Goal: Task Accomplishment & Management: Manage account settings

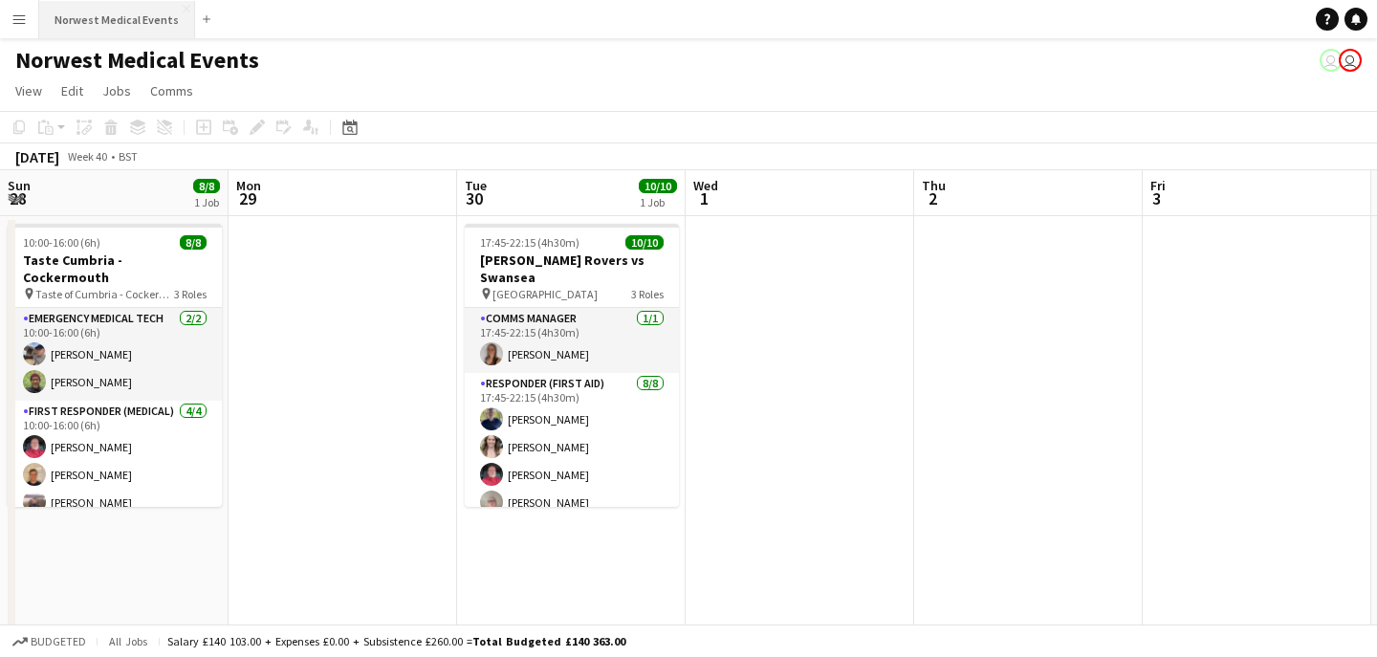
scroll to position [0, 628]
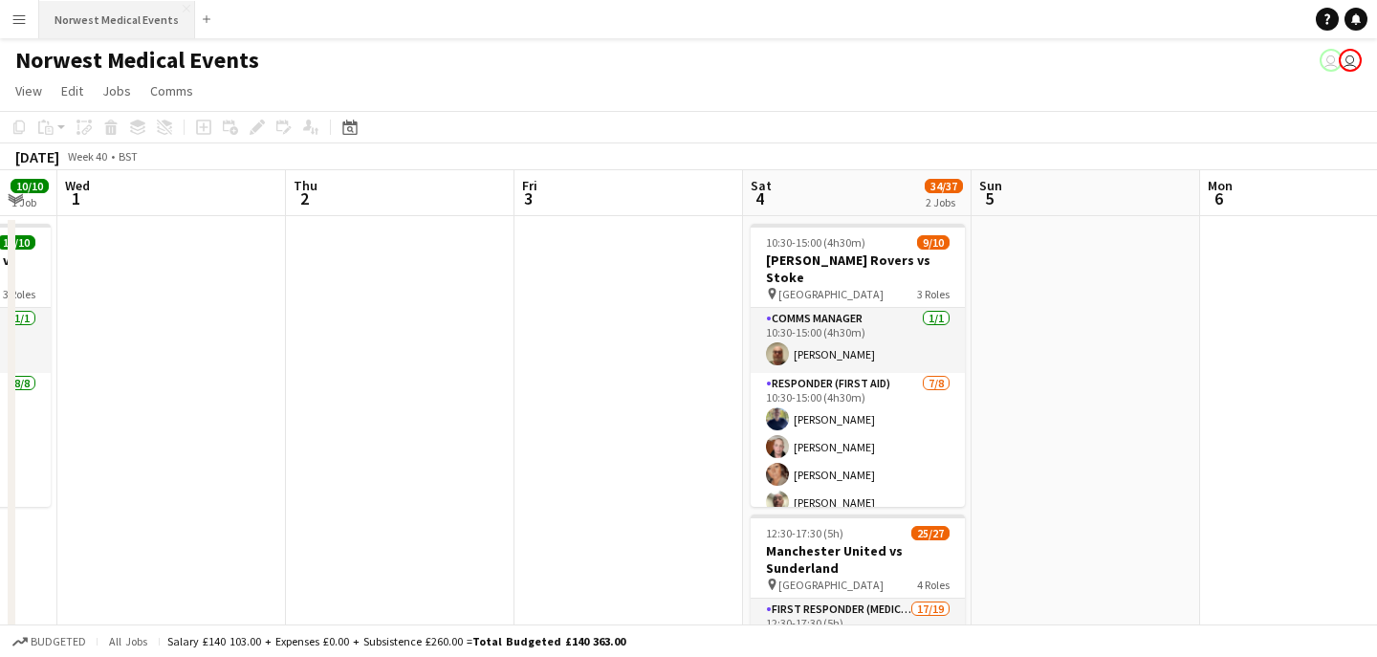
click at [134, 22] on button "Norwest Medical Events Close" at bounding box center [117, 19] width 156 height 37
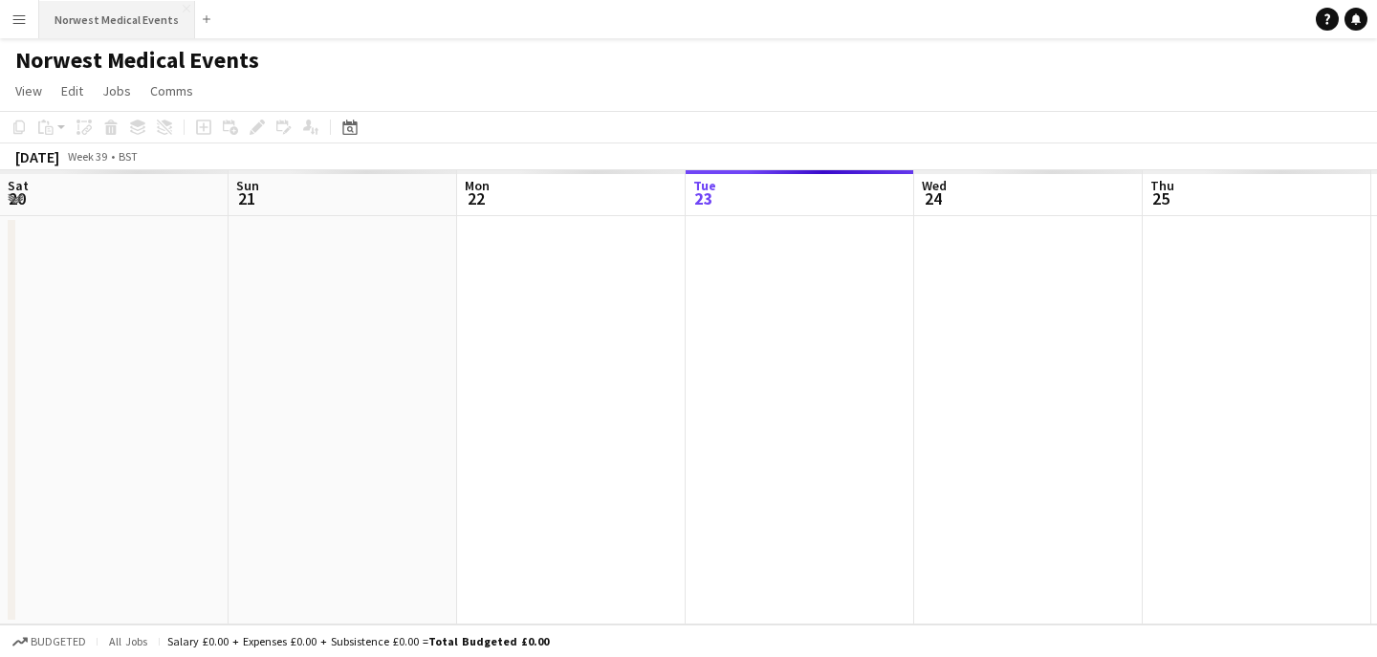
scroll to position [0, 457]
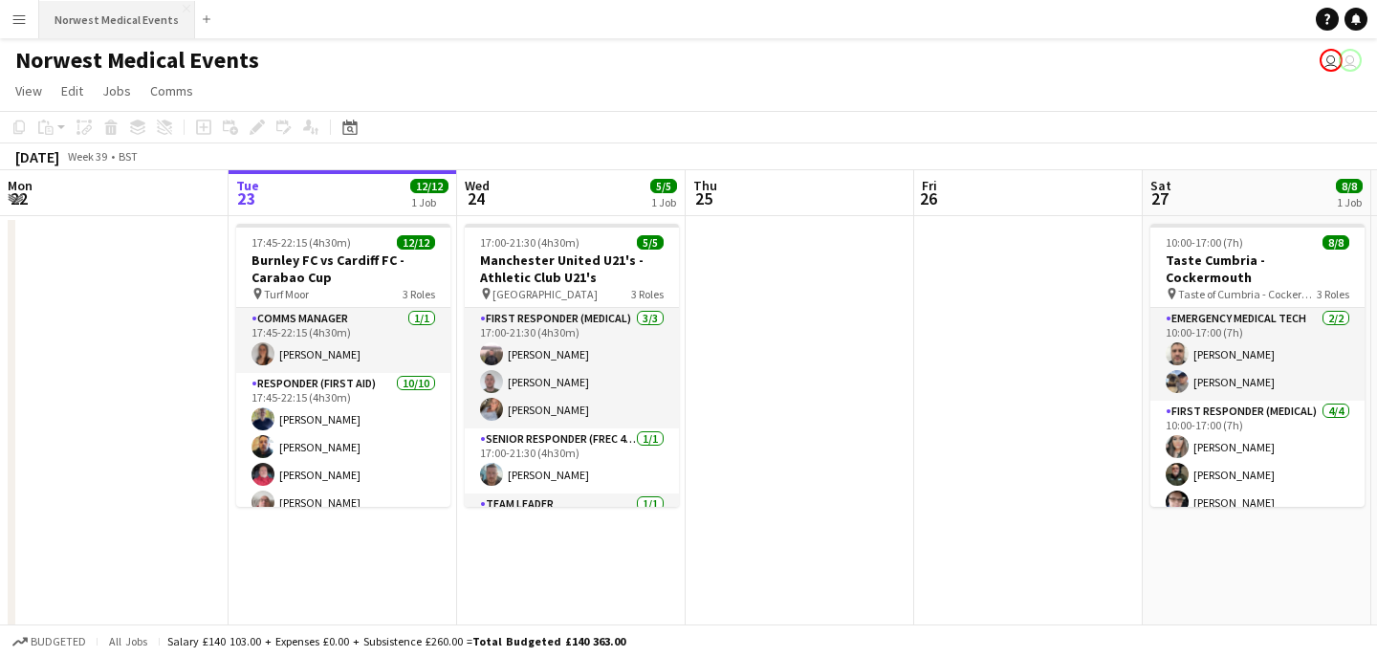
click at [135, 21] on button "Norwest Medical Events Close" at bounding box center [117, 19] width 156 height 37
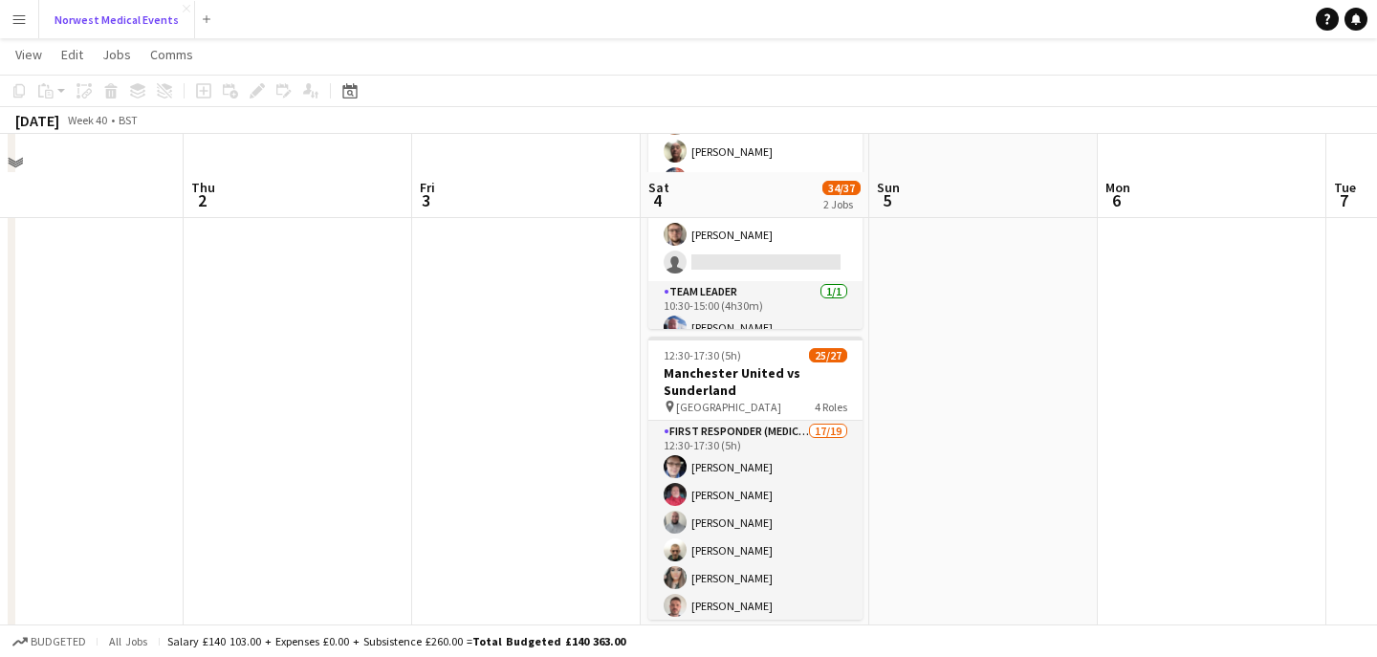
scroll to position [0, 0]
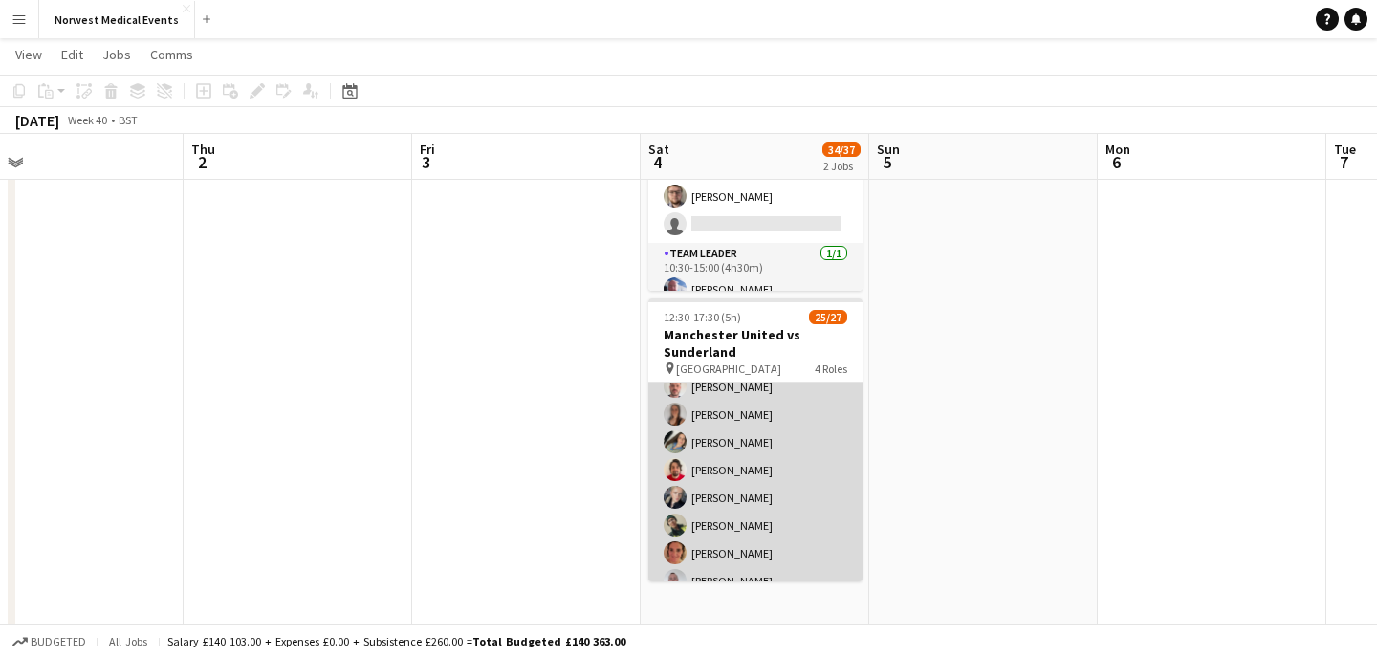
click at [773, 437] on app-card-role "First Responder (Medical) 17/19 12:30-17:30 (5h) [PERSON_NAME] [PERSON_NAME] [P…" at bounding box center [755, 484] width 214 height 564
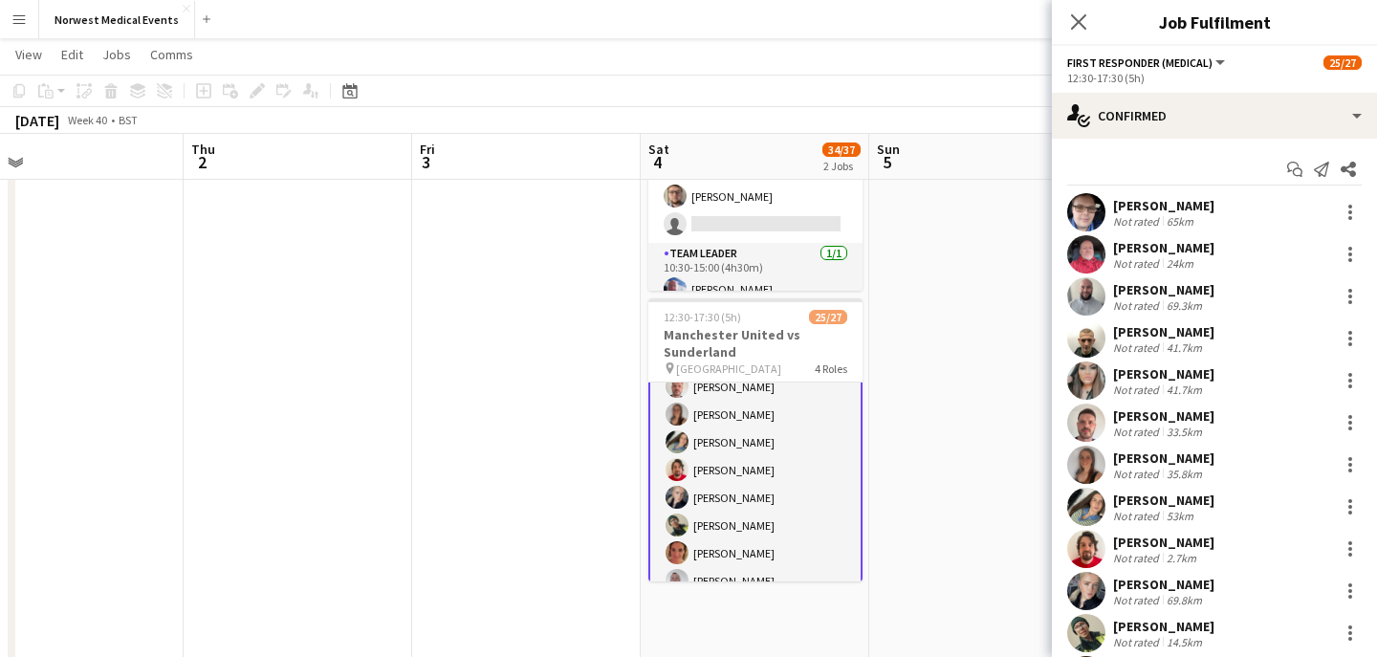
click at [1195, 416] on div "[PERSON_NAME]" at bounding box center [1163, 415] width 101 height 17
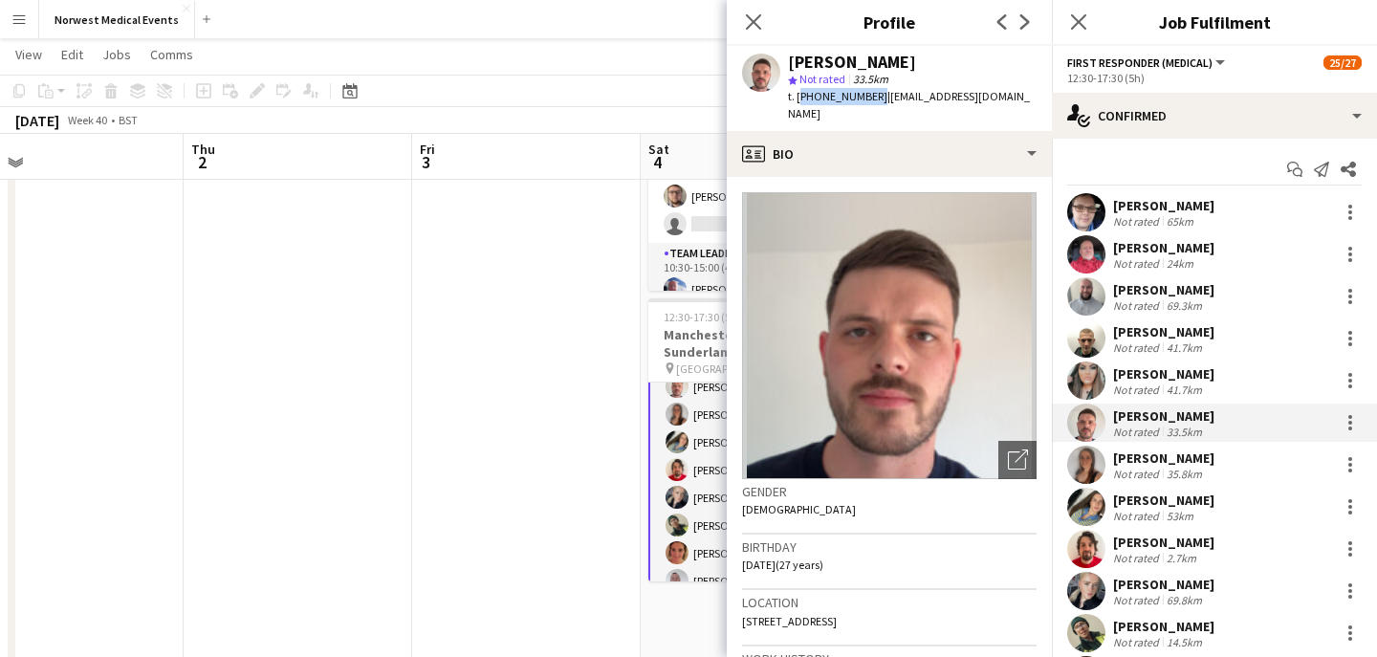
drag, startPoint x: 870, startPoint y: 98, endPoint x: 796, endPoint y: 96, distance: 73.6
click at [796, 96] on span "t. [PHONE_NUMBER]" at bounding box center [837, 96] width 99 height 14
copy span "[PHONE_NUMBER]"
click at [757, 23] on icon "Close pop-in" at bounding box center [753, 21] width 18 height 18
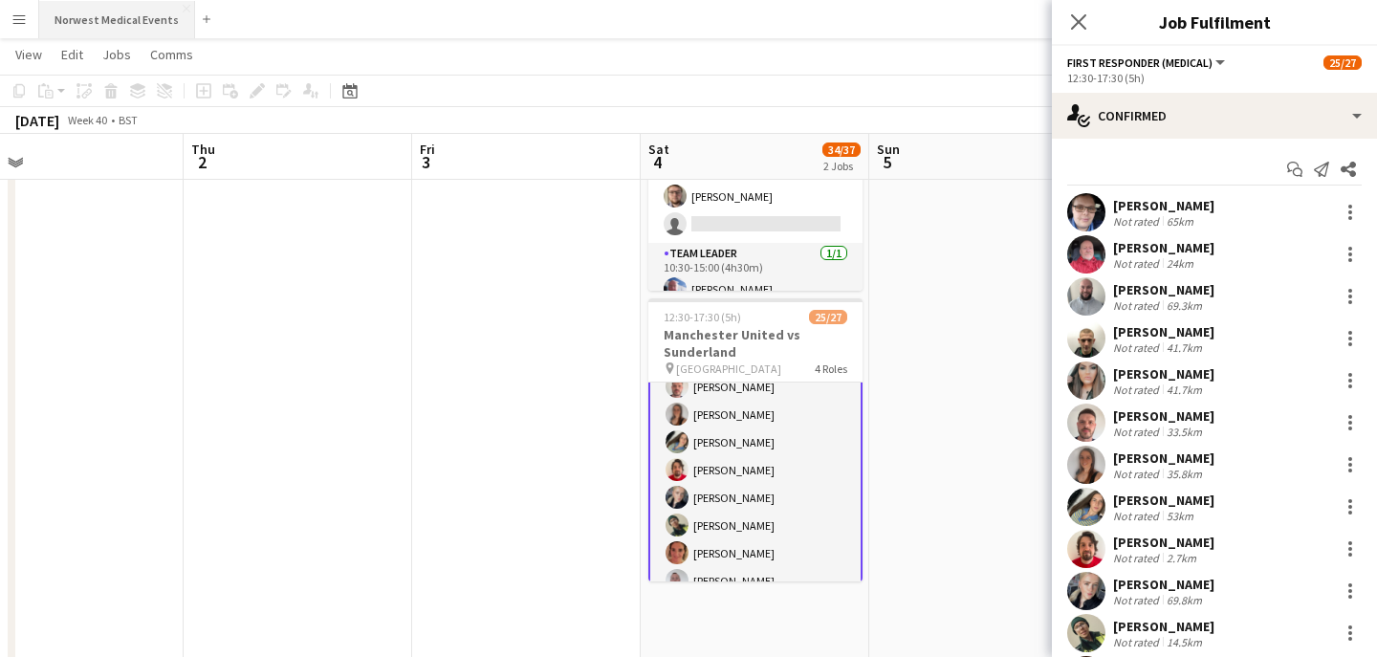
click at [120, 28] on button "Norwest Medical Events Close" at bounding box center [117, 19] width 156 height 37
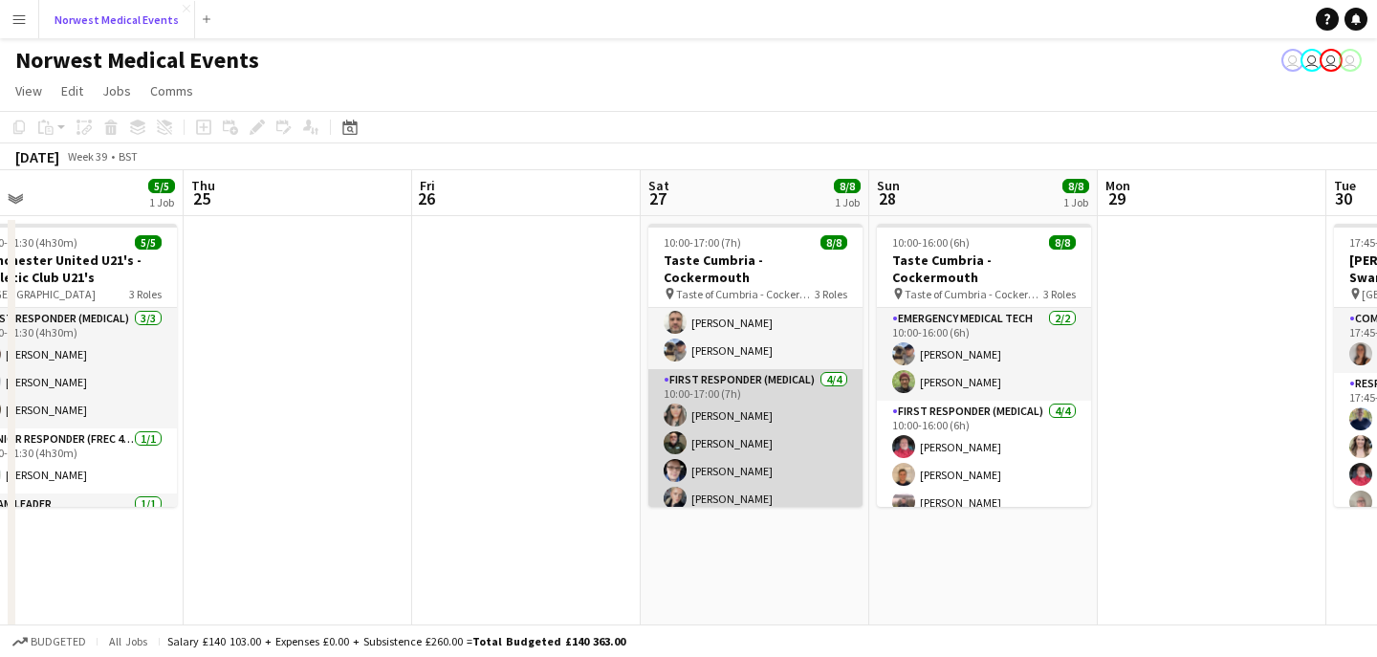
scroll to position [118, 0]
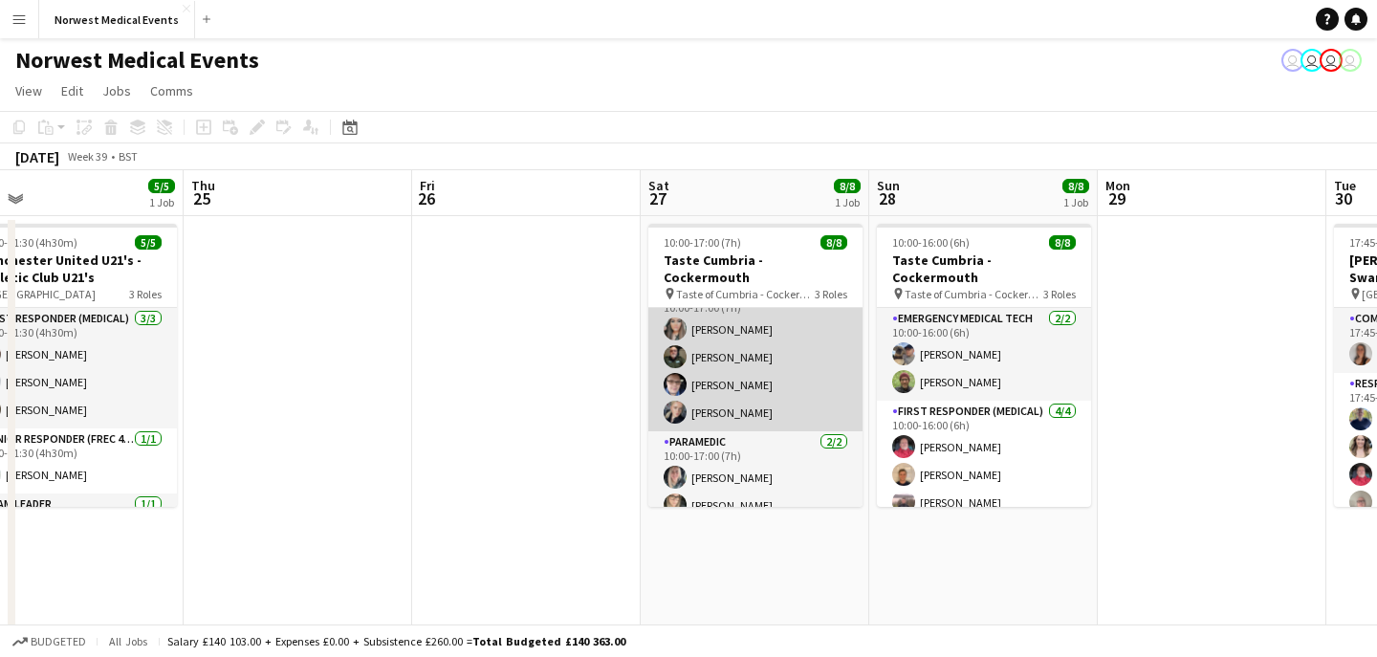
click at [790, 372] on app-card-role "First Responder (Medical) [DATE] 10:00-17:00 (7h) [PERSON_NAME] [PERSON_NAME] […" at bounding box center [755, 357] width 214 height 148
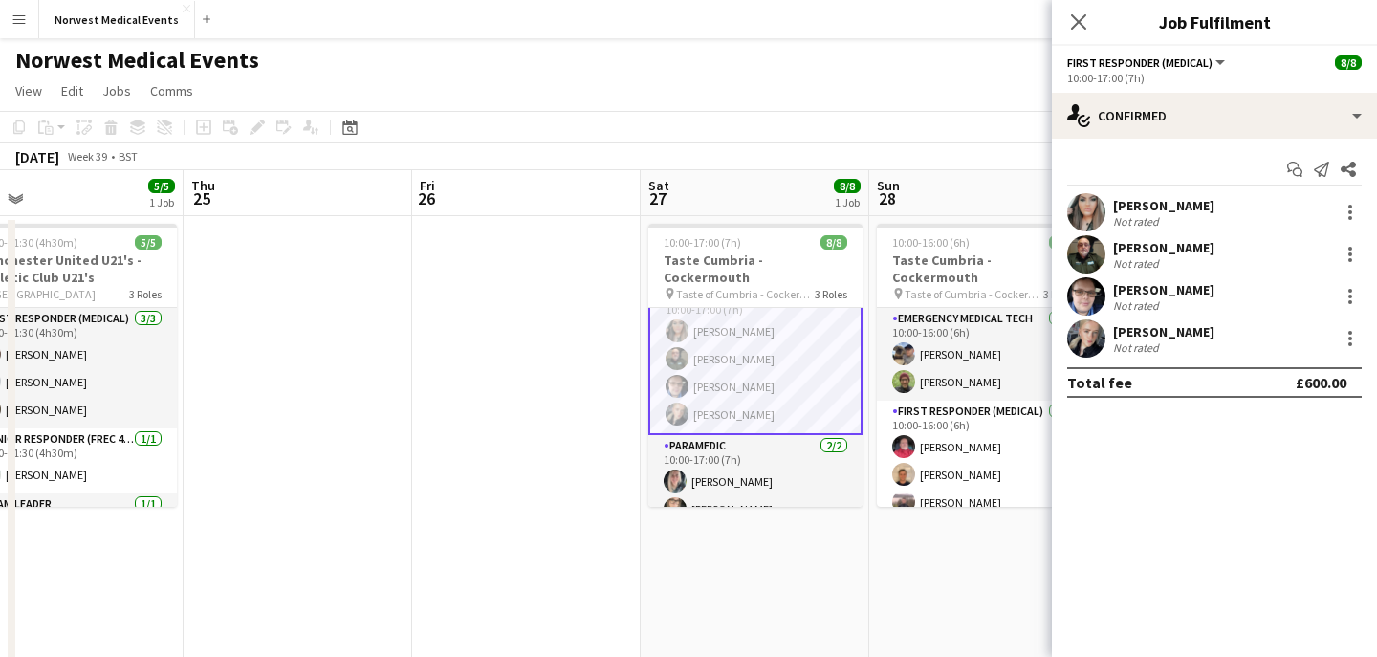
scroll to position [120, 0]
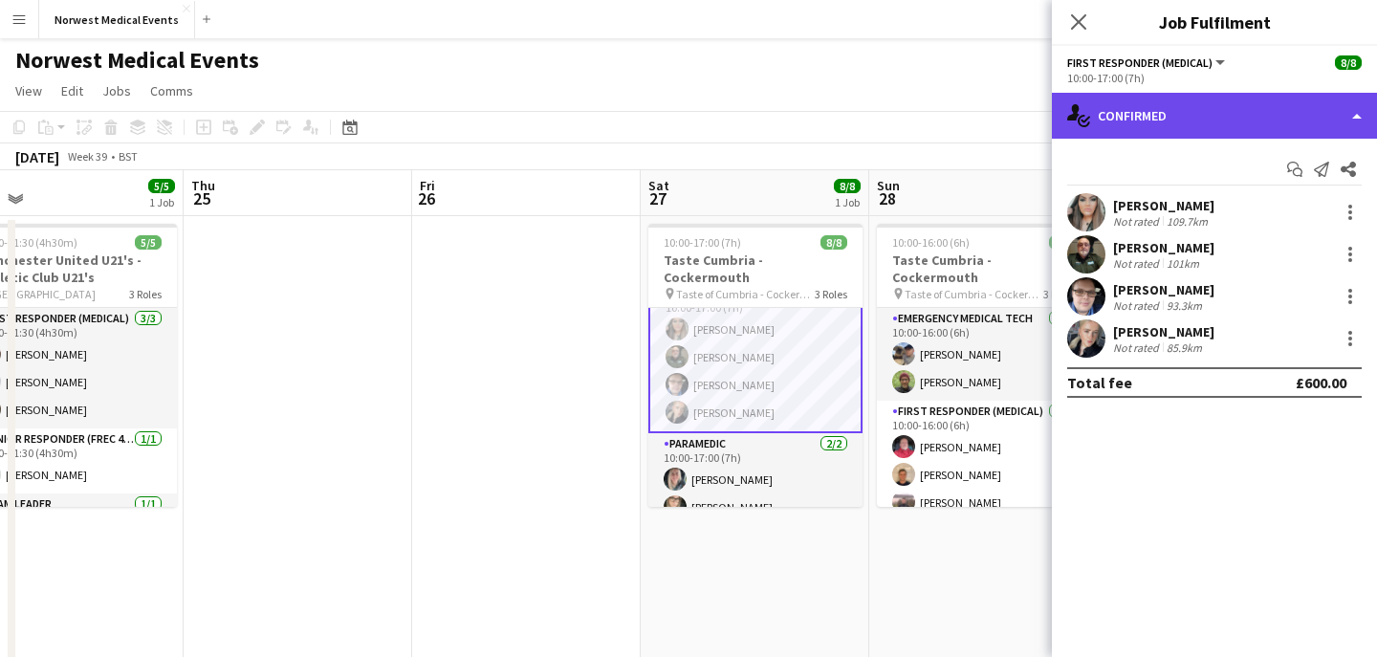
click at [1214, 127] on div "single-neutral-actions-check-2 Confirmed" at bounding box center [1214, 116] width 325 height 46
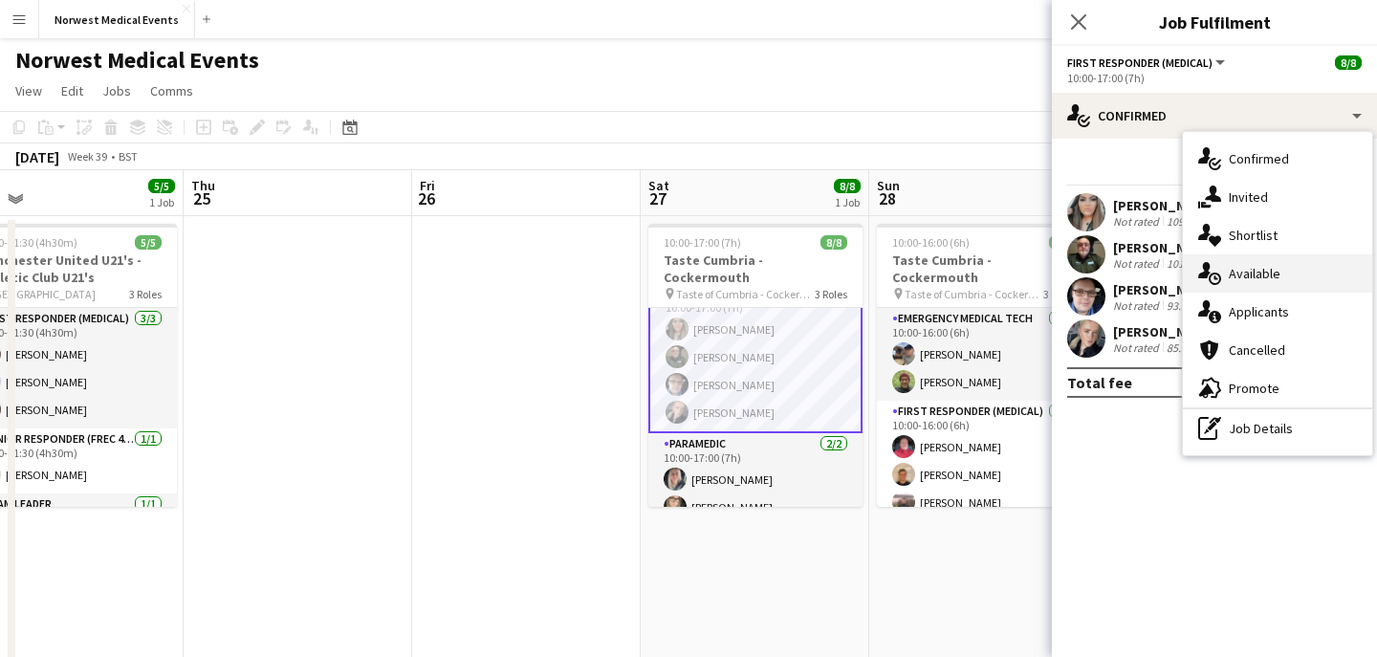
click at [1263, 278] on span "Available" at bounding box center [1254, 273] width 52 height 17
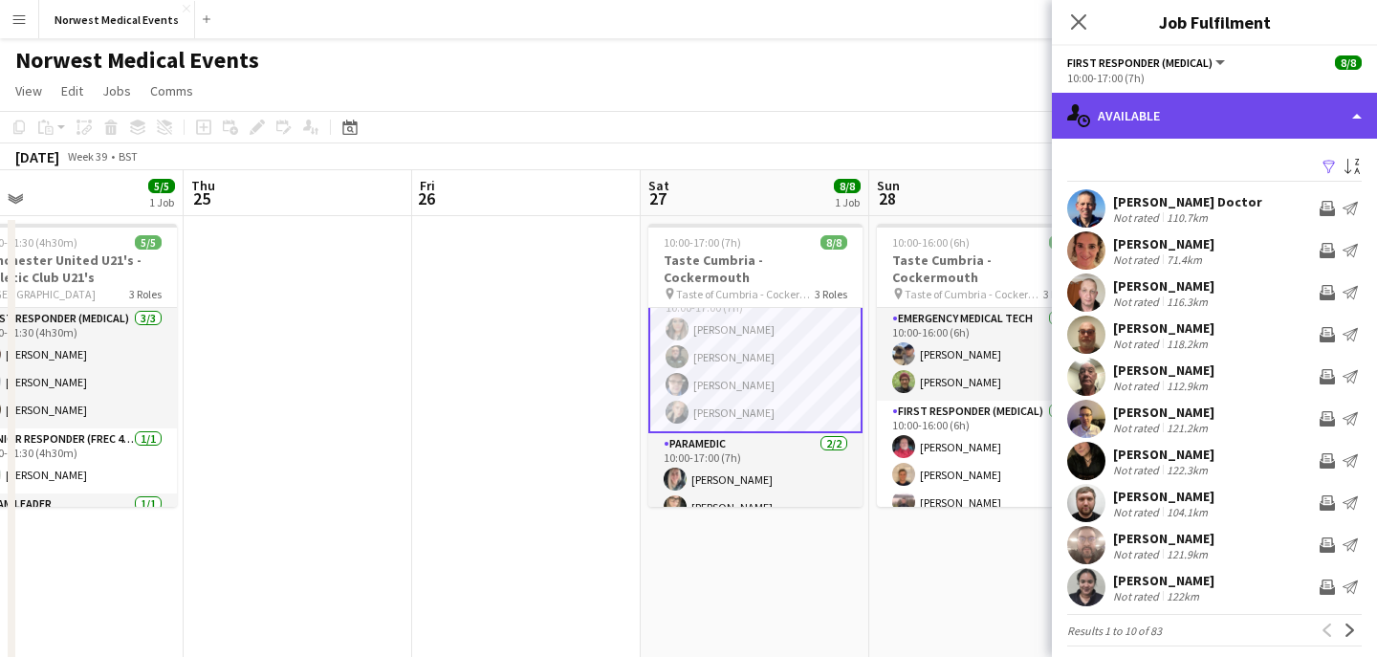
click at [1183, 125] on div "single-neutral-actions-upload Available" at bounding box center [1214, 116] width 325 height 46
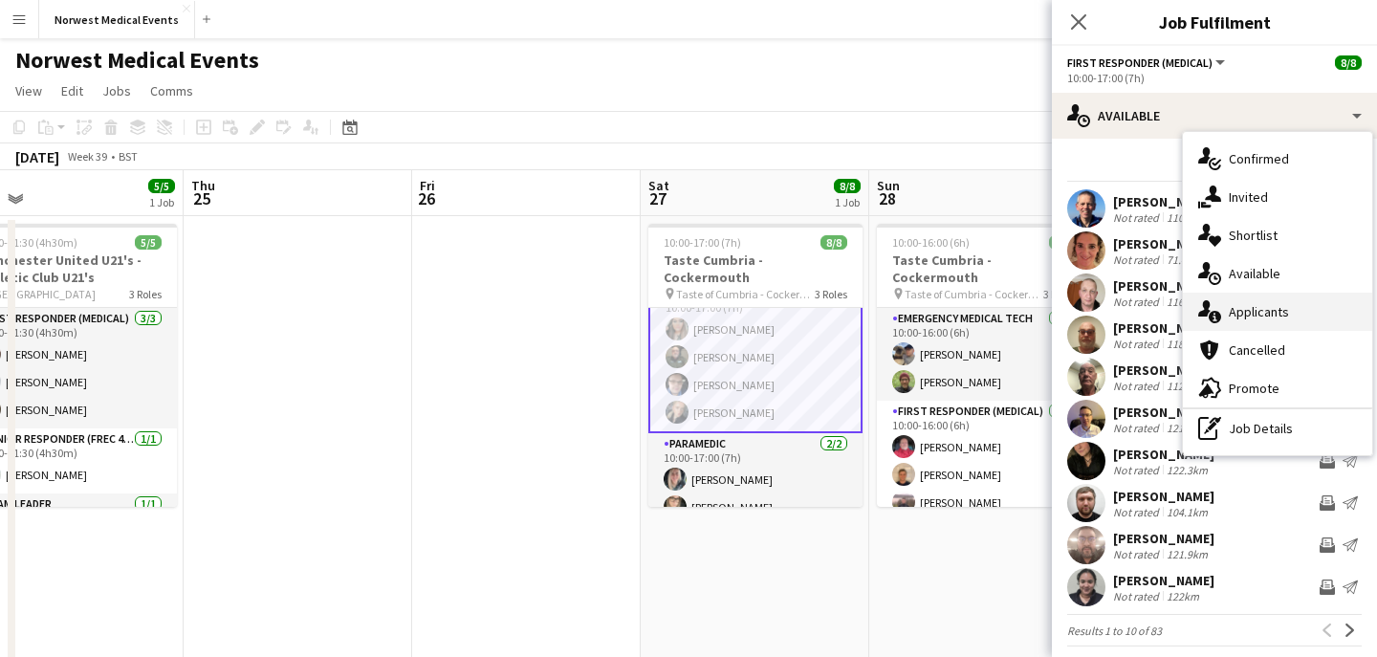
click at [1268, 315] on span "Applicants" at bounding box center [1258, 311] width 60 height 17
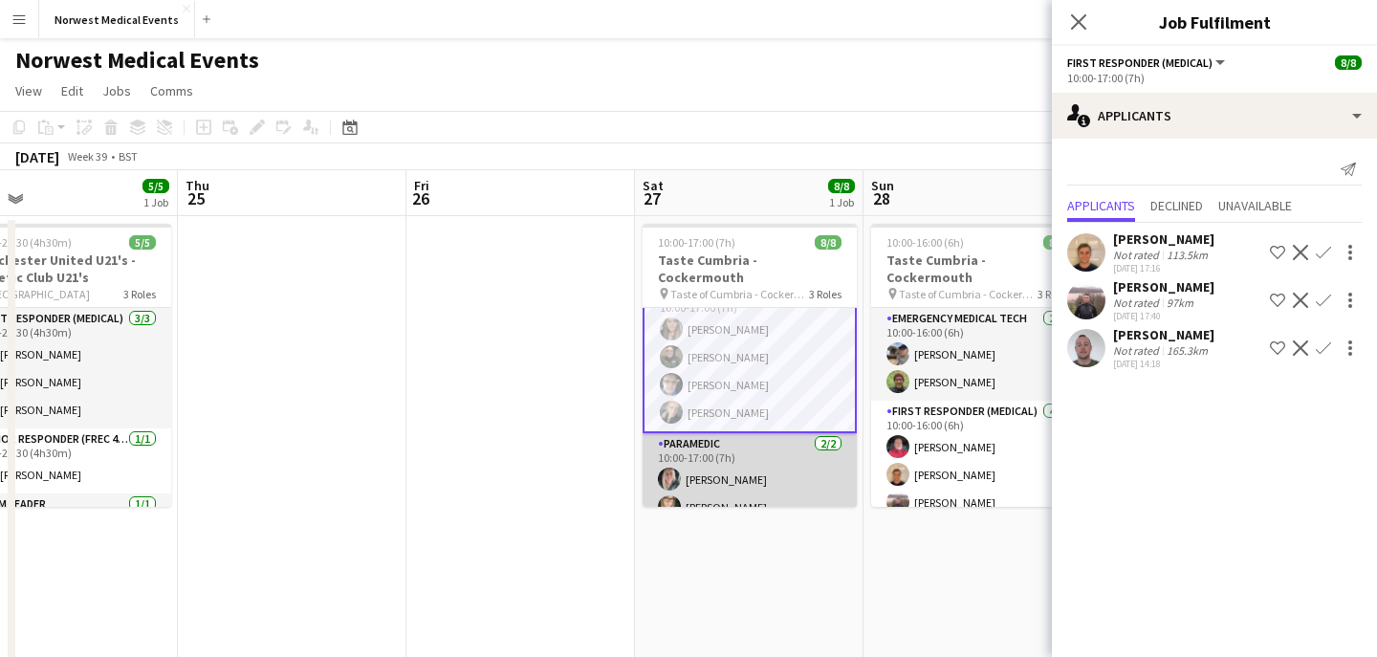
scroll to position [0, 968]
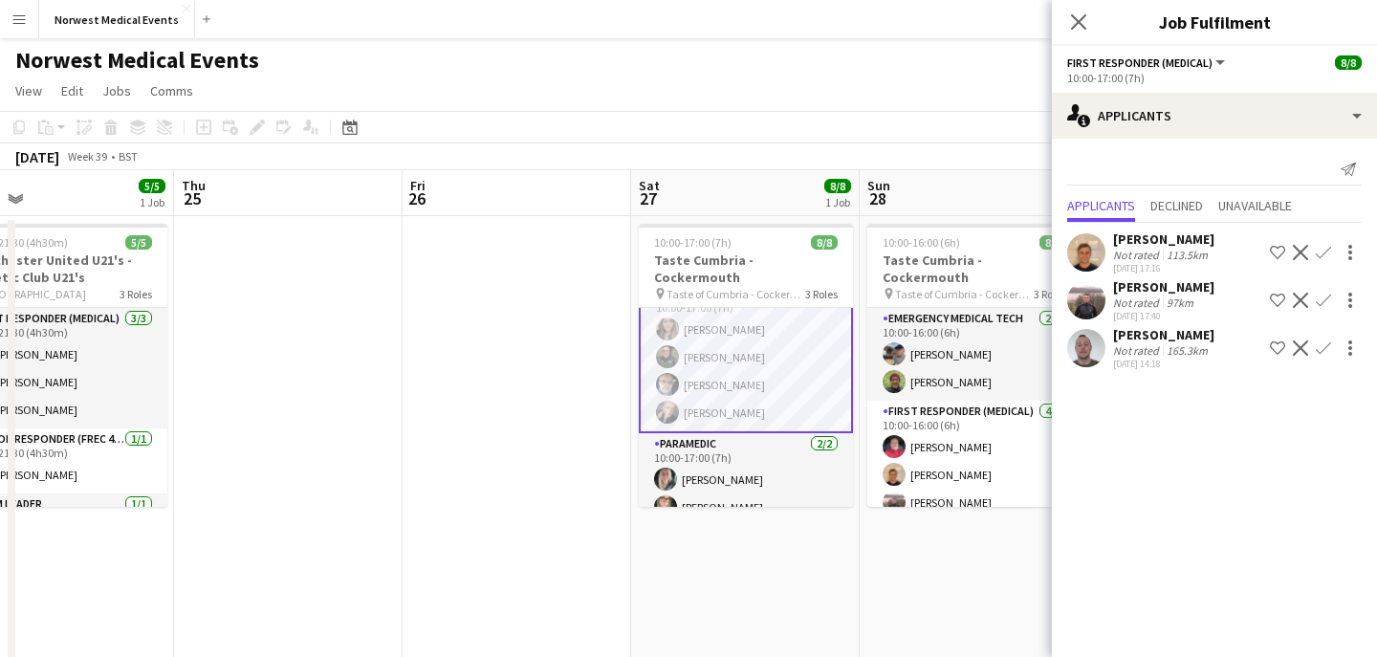
click at [754, 346] on app-card-role "First Responder (Medical) [DATE] 10:00-17:00 (7h) [PERSON_NAME] [PERSON_NAME] […" at bounding box center [746, 357] width 214 height 152
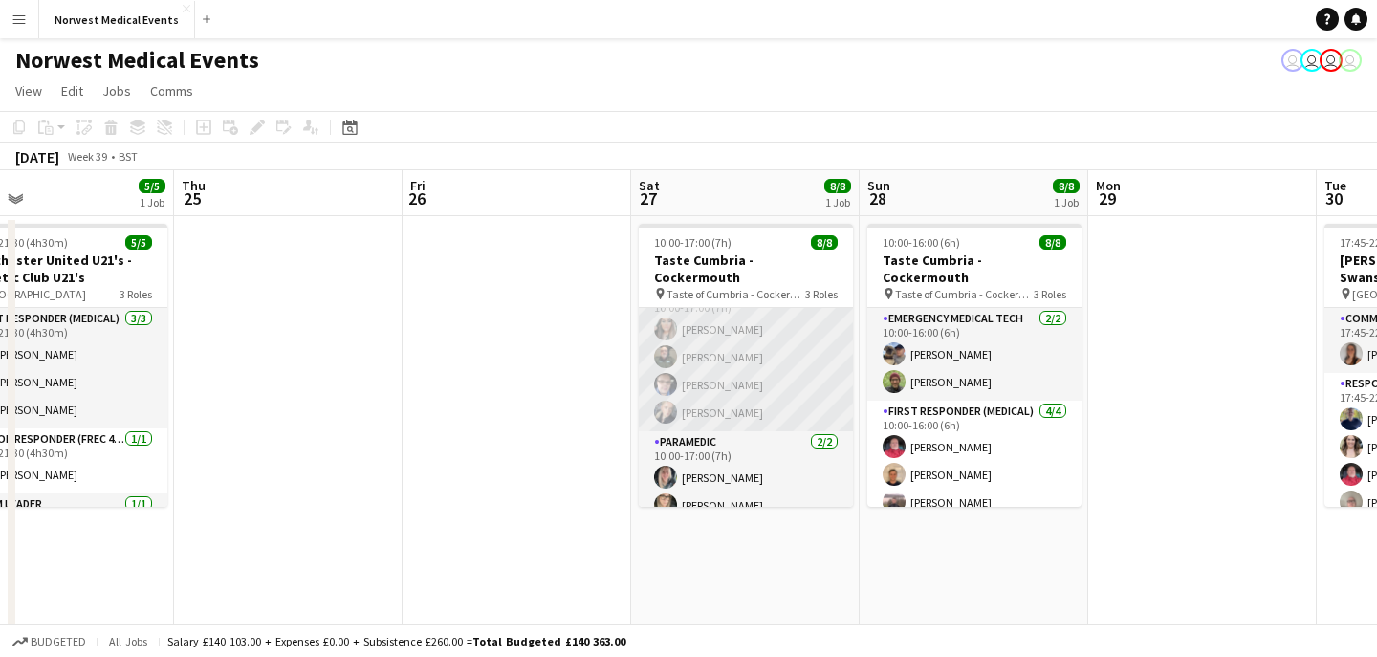
click at [765, 348] on app-card-role "First Responder (Medical) [DATE] 10:00-17:00 (7h) [PERSON_NAME] [PERSON_NAME] […" at bounding box center [746, 357] width 214 height 148
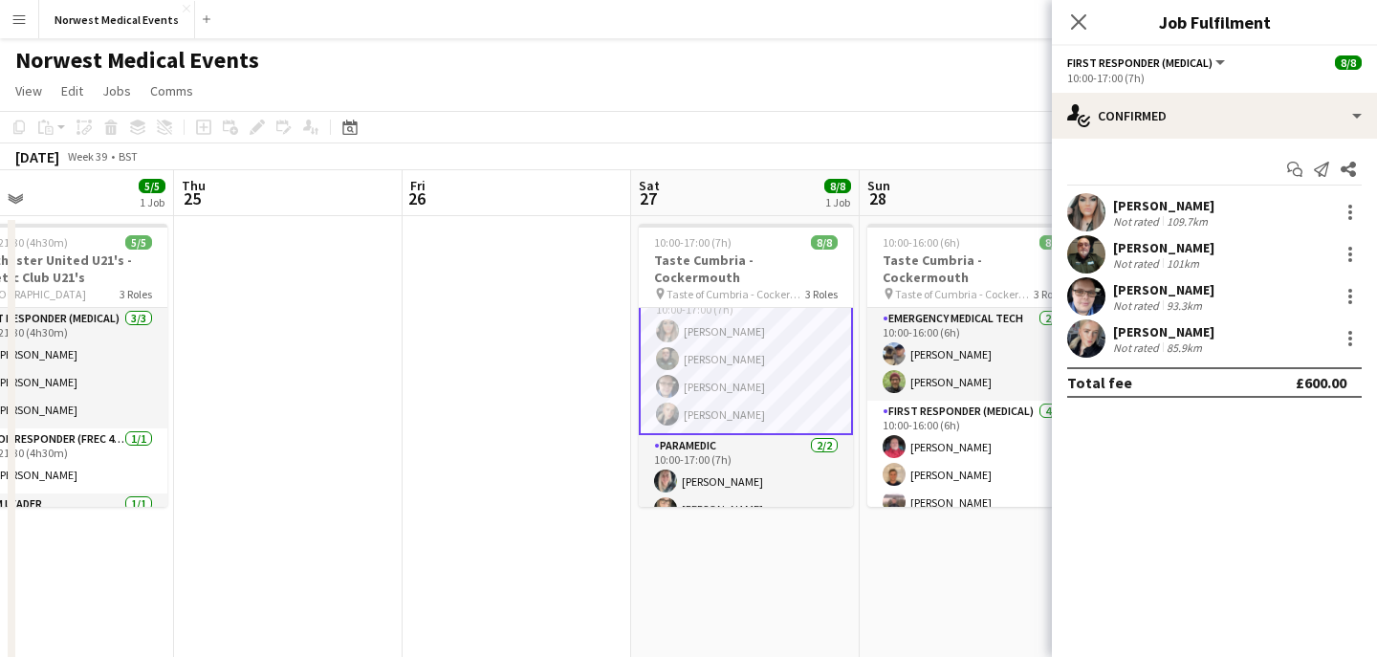
scroll to position [120, 0]
click at [1346, 251] on div at bounding box center [1349, 254] width 23 height 23
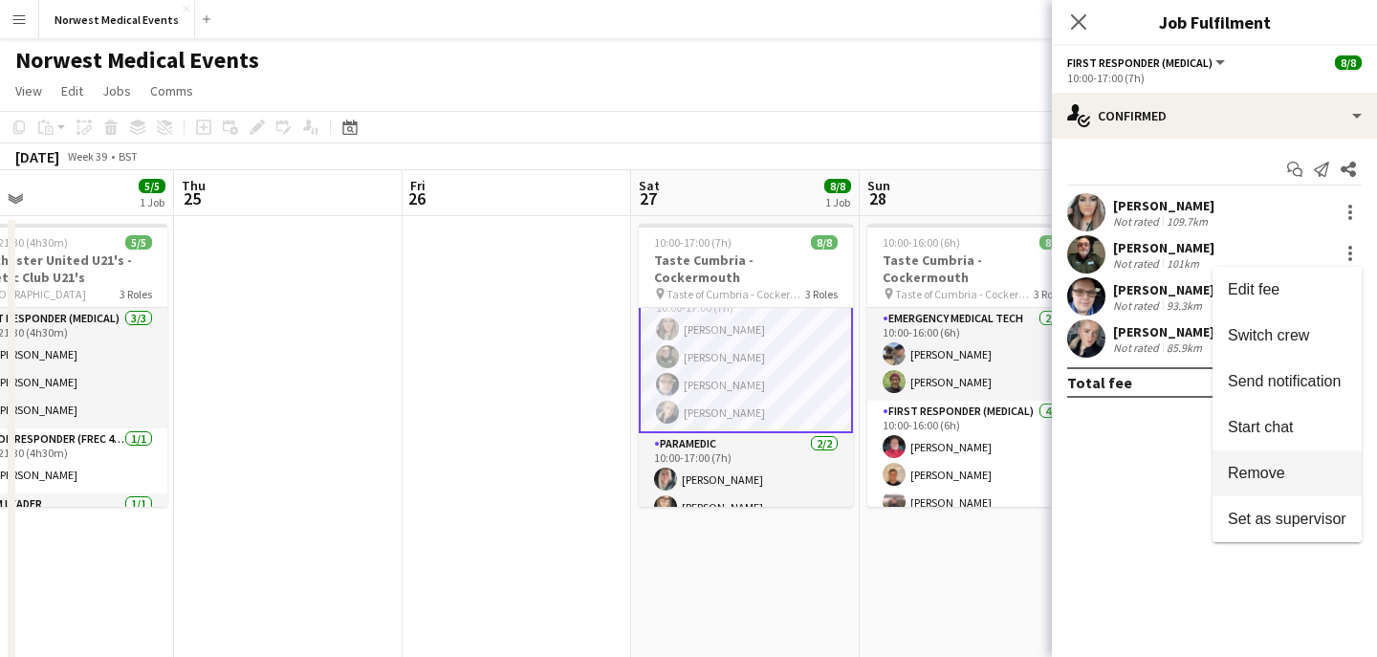
click at [1300, 477] on span "Remove" at bounding box center [1287, 473] width 119 height 17
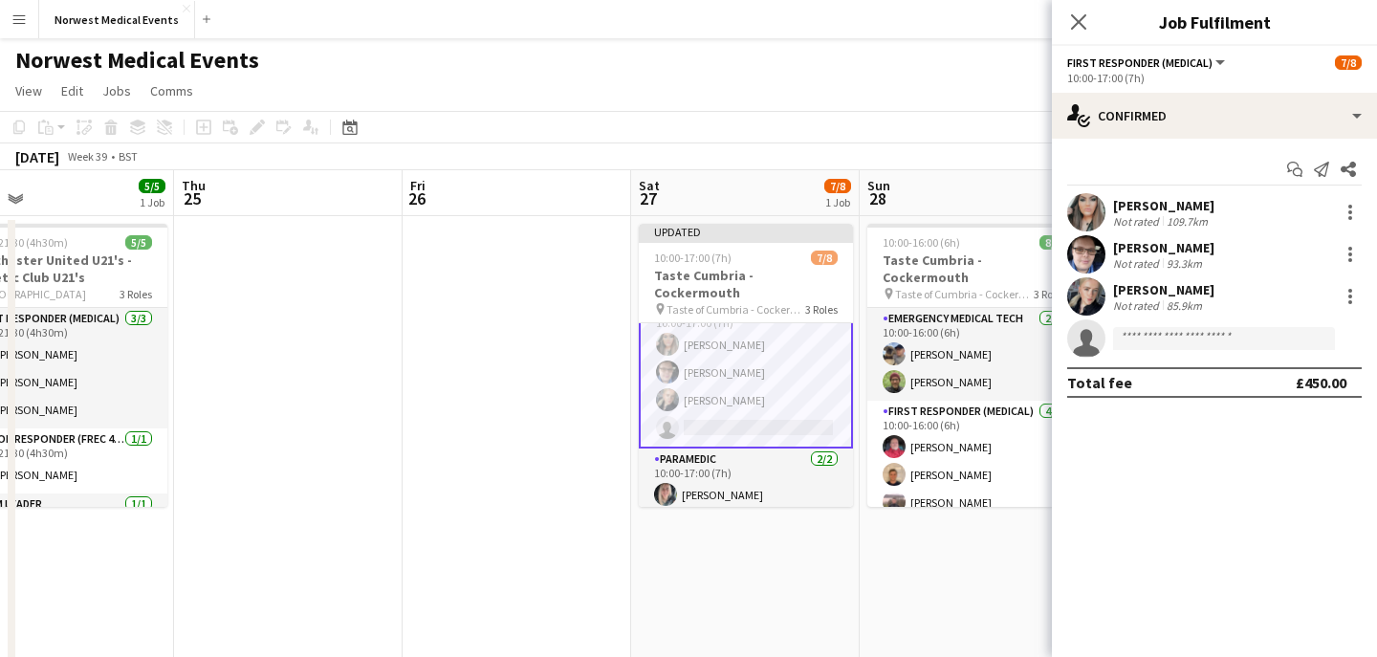
click at [1075, 24] on icon "Close pop-in" at bounding box center [1078, 21] width 15 height 15
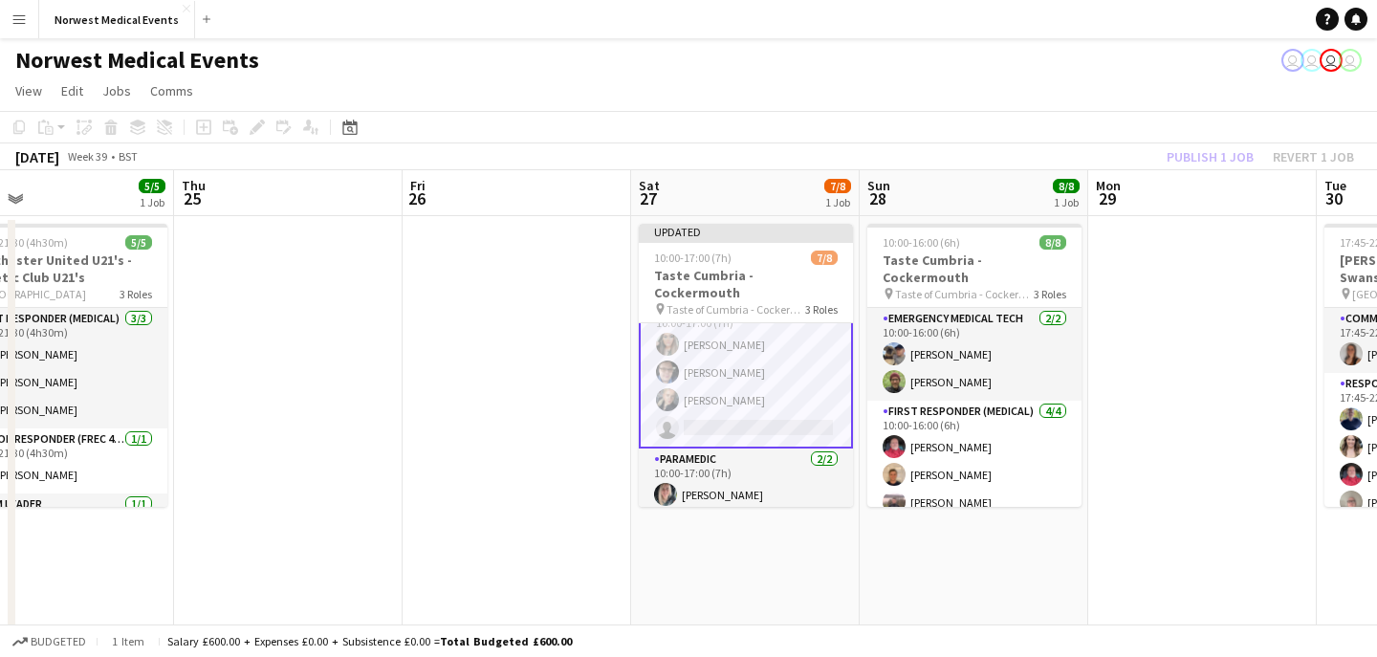
click at [1207, 154] on div "Publish 1 job Revert 1 job" at bounding box center [1259, 156] width 233 height 25
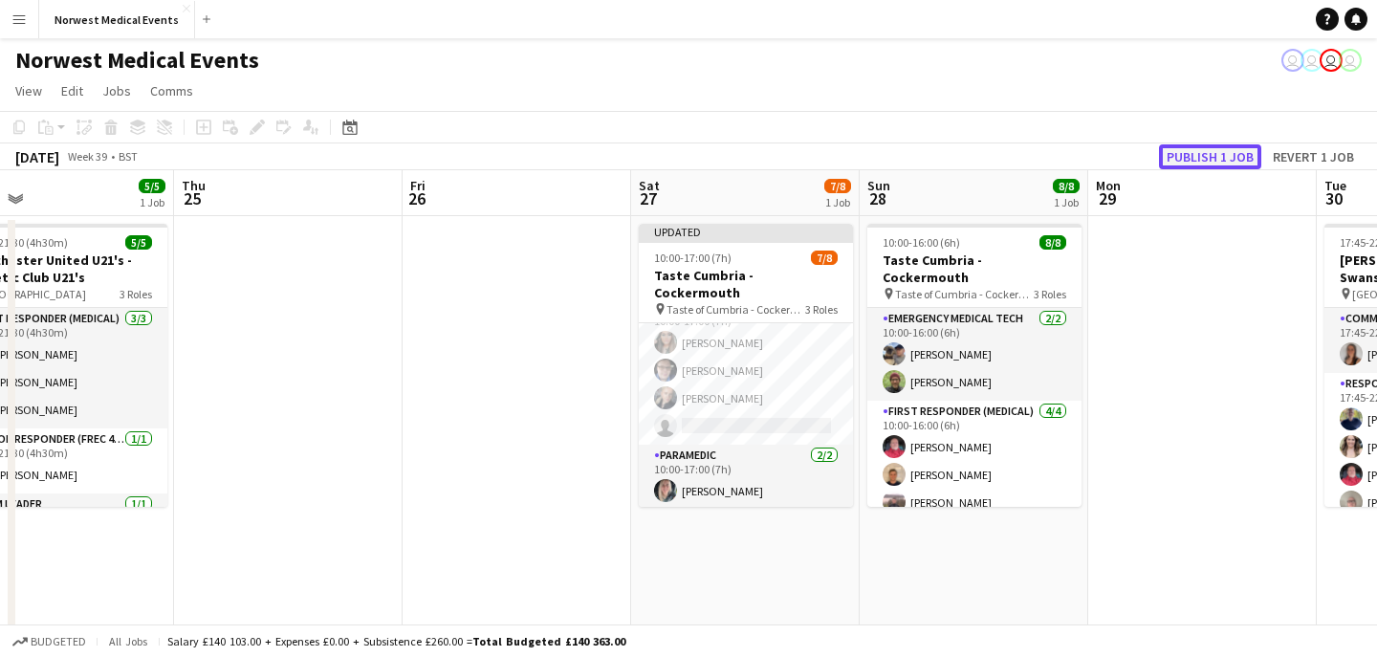
scroll to position [118, 0]
click at [1207, 154] on button "Publish 1 job" at bounding box center [1210, 156] width 102 height 25
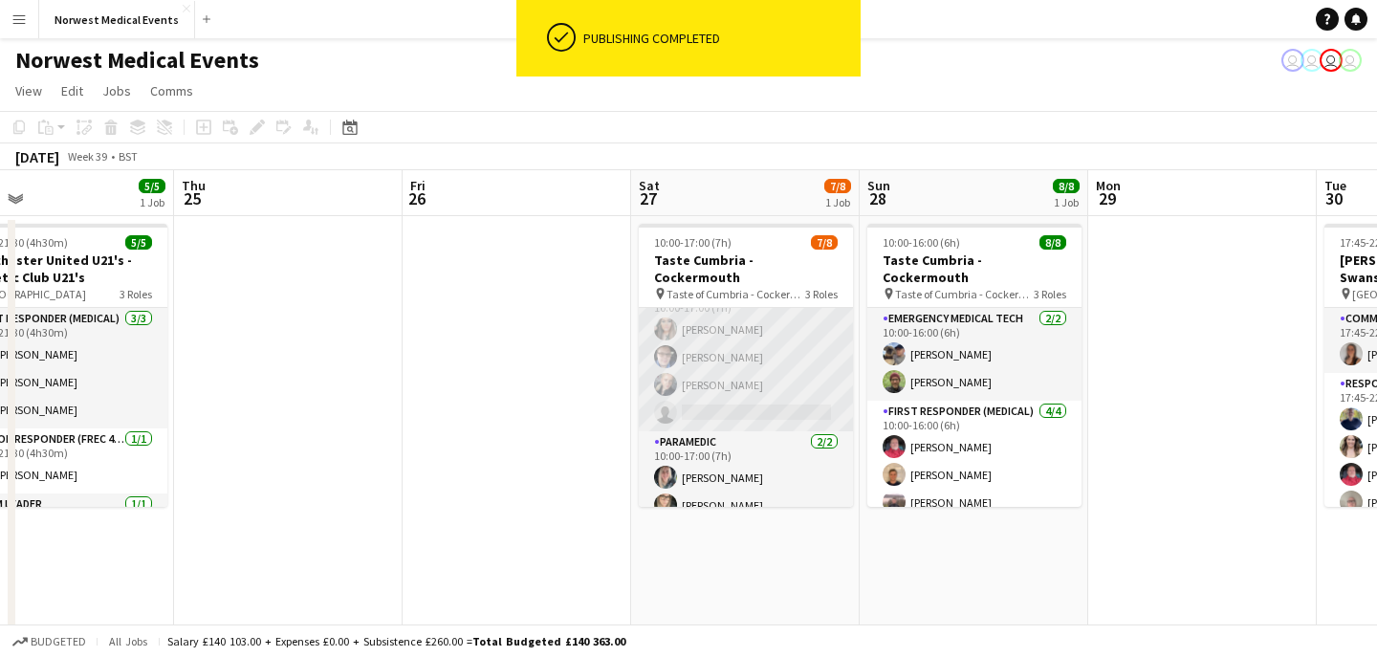
click at [769, 366] on app-card-role "First Responder (Medical) 3A [DATE] 10:00-17:00 (7h) [PERSON_NAME] [PERSON_NAME…" at bounding box center [746, 357] width 214 height 148
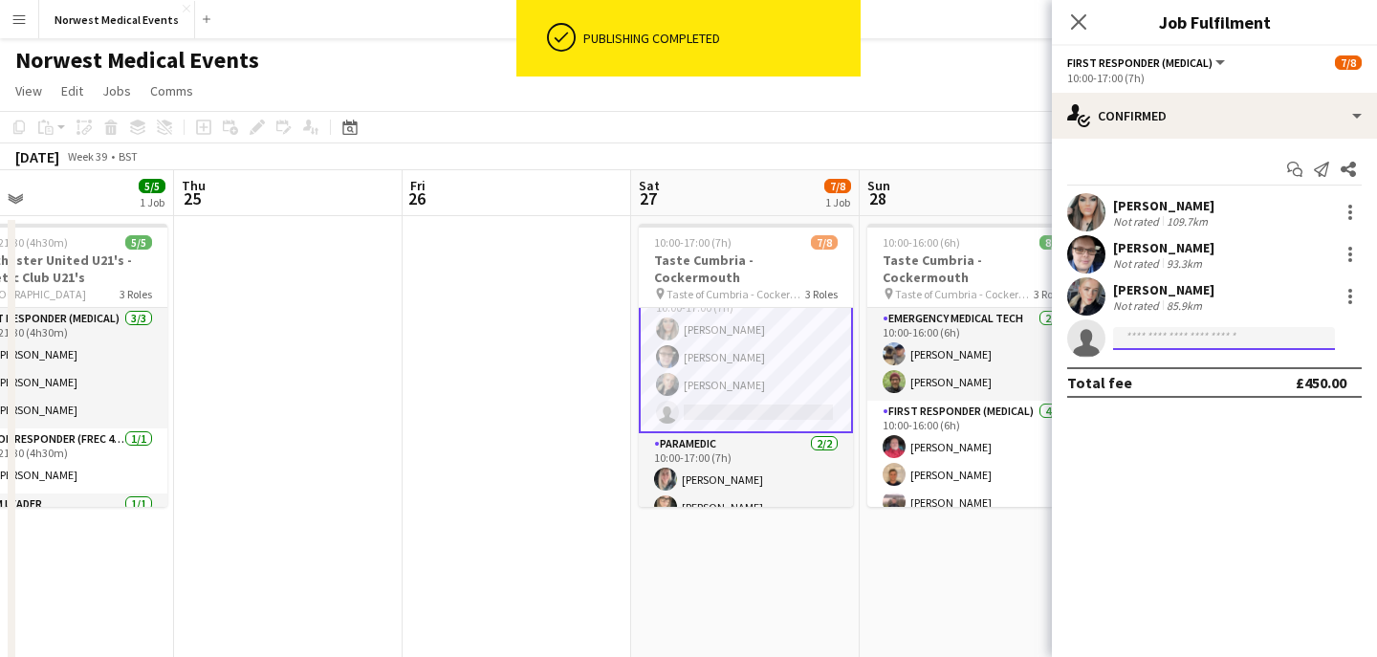
click at [1246, 330] on input at bounding box center [1224, 338] width 222 height 23
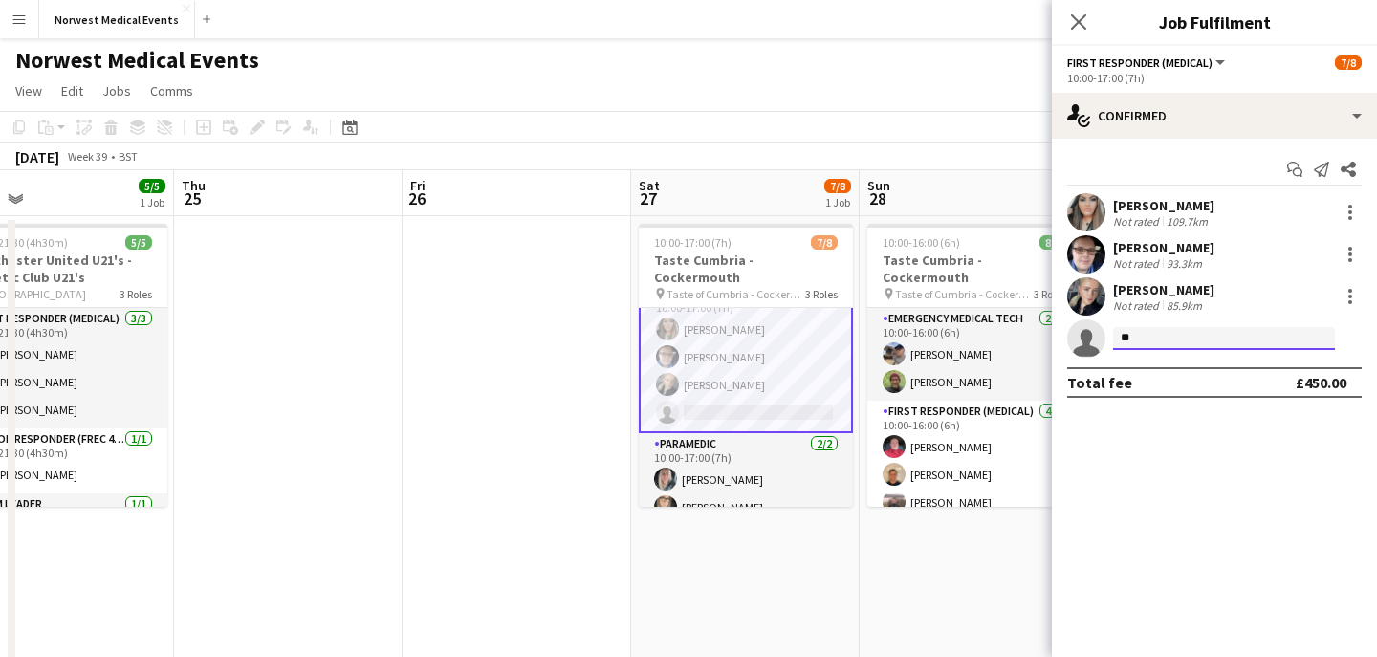
type input "*"
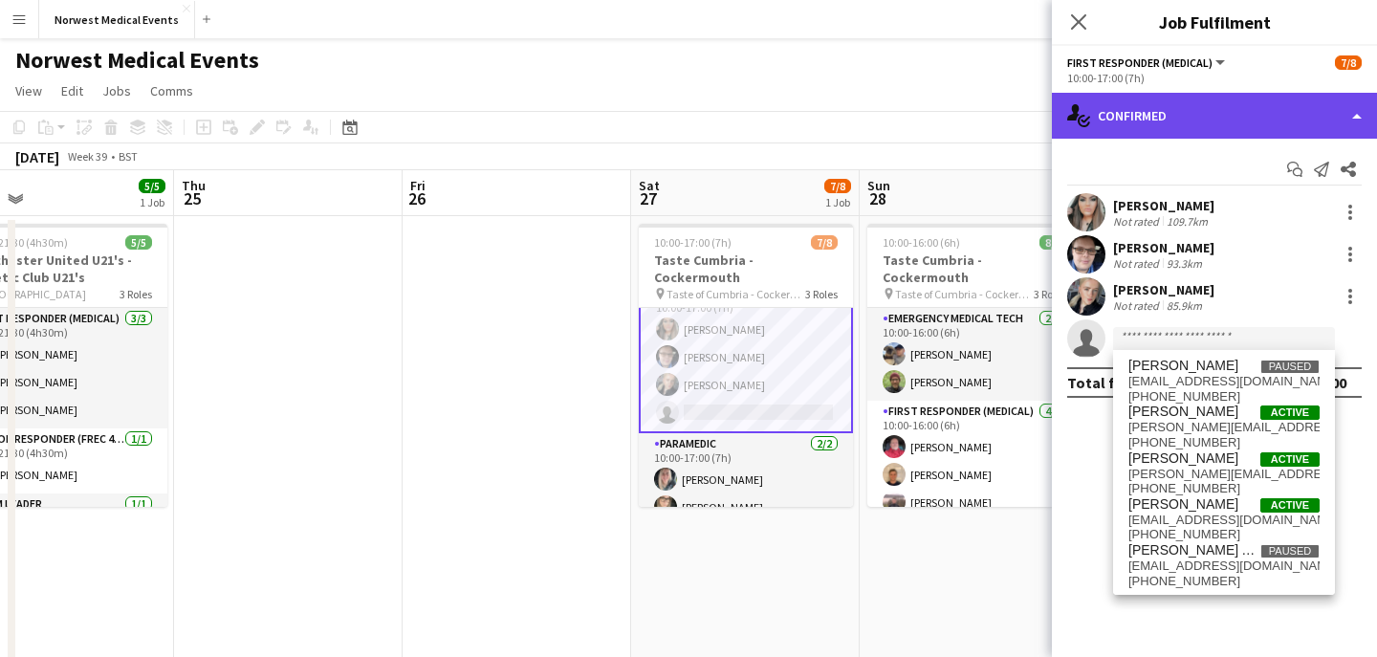
click at [1217, 108] on div "single-neutral-actions-check-2 Confirmed" at bounding box center [1214, 116] width 325 height 46
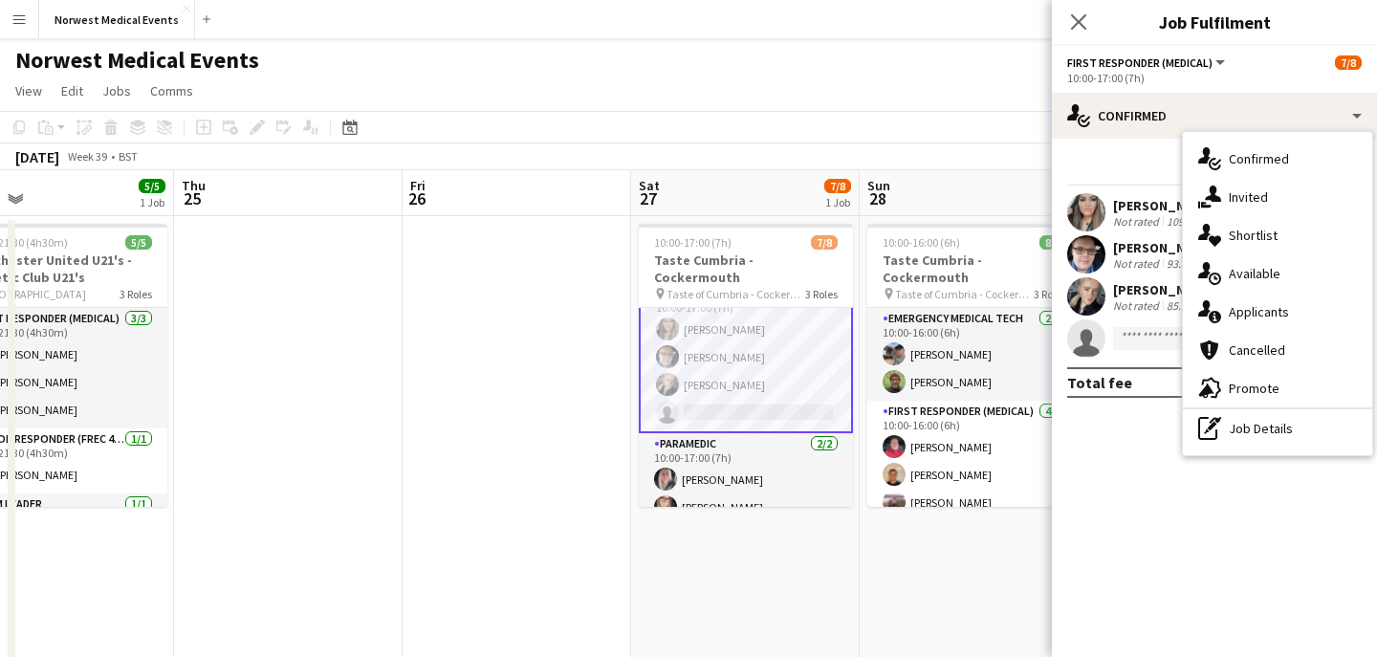
click at [1276, 308] on span "Applicants" at bounding box center [1258, 311] width 60 height 17
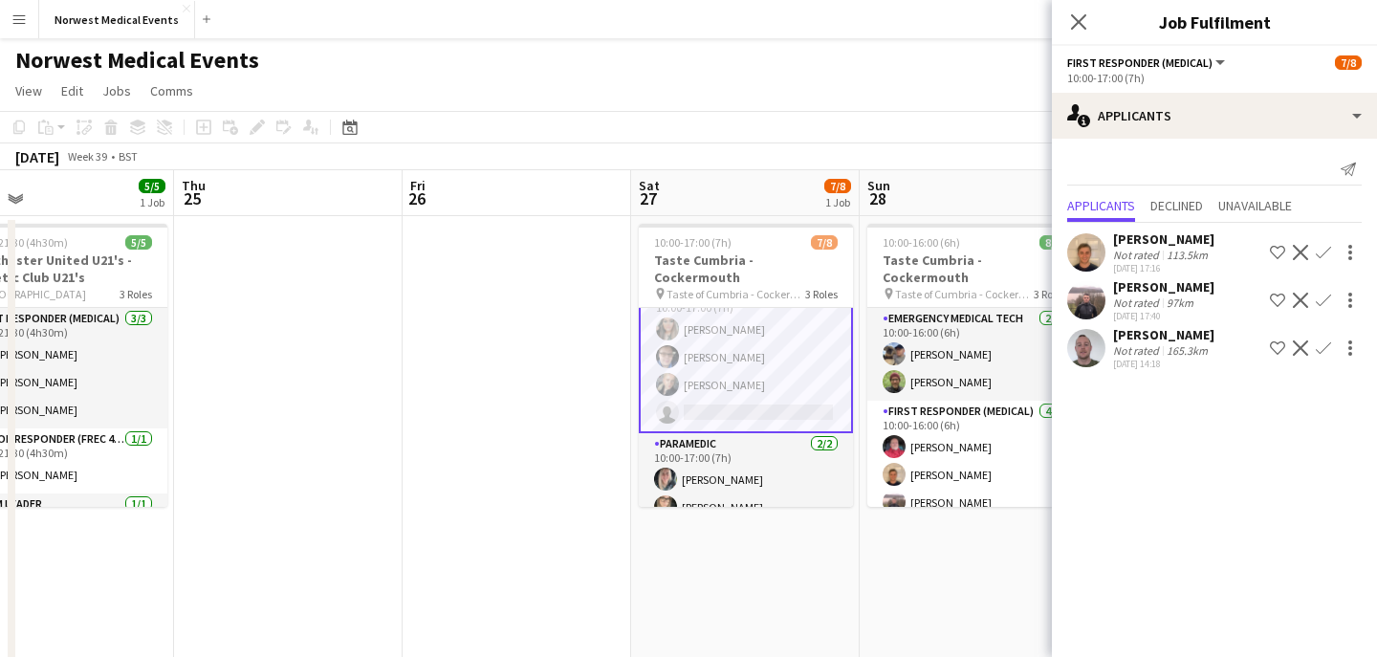
click at [1325, 352] on app-icon "Confirm" at bounding box center [1322, 347] width 15 height 15
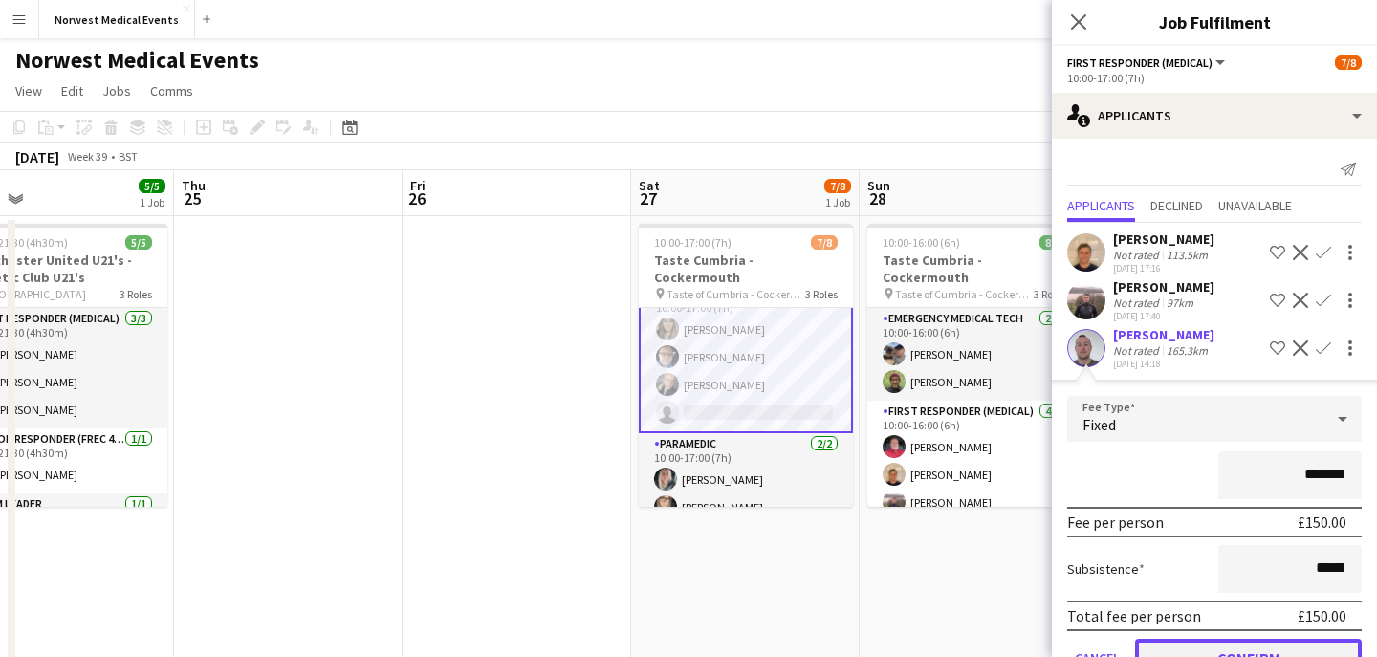
click at [1255, 644] on button "Confirm" at bounding box center [1248, 658] width 227 height 38
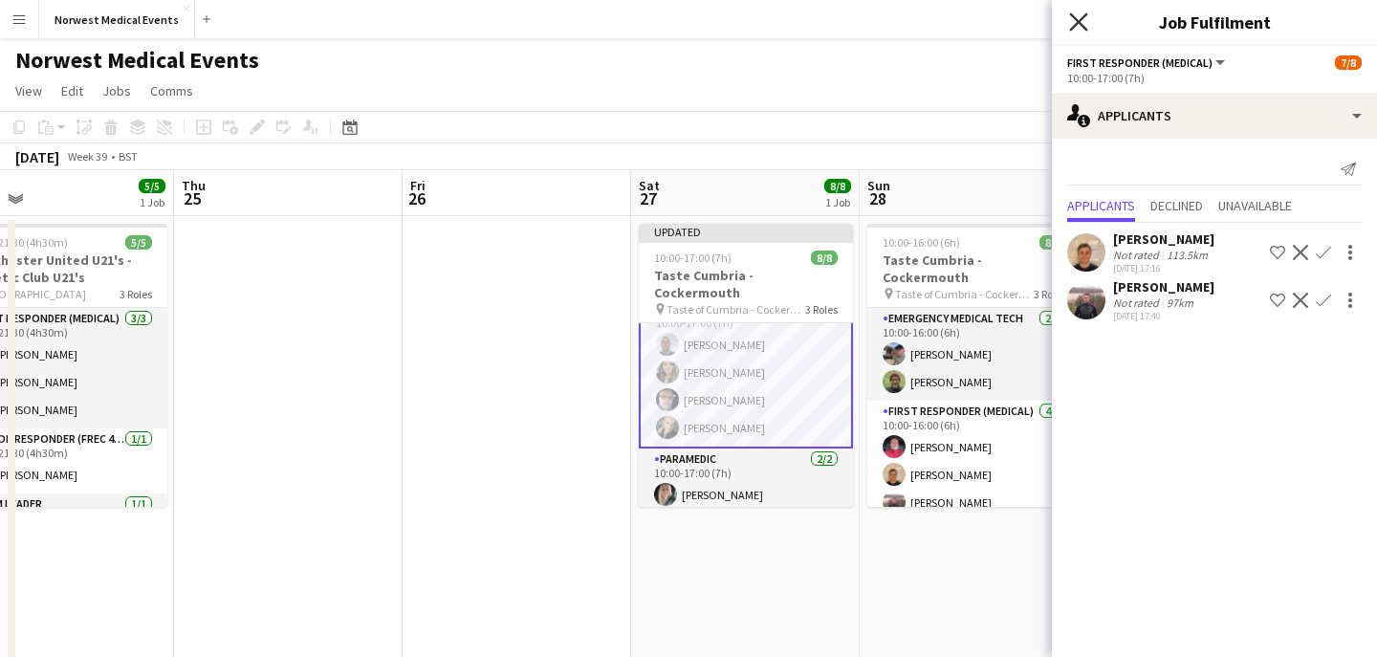
click at [1083, 18] on icon at bounding box center [1078, 21] width 18 height 18
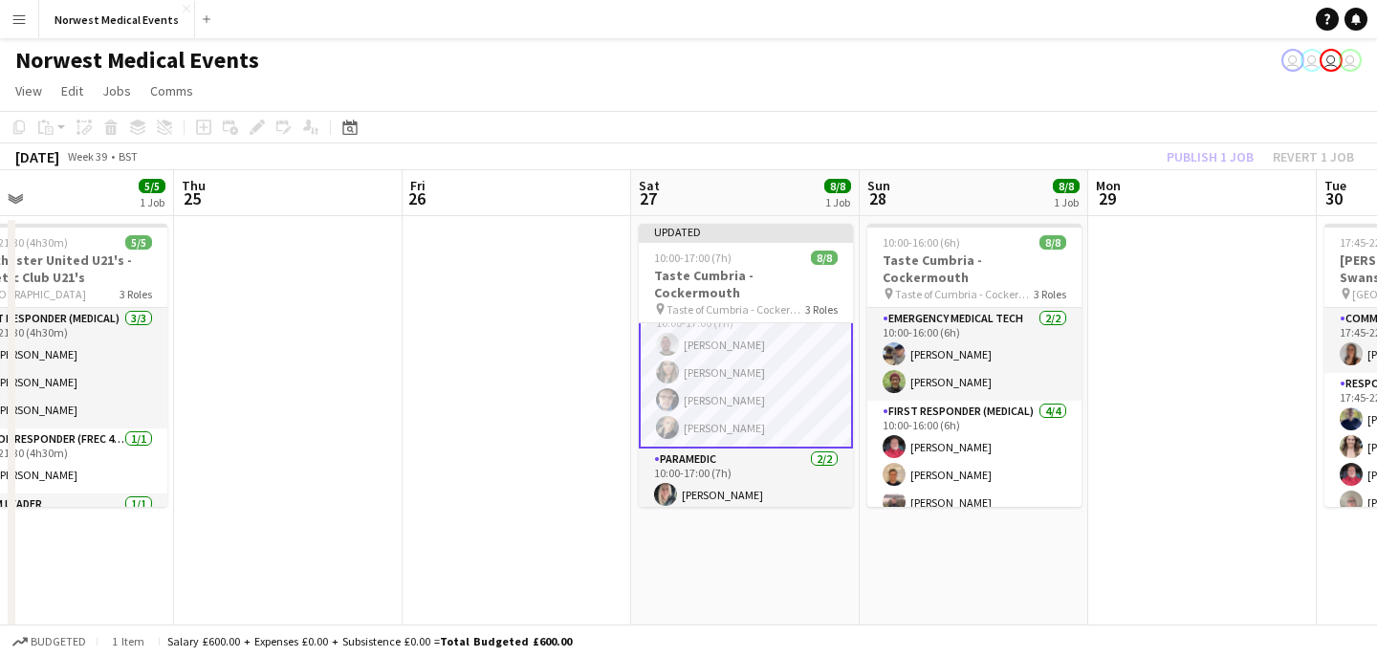
click at [1207, 151] on div "Publish 1 job Revert 1 job" at bounding box center [1259, 156] width 233 height 25
click at [1207, 151] on button "Publish 1 job" at bounding box center [1210, 156] width 102 height 25
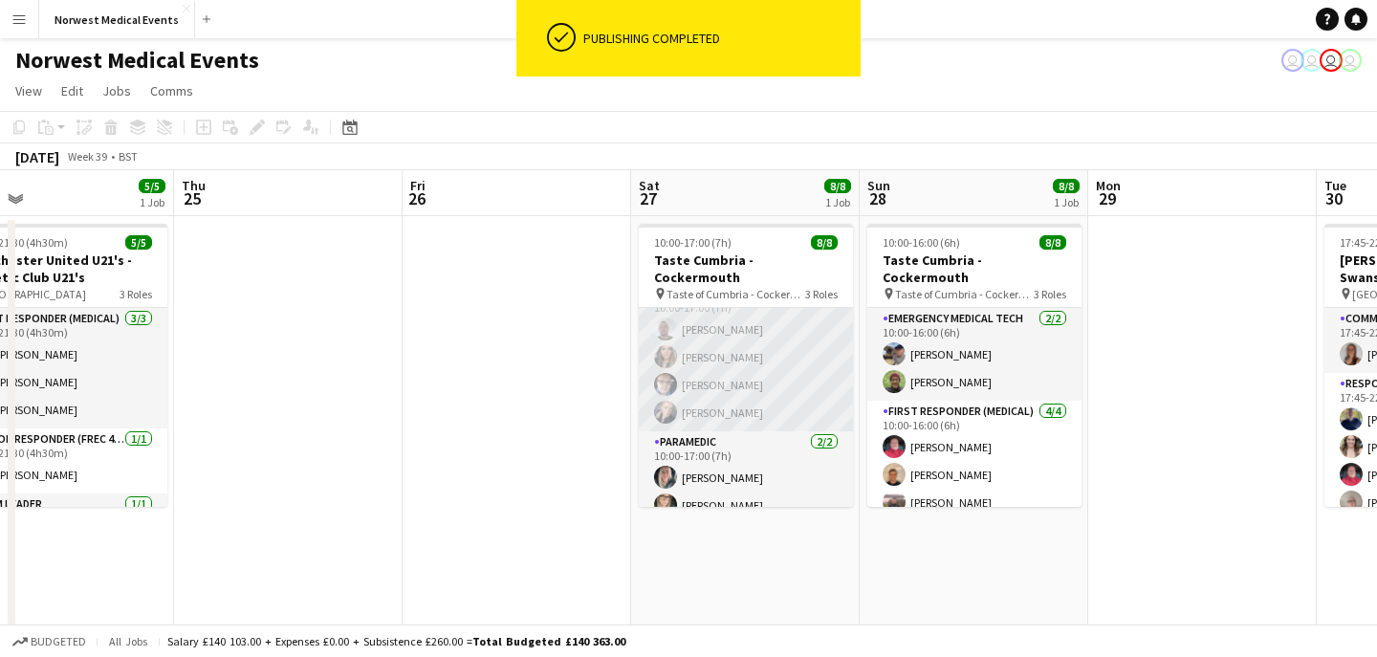
scroll to position [65, 0]
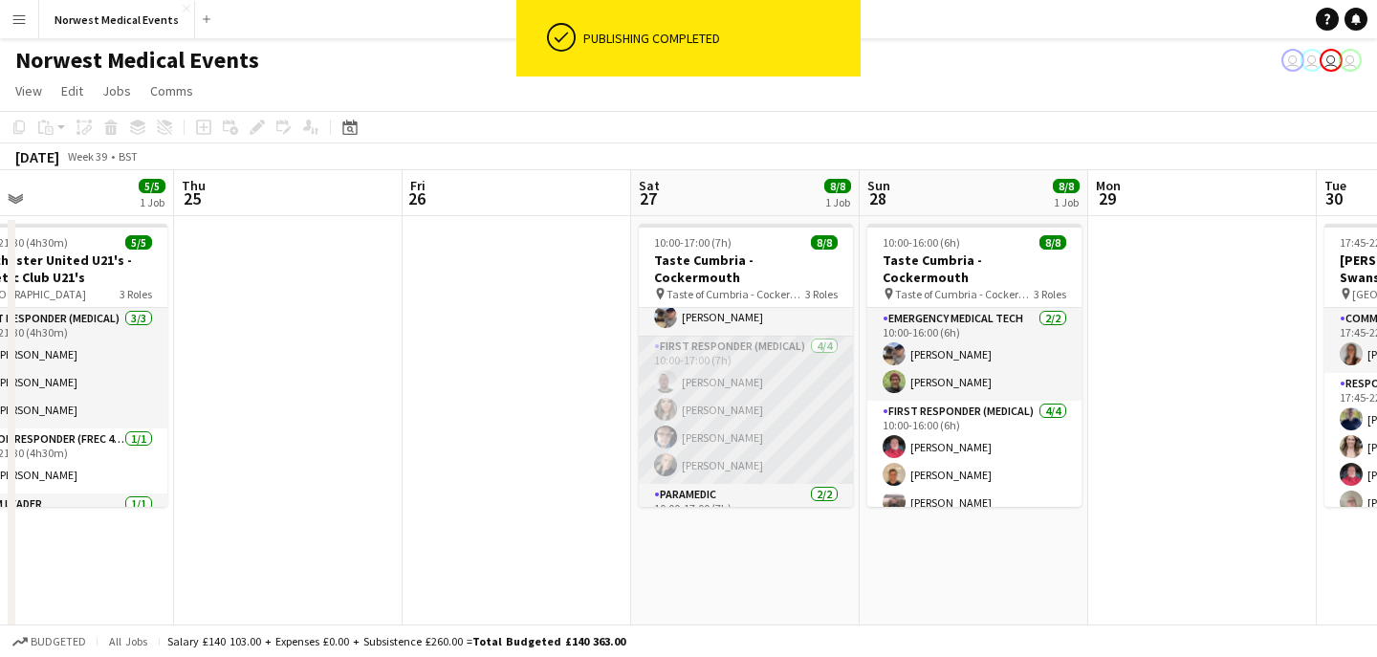
click at [771, 359] on app-card-role "First Responder (Medical) [DATE] 10:00-17:00 (7h) [PERSON_NAME] [PERSON_NAME] […" at bounding box center [746, 410] width 214 height 148
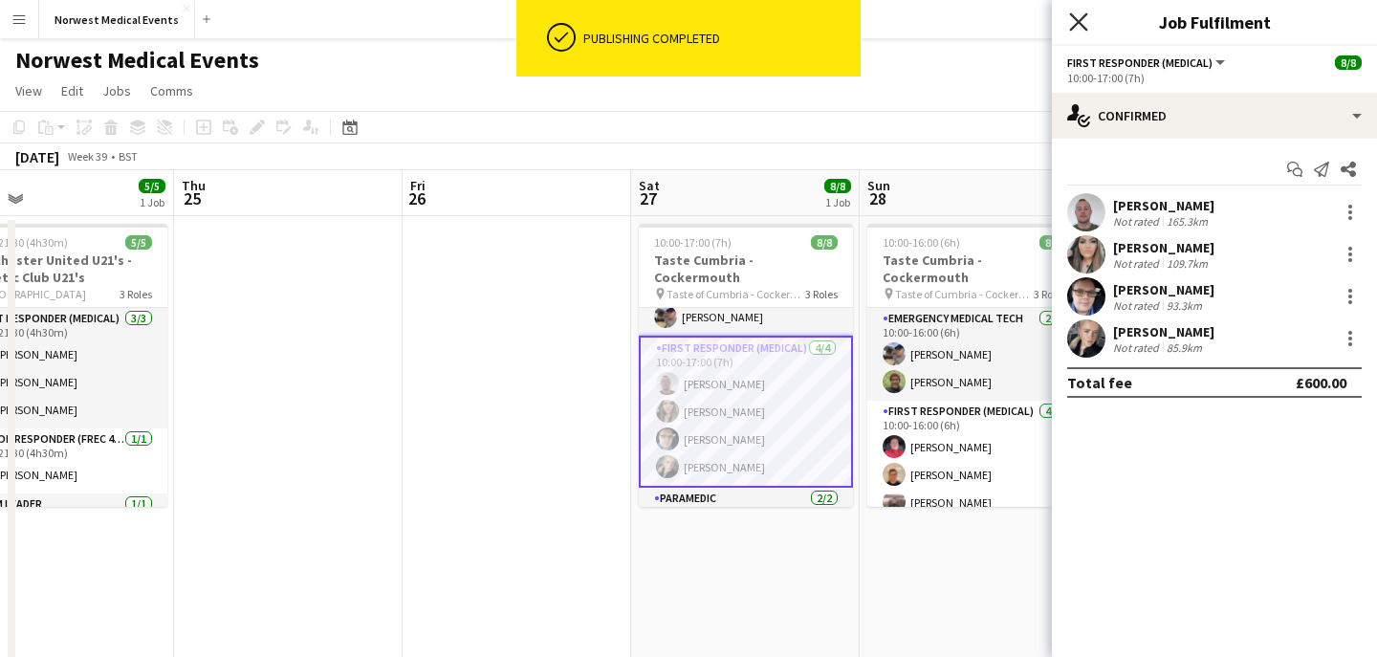
click at [1085, 26] on icon "Close pop-in" at bounding box center [1078, 21] width 18 height 18
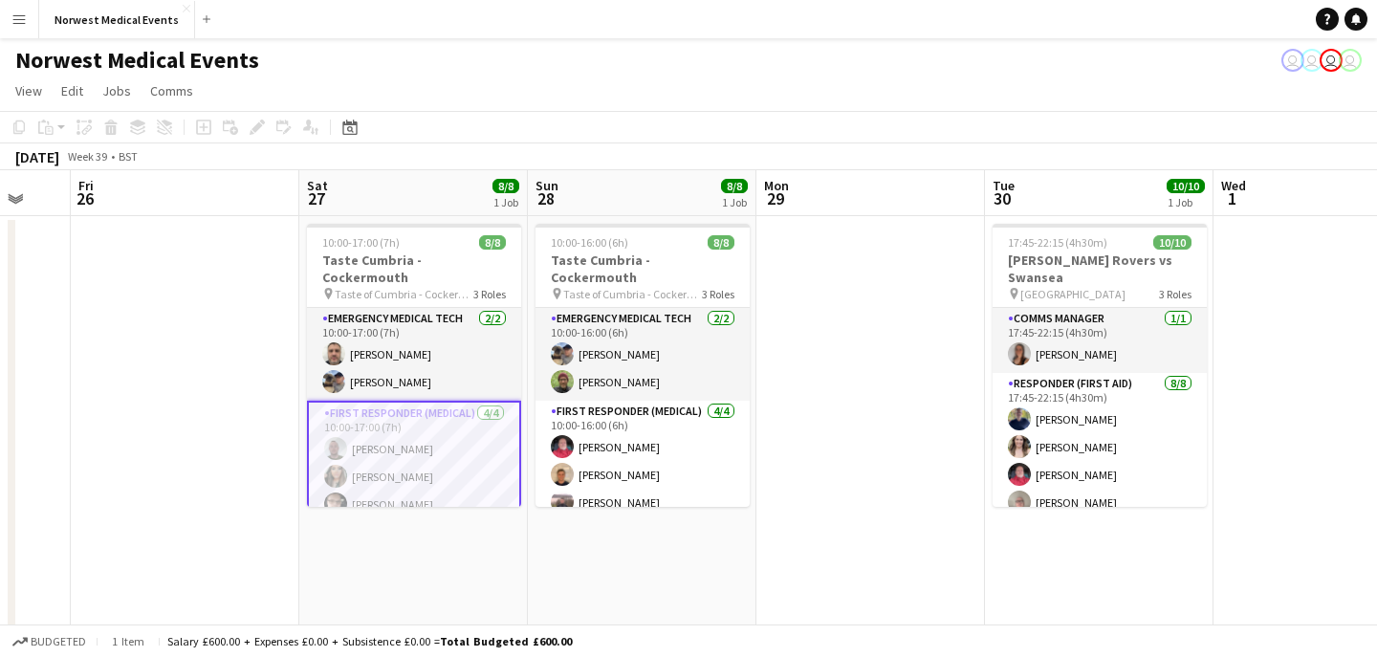
scroll to position [121, 0]
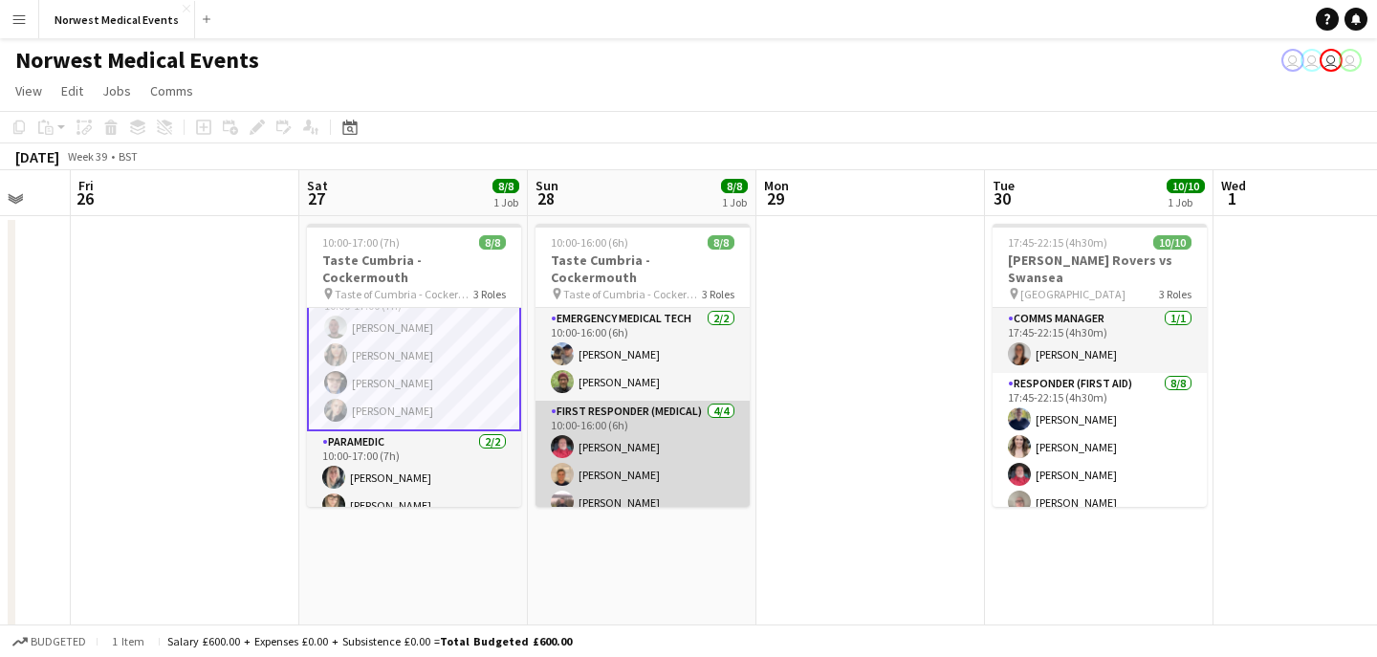
click at [631, 438] on app-card-role "First Responder (Medical) [DATE] 10:00-16:00 (6h) [PERSON_NAME] [PERSON_NAME] […" at bounding box center [642, 475] width 214 height 148
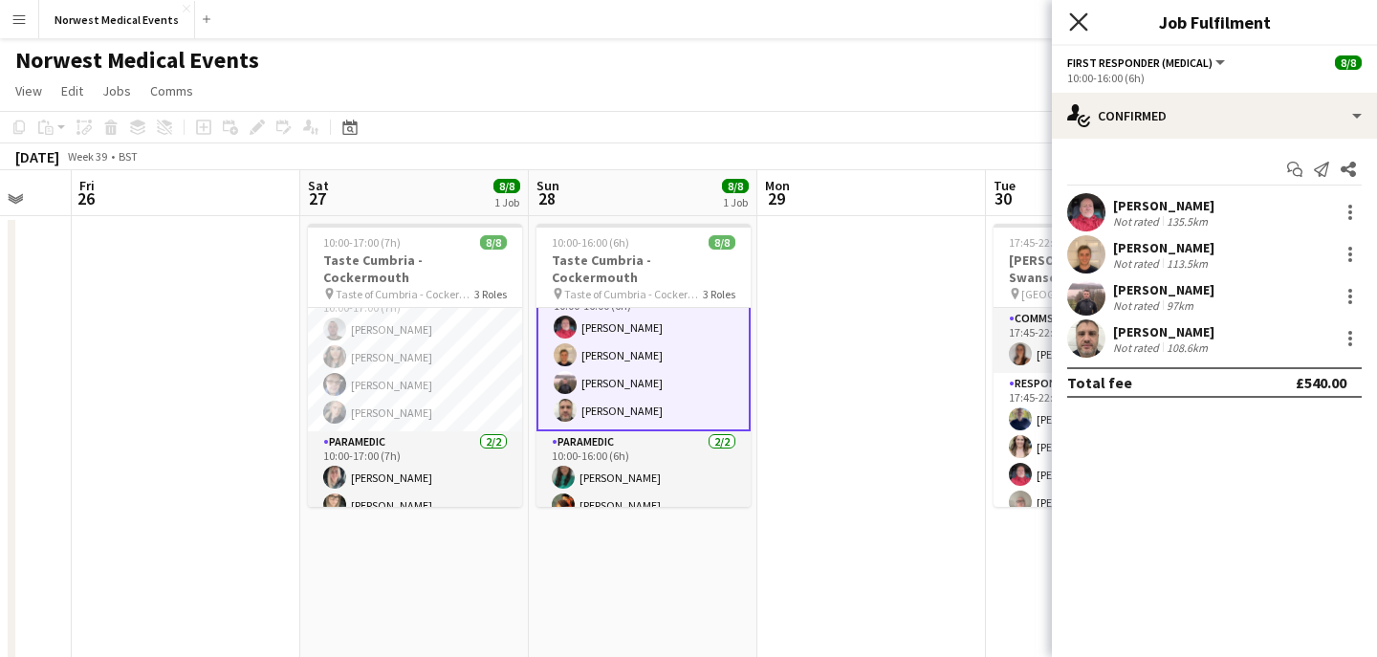
click at [1069, 25] on icon "Close pop-in" at bounding box center [1078, 21] width 18 height 18
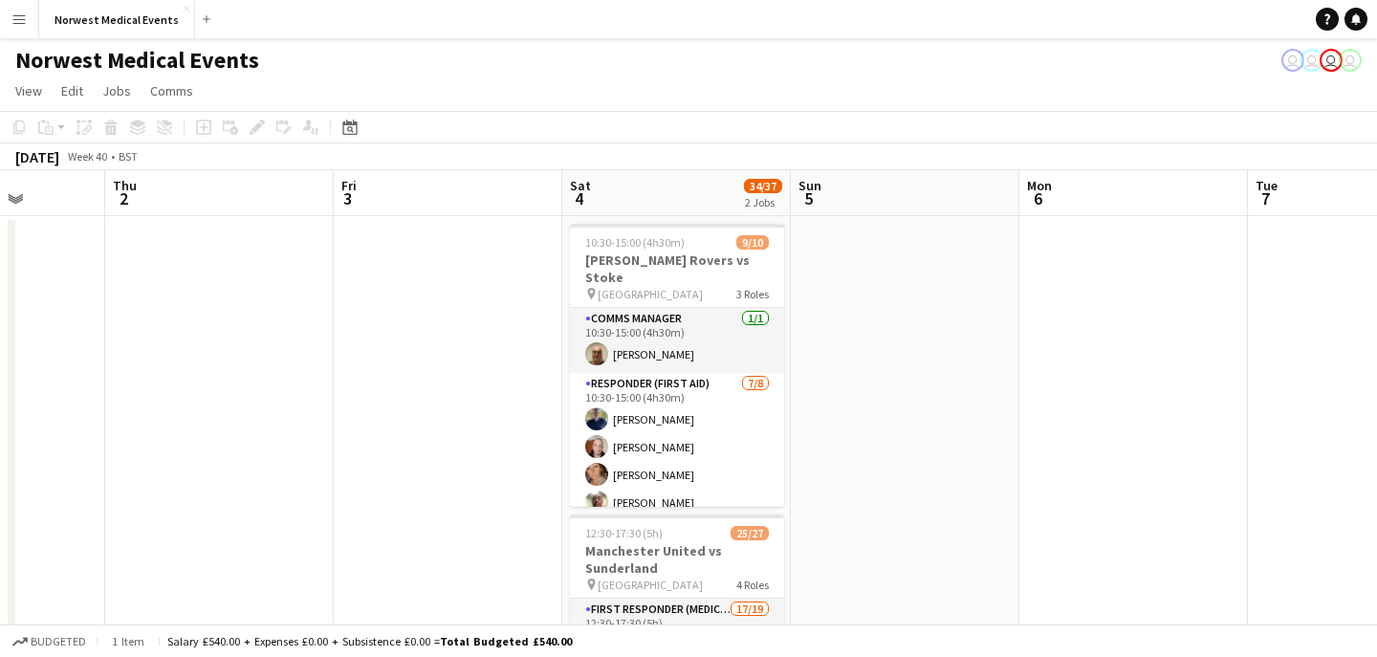
scroll to position [0, 730]
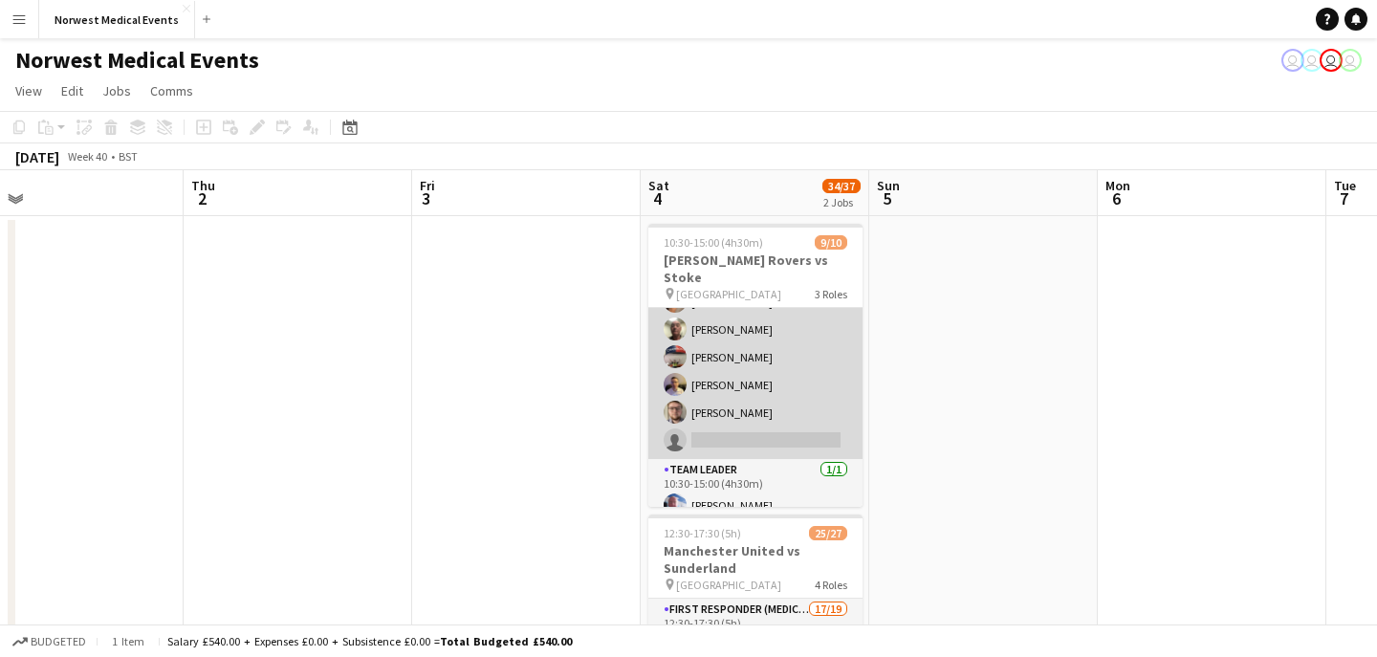
click at [780, 381] on app-card-role "Responder (First Aid) [DATE] 10:30-15:00 (4h30m) [PERSON_NAME] [PERSON_NAME] [P…" at bounding box center [755, 329] width 214 height 259
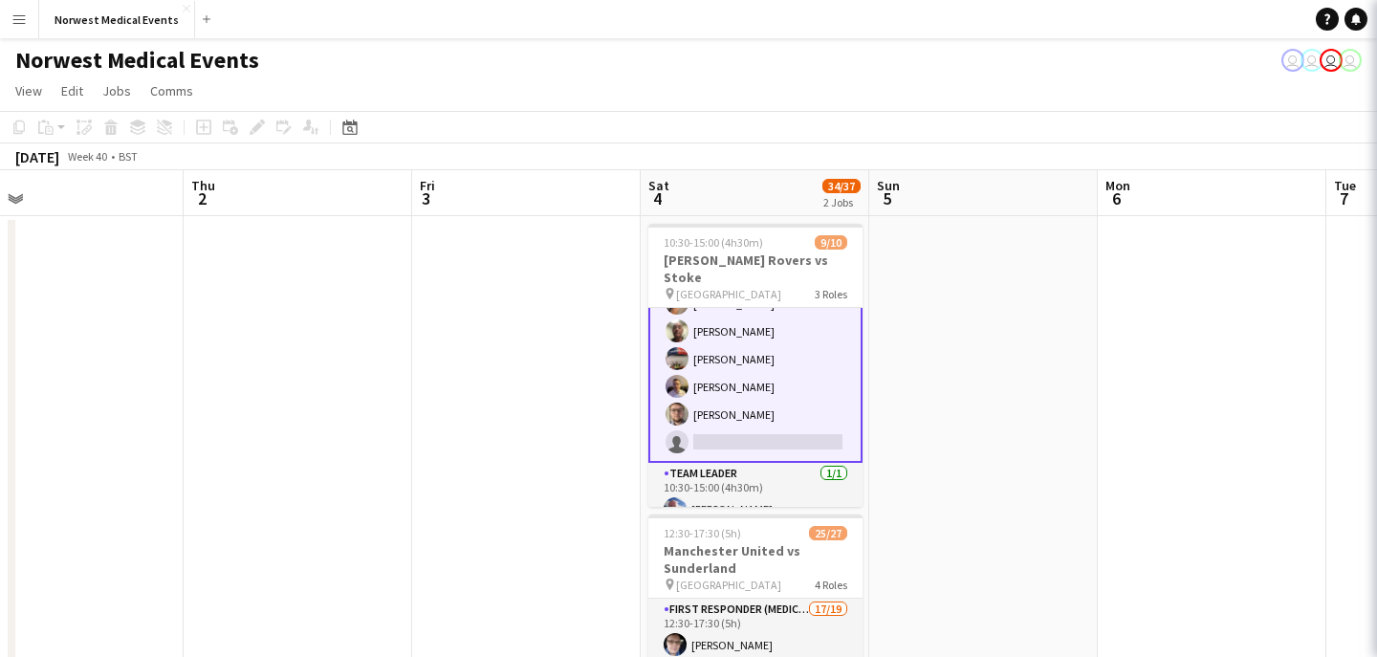
scroll to position [175, 0]
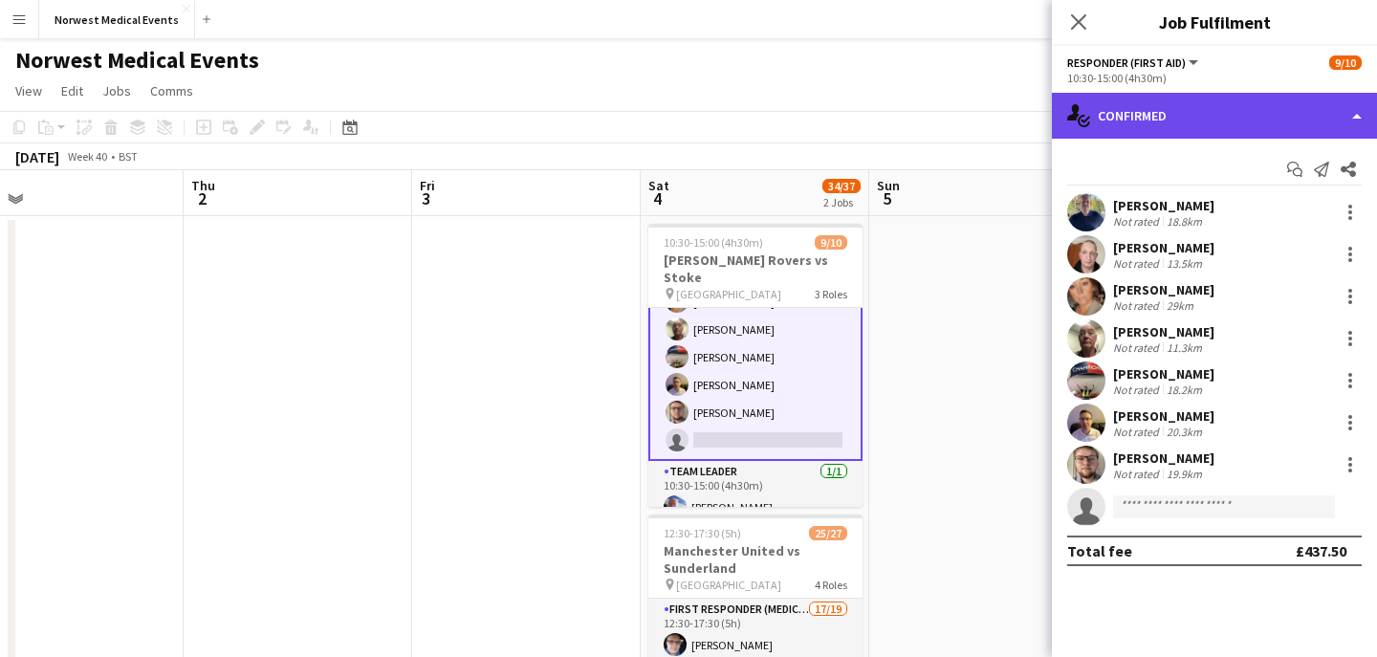
click at [1160, 114] on div "single-neutral-actions-check-2 Confirmed" at bounding box center [1214, 116] width 325 height 46
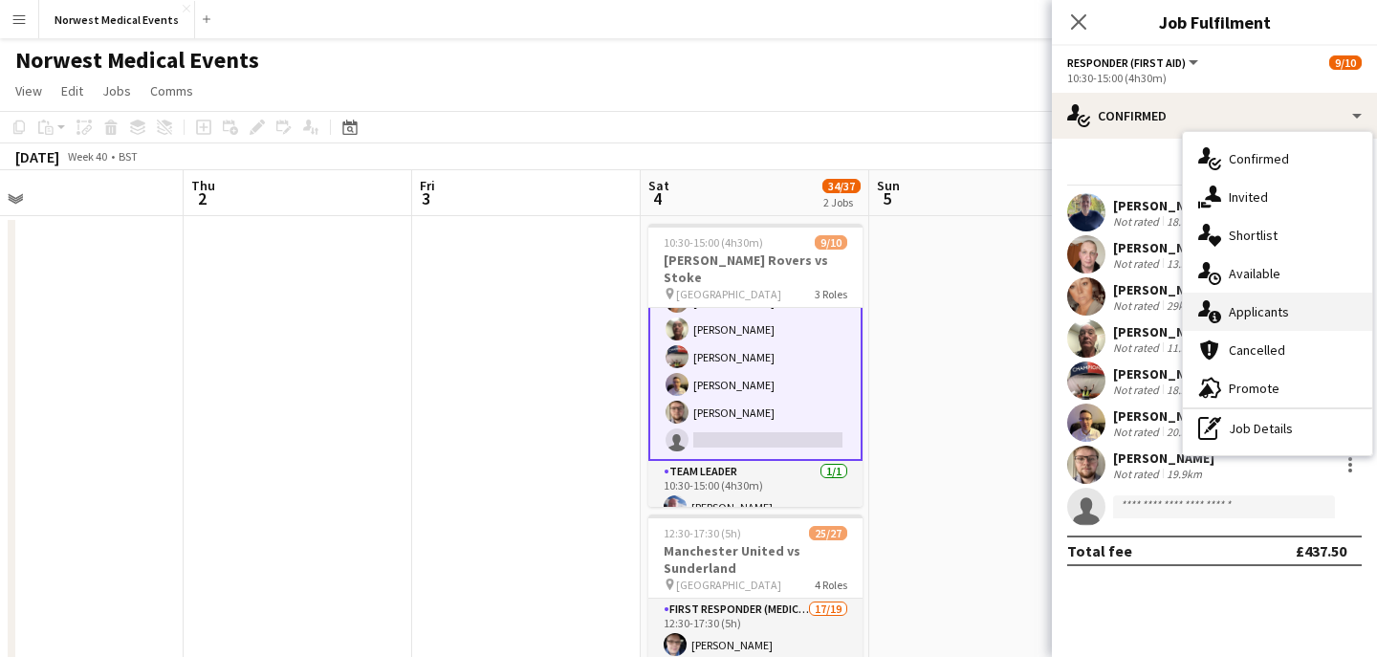
click at [1277, 318] on span "Applicants" at bounding box center [1258, 311] width 60 height 17
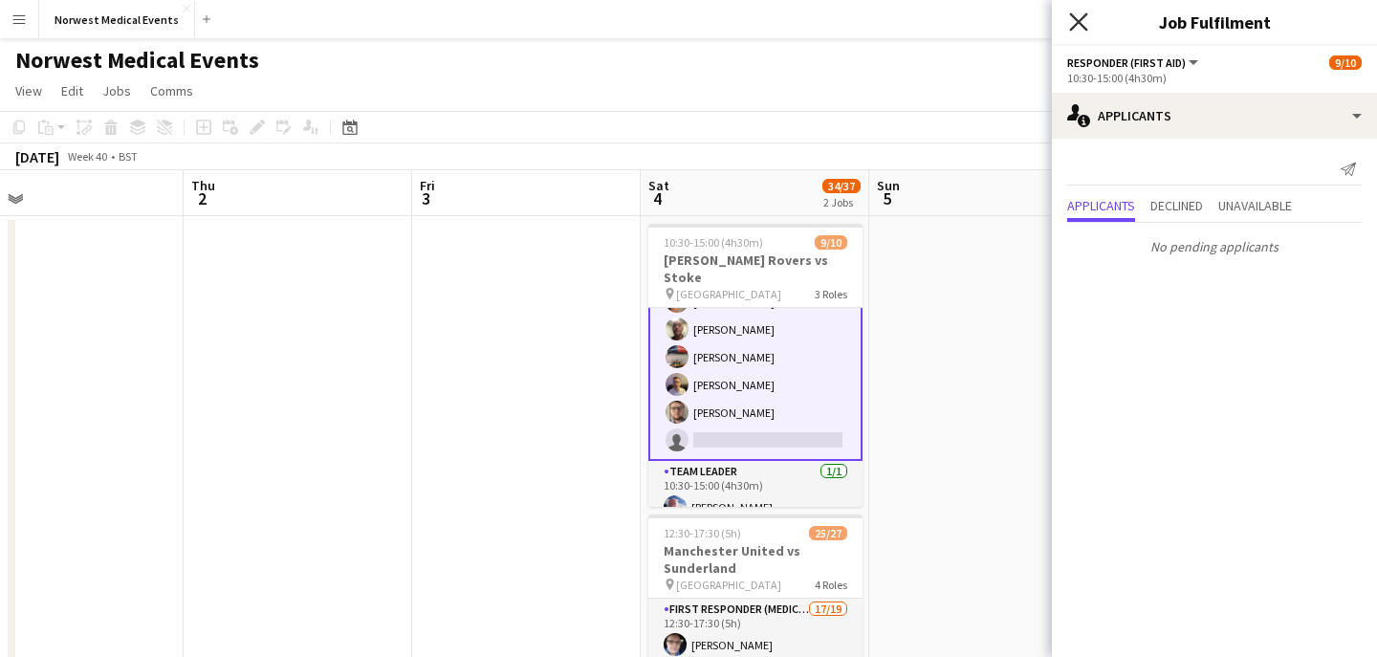
click at [1082, 16] on icon at bounding box center [1078, 21] width 18 height 18
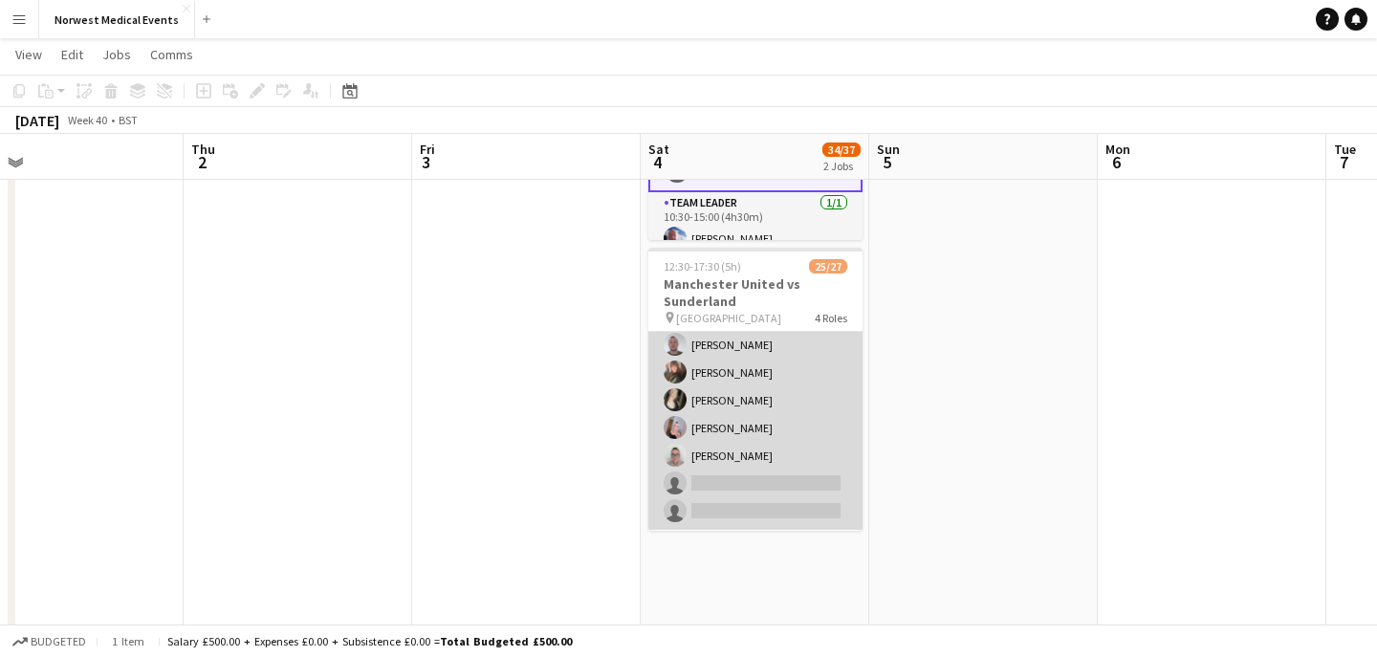
scroll to position [402, 0]
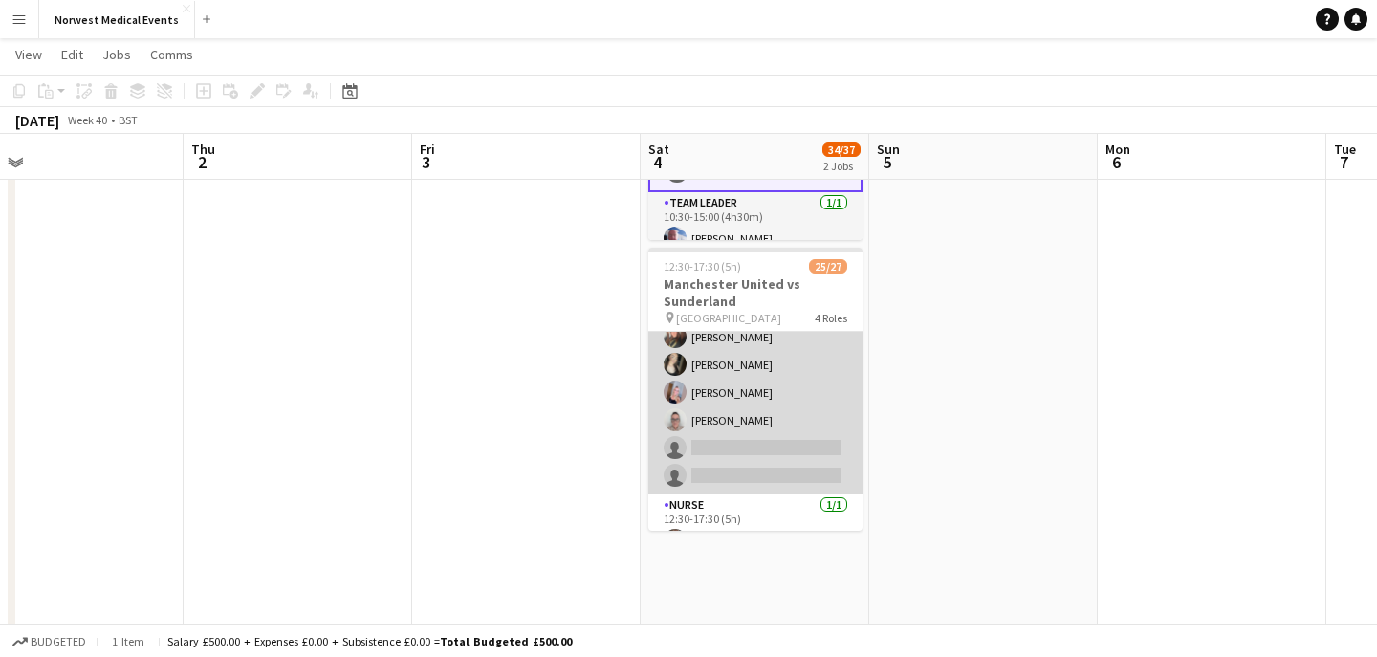
click at [784, 391] on app-card-role "First Responder (Medical) 17/19 12:30-17:30 (5h) [PERSON_NAME] [PERSON_NAME] [P…" at bounding box center [755, 212] width 214 height 564
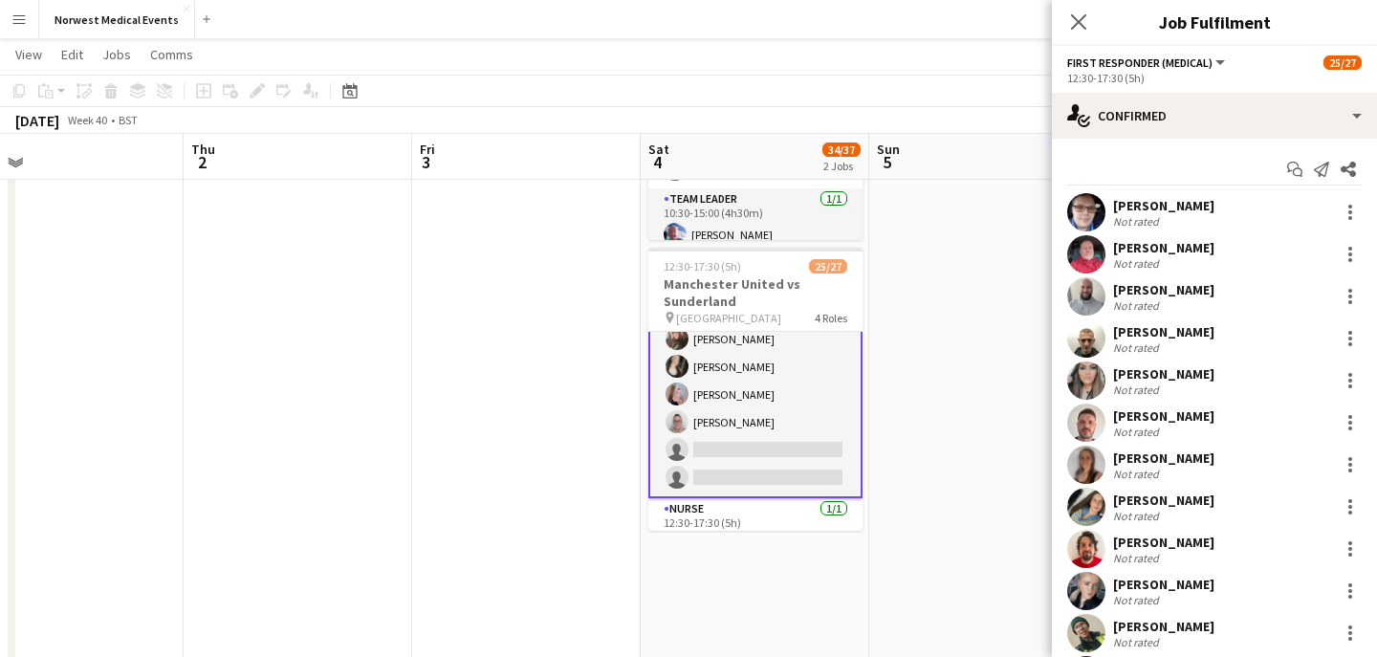
scroll to position [403, 0]
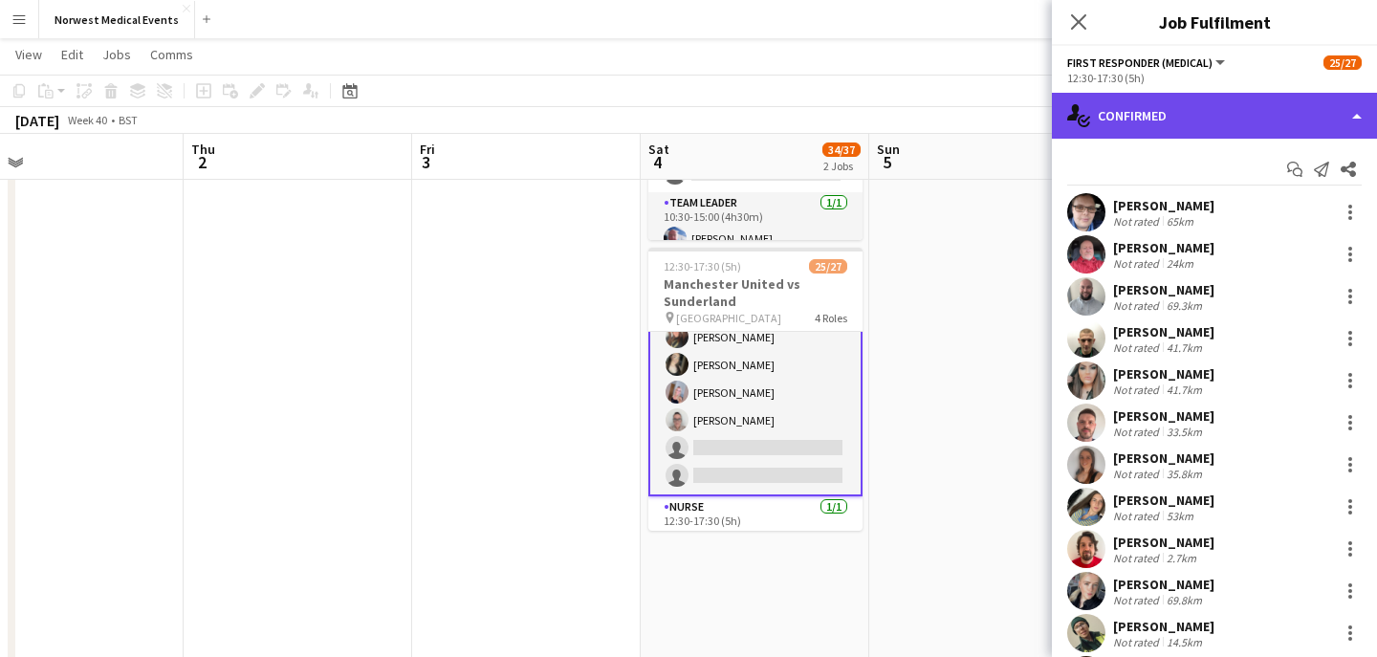
click at [1186, 109] on div "single-neutral-actions-check-2 Confirmed" at bounding box center [1214, 116] width 325 height 46
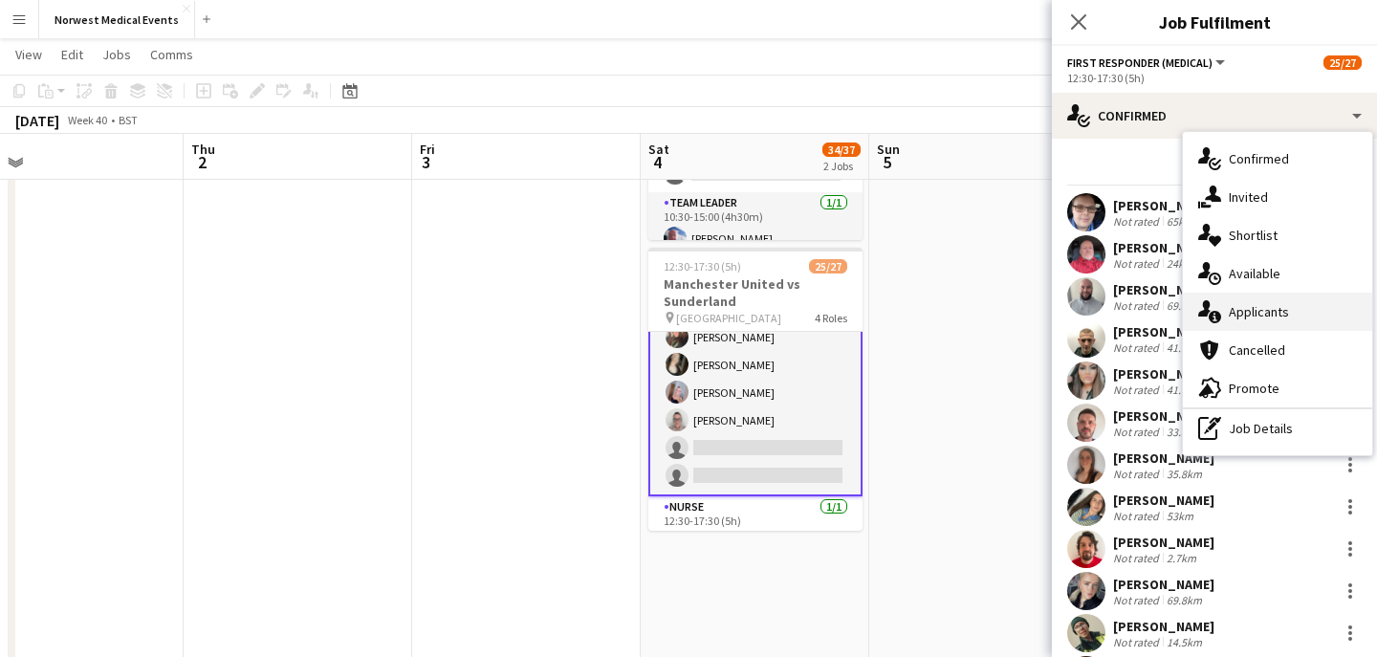
click at [1279, 310] on span "Applicants" at bounding box center [1258, 311] width 60 height 17
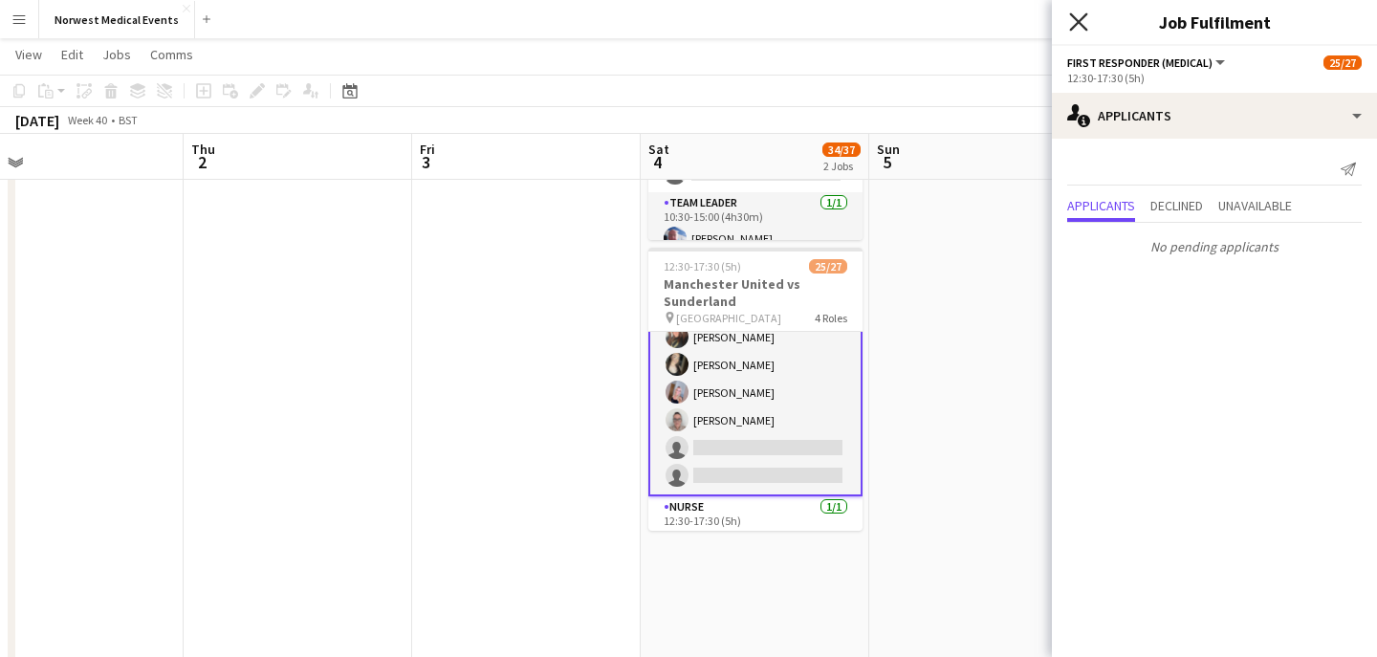
click at [1079, 25] on icon "Close pop-in" at bounding box center [1078, 21] width 18 height 18
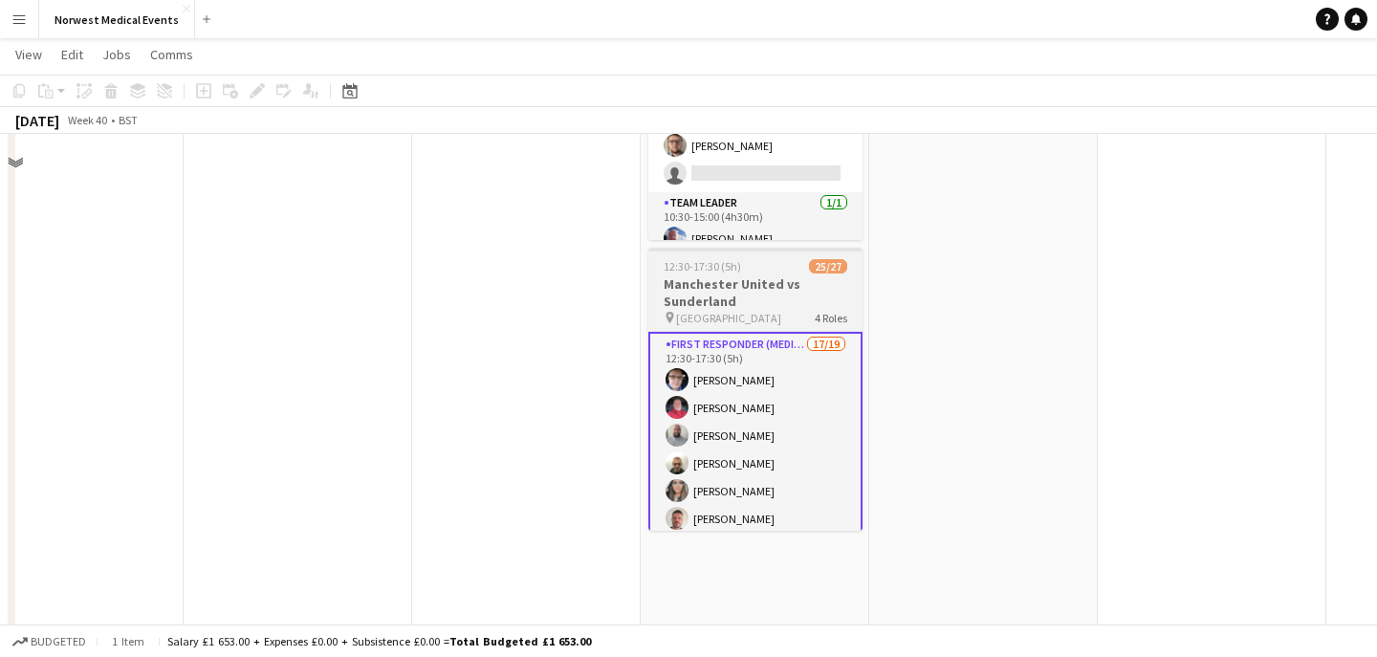
scroll to position [165, 0]
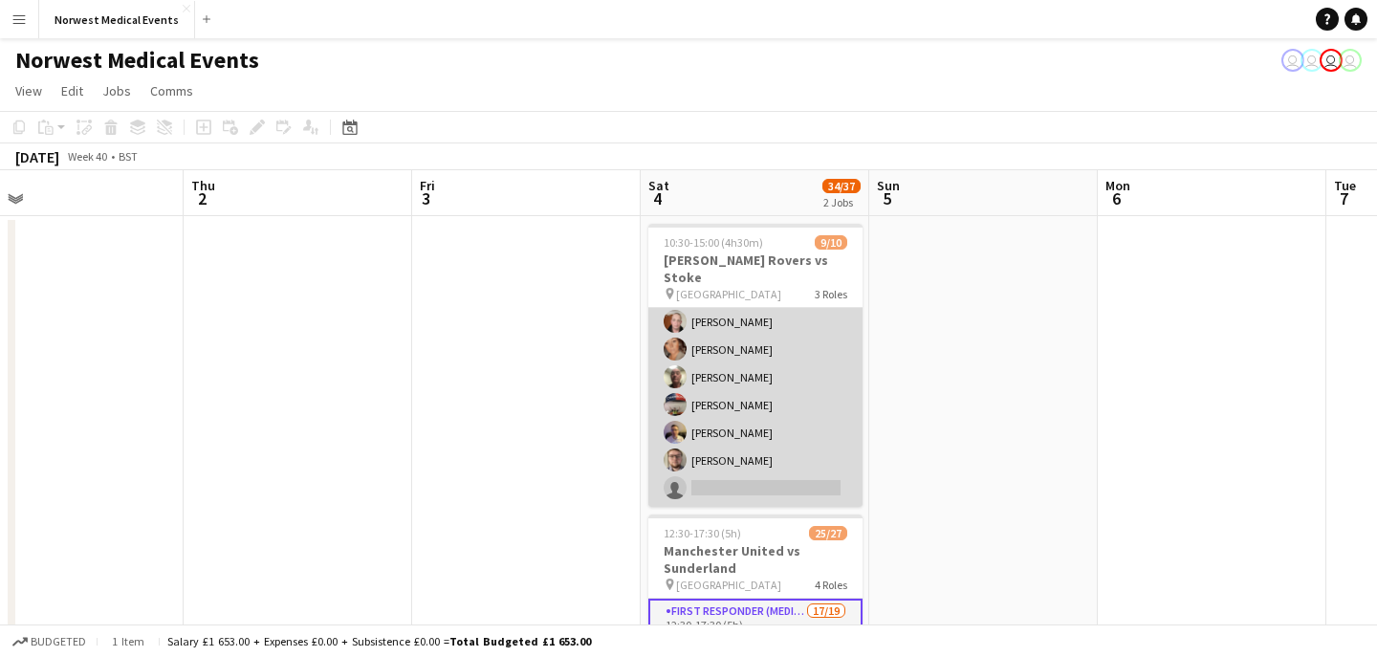
click at [790, 399] on app-card-role "Responder (First Aid) [DATE] 10:30-15:00 (4h30m) [PERSON_NAME] [PERSON_NAME] [P…" at bounding box center [755, 377] width 214 height 259
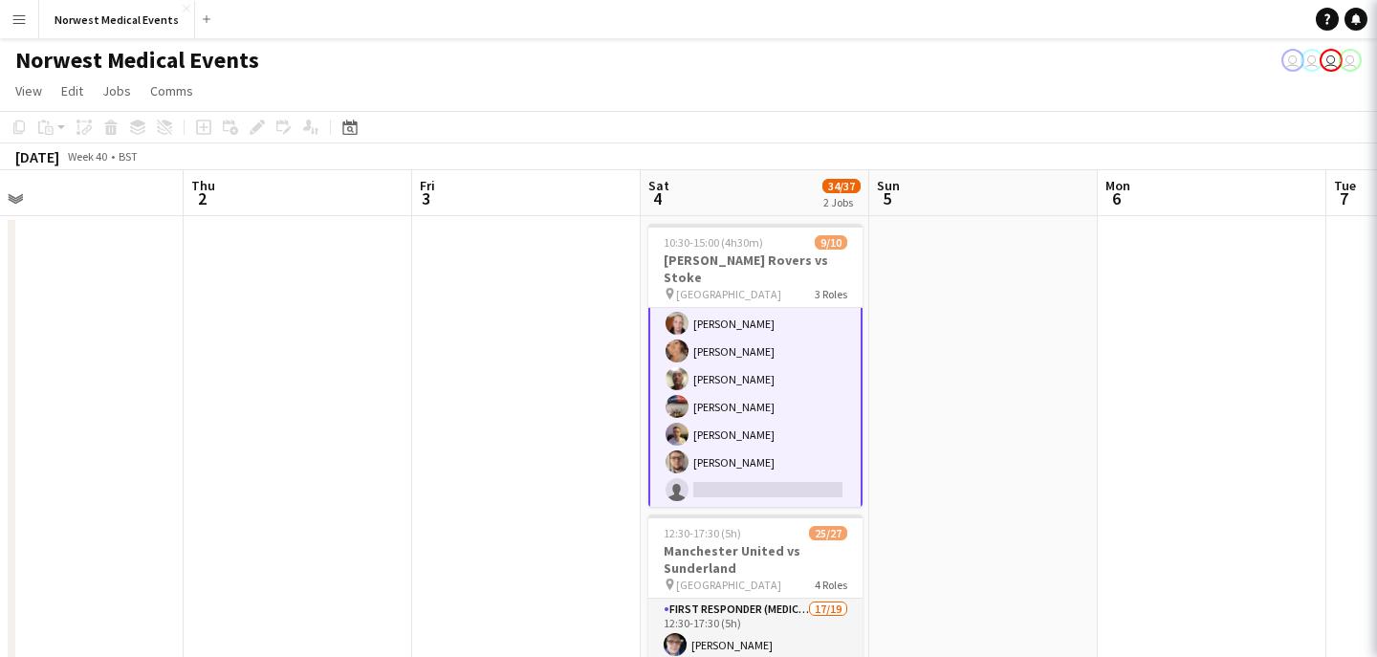
scroll to position [127, 0]
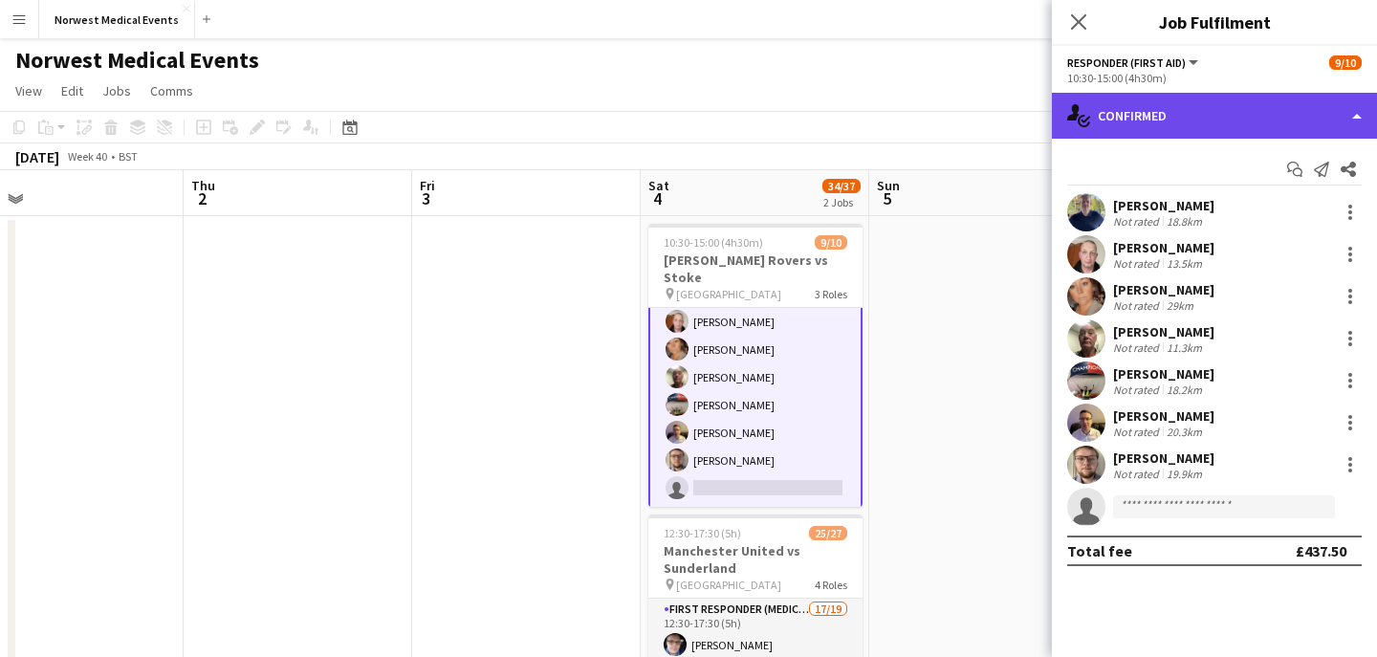
click at [1187, 114] on div "single-neutral-actions-check-2 Confirmed" at bounding box center [1214, 116] width 325 height 46
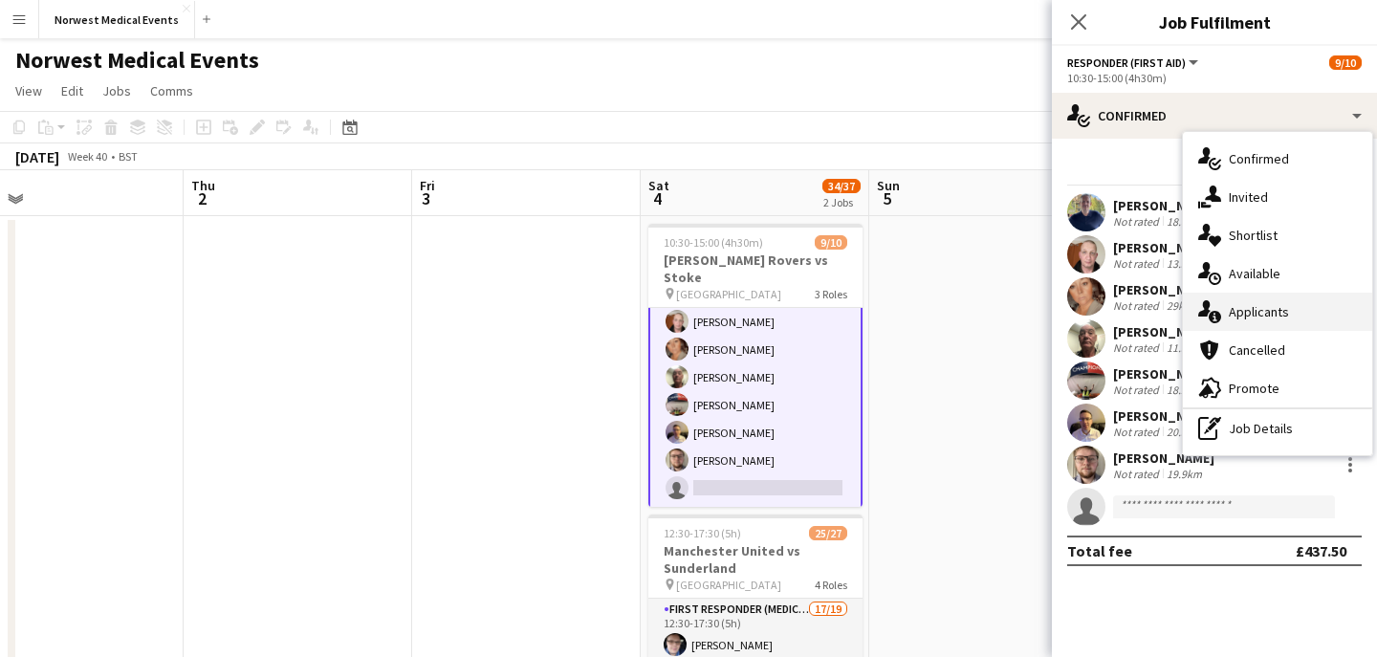
click at [1272, 316] on span "Applicants" at bounding box center [1258, 311] width 60 height 17
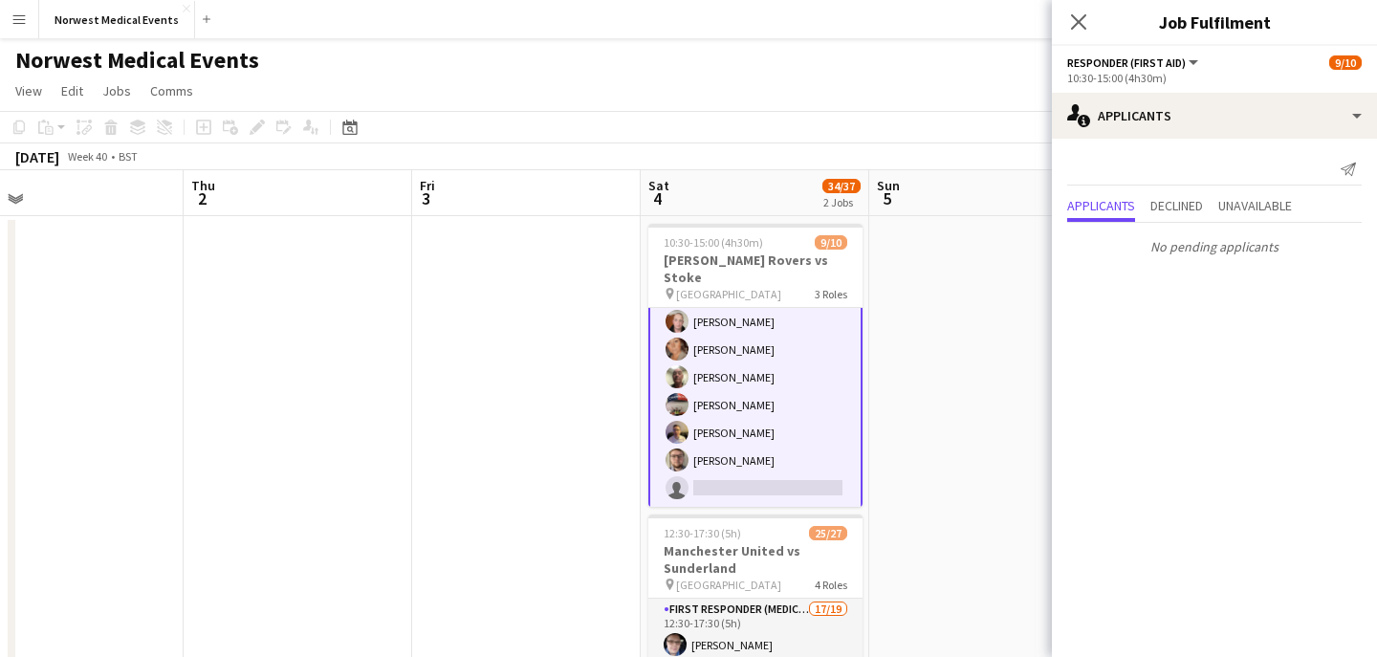
click at [1076, 19] on icon at bounding box center [1078, 21] width 15 height 15
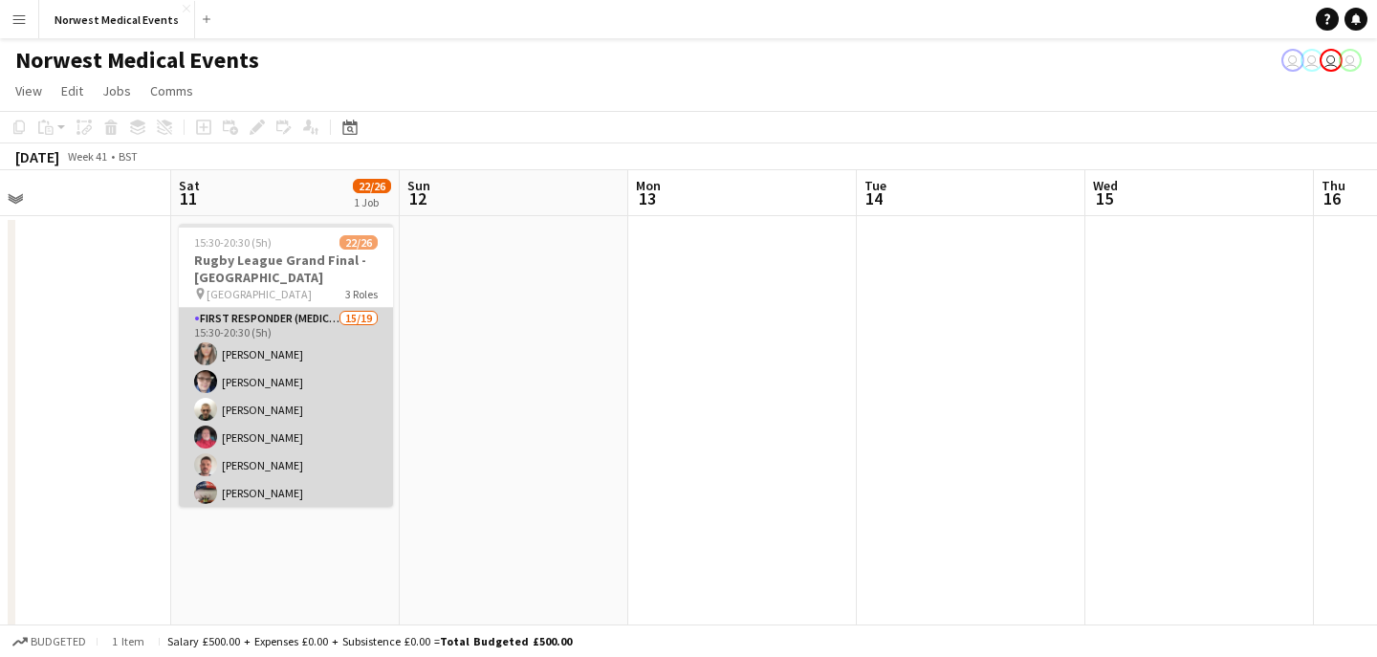
scroll to position [0, 583]
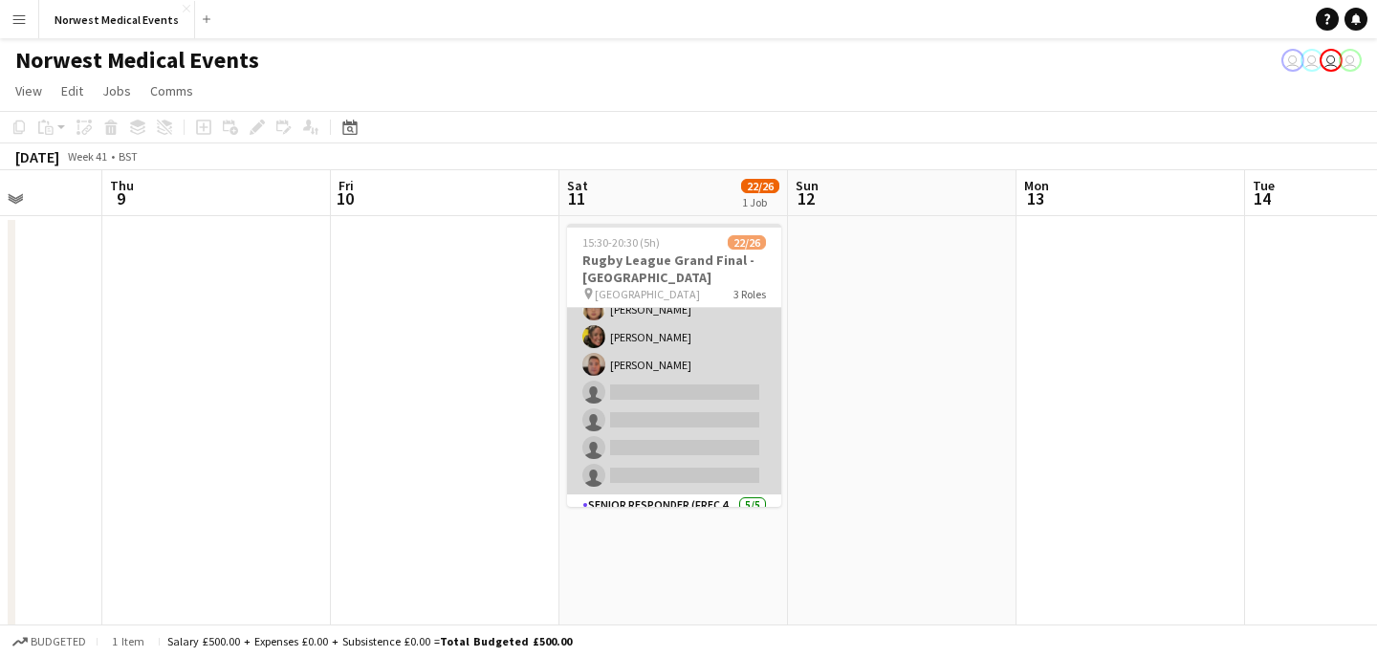
click at [705, 372] on app-card-role "First Responder (Medical) 15/19 15:30-20:30 (5h) [PERSON_NAME] [PERSON_NAME] [P…" at bounding box center [674, 212] width 214 height 564
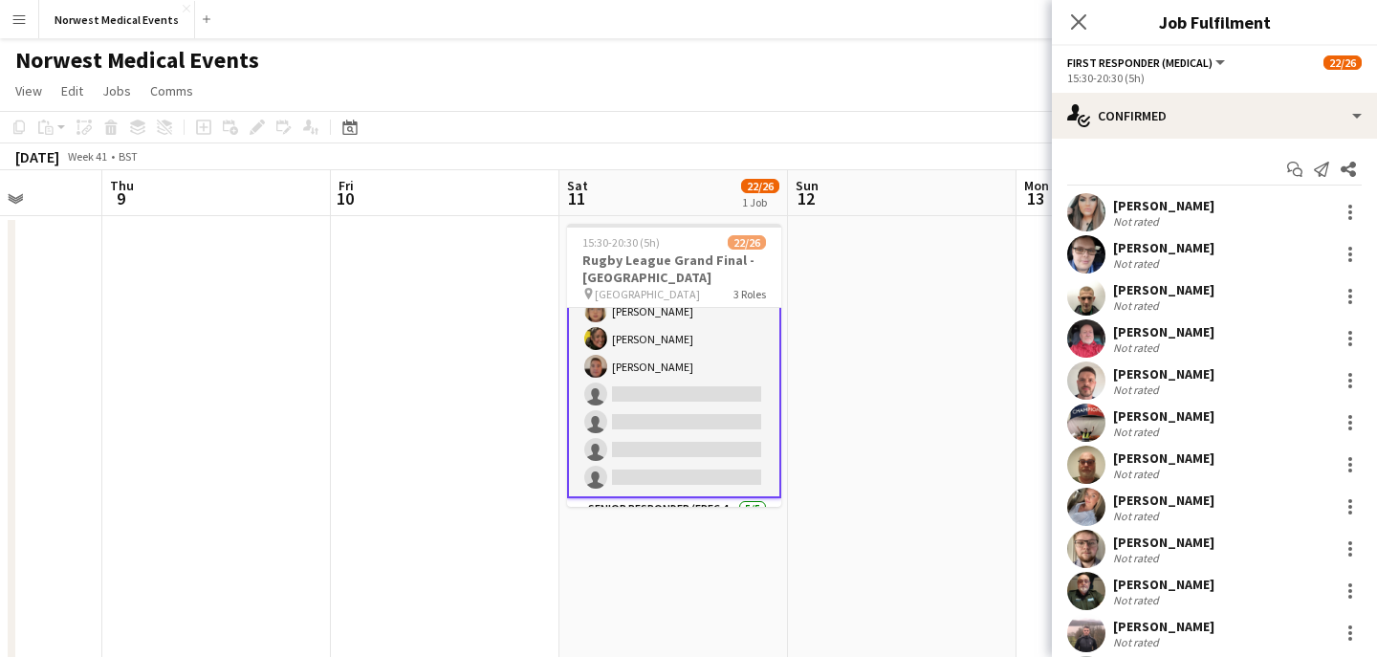
scroll to position [380, 0]
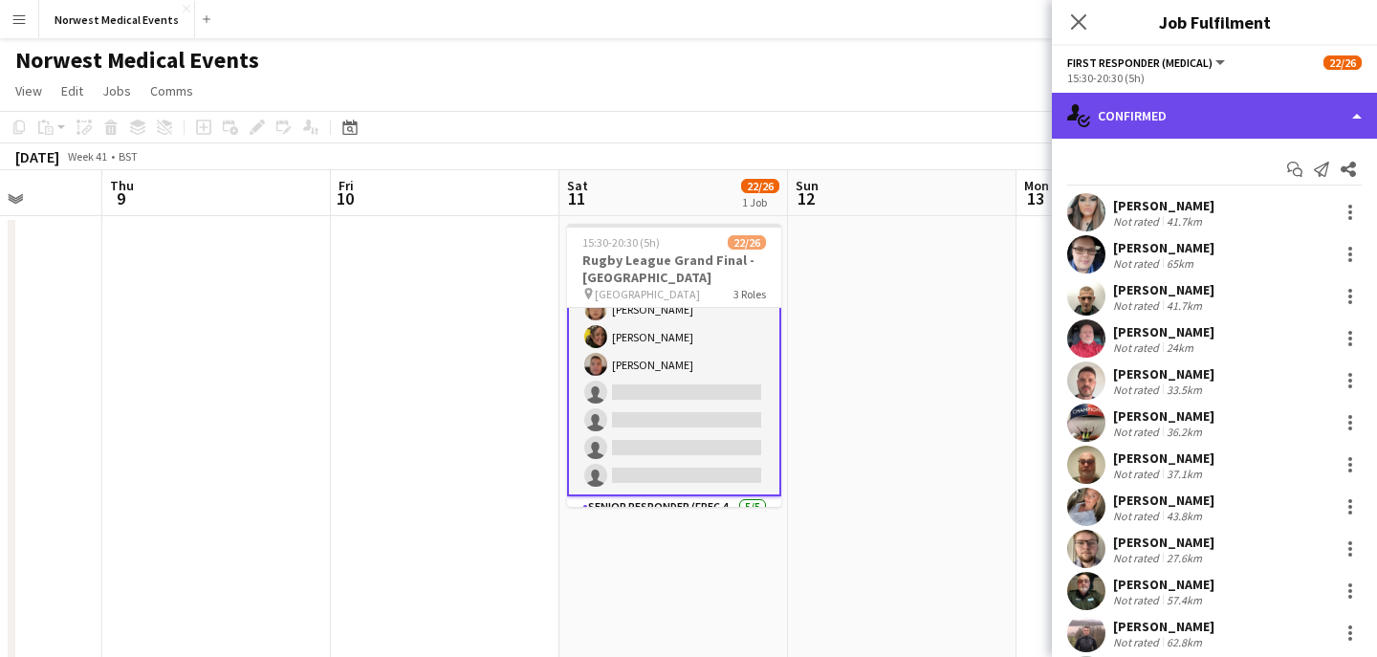
click at [1200, 127] on div "single-neutral-actions-check-2 Confirmed" at bounding box center [1214, 116] width 325 height 46
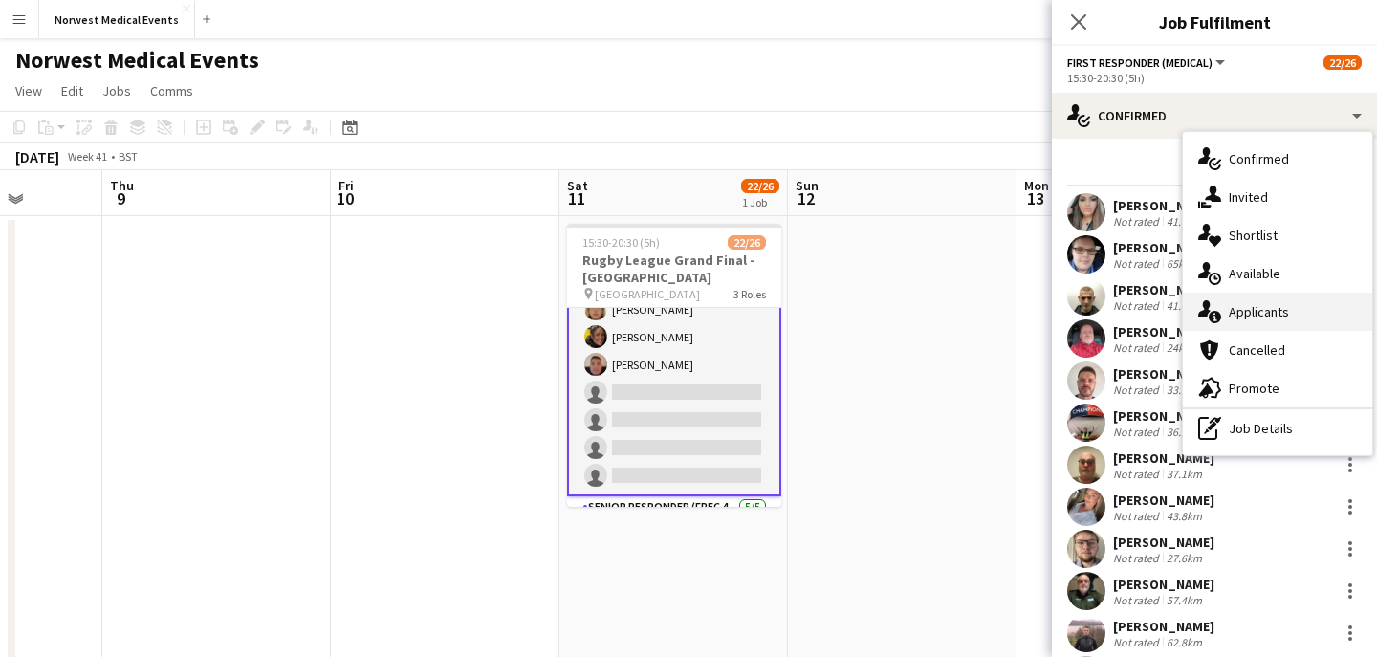
click at [1269, 316] on span "Applicants" at bounding box center [1258, 311] width 60 height 17
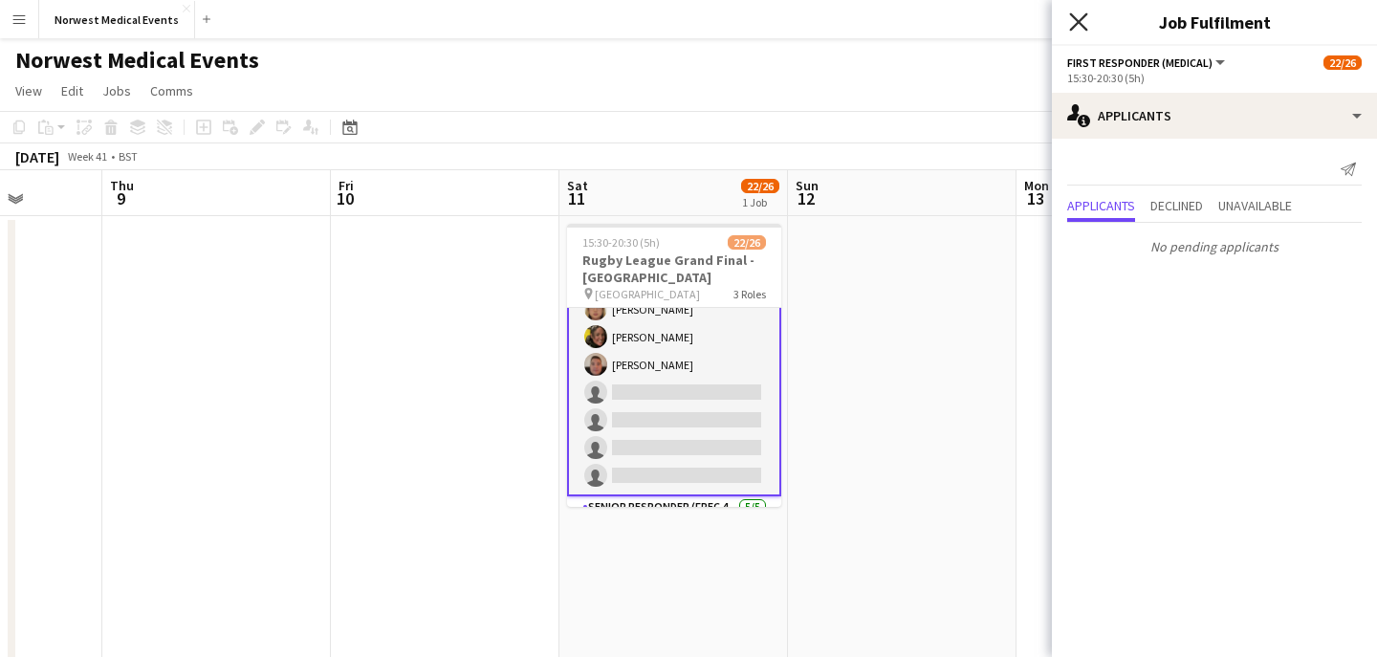
click at [1082, 26] on icon at bounding box center [1078, 21] width 18 height 18
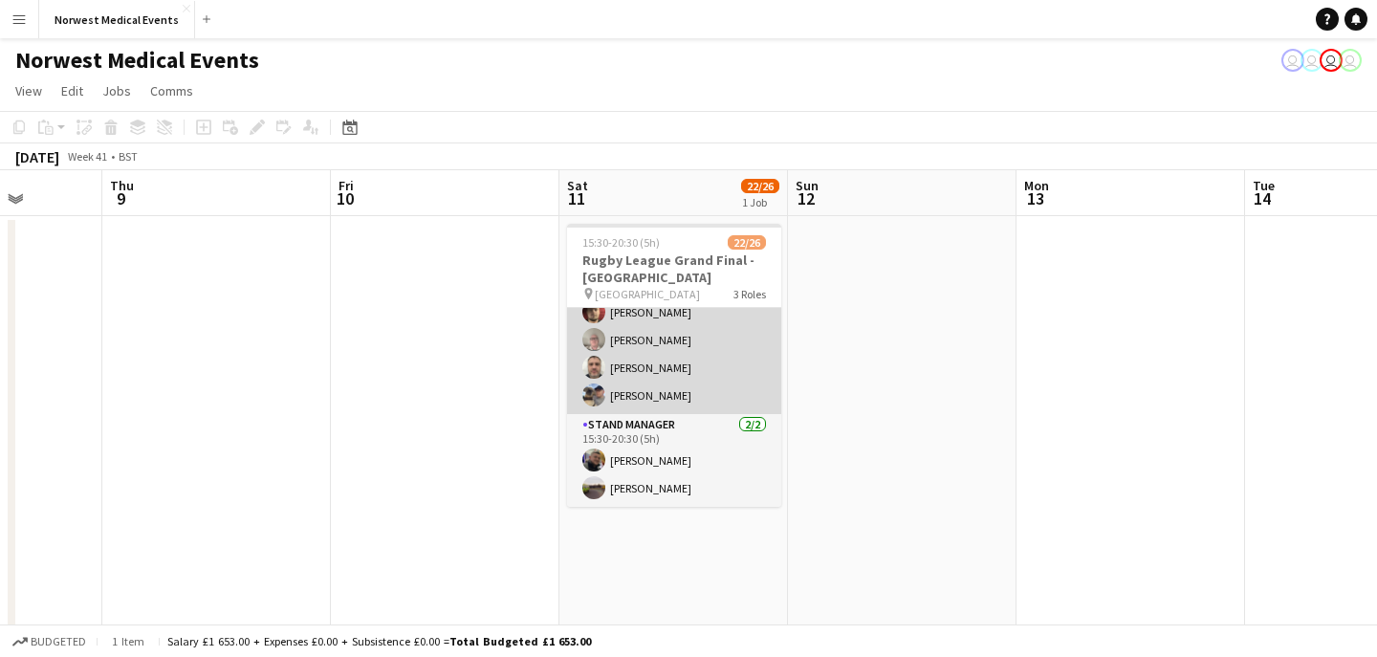
scroll to position [109, 0]
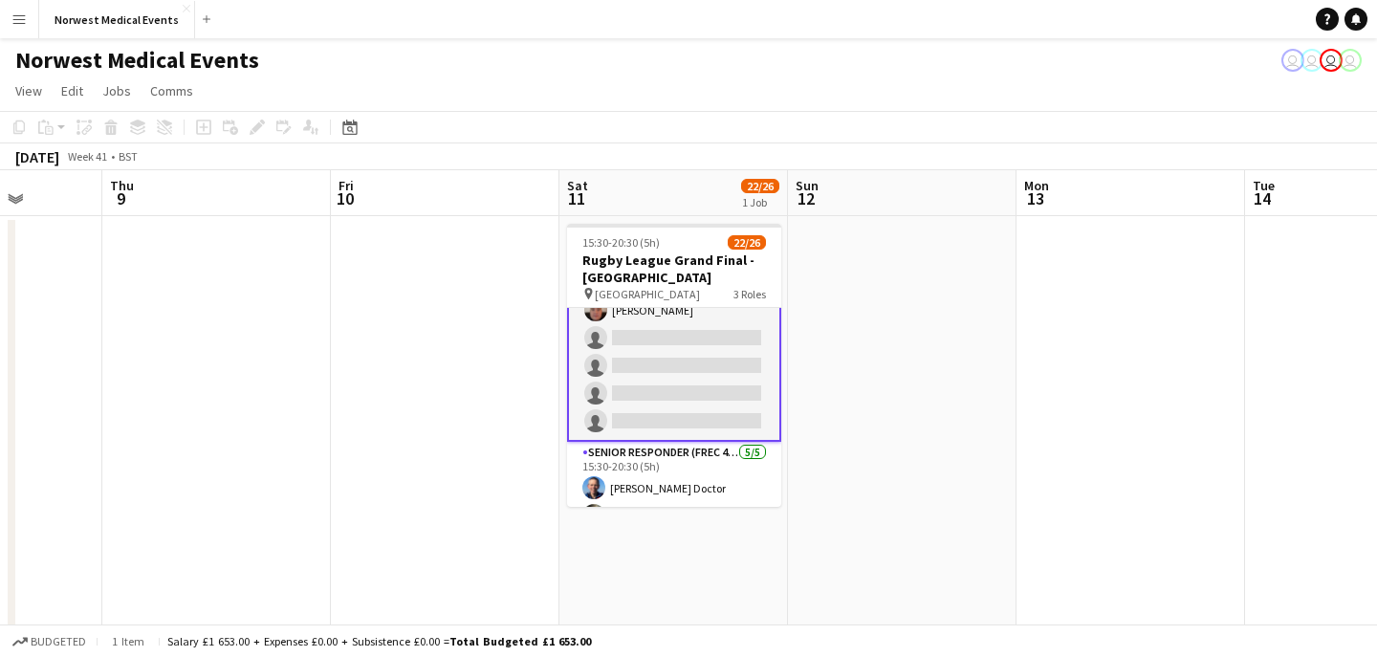
click at [686, 341] on app-card-role "First Responder (Medical) 15/19 15:30-20:30 (5h) [PERSON_NAME] [PERSON_NAME] [P…" at bounding box center [674, 158] width 214 height 568
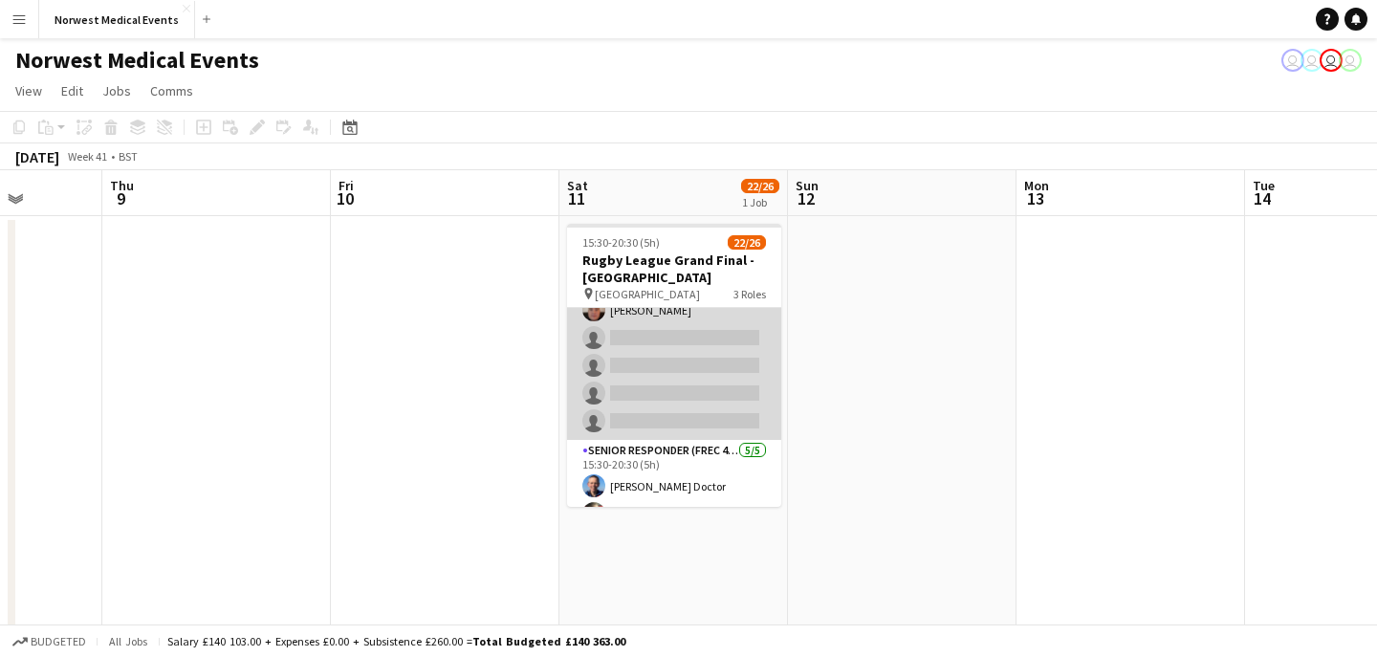
click at [694, 363] on app-card-role "First Responder (Medical) 15/19 15:30-20:30 (5h) [PERSON_NAME] [PERSON_NAME] [P…" at bounding box center [674, 158] width 214 height 564
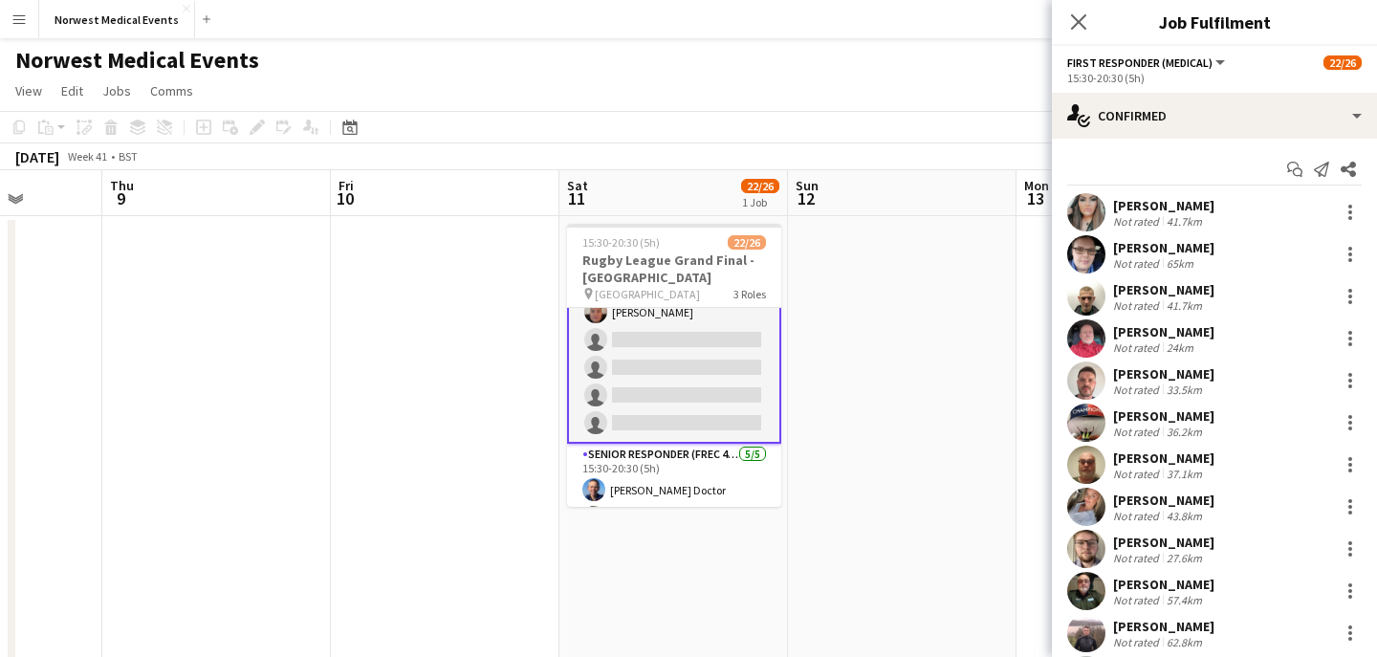
scroll to position [434, 0]
click at [1076, 21] on icon at bounding box center [1078, 21] width 15 height 15
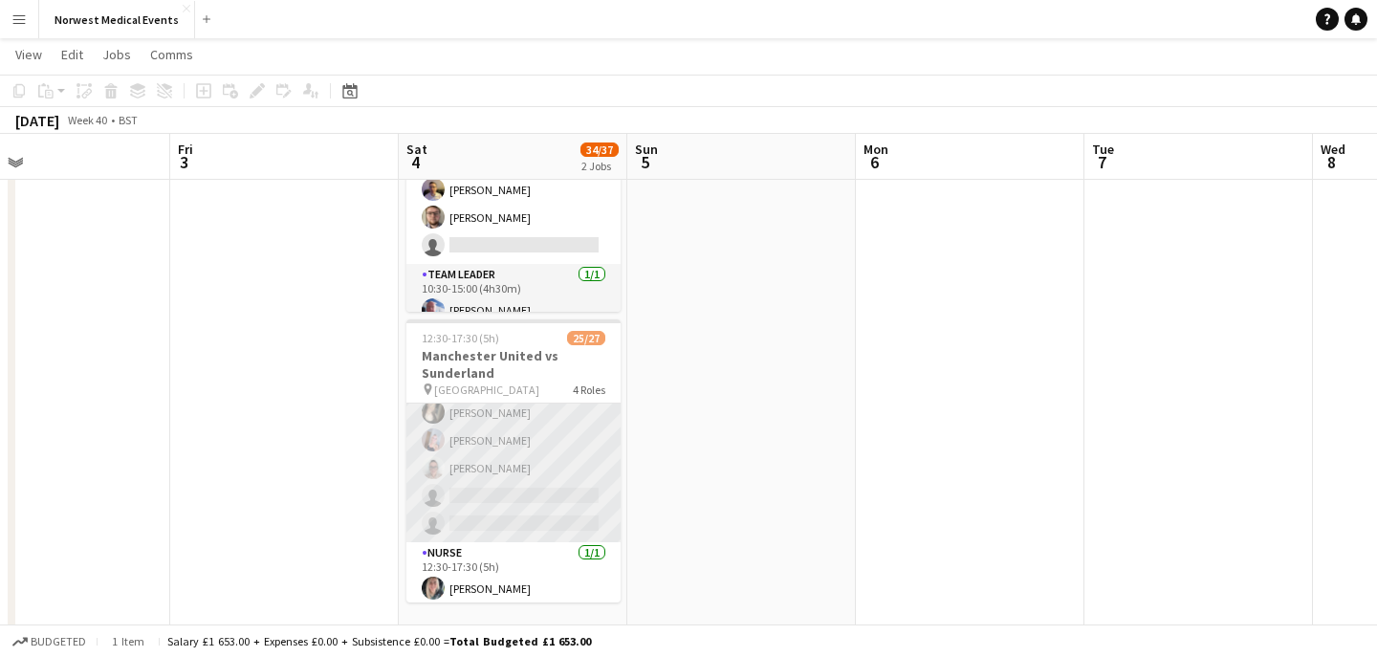
scroll to position [438, 0]
click at [537, 457] on app-card-role "First Responder (Medical) 17/19 12:30-17:30 (5h) [PERSON_NAME] [PERSON_NAME] [P…" at bounding box center [513, 248] width 214 height 564
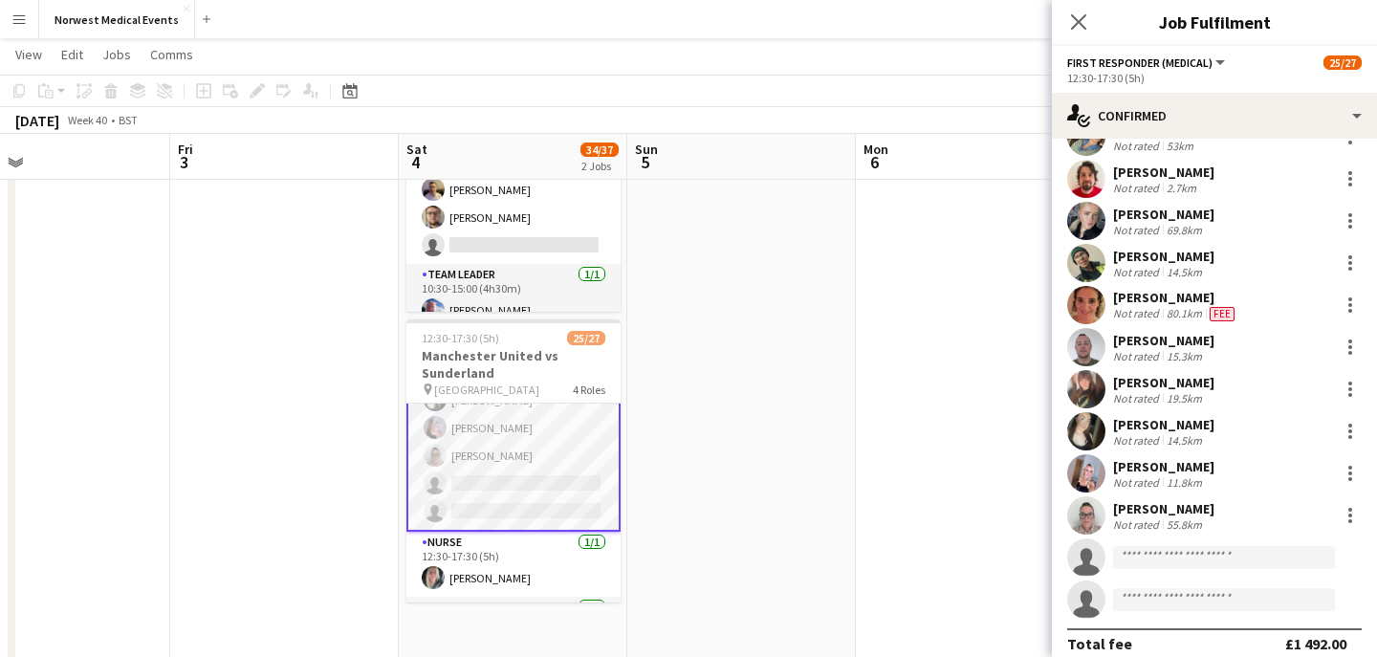
scroll to position [387, 0]
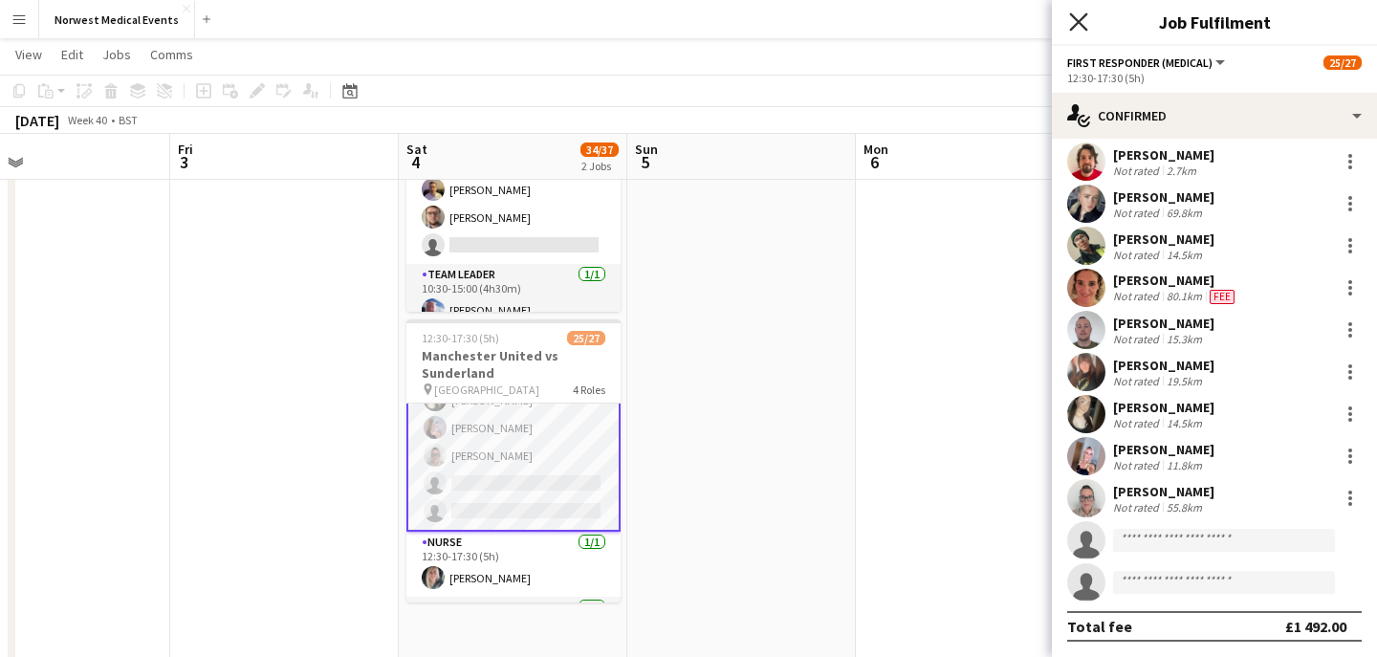
click at [1077, 23] on icon at bounding box center [1078, 21] width 18 height 18
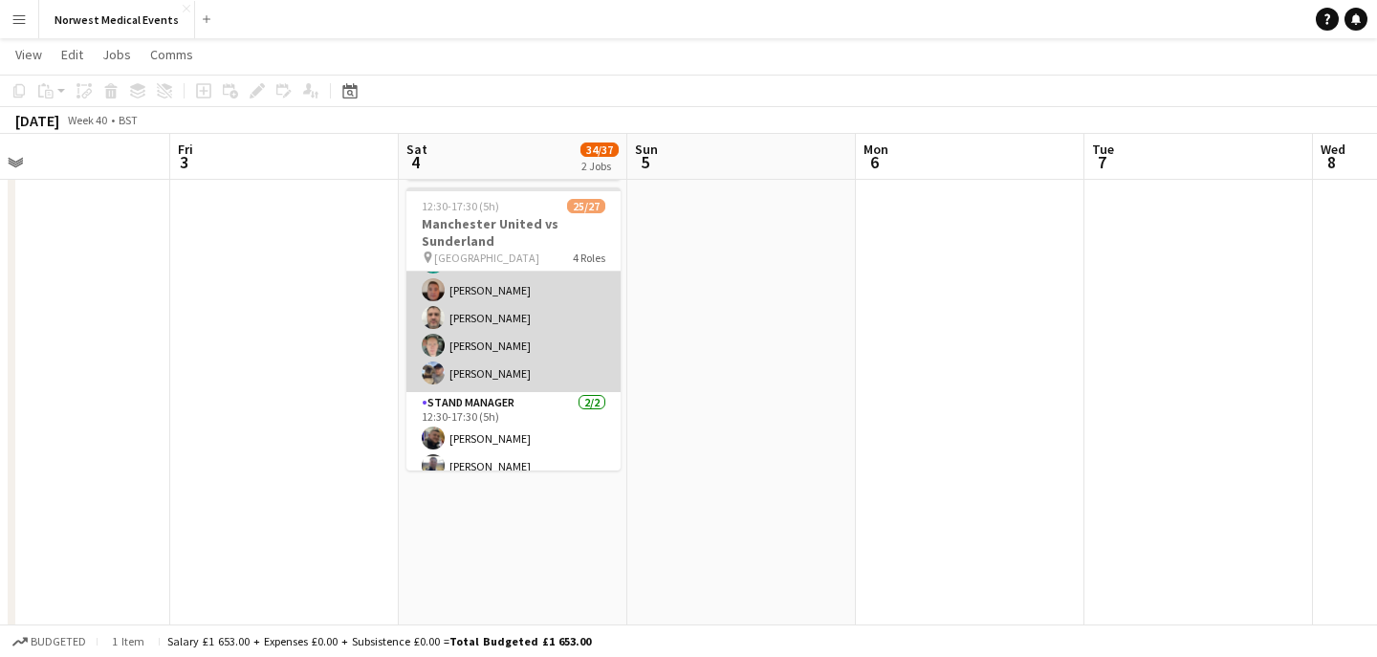
scroll to position [703, 0]
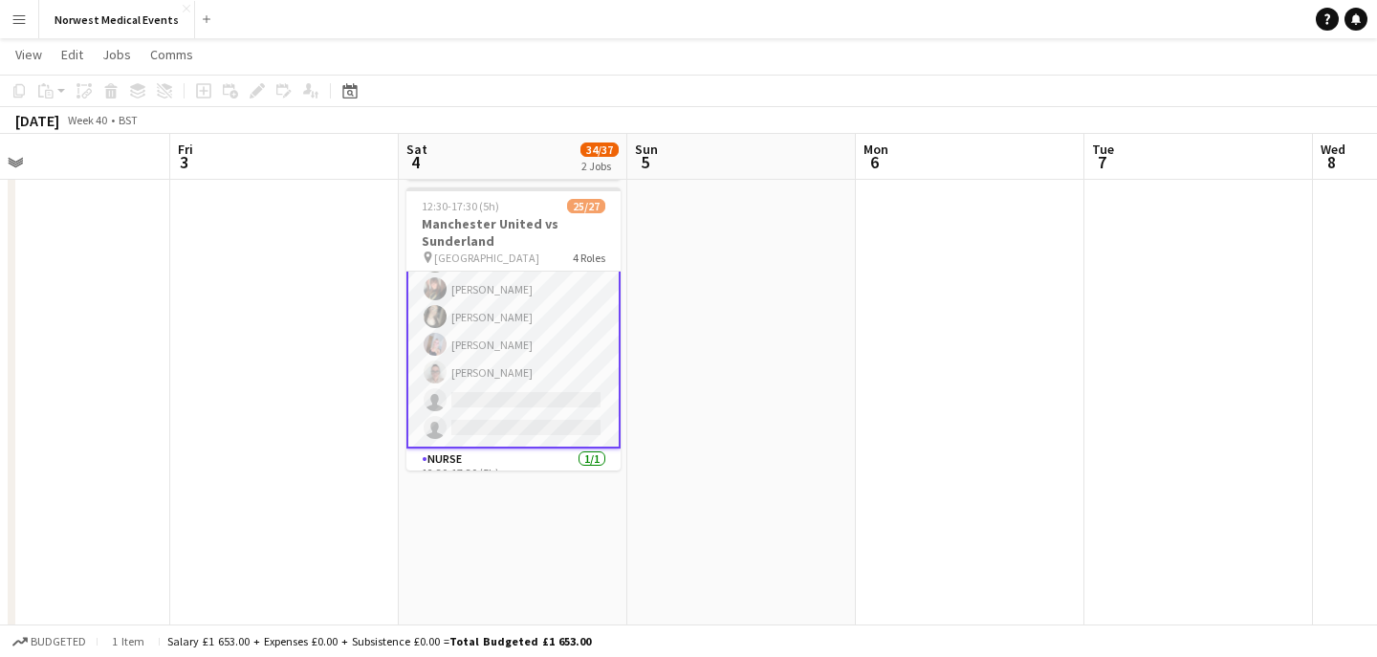
click at [547, 370] on app-card-role "First Responder (Medical) 17/19 12:30-17:30 (5h) [PERSON_NAME] [PERSON_NAME] [P…" at bounding box center [513, 164] width 214 height 568
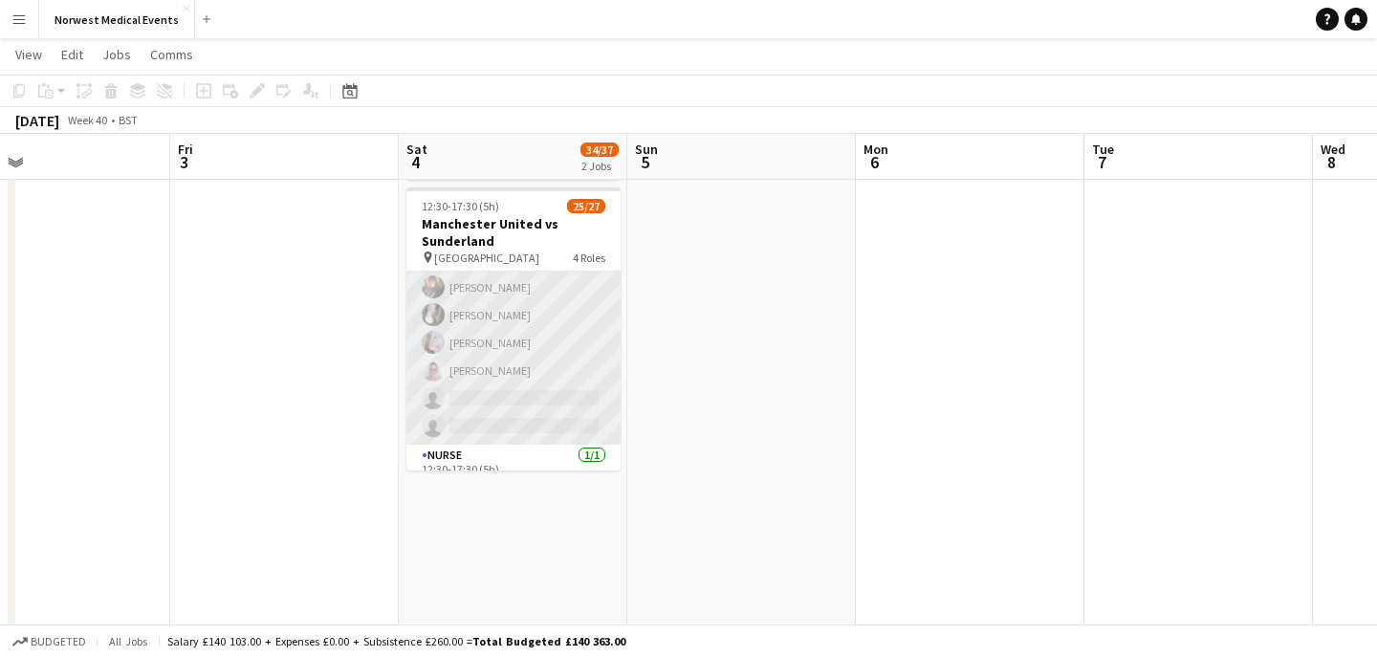
scroll to position [389, 0]
click at [545, 381] on app-card-role "First Responder (Medical) 17/19 12:30-17:30 (5h) [PERSON_NAME] [PERSON_NAME] [P…" at bounding box center [513, 164] width 214 height 564
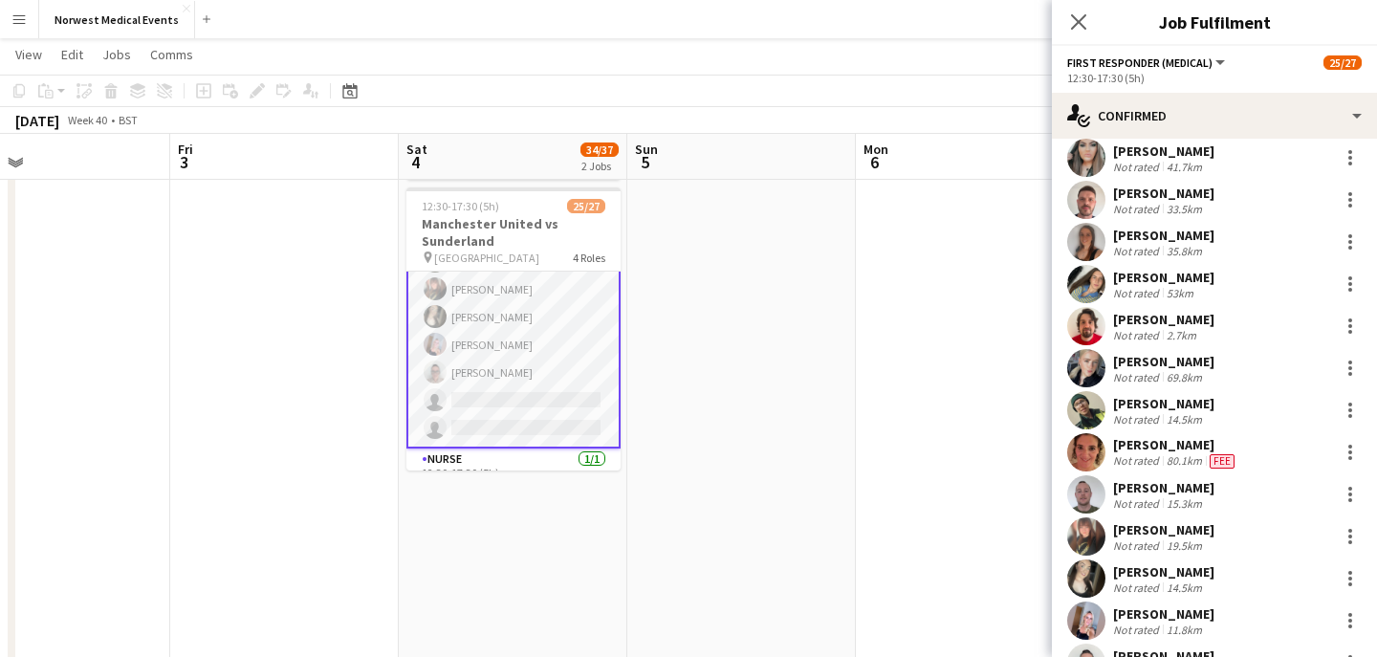
scroll to position [387, 0]
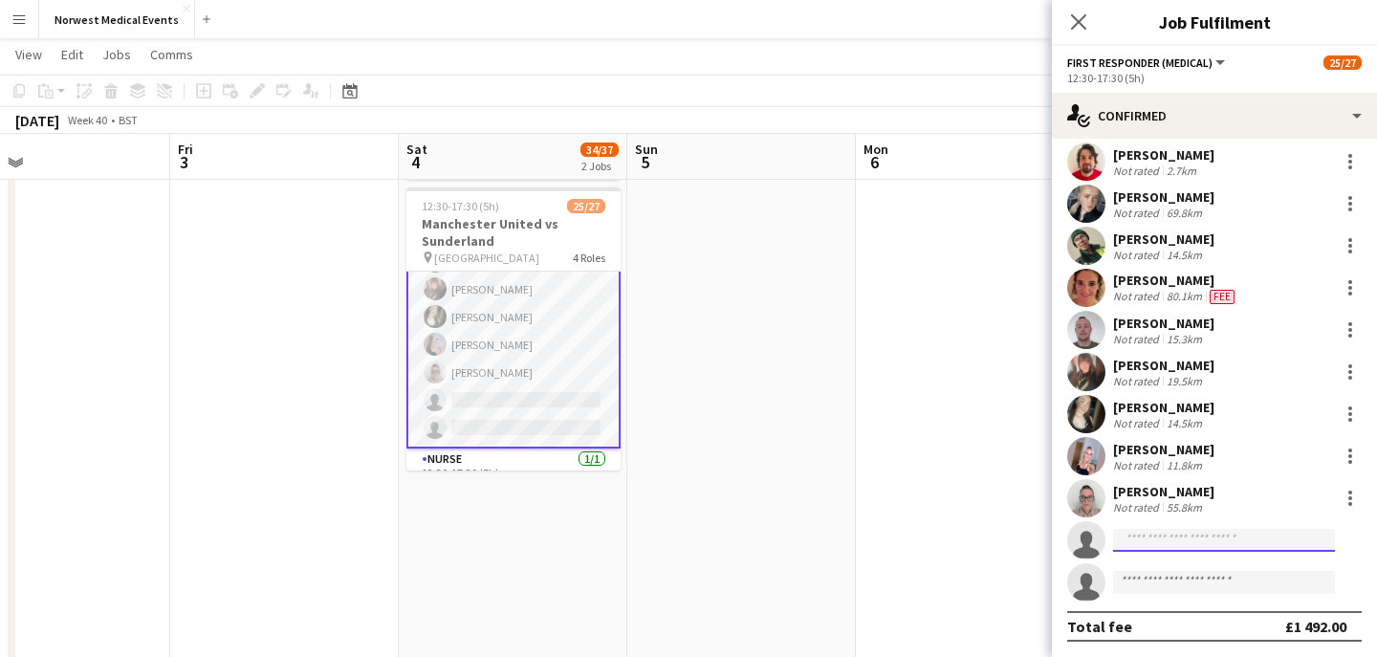
click at [1197, 529] on input at bounding box center [1224, 540] width 222 height 23
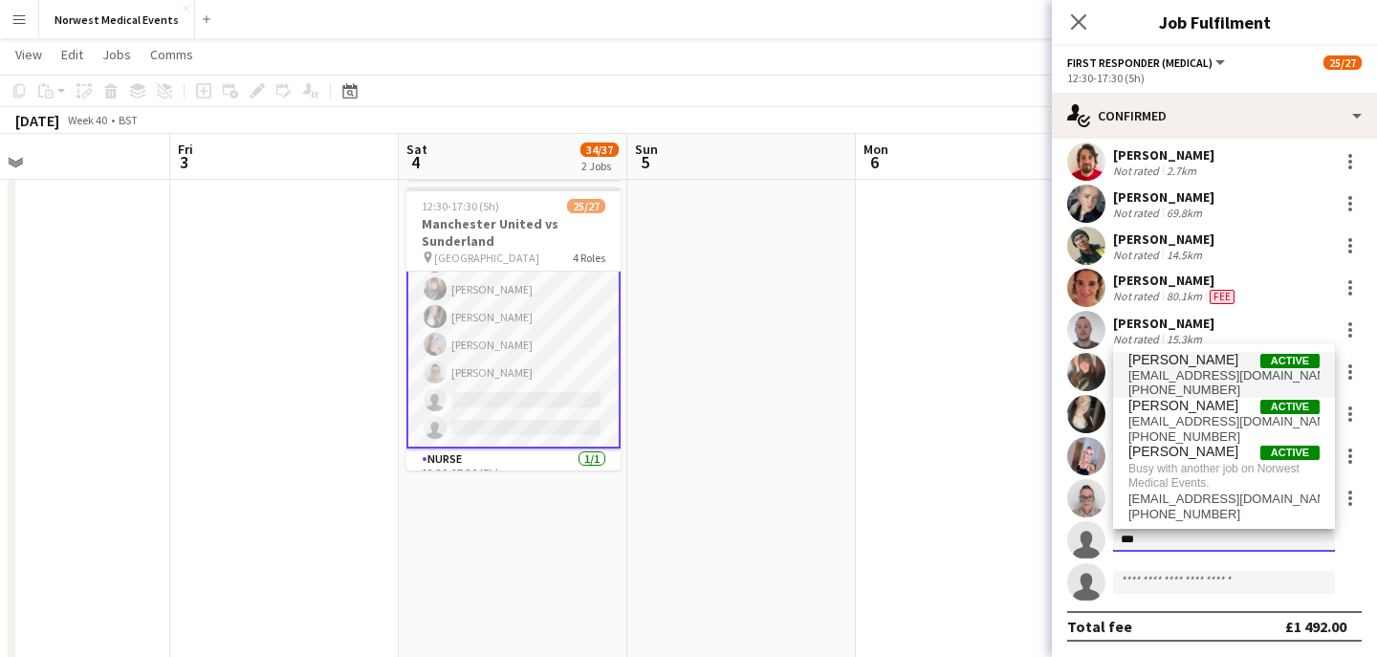
type input "***"
click at [1223, 377] on span "[EMAIL_ADDRESS][DOMAIN_NAME]" at bounding box center [1223, 375] width 191 height 15
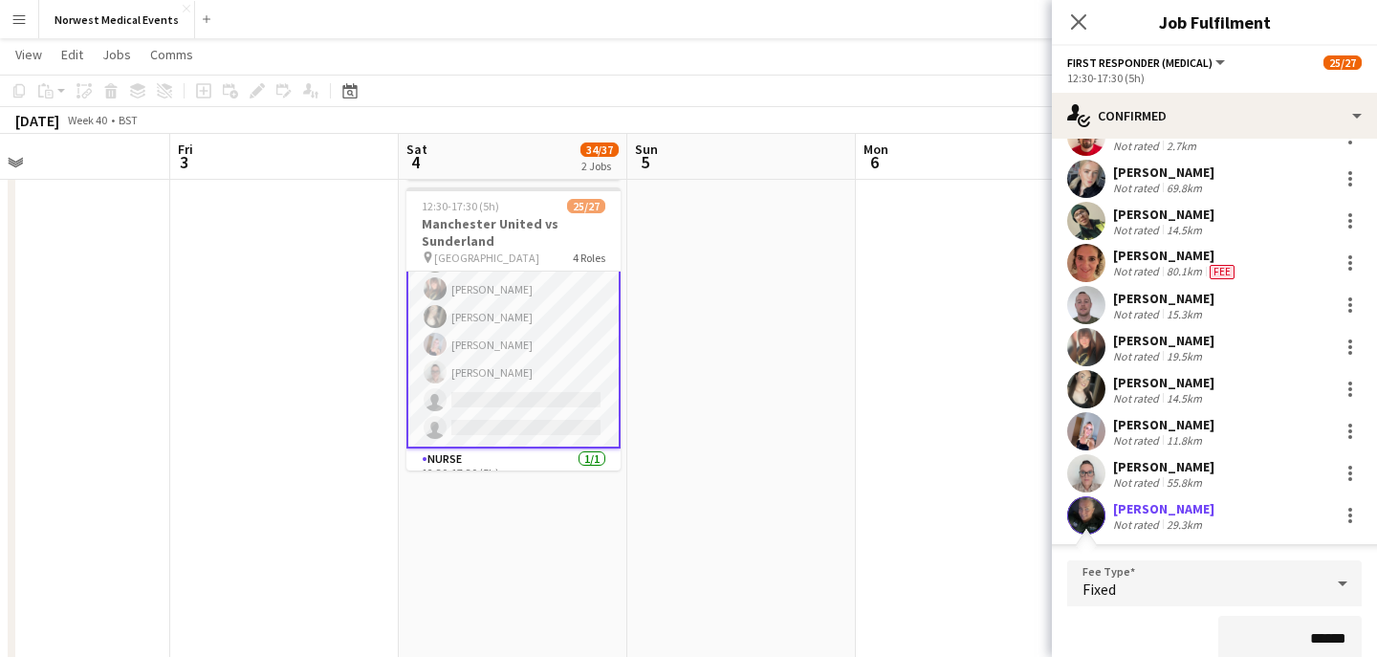
scroll to position [657, 0]
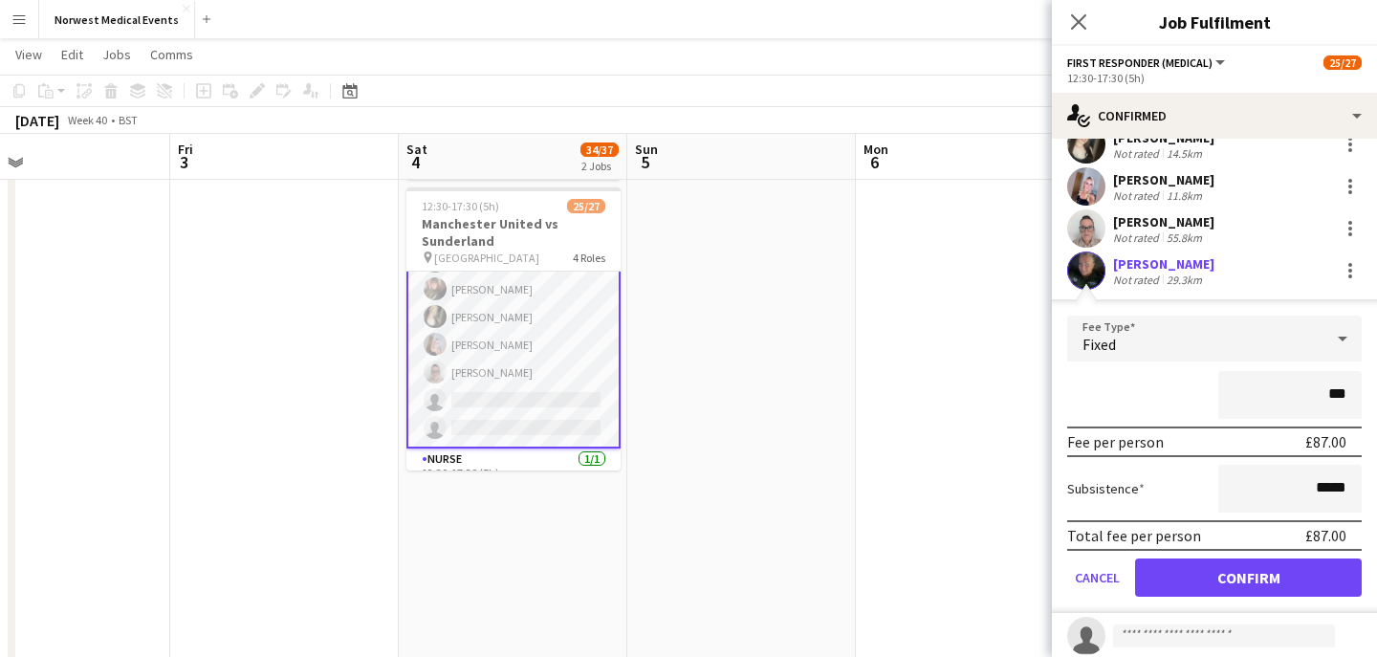
type input "**"
type input "*******"
click at [1271, 576] on button "Confirm" at bounding box center [1248, 577] width 227 height 38
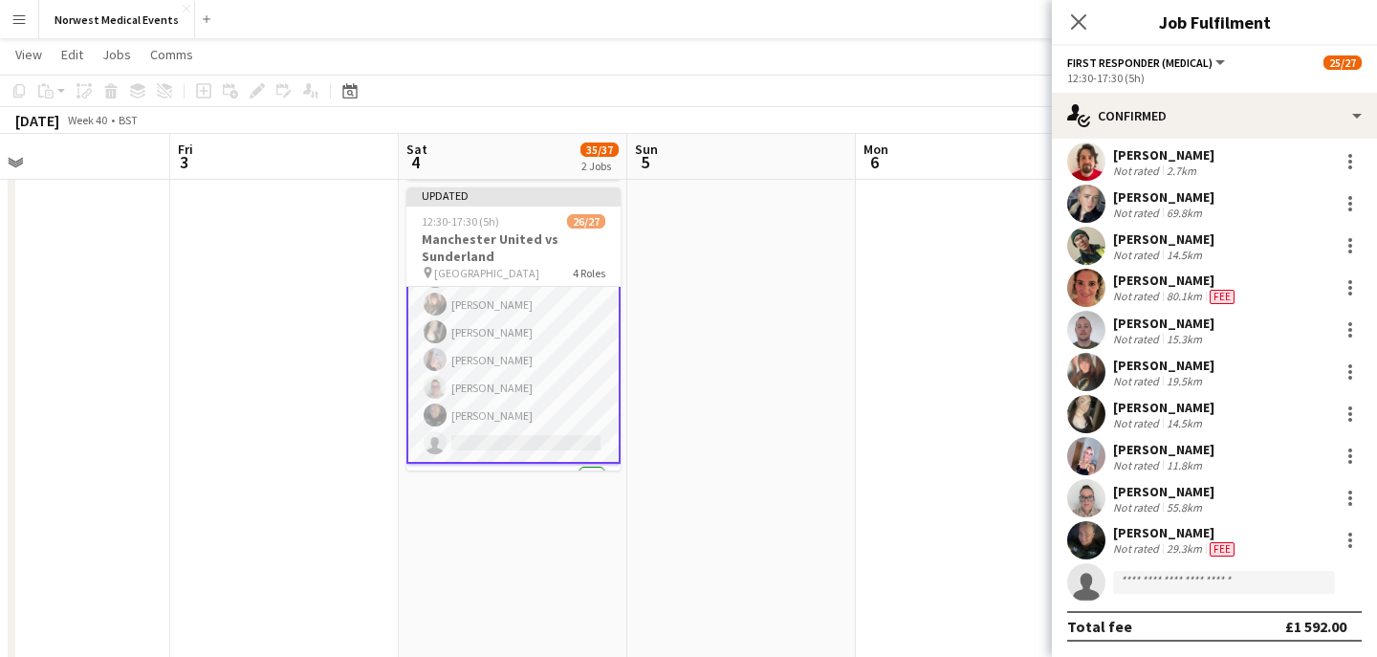
scroll to position [387, 0]
click at [1081, 24] on icon at bounding box center [1078, 21] width 18 height 18
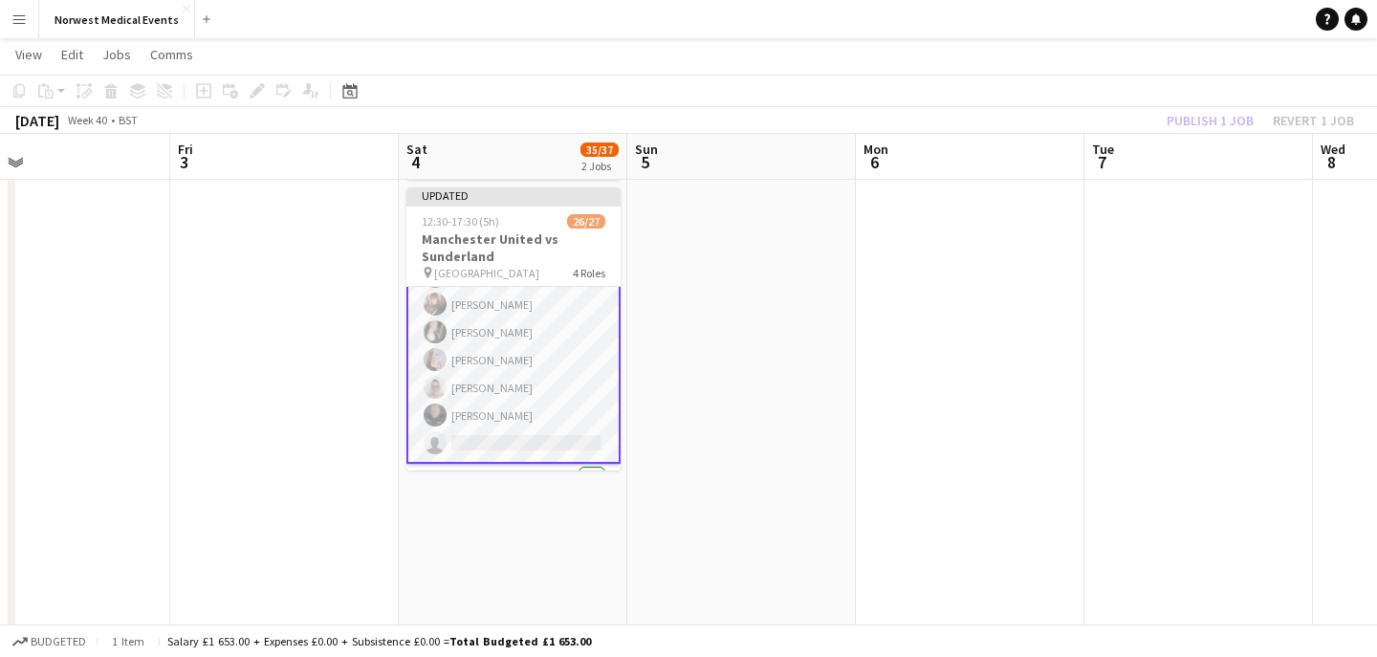
click at [1183, 110] on div "Publish 1 job Revert 1 job" at bounding box center [1259, 120] width 233 height 25
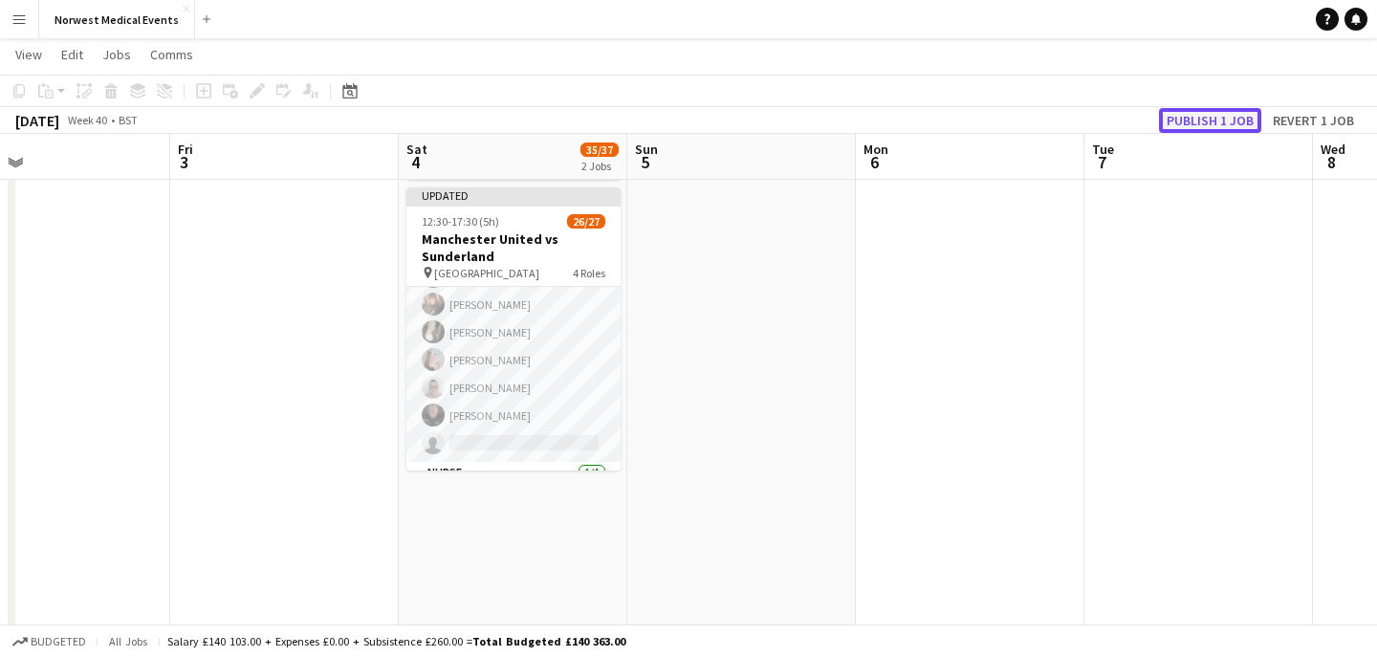
click at [1184, 111] on button "Publish 1 job" at bounding box center [1210, 120] width 102 height 25
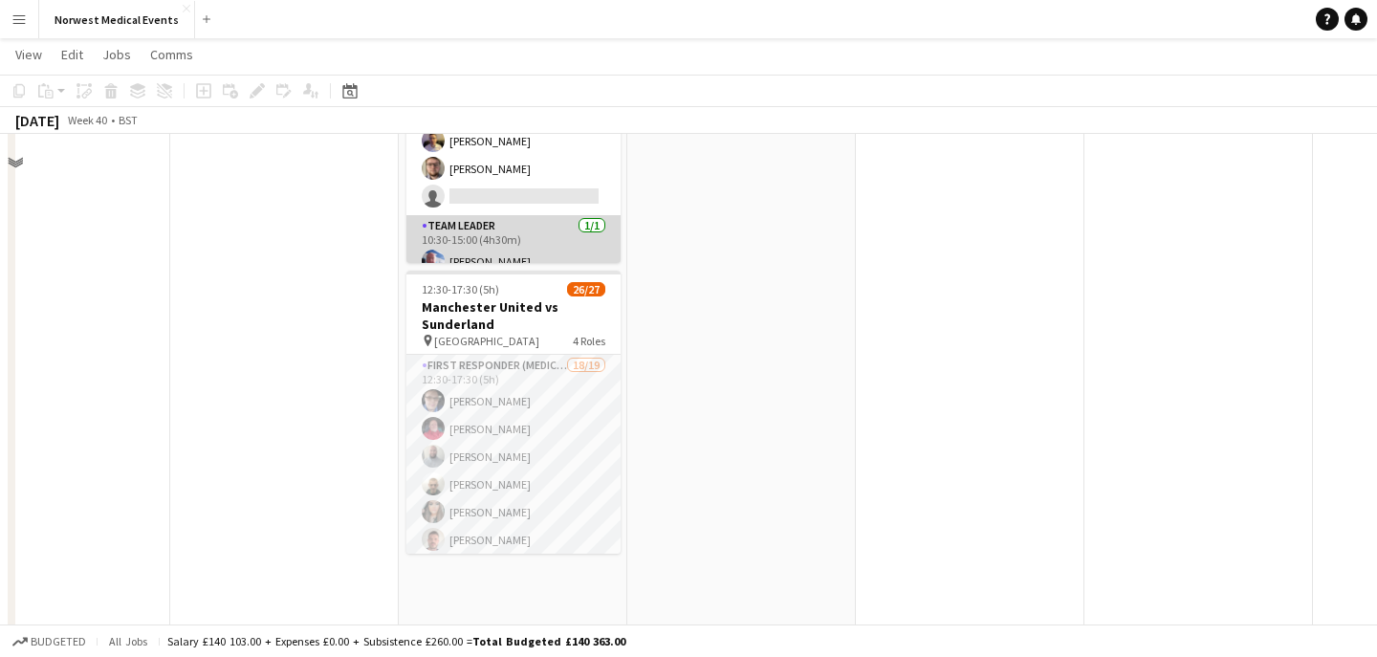
scroll to position [145, 0]
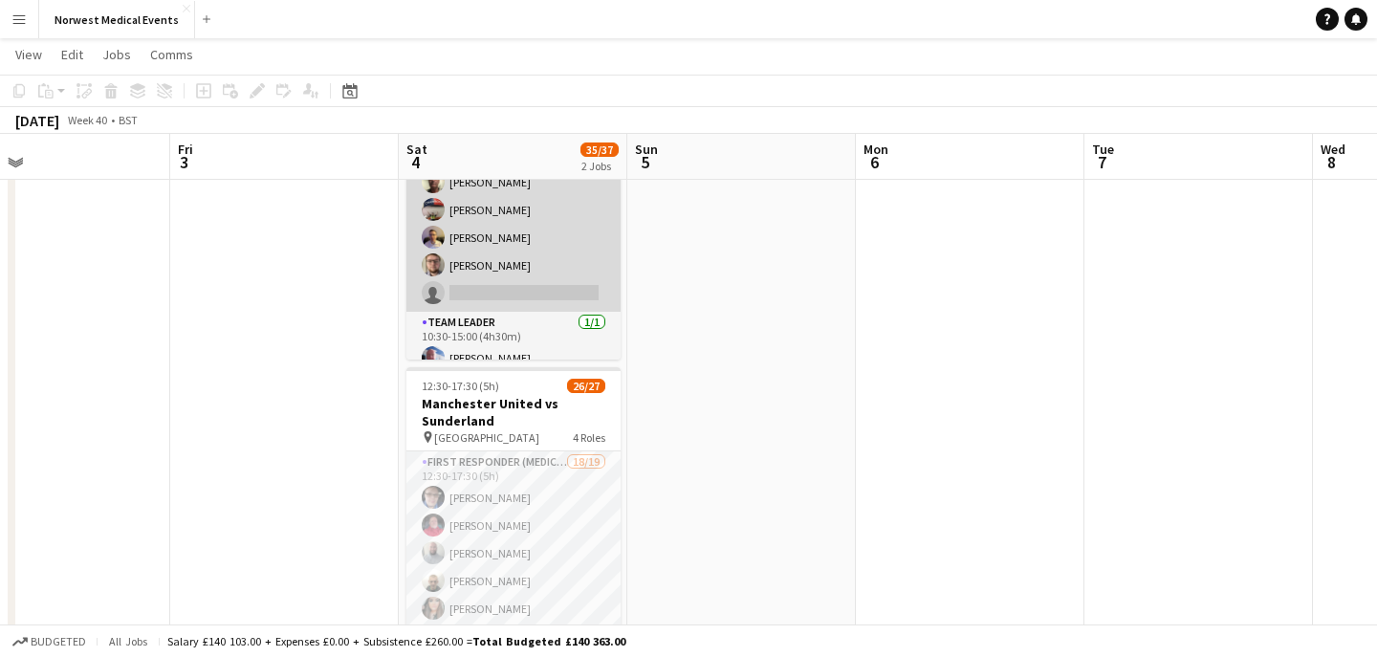
click at [553, 232] on app-card-role "Responder (First Aid) [DATE] 10:30-15:00 (4h30m) [PERSON_NAME] [PERSON_NAME] [P…" at bounding box center [513, 182] width 214 height 259
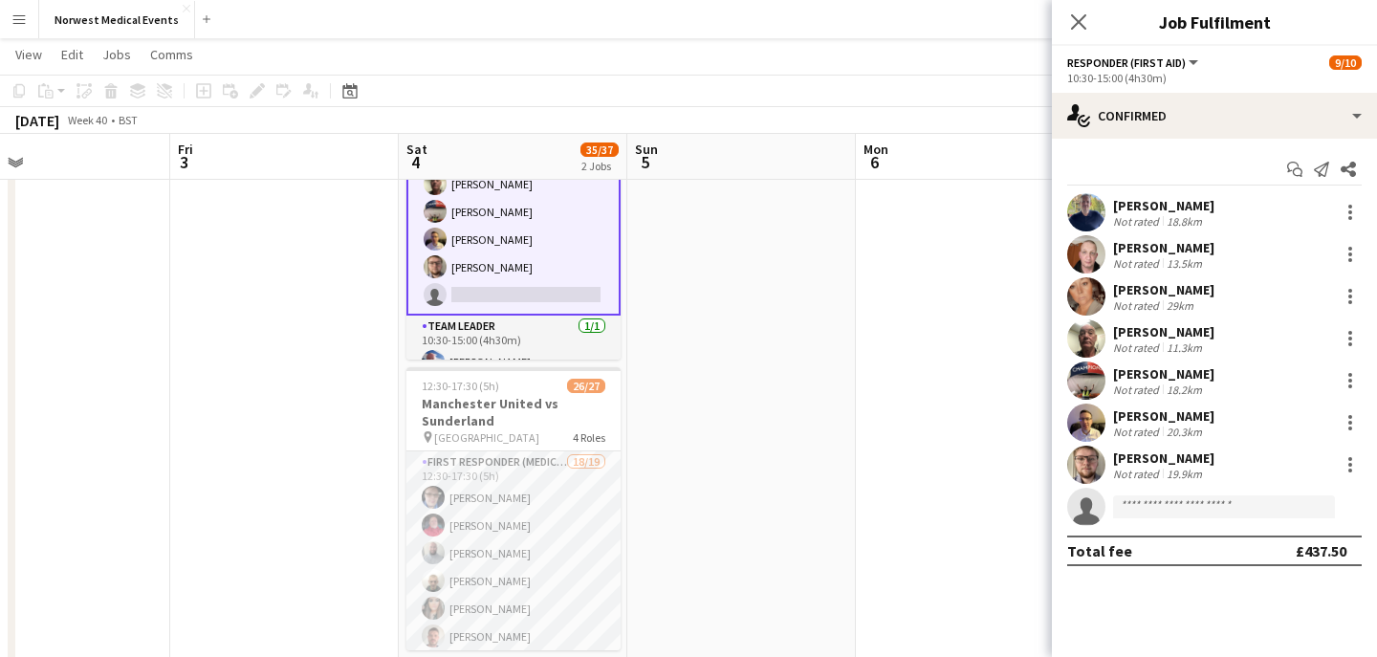
scroll to position [175, 0]
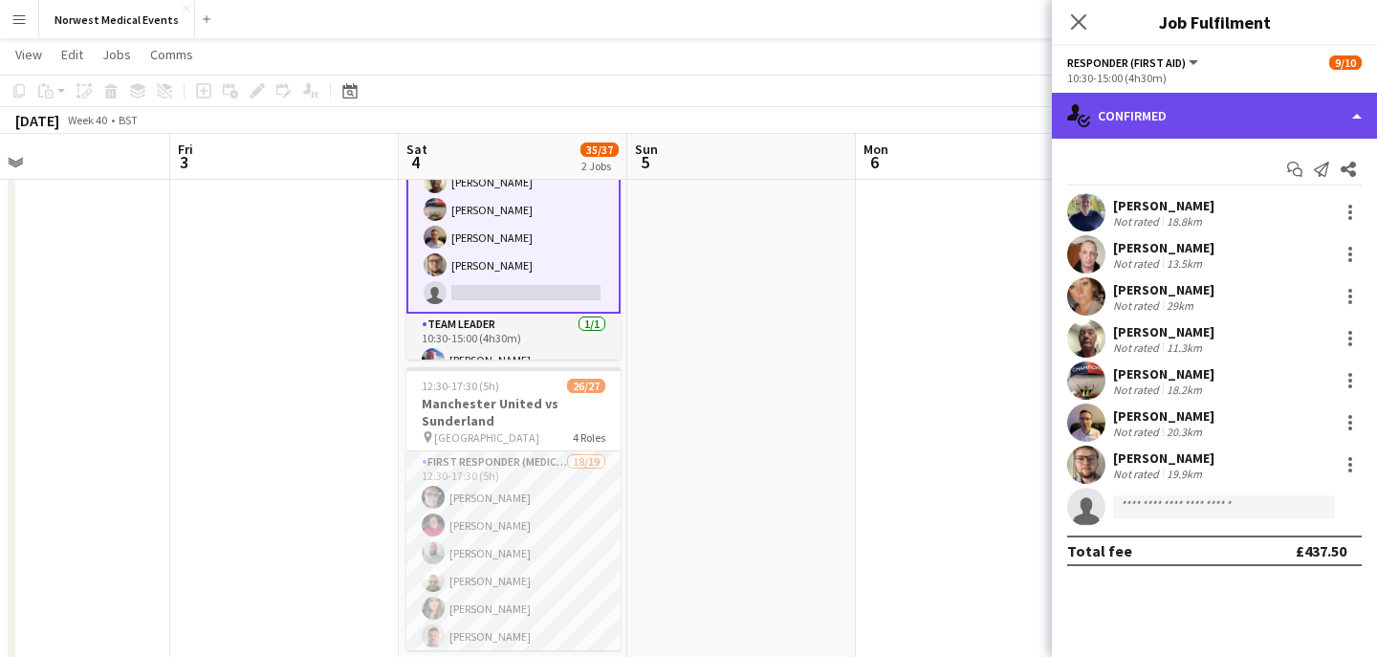
click at [1245, 111] on div "single-neutral-actions-check-2 Confirmed" at bounding box center [1214, 116] width 325 height 46
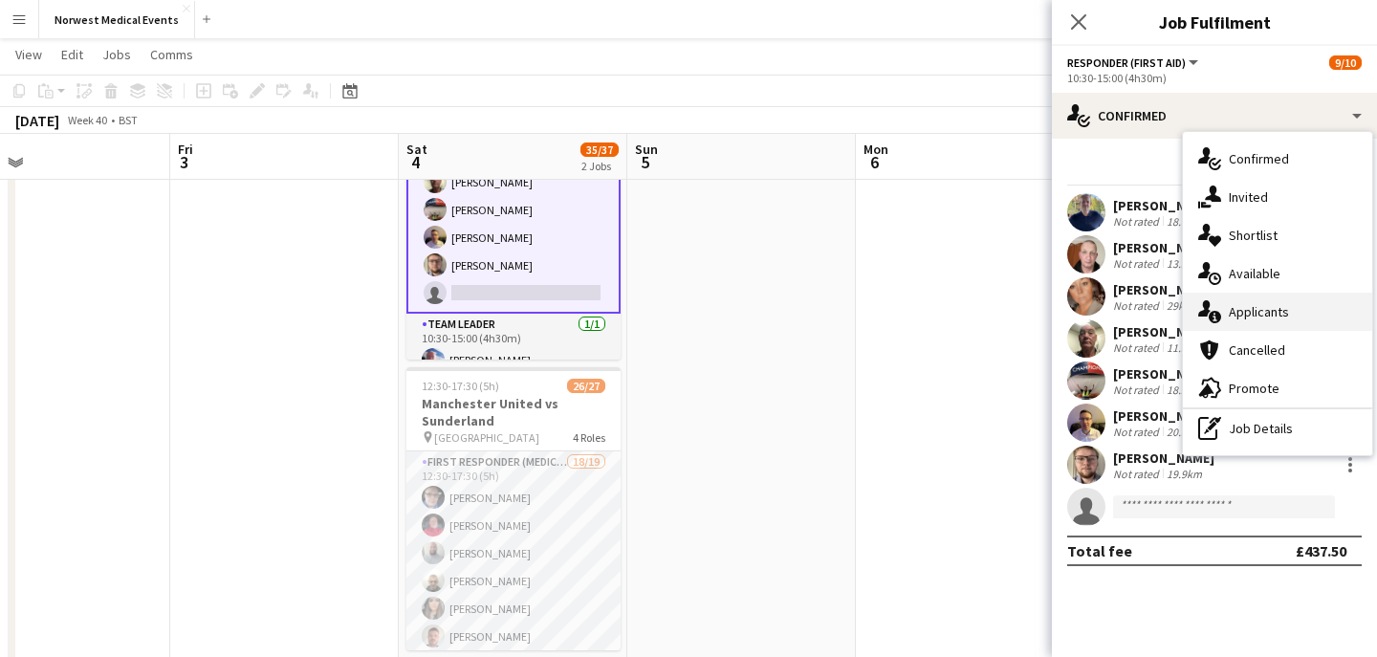
click at [1283, 325] on div "single-neutral-actions-information Applicants" at bounding box center [1277, 312] width 189 height 38
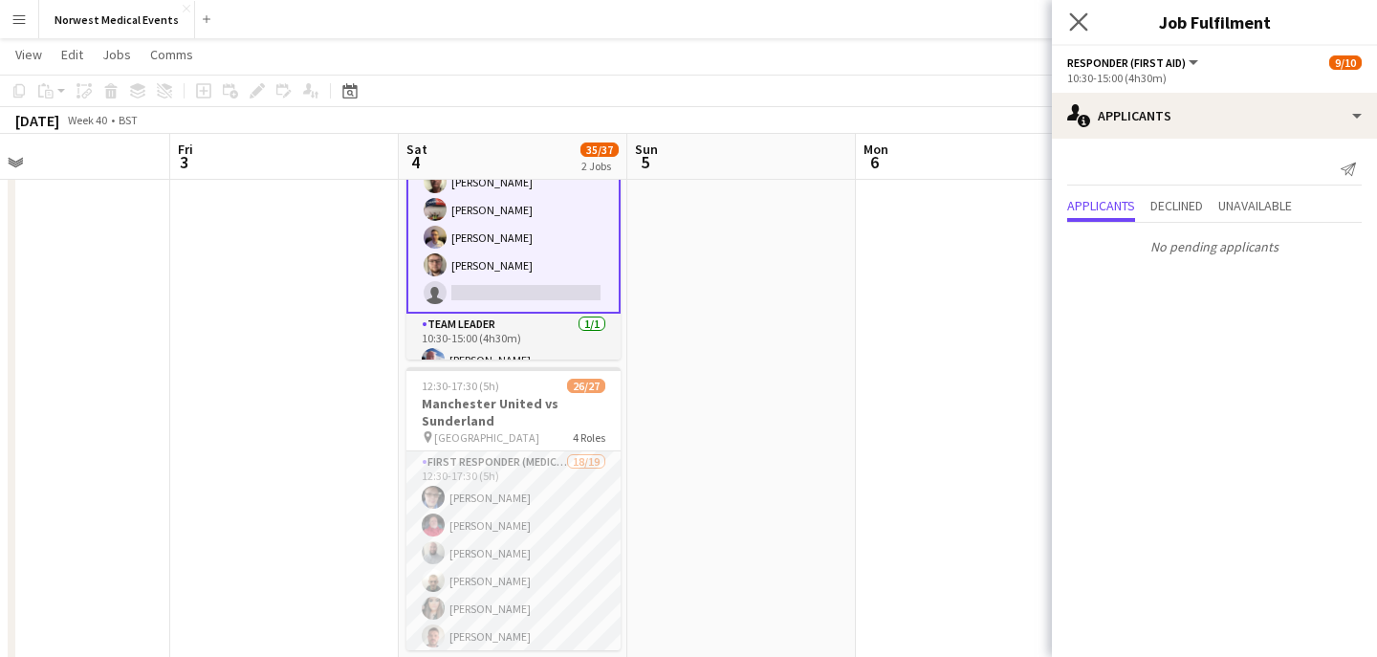
click at [1084, 32] on app-icon "Close pop-in" at bounding box center [1079, 23] width 28 height 28
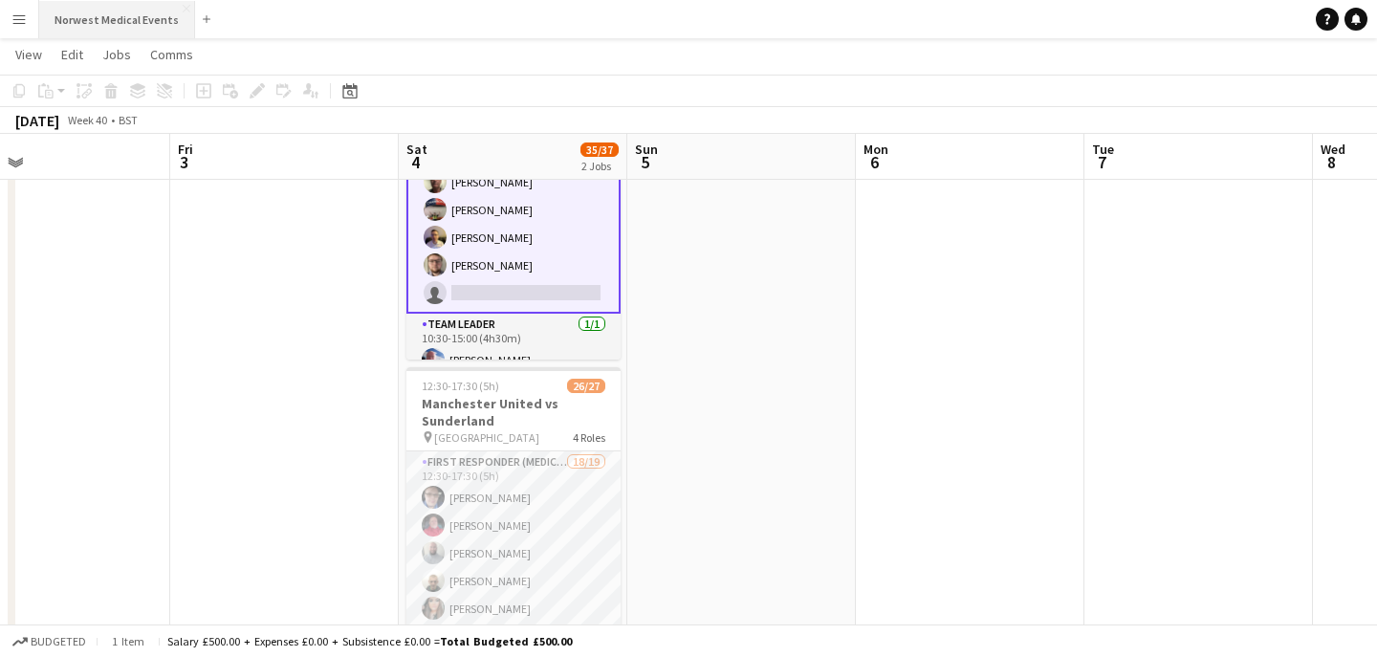
click at [99, 24] on button "Norwest Medical Events Close" at bounding box center [117, 19] width 156 height 37
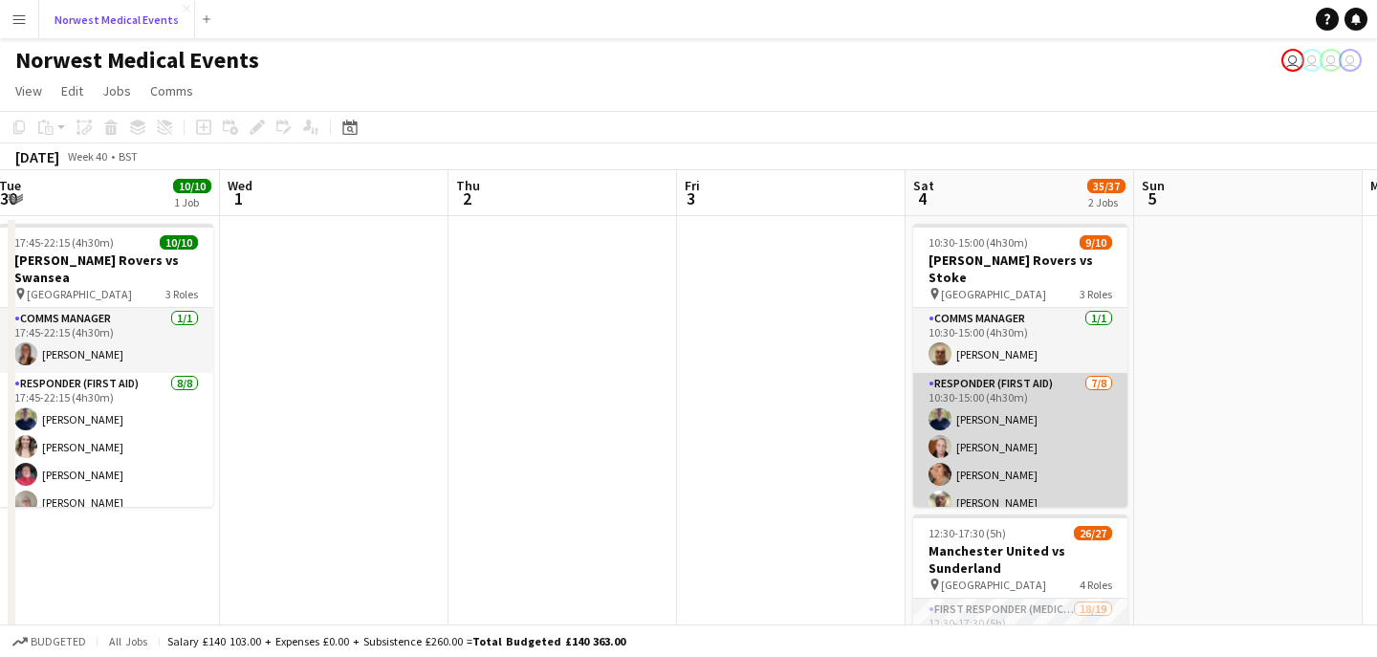
scroll to position [0, 587]
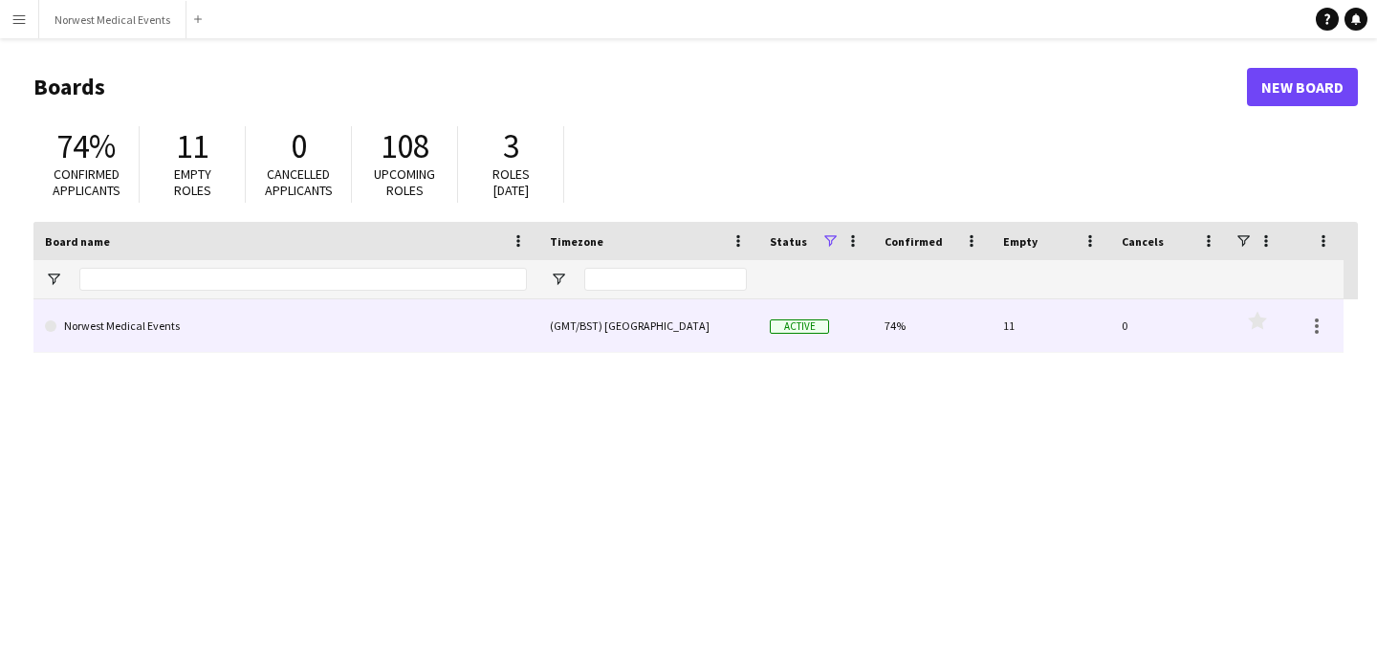
click at [122, 330] on link "Norwest Medical Events" at bounding box center [286, 326] width 482 height 54
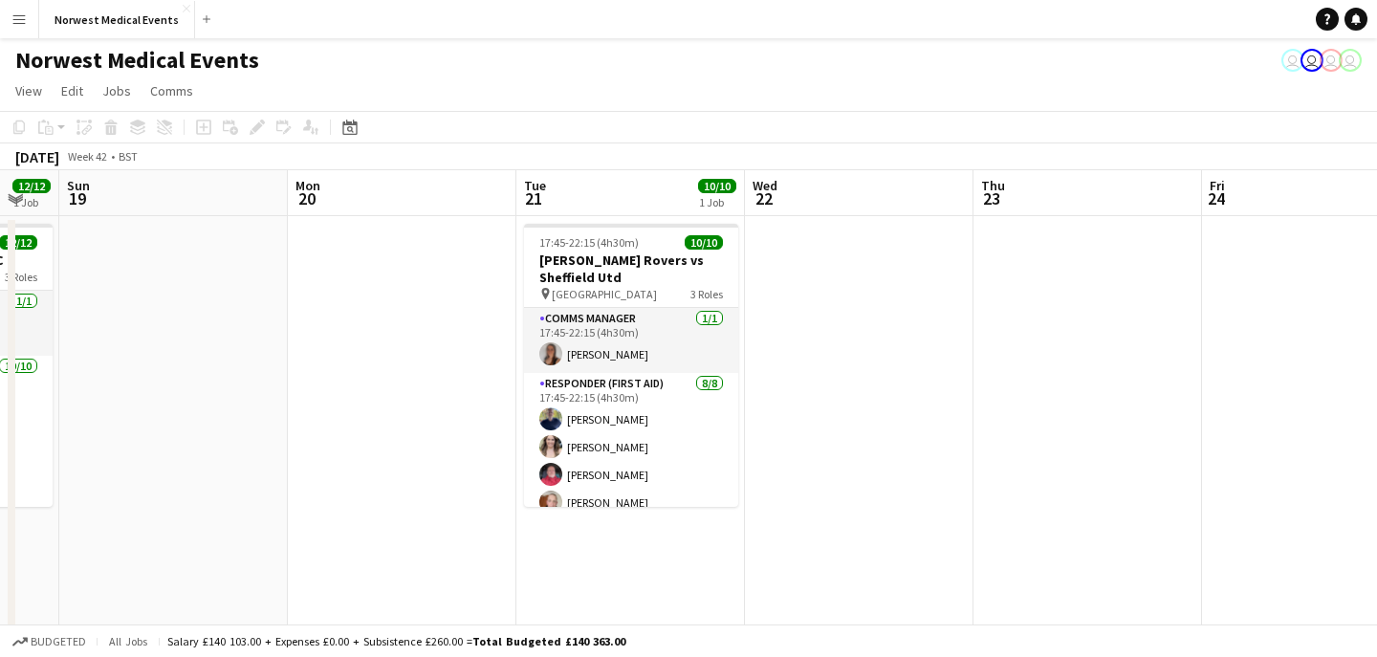
scroll to position [0, 646]
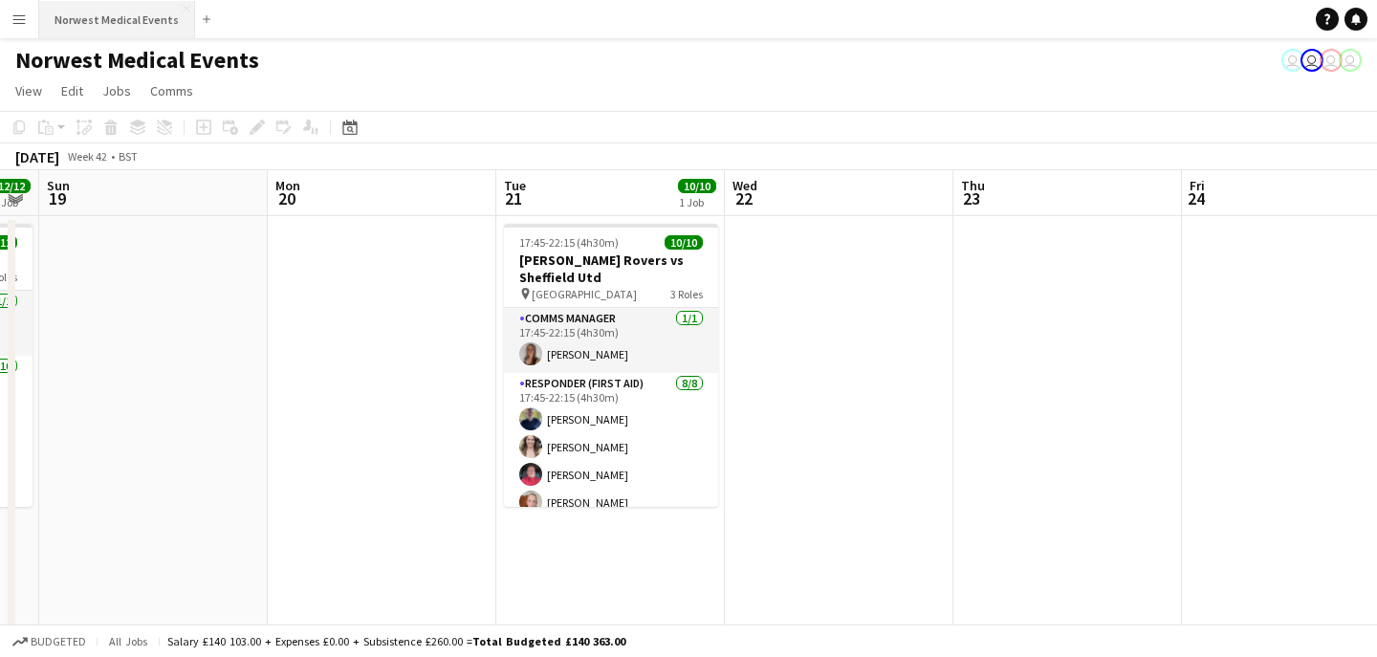
click at [129, 24] on button "Norwest Medical Events Close" at bounding box center [117, 19] width 156 height 37
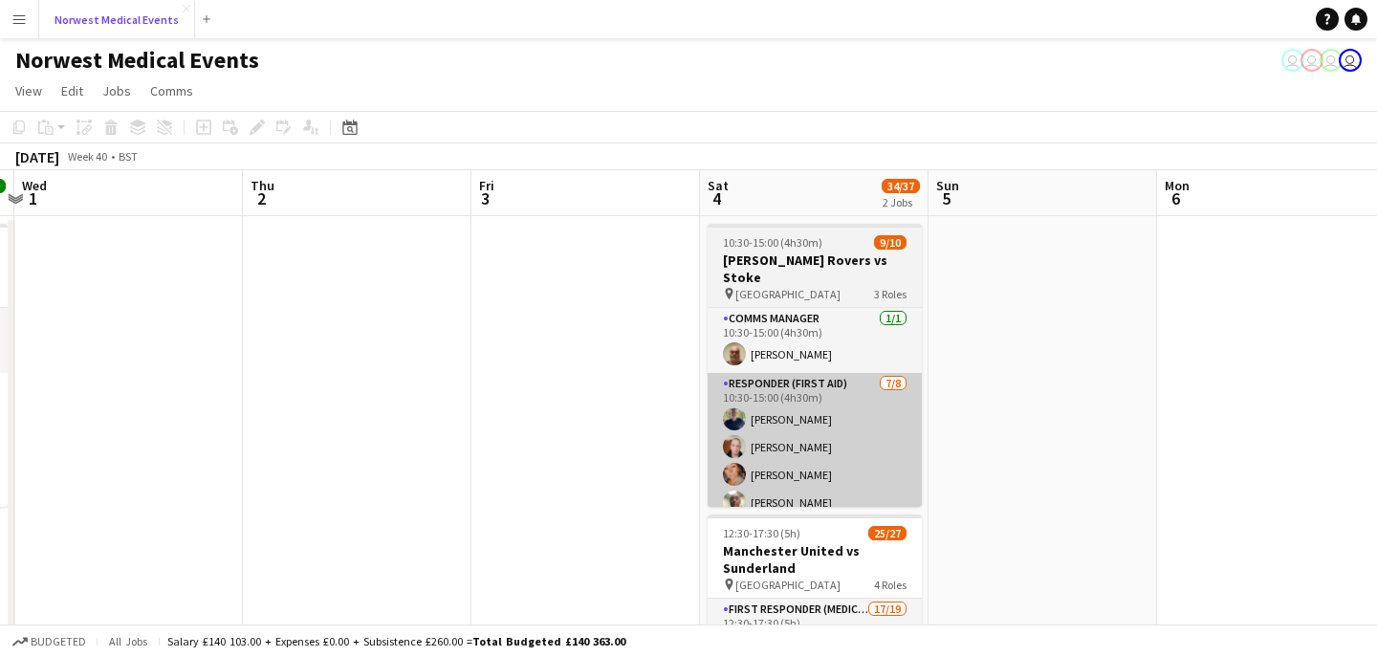
scroll to position [0, 757]
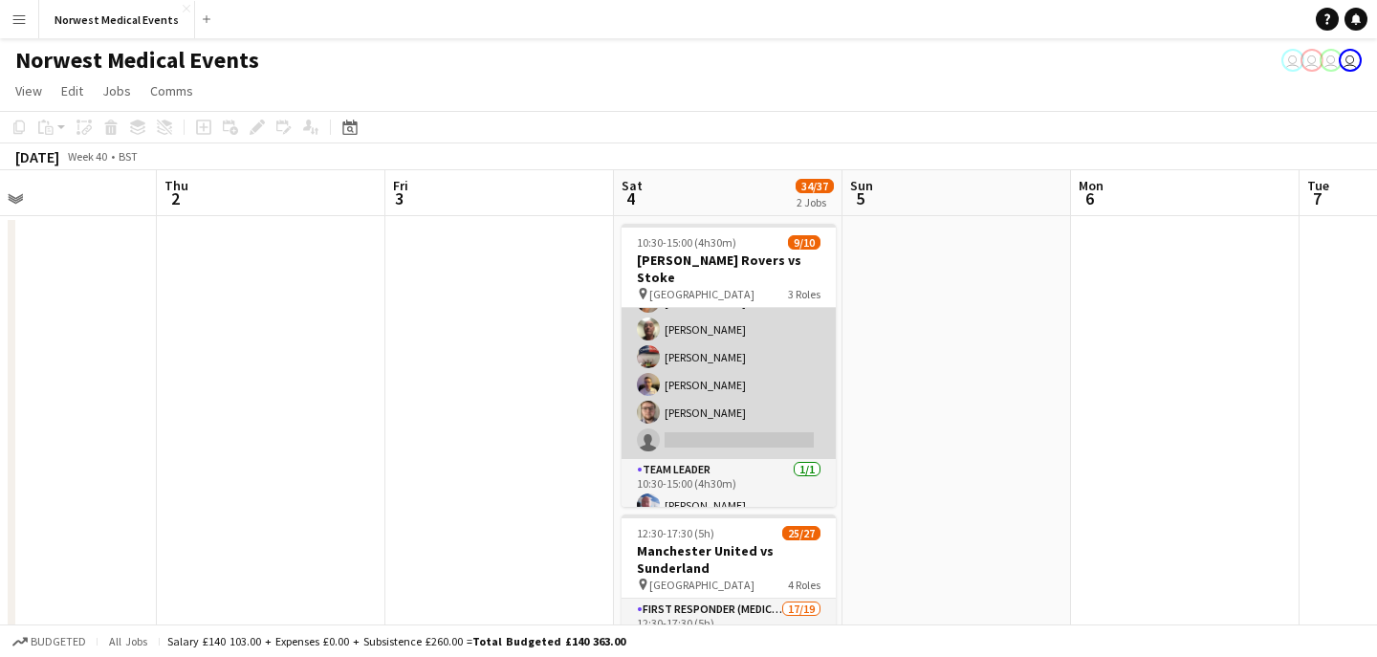
click at [747, 368] on app-card-role "Responder (First Aid) [DATE] 10:30-15:00 (4h30m) [PERSON_NAME] [PERSON_NAME] [P…" at bounding box center [728, 329] width 214 height 259
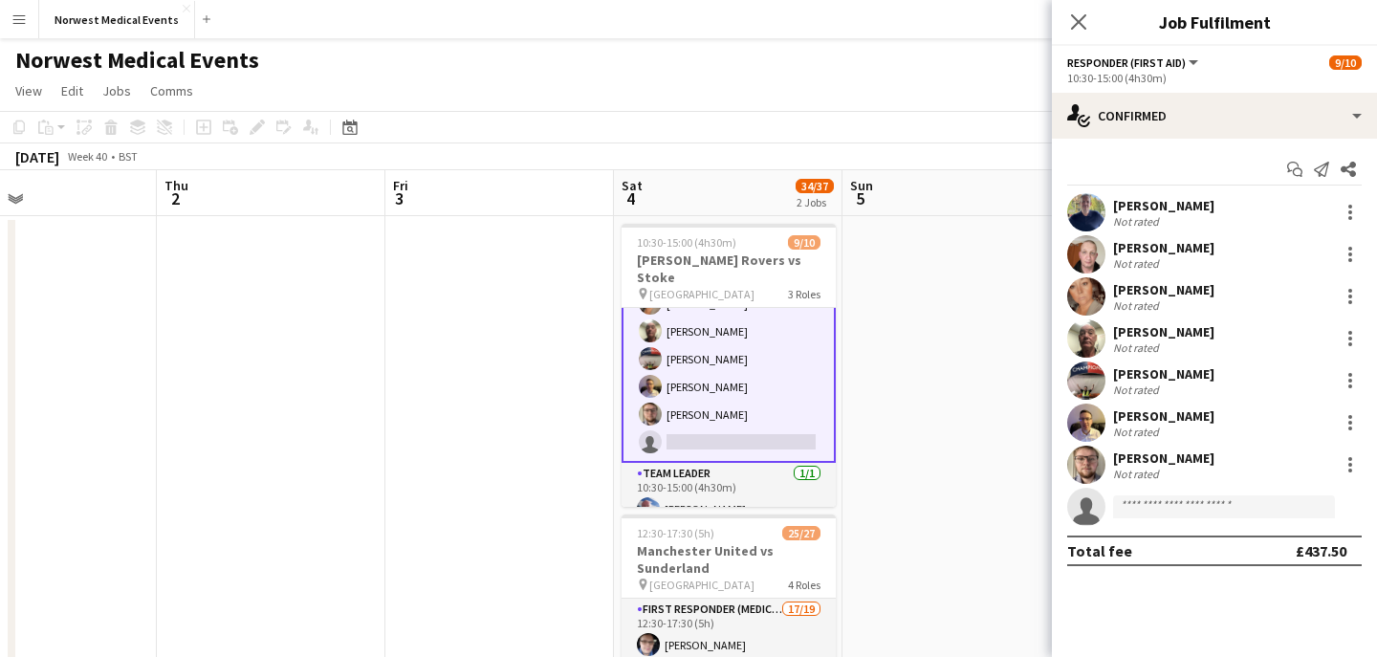
scroll to position [175, 0]
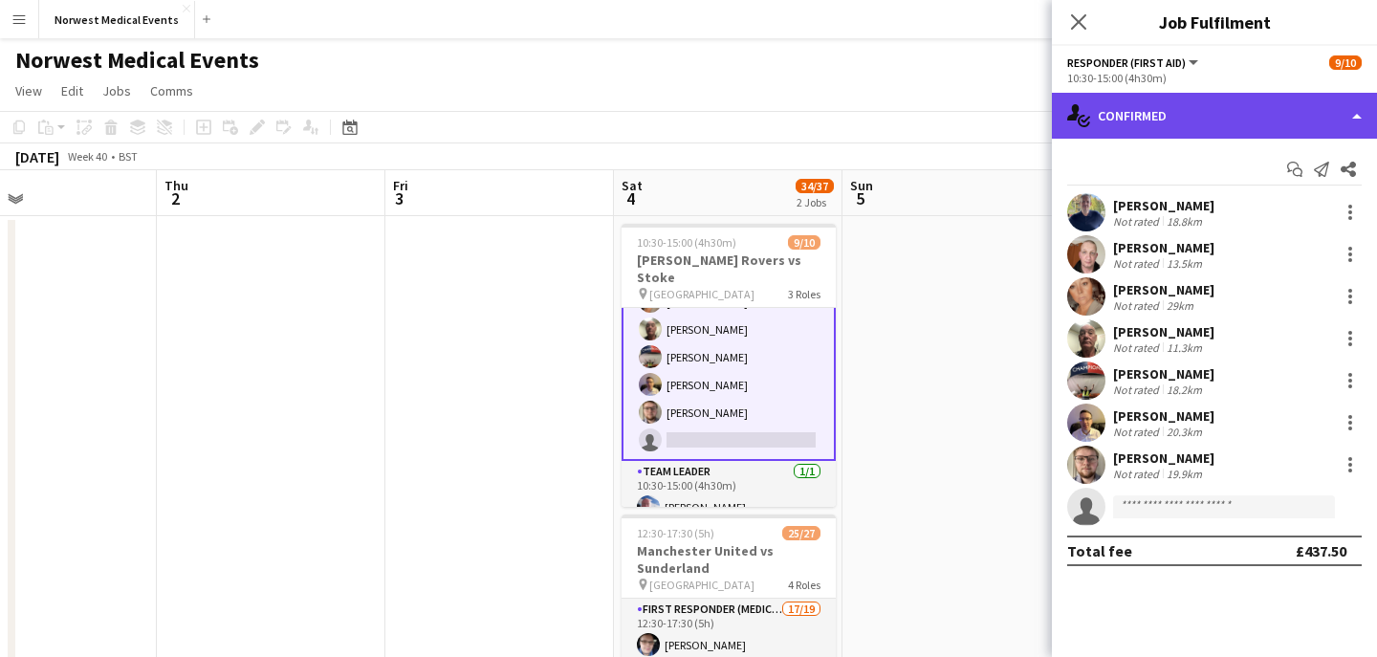
click at [1207, 120] on div "single-neutral-actions-check-2 Confirmed" at bounding box center [1214, 116] width 325 height 46
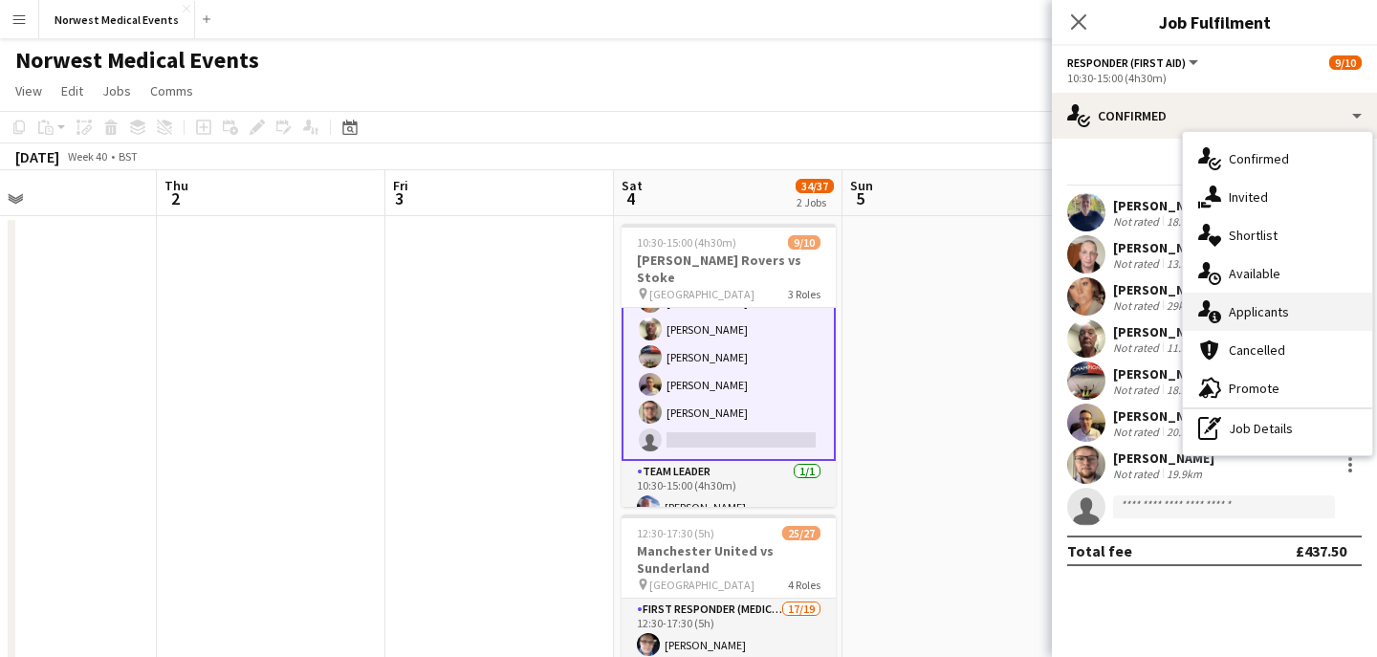
click at [1250, 316] on span "Applicants" at bounding box center [1258, 311] width 60 height 17
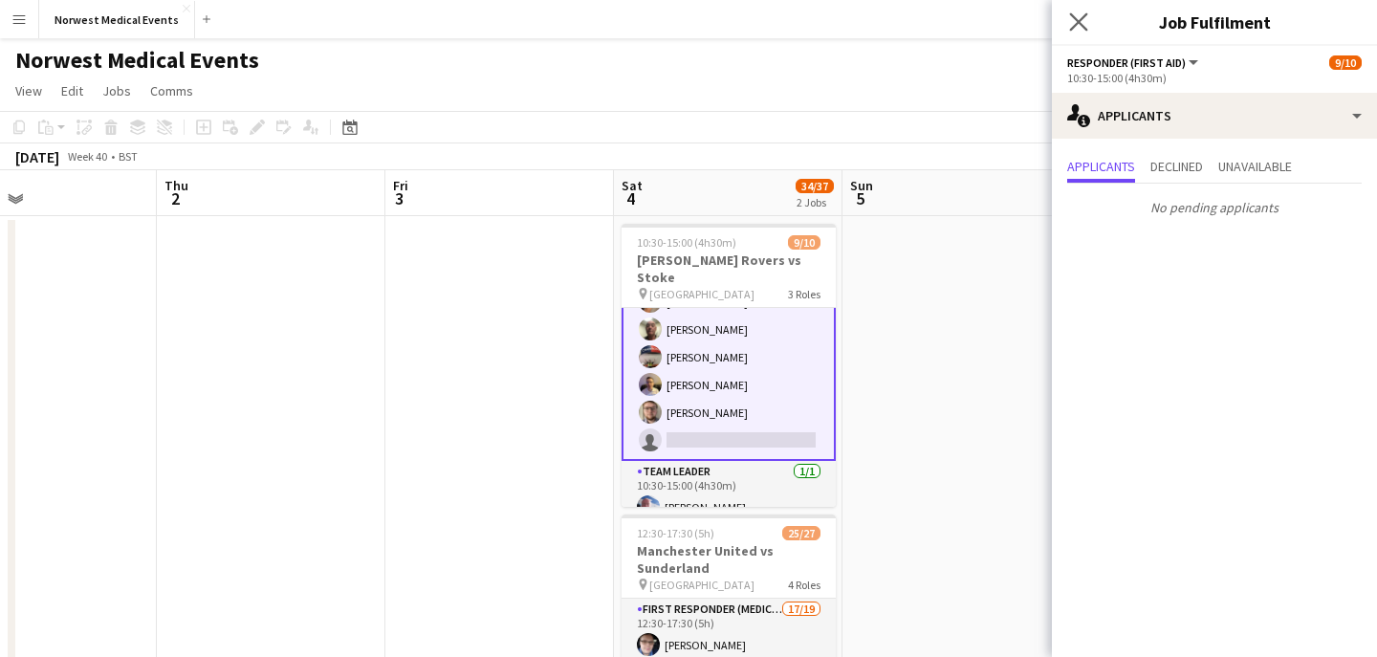
click at [1078, 31] on app-icon "Close pop-in" at bounding box center [1079, 23] width 28 height 28
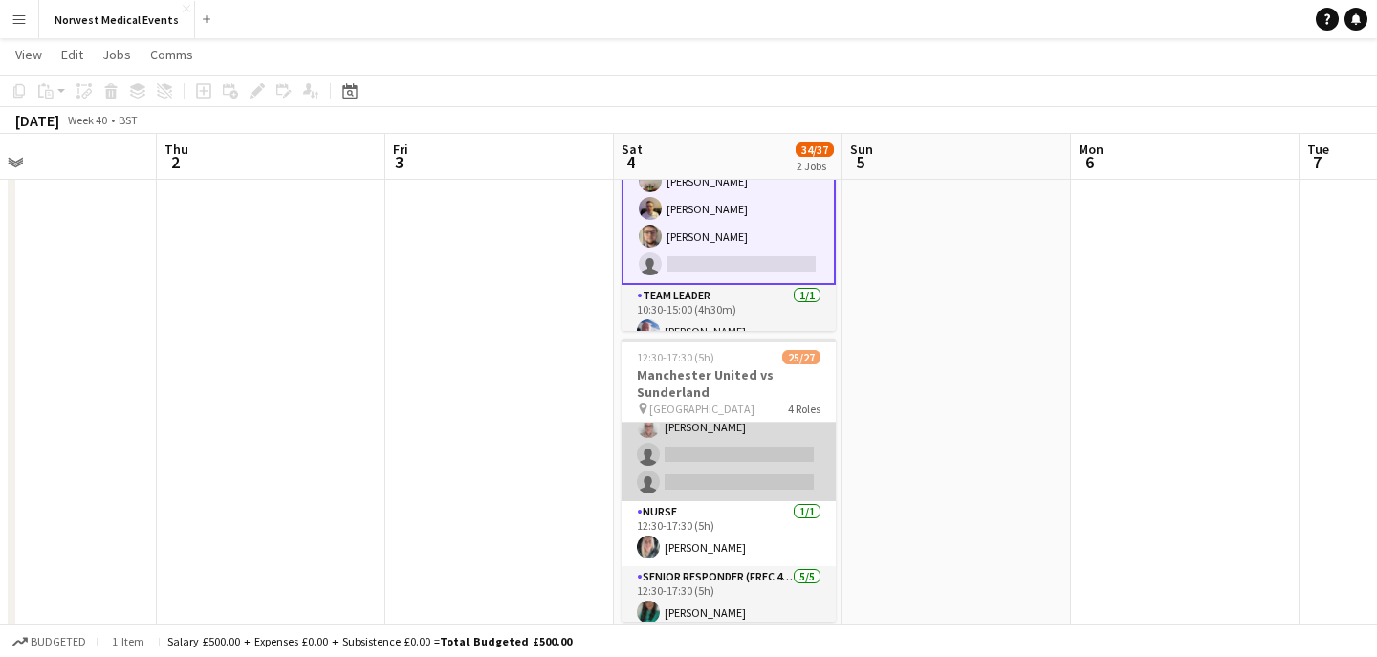
scroll to position [506, 0]
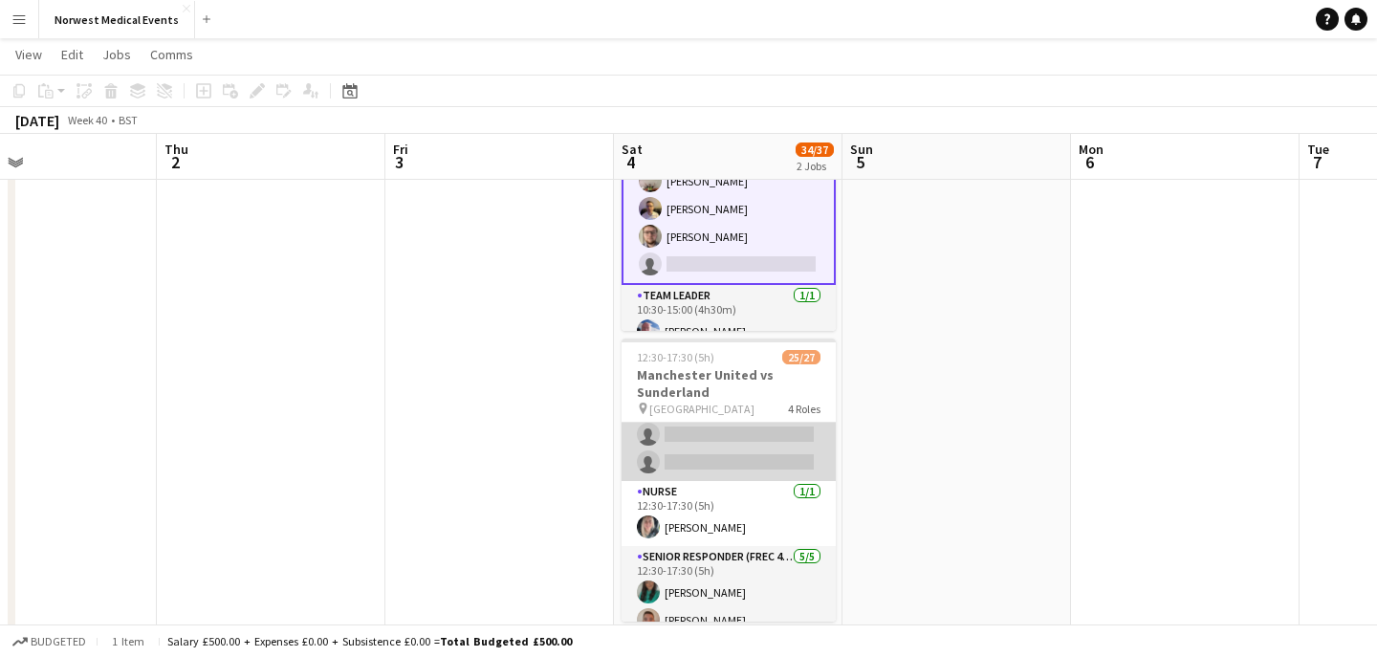
click at [754, 450] on app-card-role "First Responder (Medical) 17/19 12:30-17:30 (5h) [PERSON_NAME] [PERSON_NAME] [P…" at bounding box center [728, 199] width 214 height 564
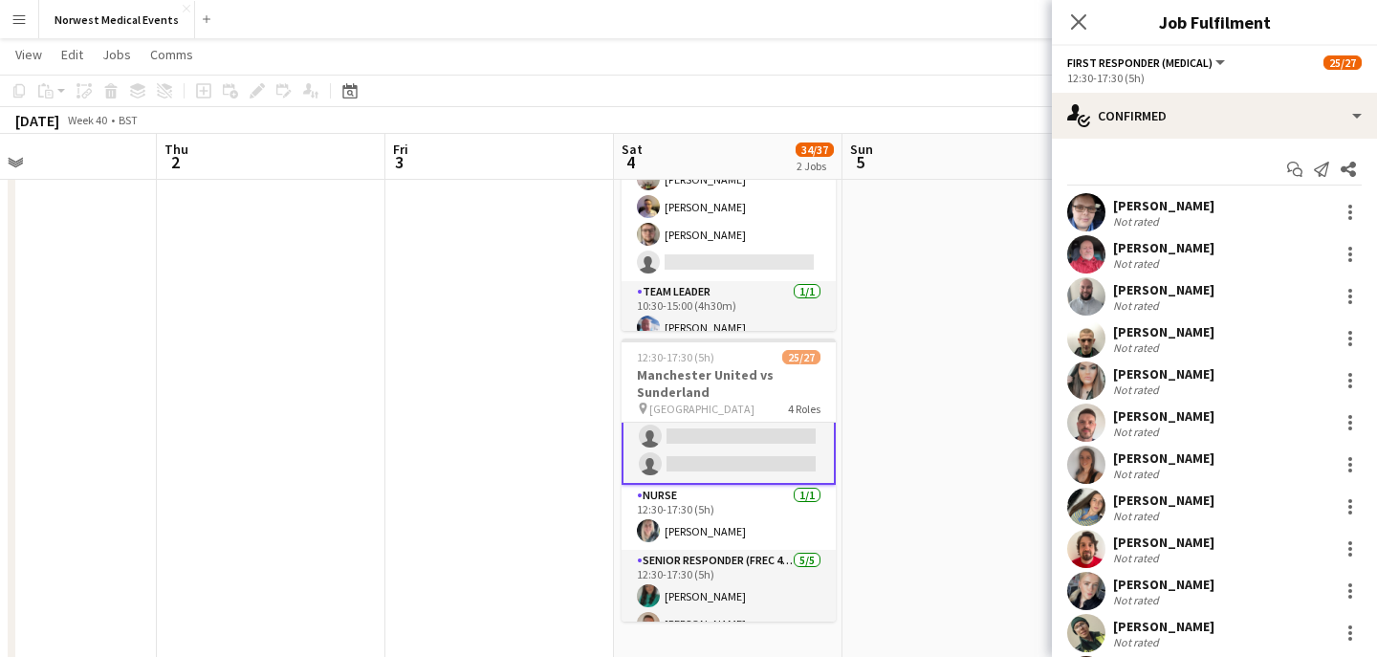
scroll to position [508, 0]
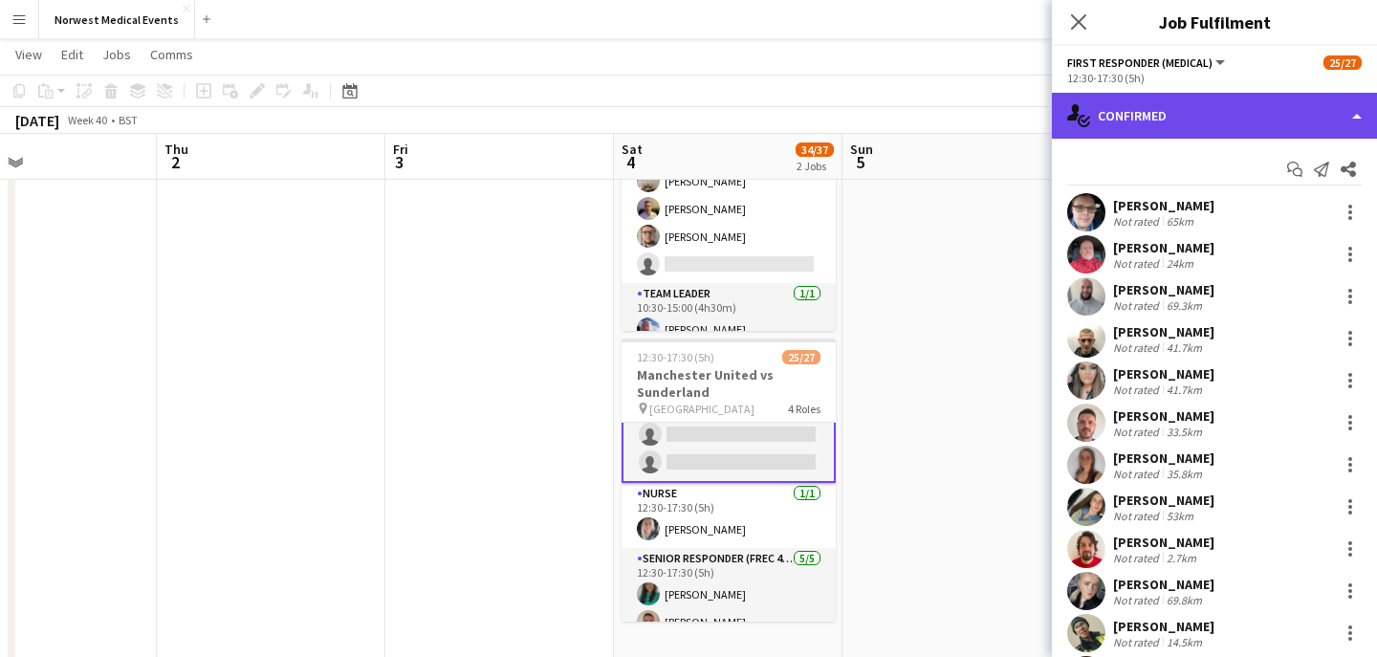
click at [1198, 120] on div "single-neutral-actions-check-2 Confirmed" at bounding box center [1214, 116] width 325 height 46
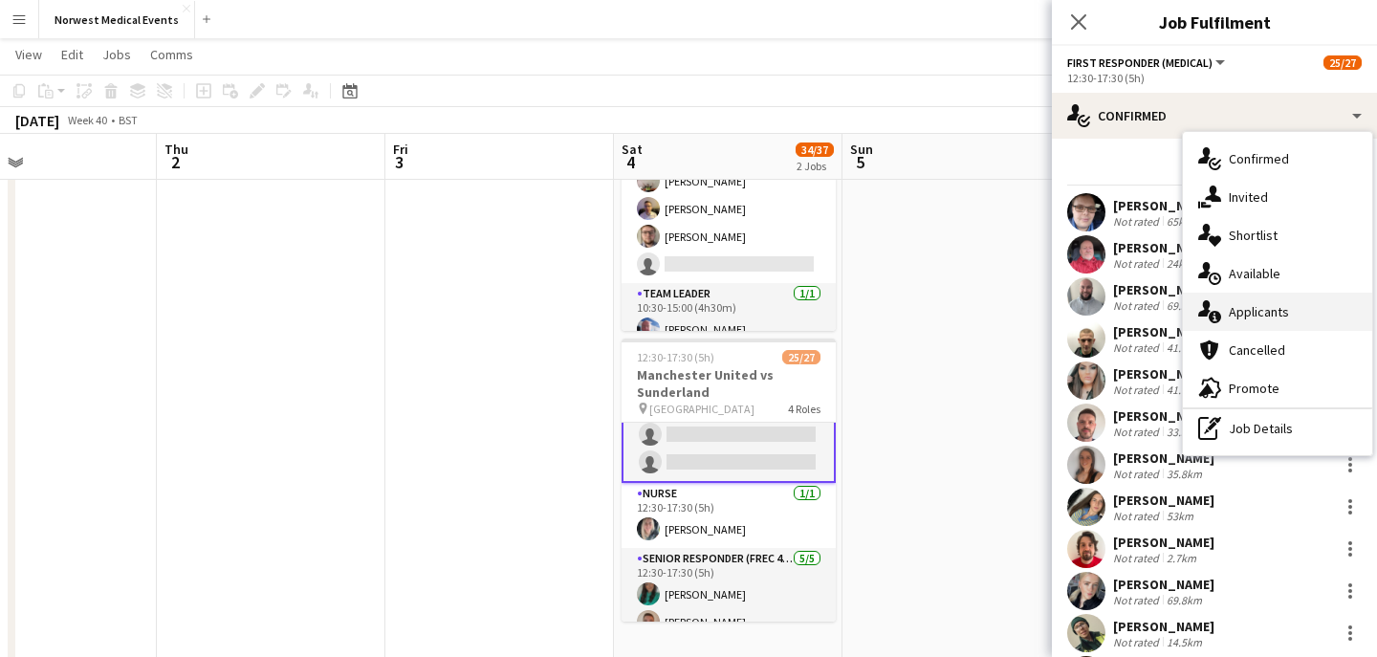
click at [1264, 313] on span "Applicants" at bounding box center [1258, 311] width 60 height 17
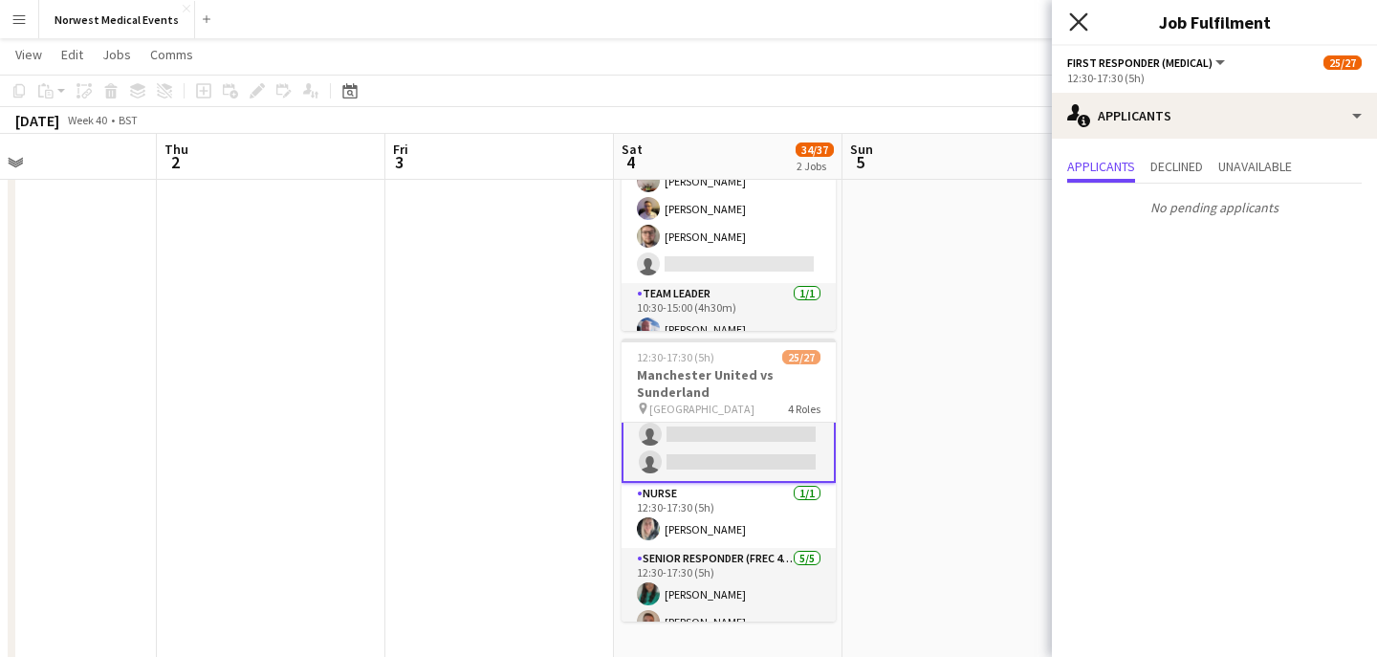
click at [1079, 23] on icon at bounding box center [1078, 21] width 18 height 18
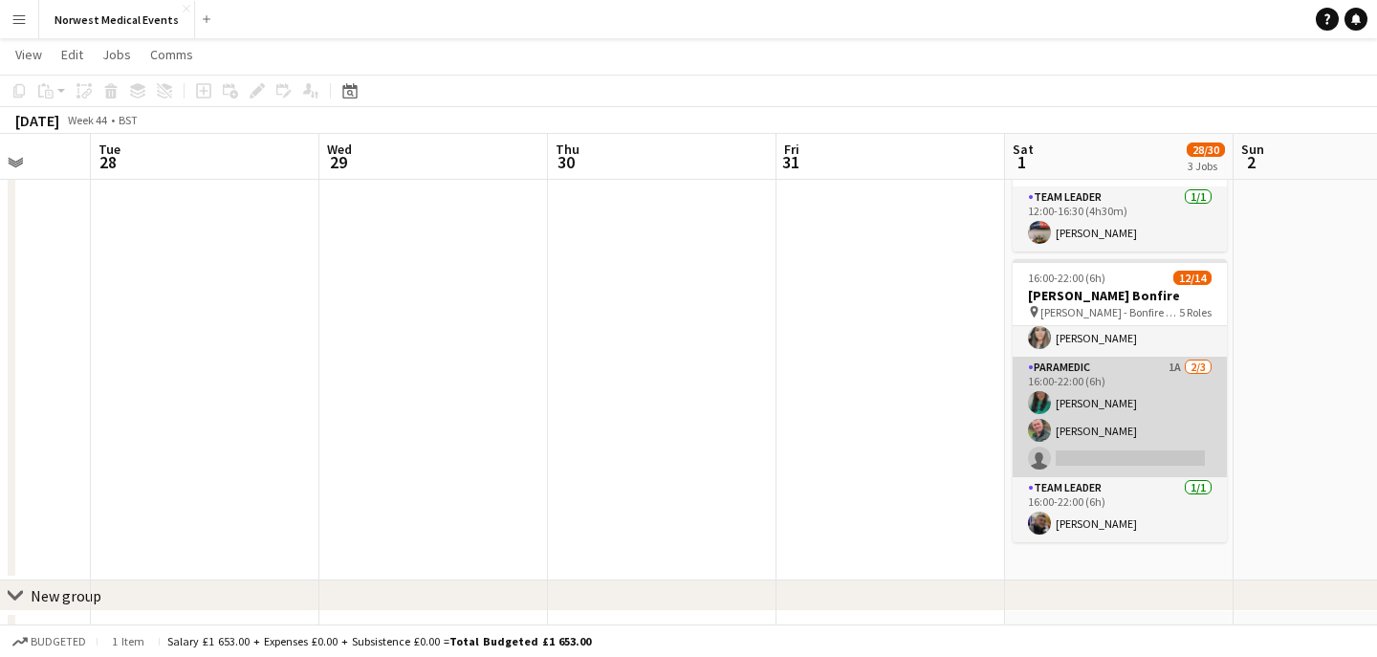
scroll to position [547, 0]
click at [1128, 442] on app-card-role "Paramedic 1A 2/3 16:00-22:00 (6h) Chloe Webster Carl Mason single-neutral-actio…" at bounding box center [1119, 414] width 214 height 120
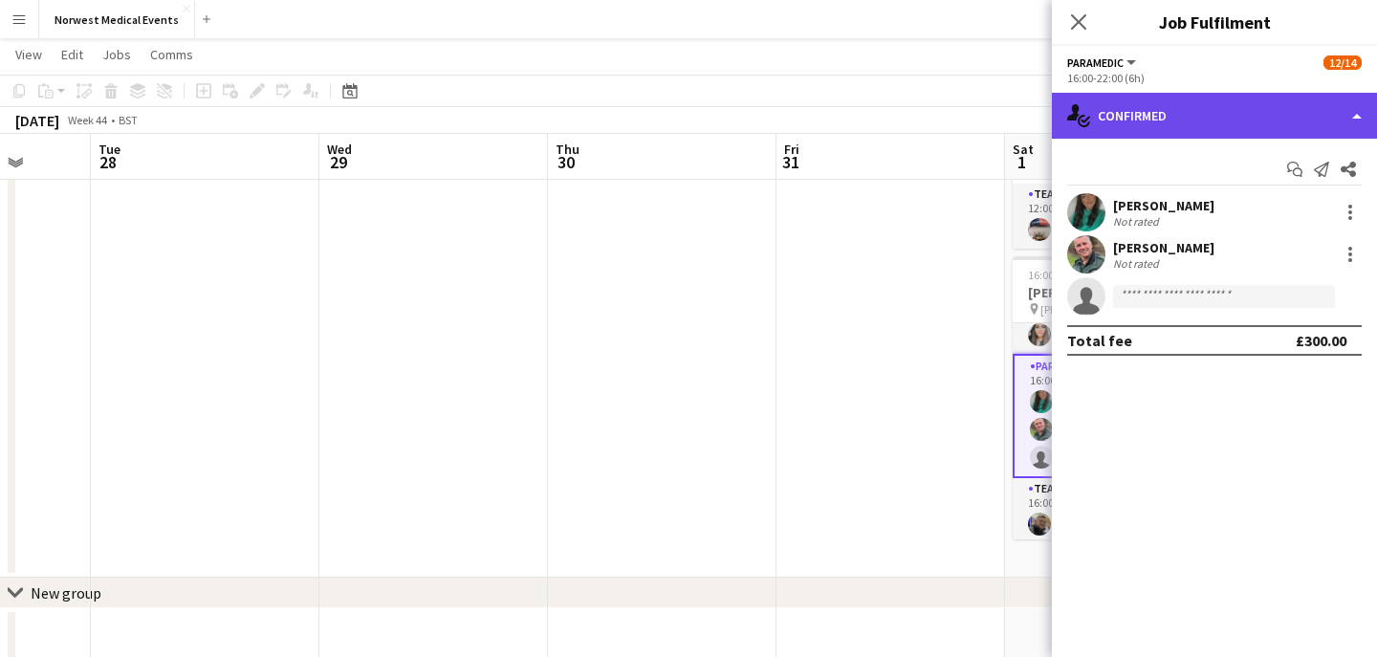
click at [1228, 97] on div "single-neutral-actions-check-2 Confirmed" at bounding box center [1214, 116] width 325 height 46
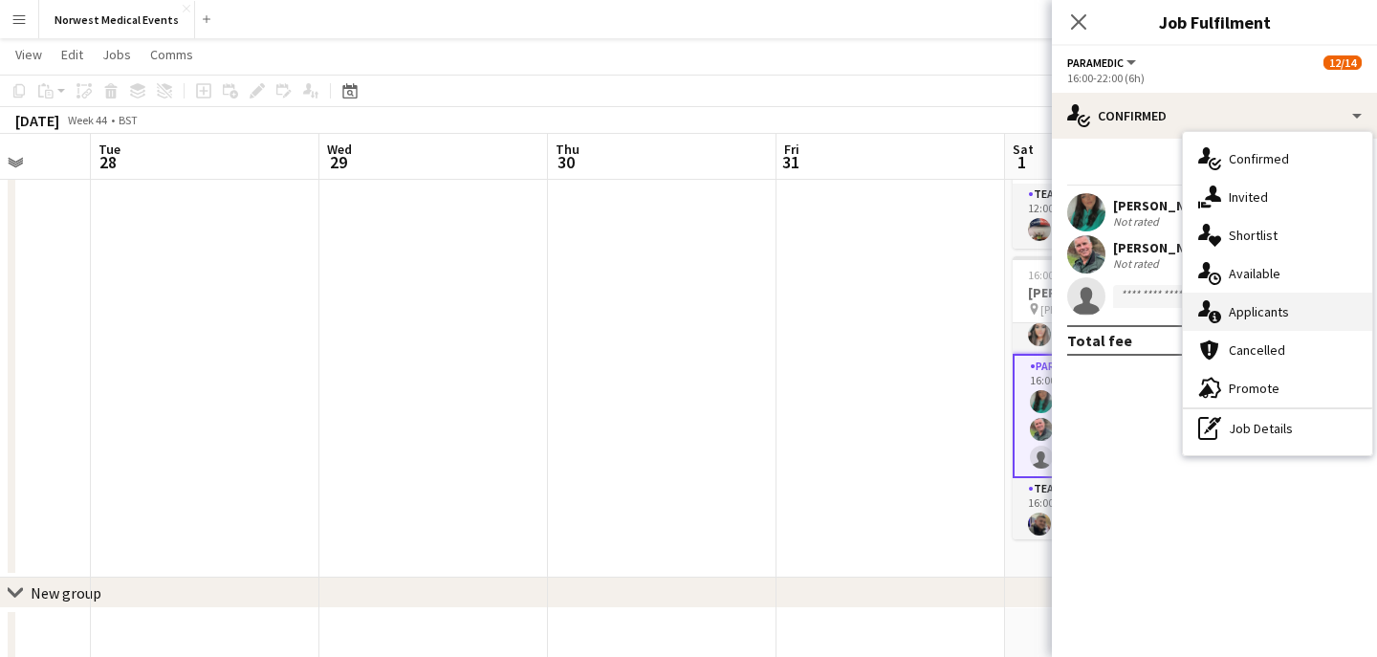
click at [1267, 309] on span "Applicants" at bounding box center [1258, 311] width 60 height 17
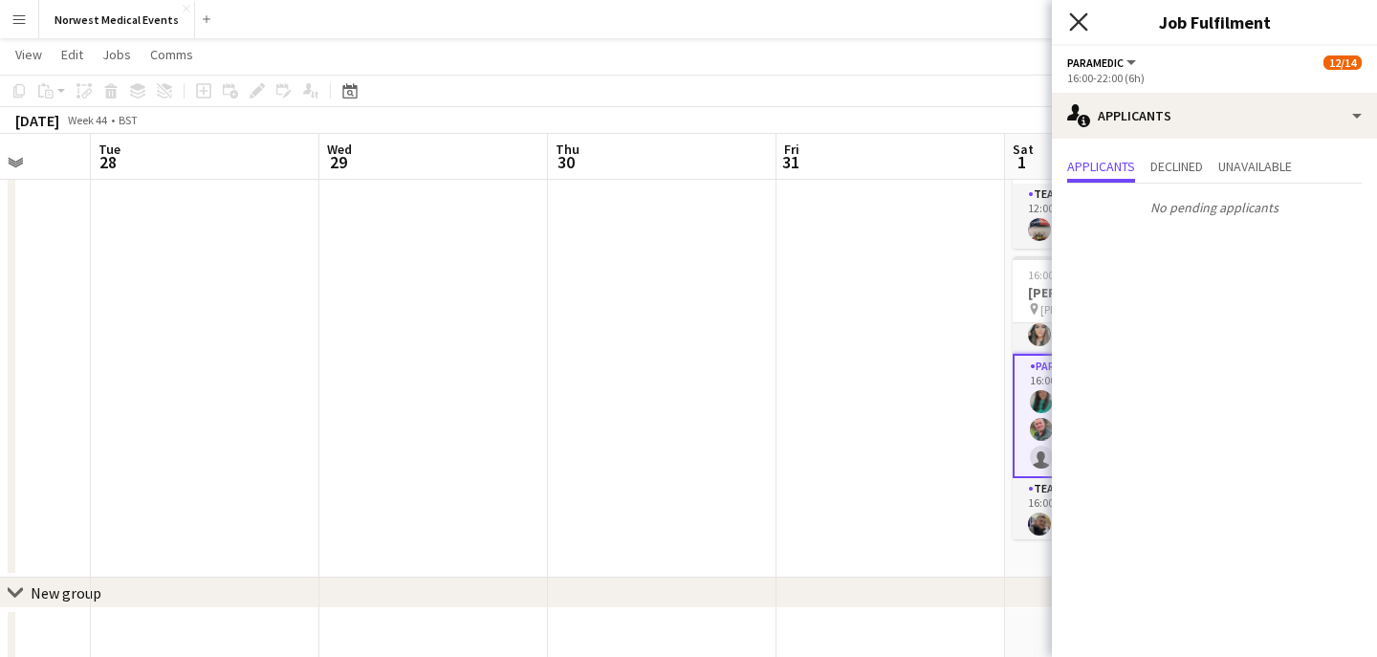
click at [1085, 21] on icon "Close pop-in" at bounding box center [1078, 21] width 18 height 18
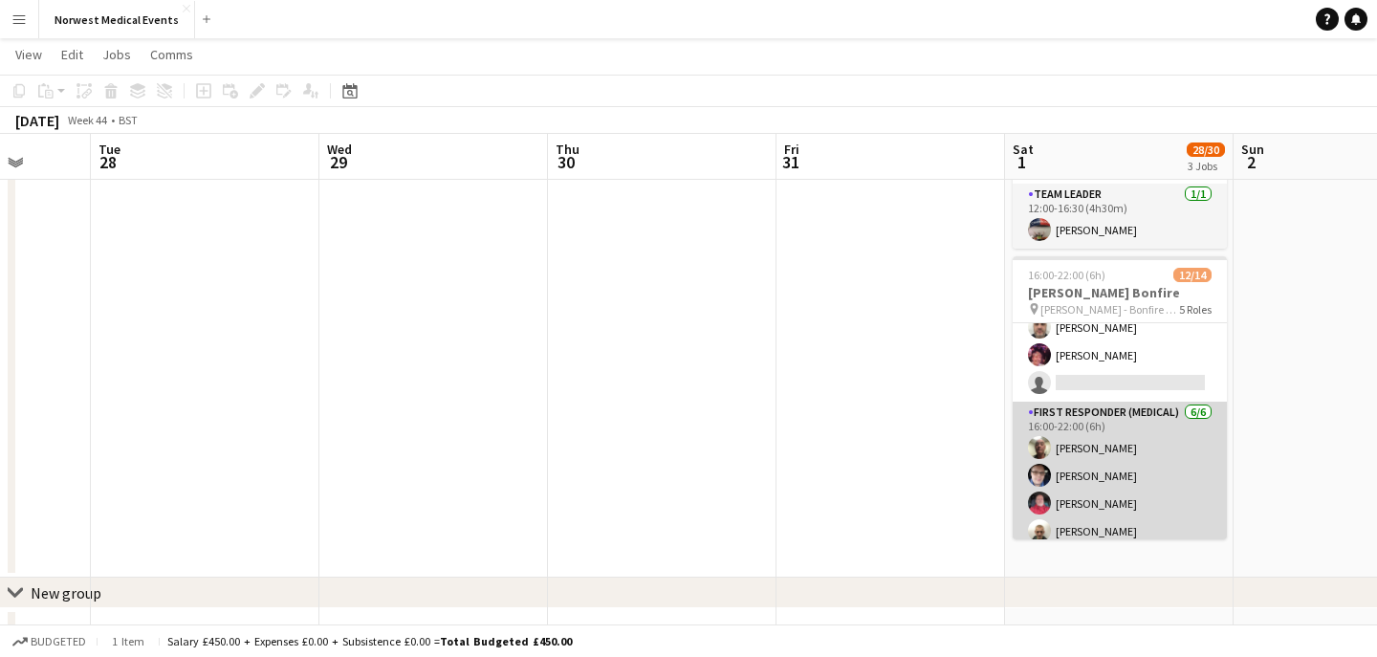
scroll to position [62, 0]
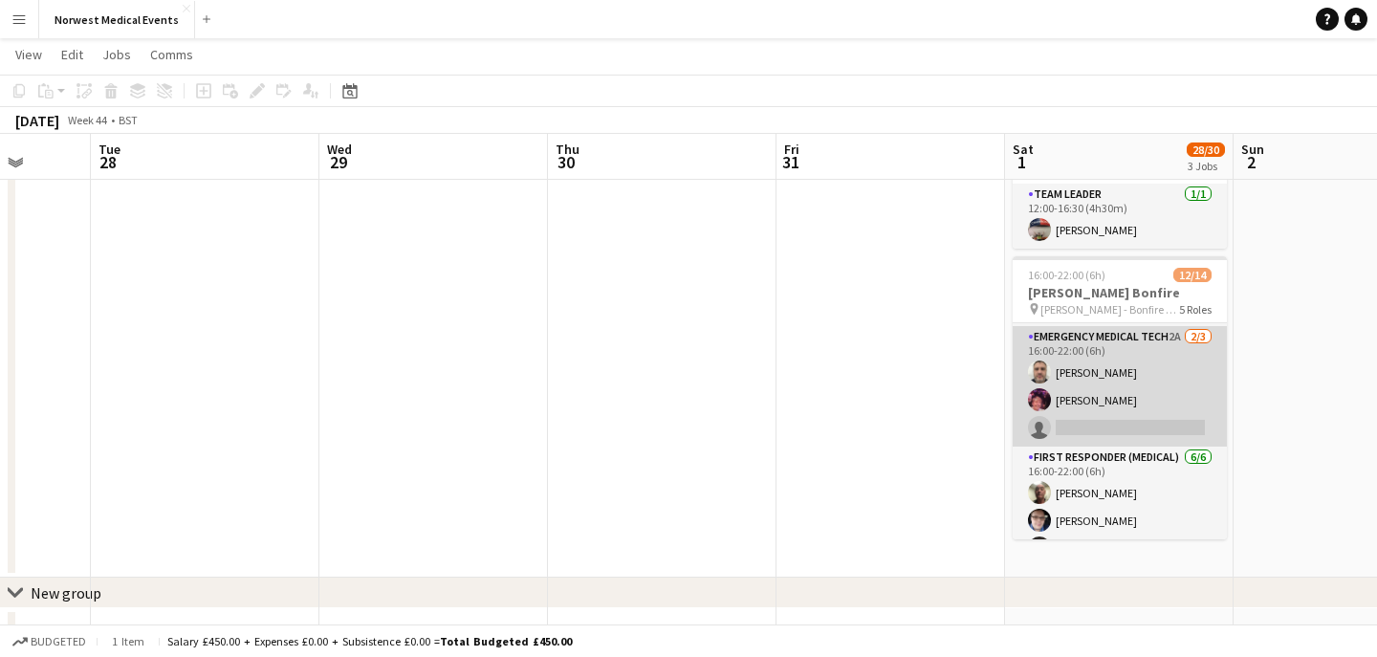
click at [1123, 406] on app-card-role "Emergency Medical Tech 2A 2/3 16:00-22:00 (6h) David Bates Debbie Hartley singl…" at bounding box center [1119, 386] width 214 height 120
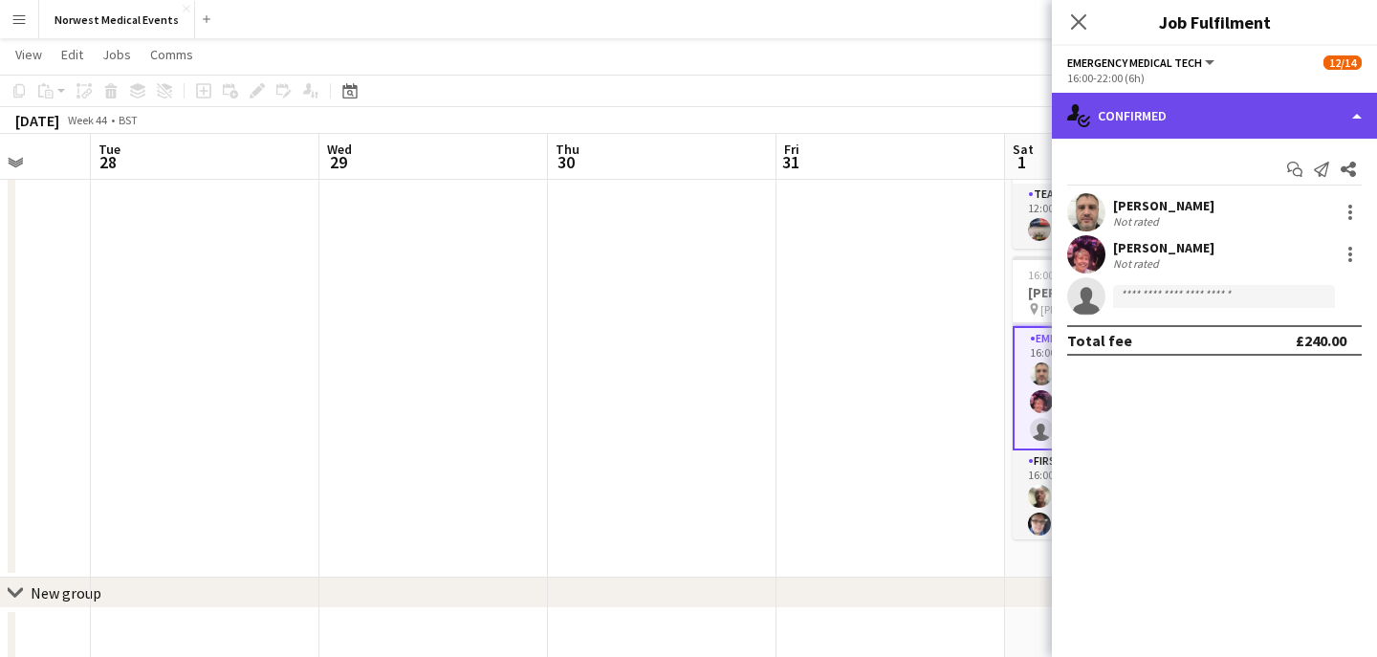
click at [1247, 121] on div "single-neutral-actions-check-2 Confirmed" at bounding box center [1214, 116] width 325 height 46
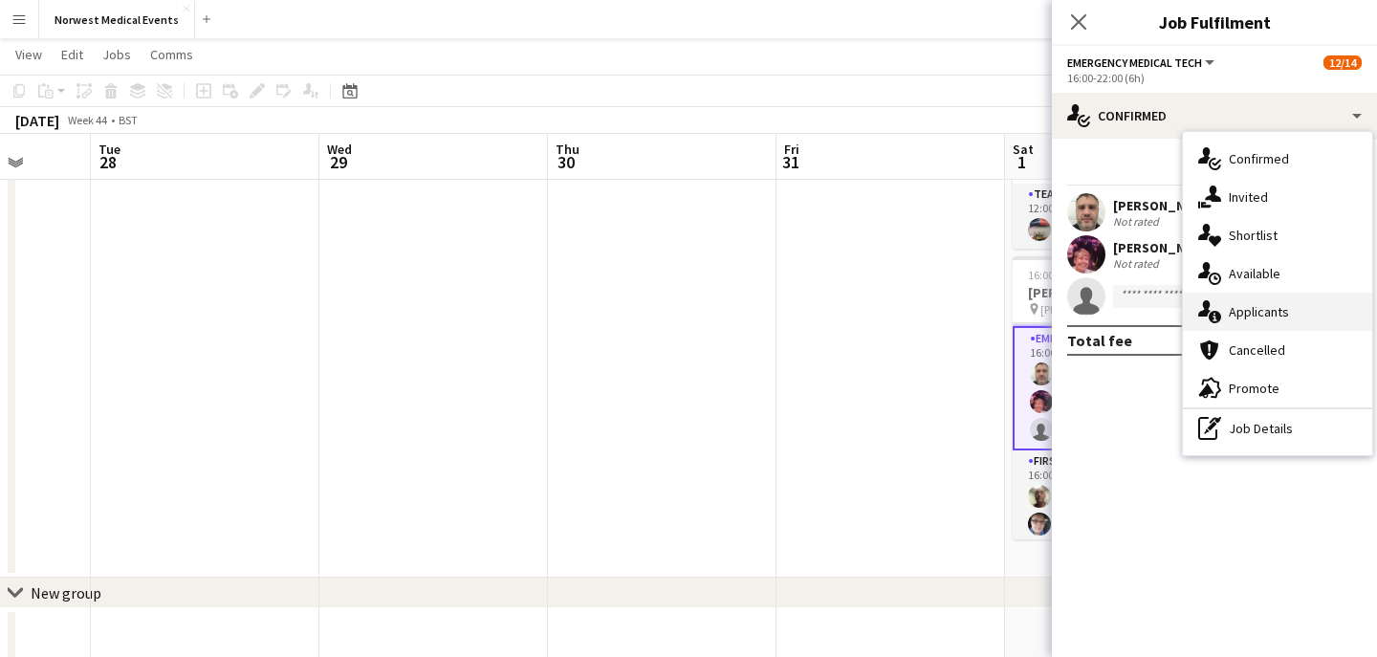
click at [1281, 308] on span "Applicants" at bounding box center [1258, 311] width 60 height 17
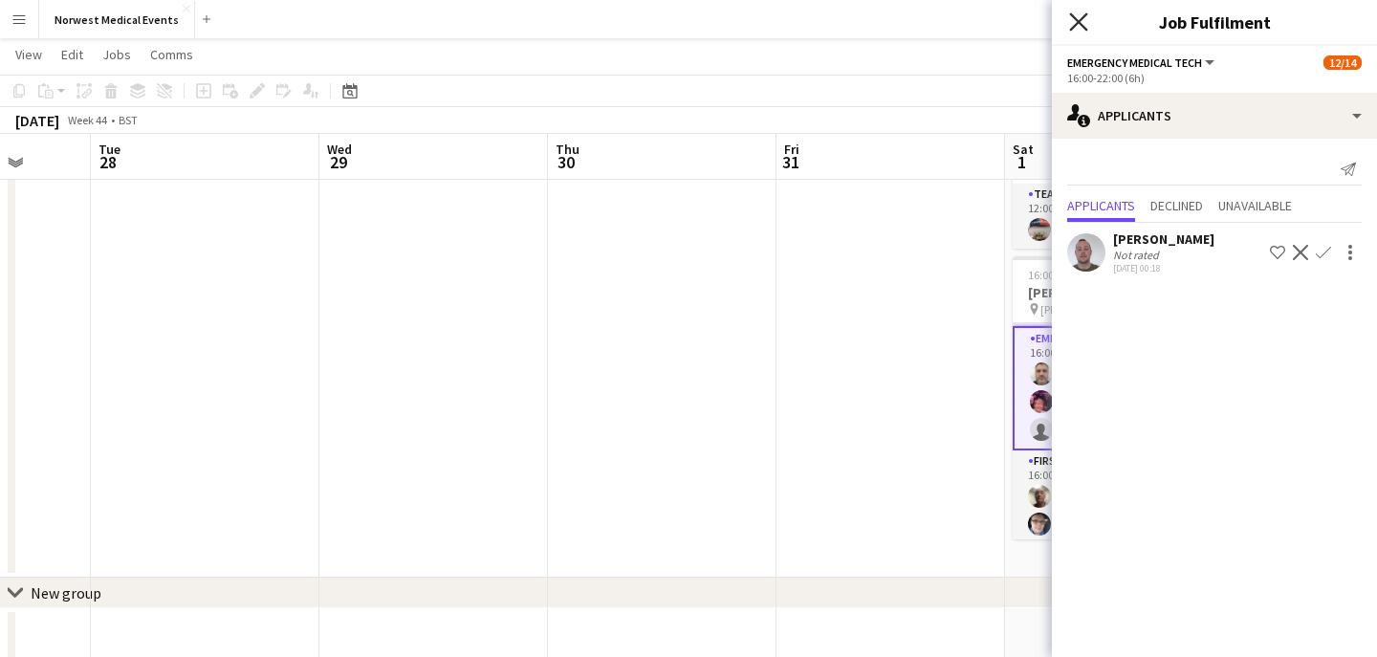
click at [1078, 21] on icon at bounding box center [1078, 21] width 18 height 18
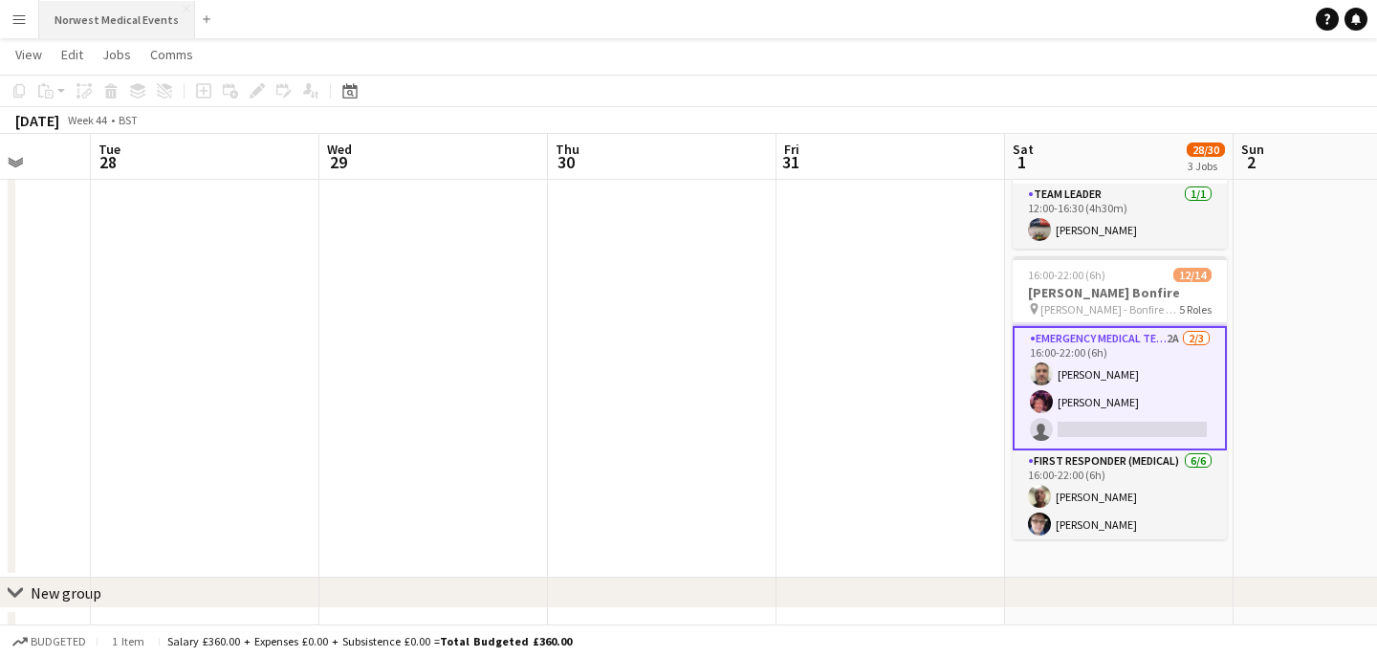
click at [145, 17] on button "Norwest Medical Events Close" at bounding box center [117, 19] width 156 height 37
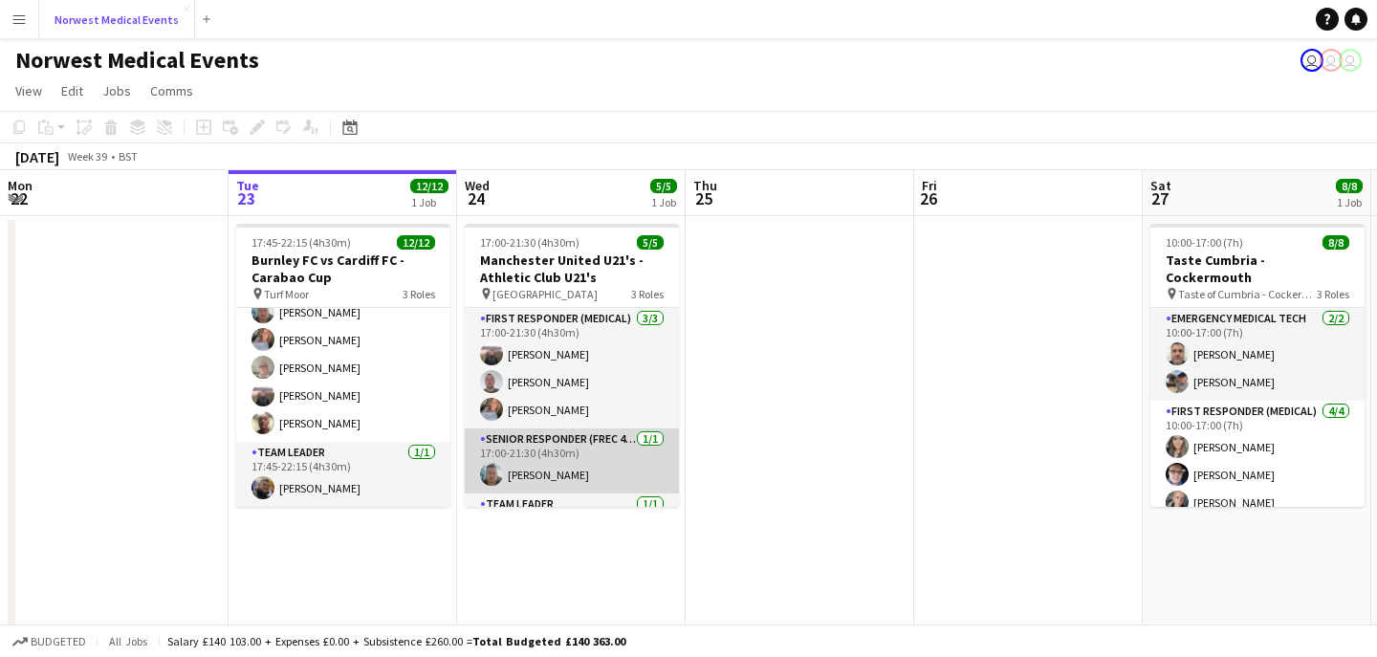
scroll to position [52, 0]
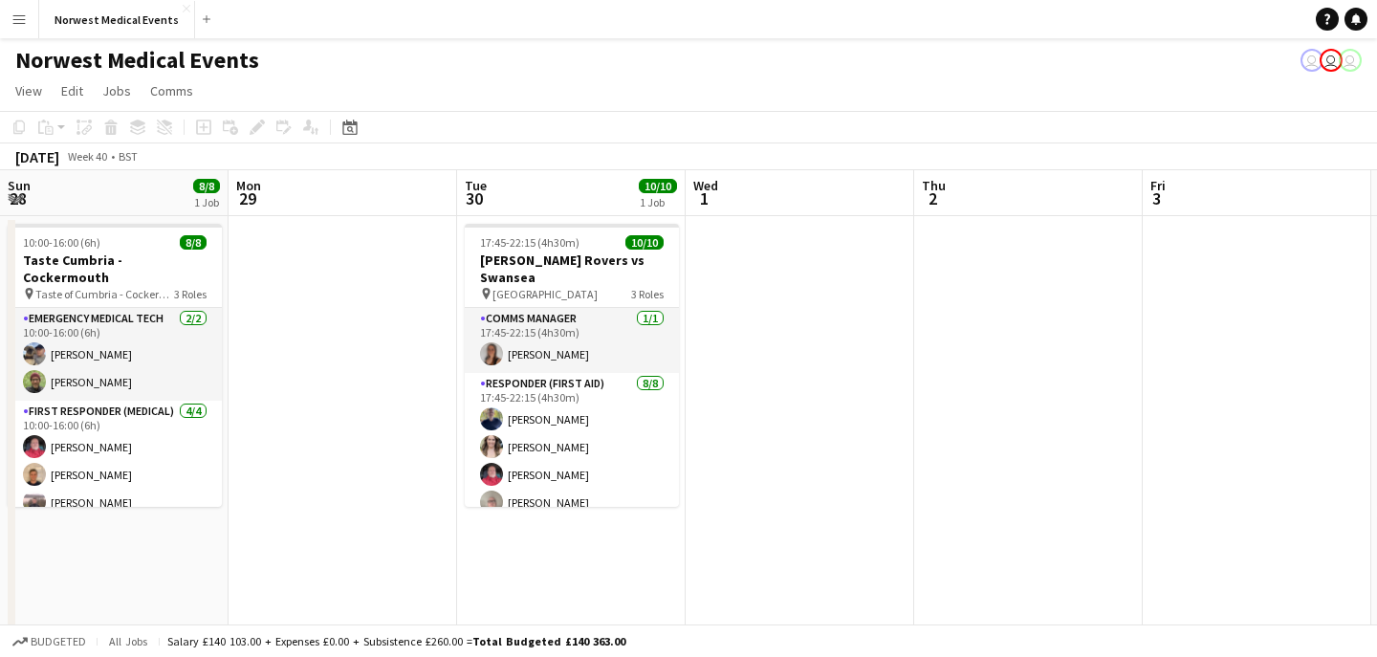
scroll to position [0, 587]
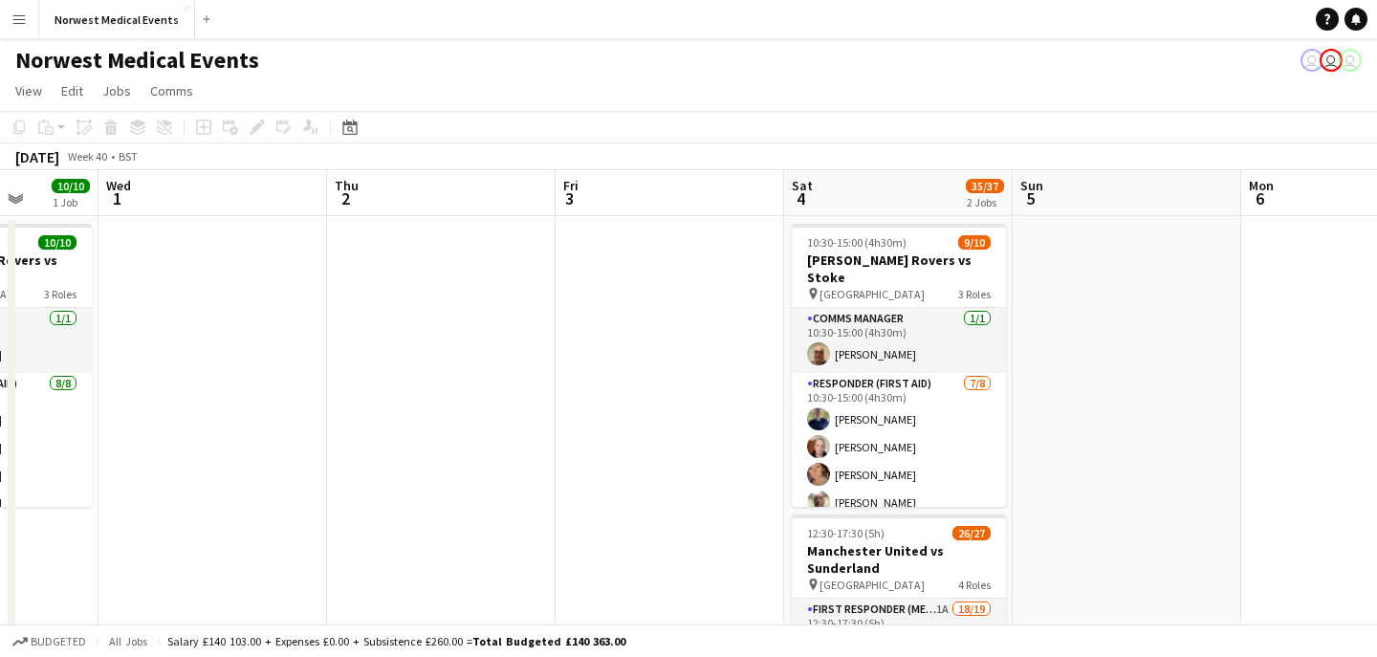
click at [19, 23] on app-icon "Menu" at bounding box center [18, 18] width 15 height 15
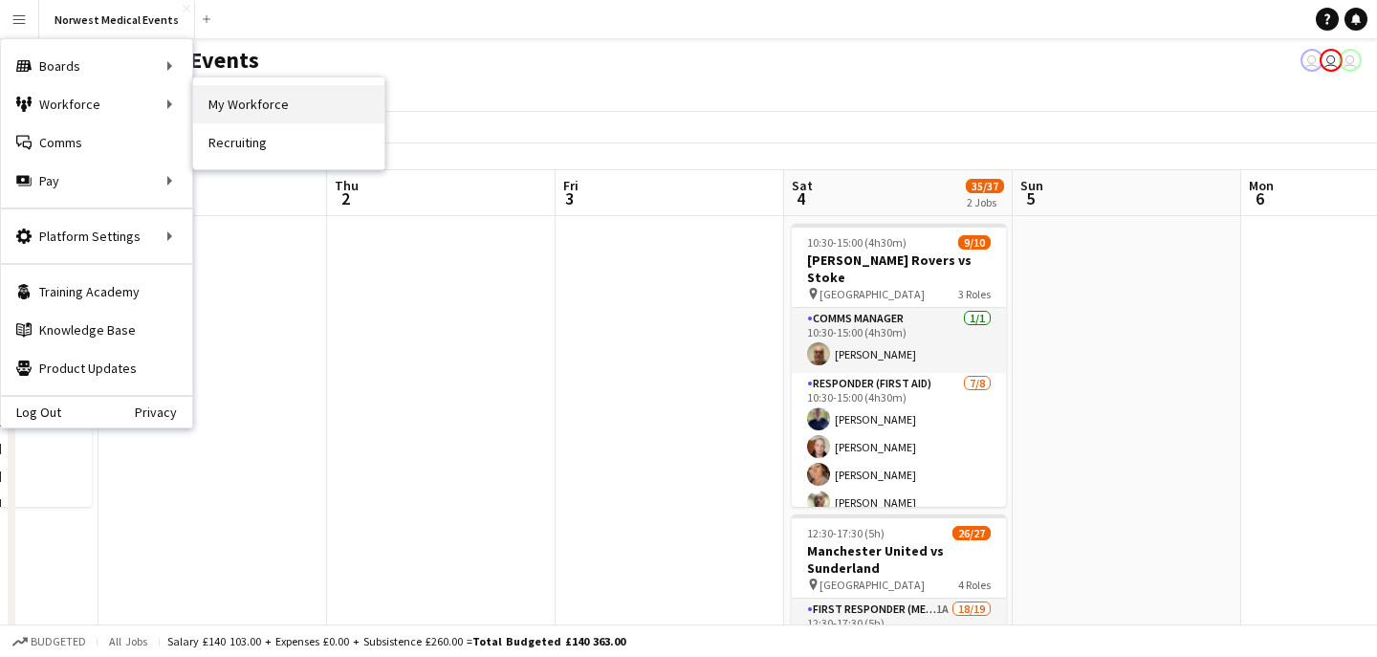
click at [277, 109] on link "My Workforce" at bounding box center [288, 104] width 191 height 38
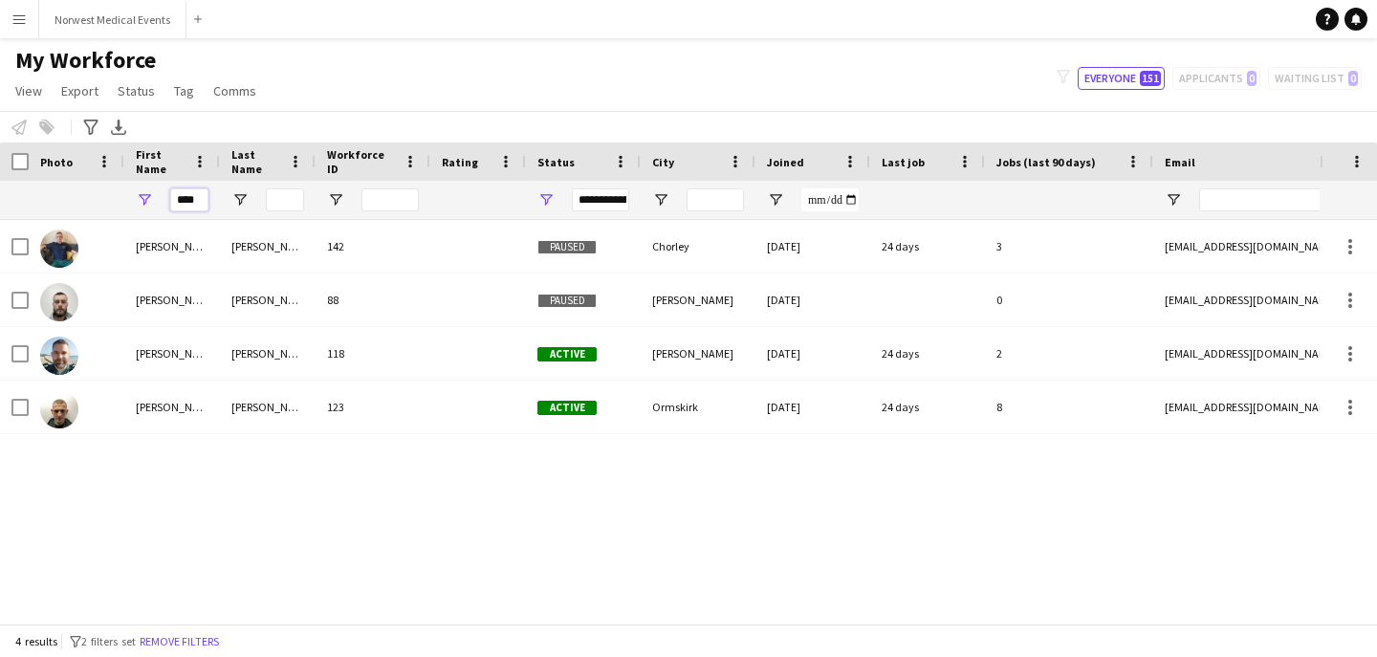
click at [196, 195] on input "****" at bounding box center [189, 199] width 38 height 23
click at [196, 196] on input "****" at bounding box center [189, 199] width 38 height 23
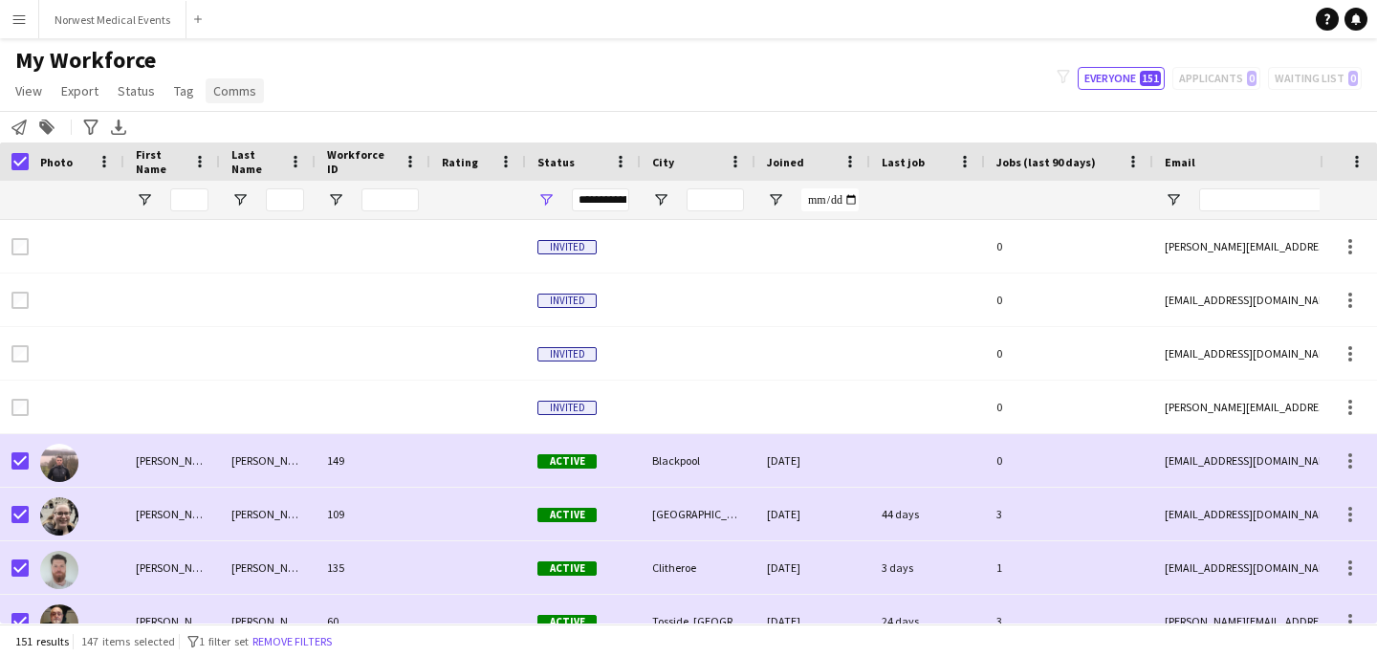
click at [228, 87] on span "Comms" at bounding box center [234, 90] width 43 height 17
click at [251, 122] on link "Send notification" at bounding box center [270, 132] width 134 height 40
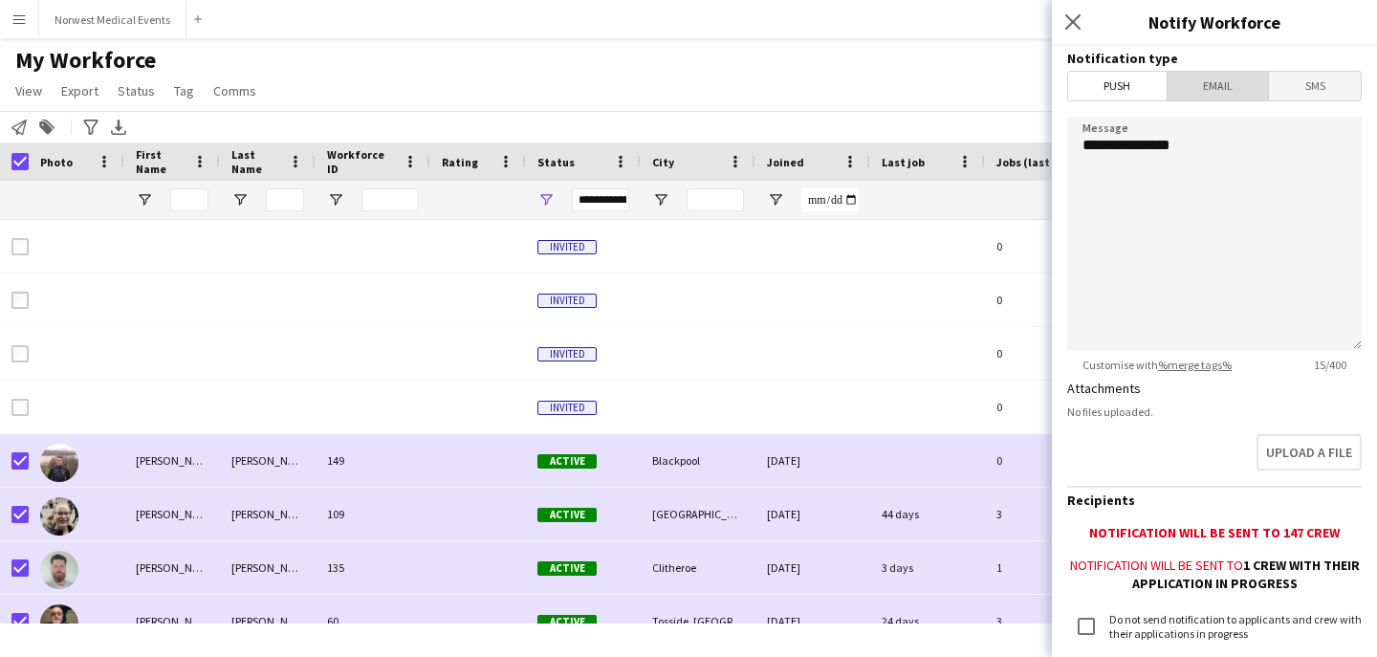
click at [1212, 98] on span "Email" at bounding box center [1217, 86] width 101 height 29
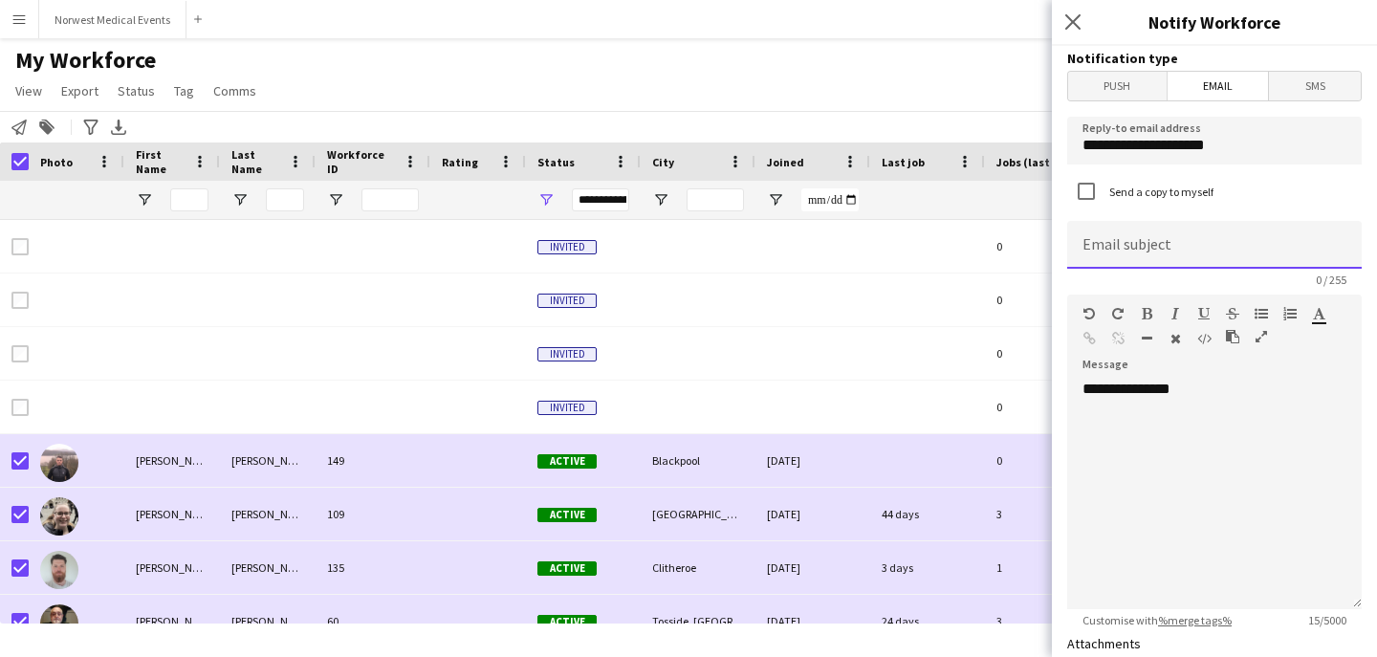
click at [1185, 235] on input at bounding box center [1214, 245] width 294 height 48
type input "**********"
click at [1139, 427] on div "**********" at bounding box center [1214, 494] width 294 height 229
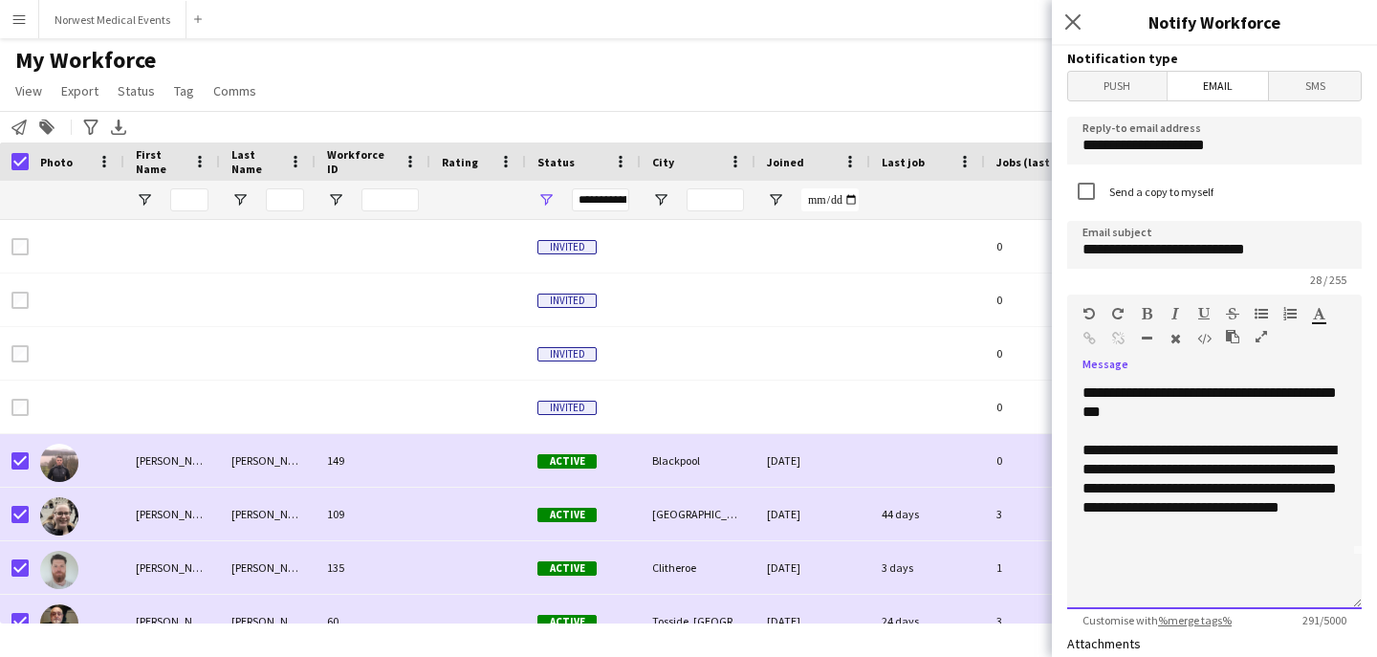
scroll to position [22, 0]
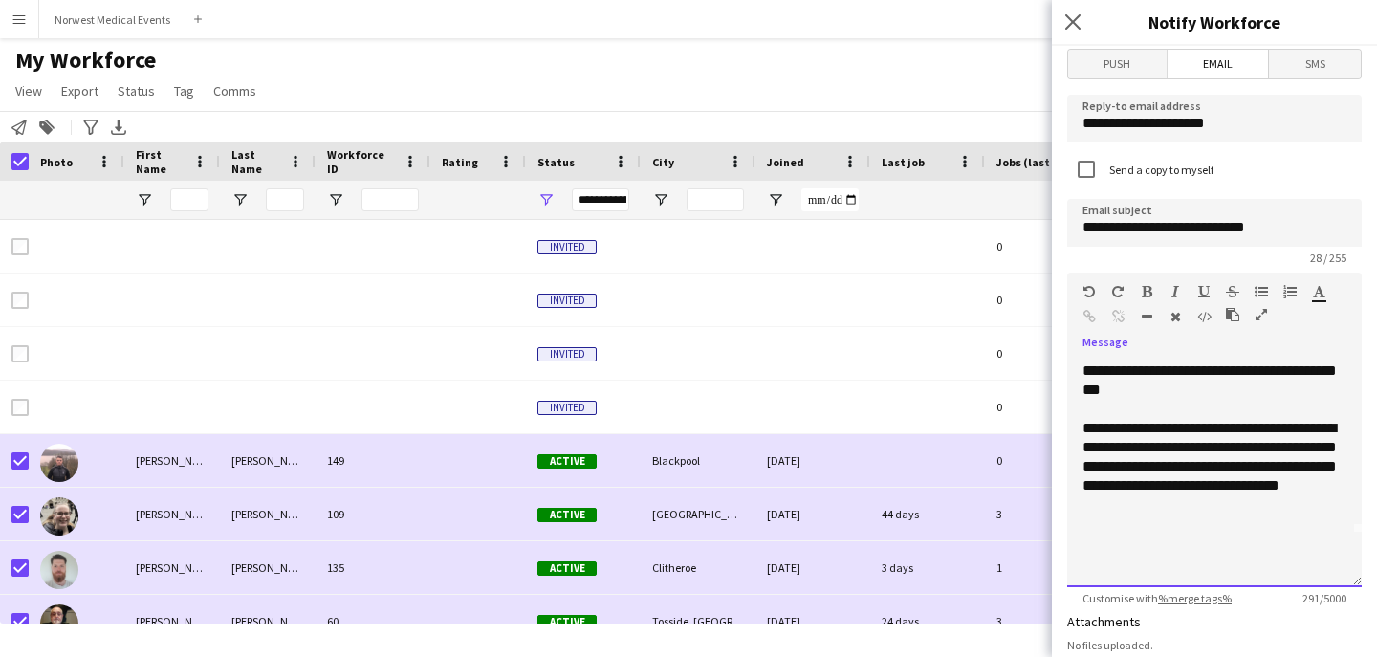
click at [1101, 543] on div at bounding box center [1214, 542] width 264 height 19
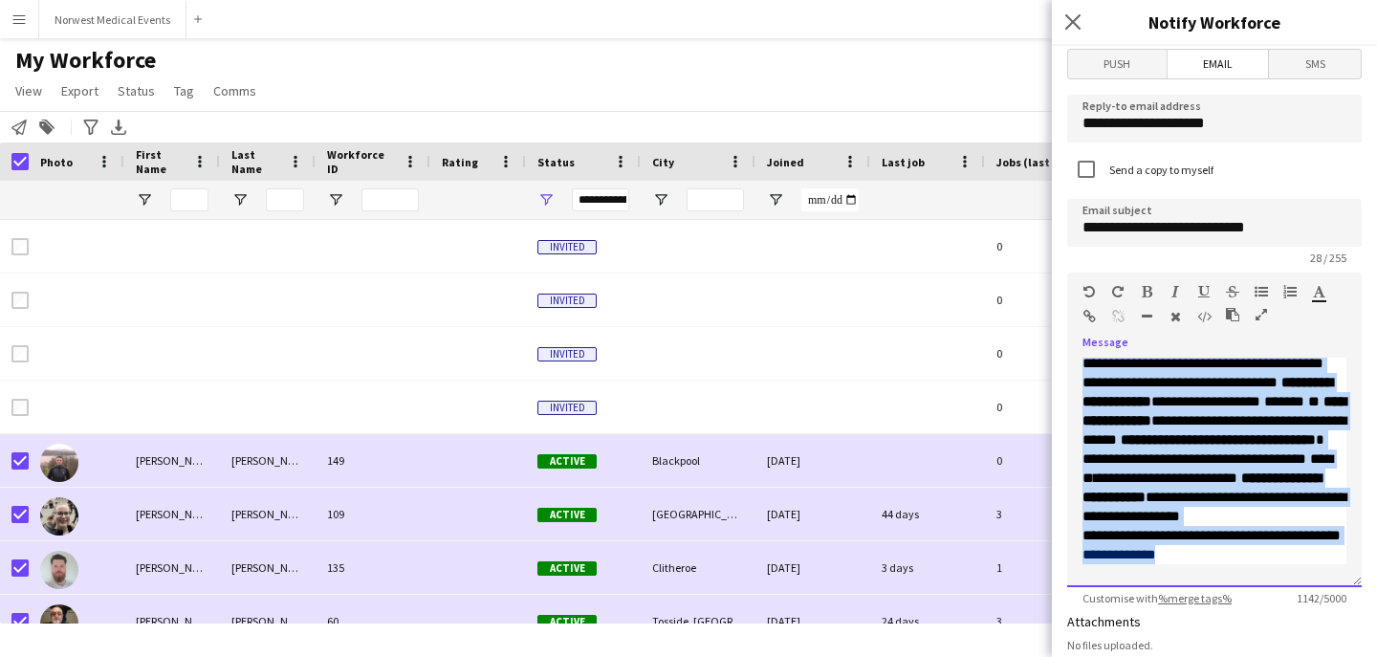
scroll to position [270, 0]
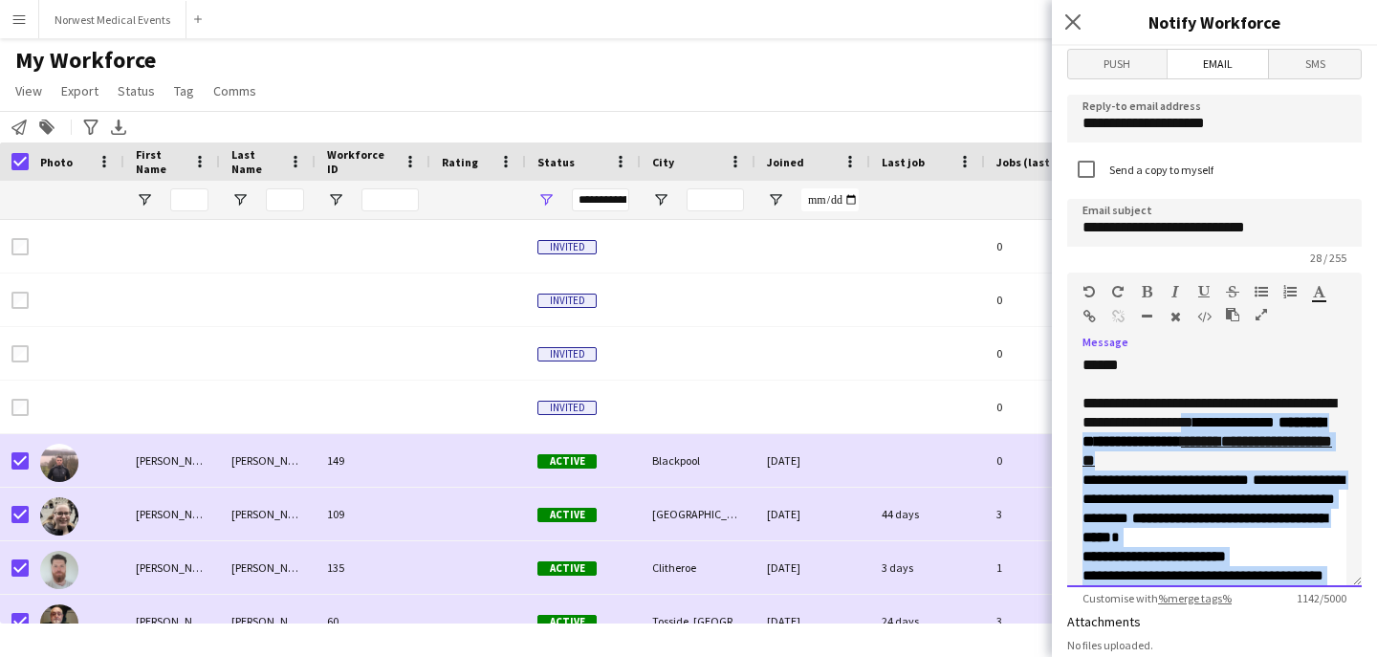
drag, startPoint x: 1177, startPoint y: 565, endPoint x: 1250, endPoint y: 425, distance: 157.4
click at [1250, 425] on div "**********" at bounding box center [1214, 472] width 294 height 229
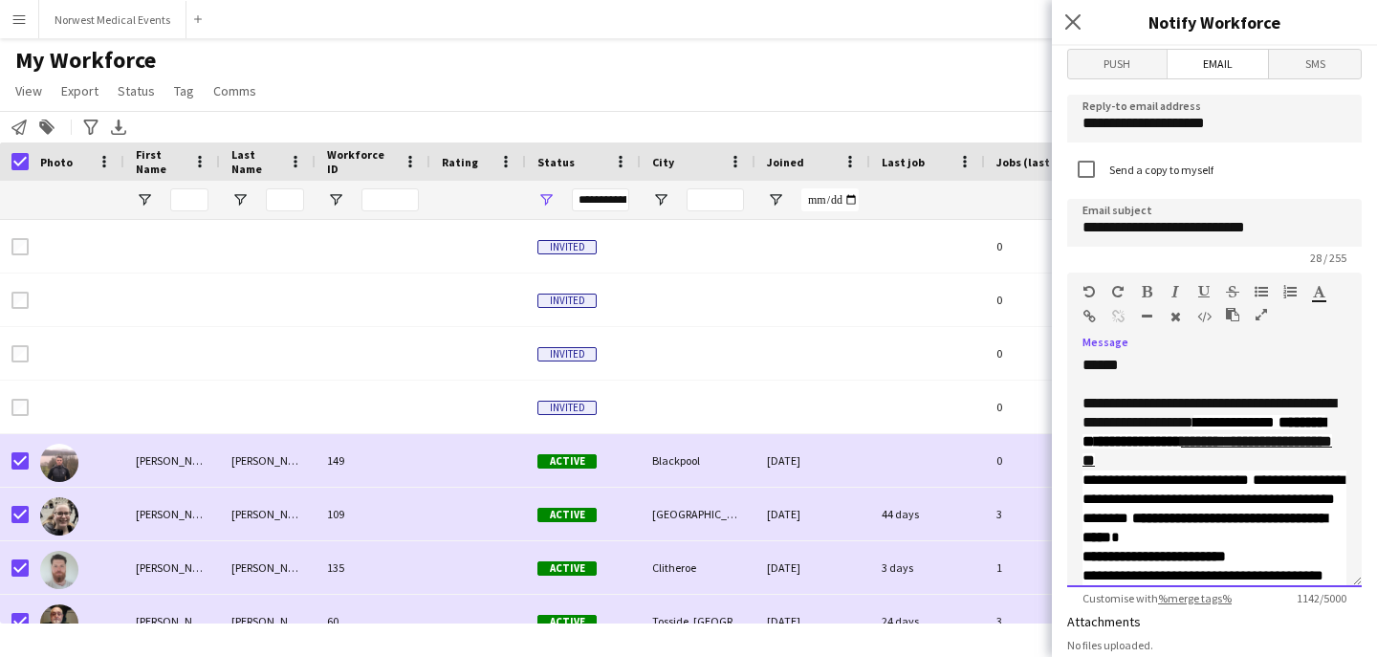
scroll to position [168, 0]
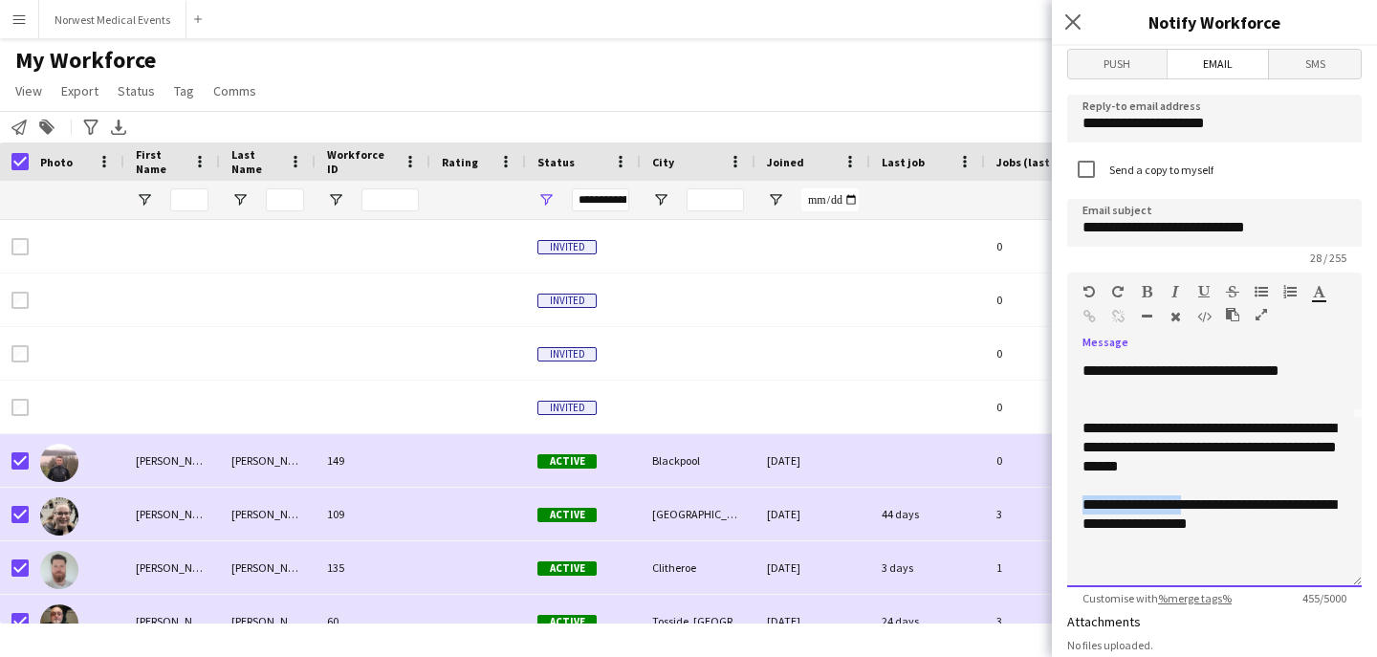
drag, startPoint x: 1195, startPoint y: 504, endPoint x: 1082, endPoint y: 511, distance: 113.0
click at [1082, 510] on div "**********" at bounding box center [1214, 514] width 264 height 38
click at [1139, 521] on div "**********" at bounding box center [1214, 514] width 264 height 38
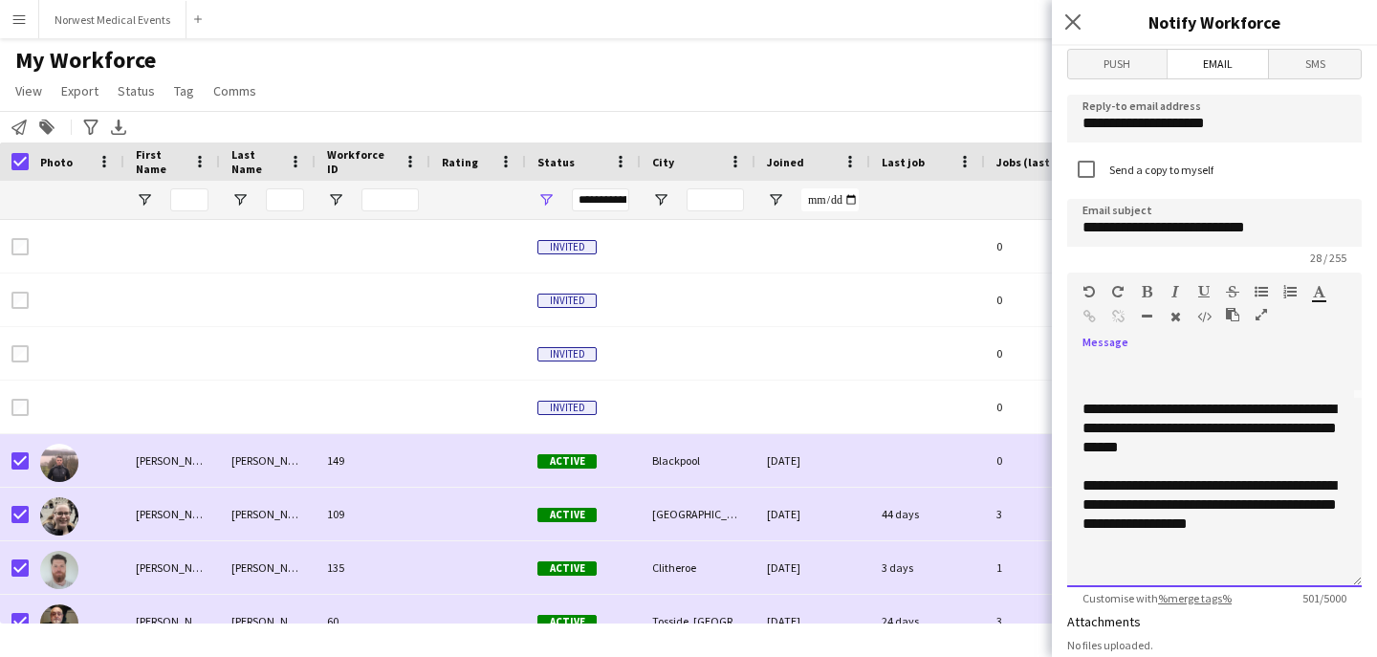
click at [1321, 523] on div "**********" at bounding box center [1214, 504] width 264 height 57
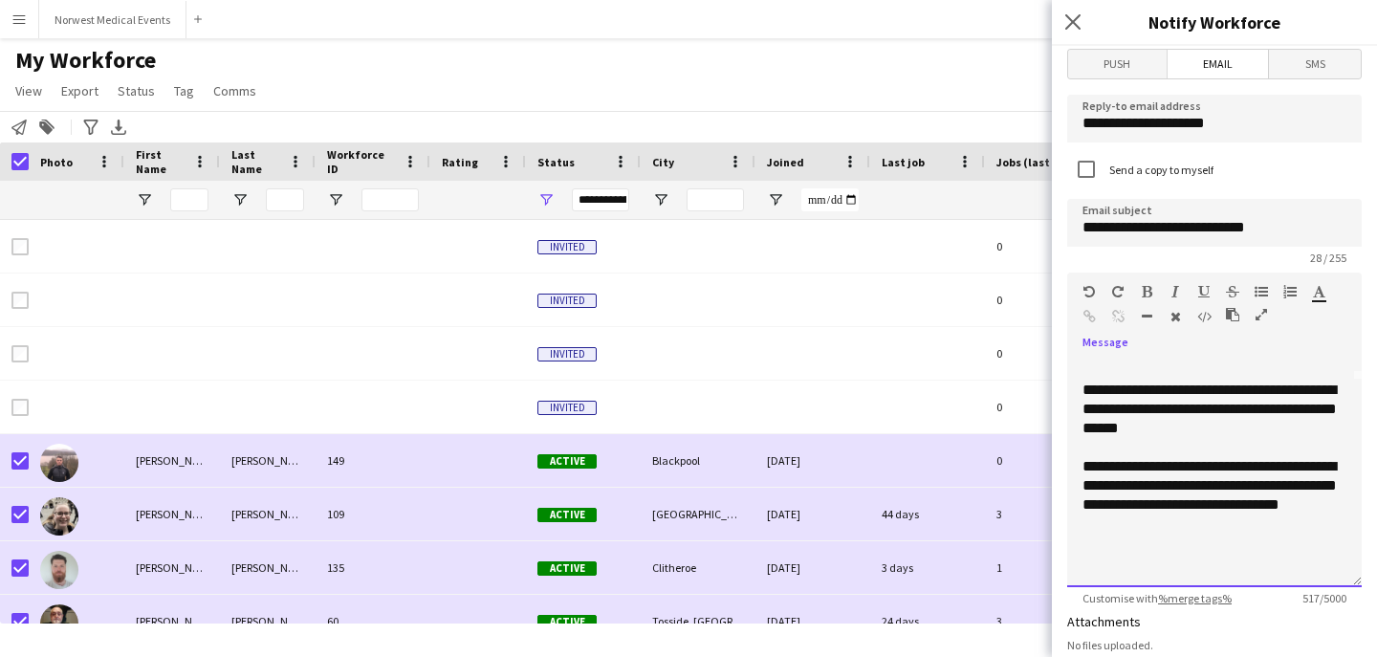
click at [1204, 515] on div "**********" at bounding box center [1214, 495] width 264 height 76
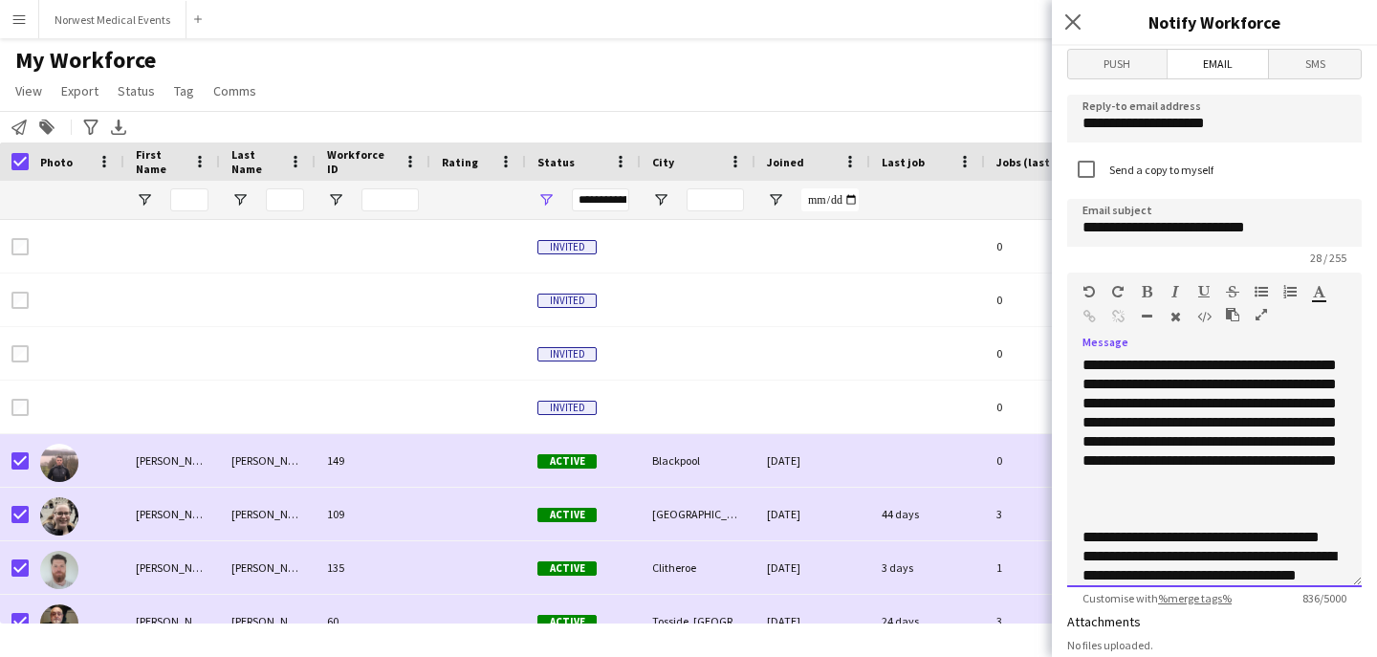
scroll to position [346, 0]
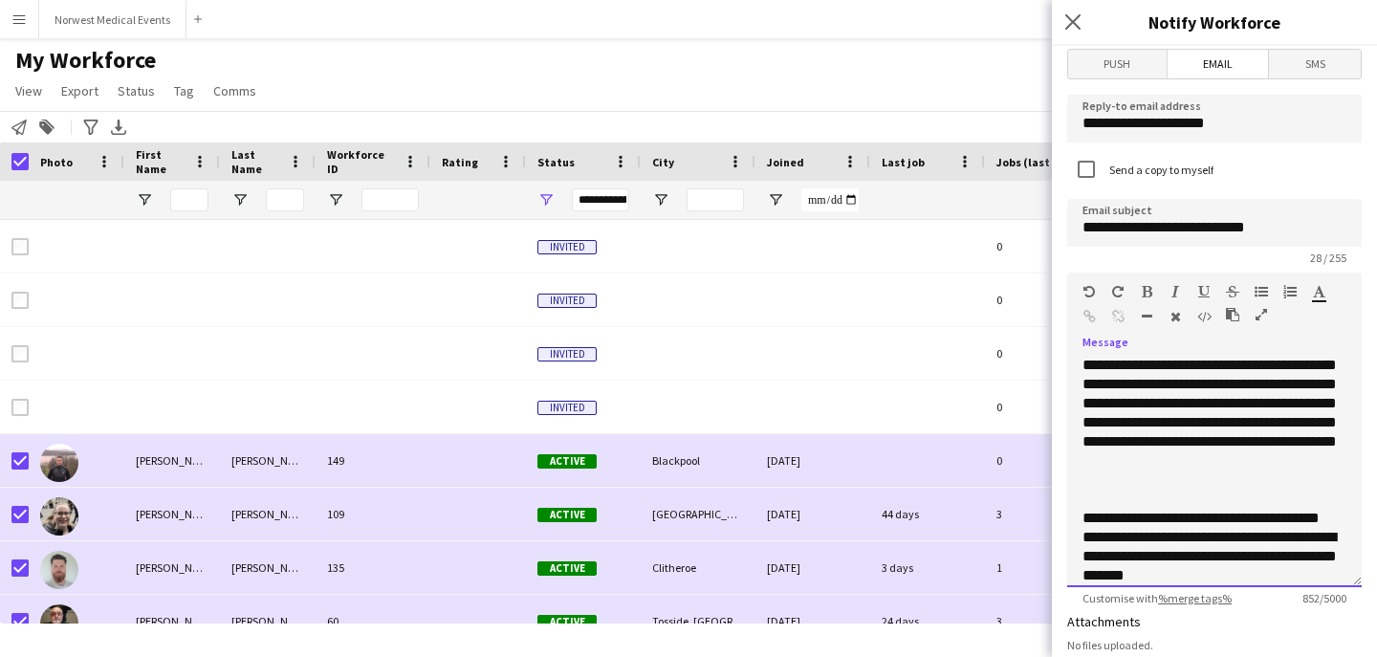
click at [1265, 560] on div "**********" at bounding box center [1214, 556] width 264 height 57
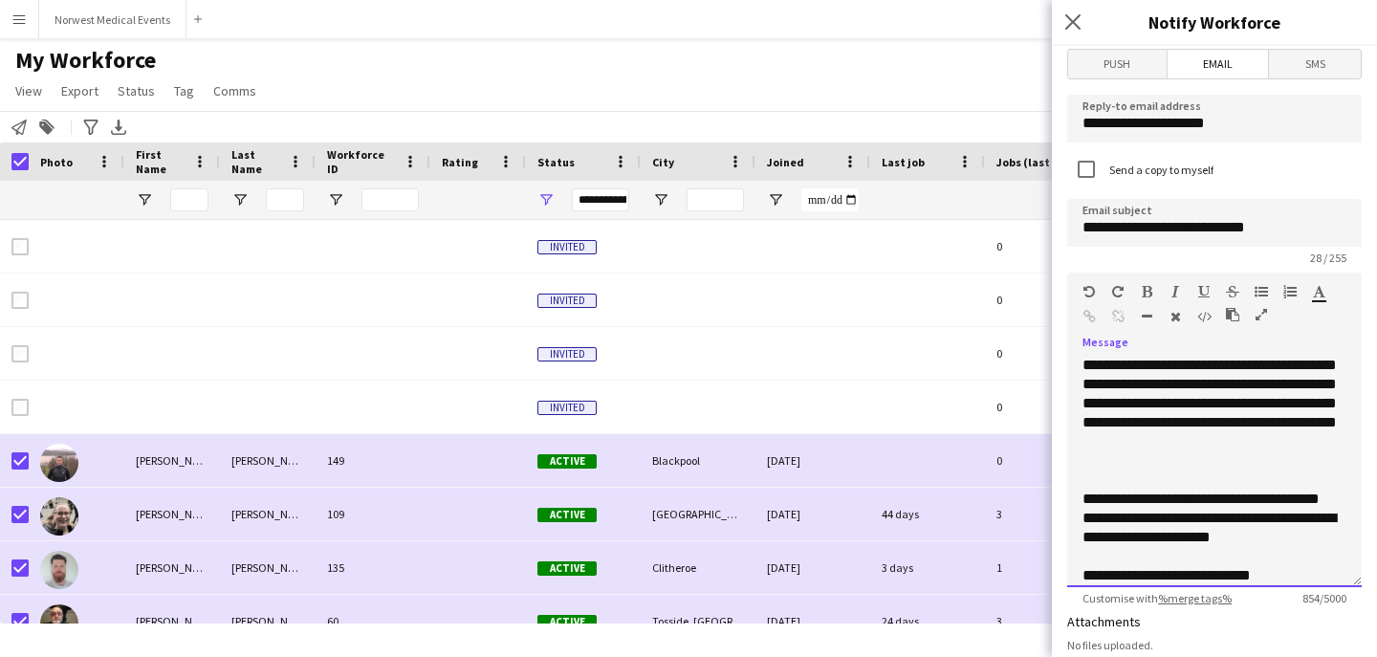
click at [1238, 535] on span "**********" at bounding box center [1208, 527] width 253 height 33
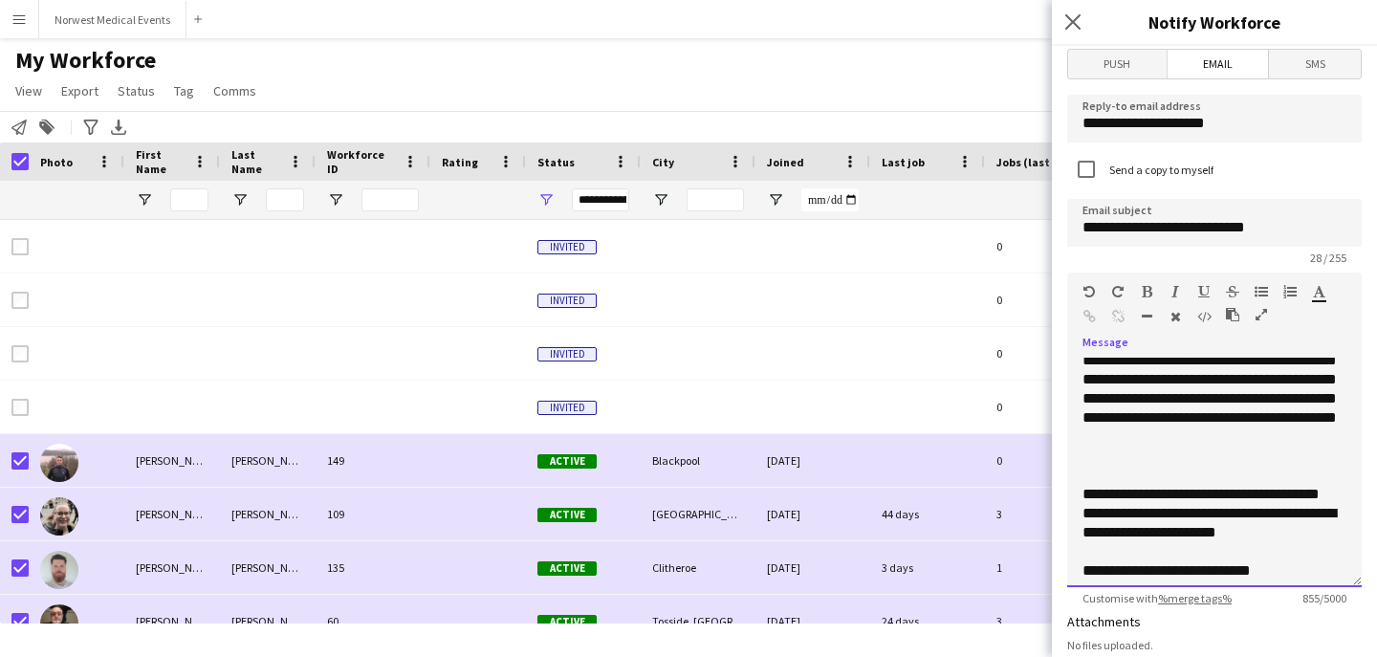
scroll to position [403, 0]
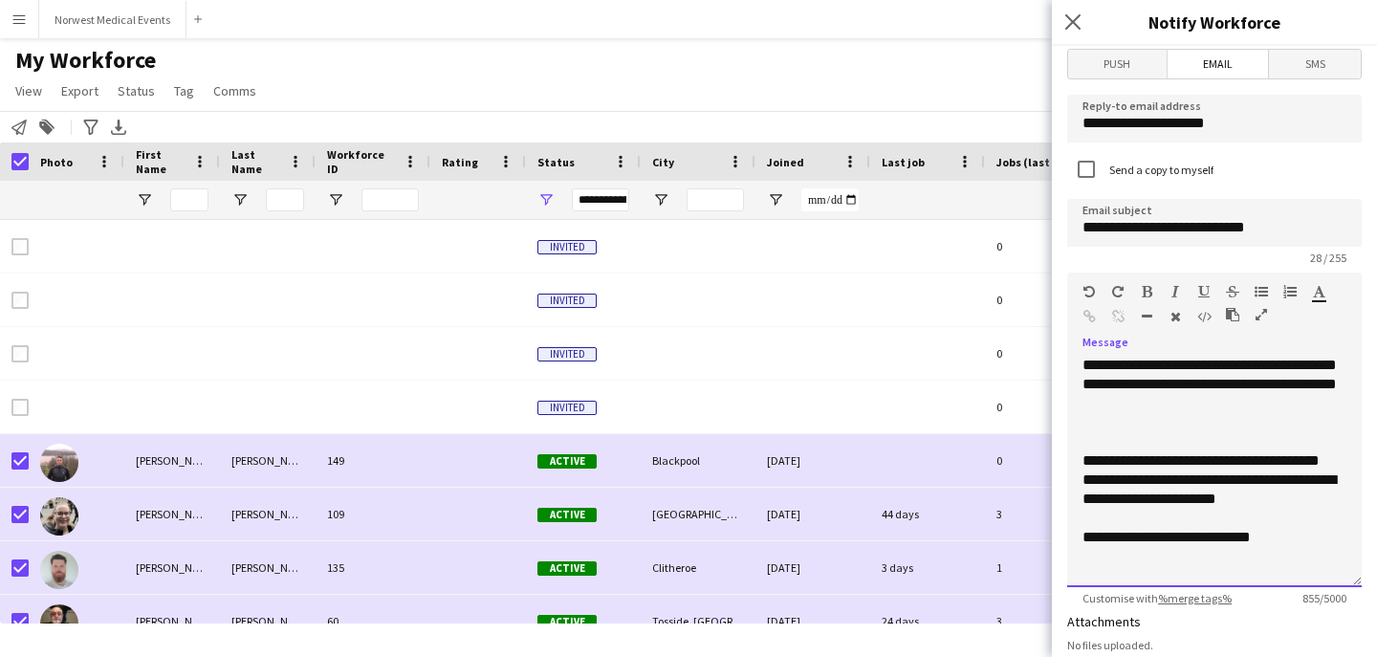
click at [1250, 535] on span "**********" at bounding box center [1166, 537] width 168 height 14
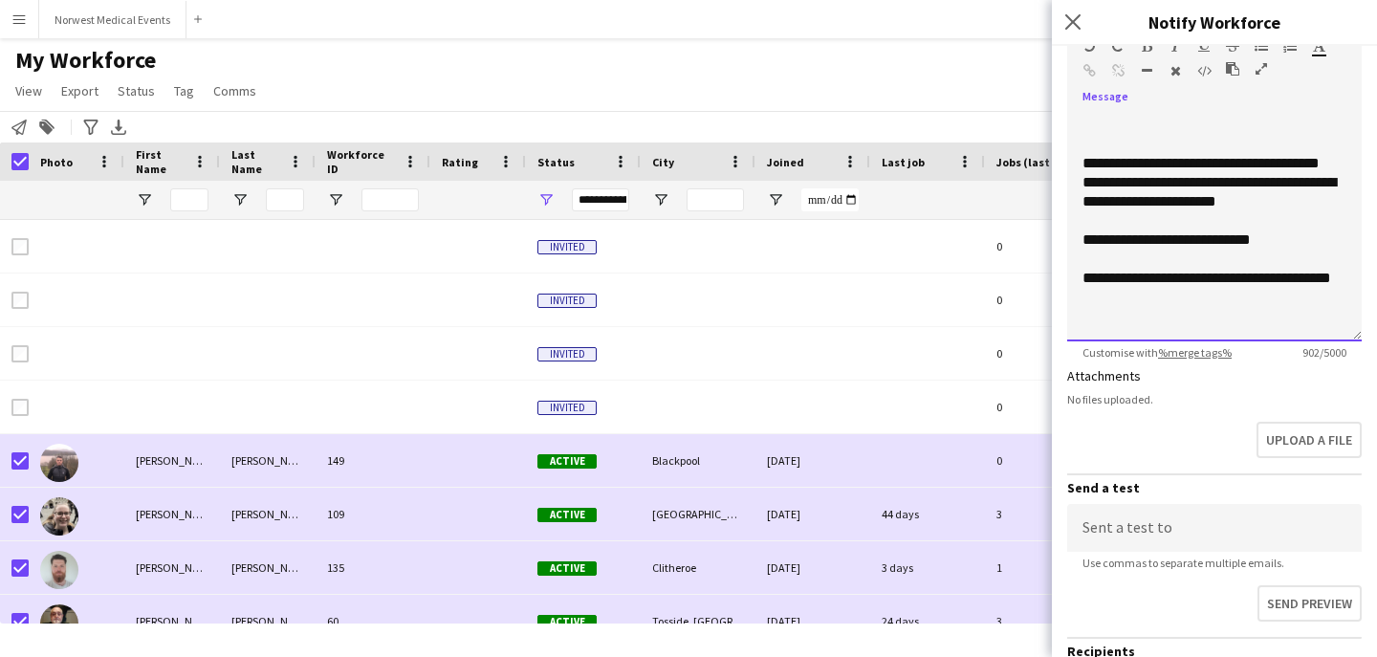
scroll to position [272, 0]
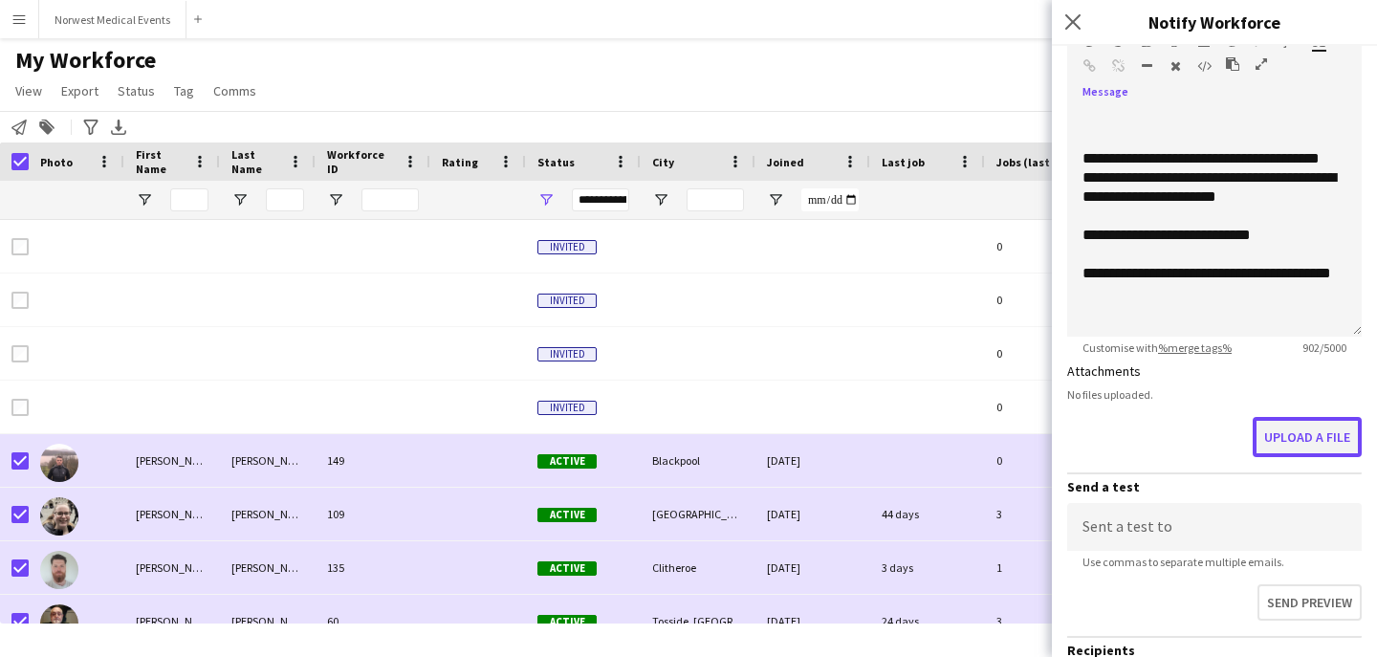
click at [1299, 440] on button "Upload a file" at bounding box center [1306, 437] width 109 height 40
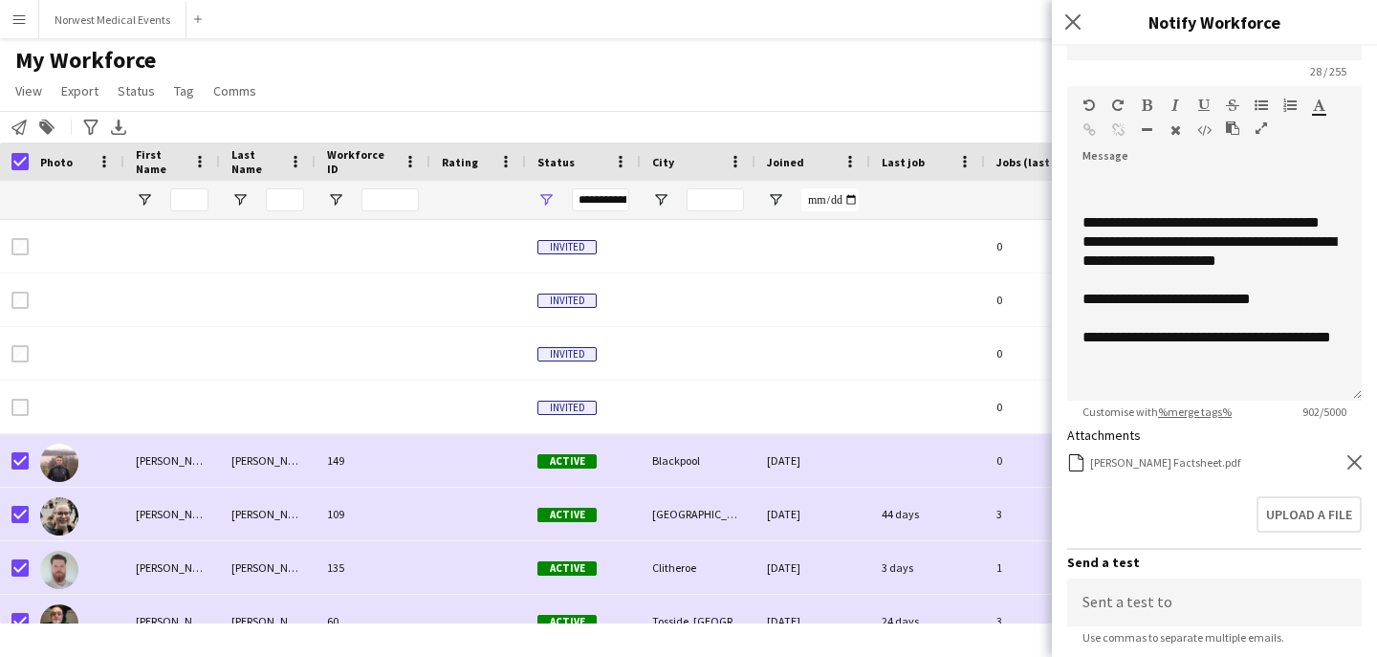
scroll to position [171, 0]
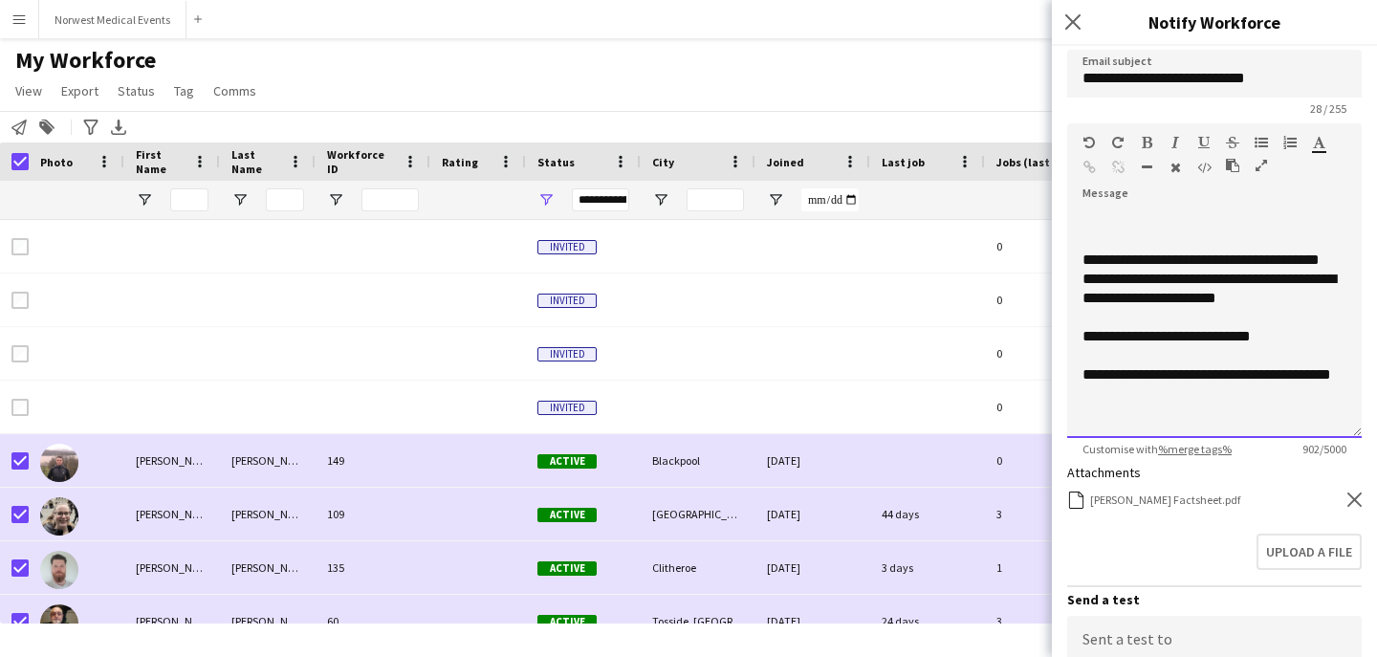
click at [1166, 376] on div "**********" at bounding box center [1214, 374] width 264 height 19
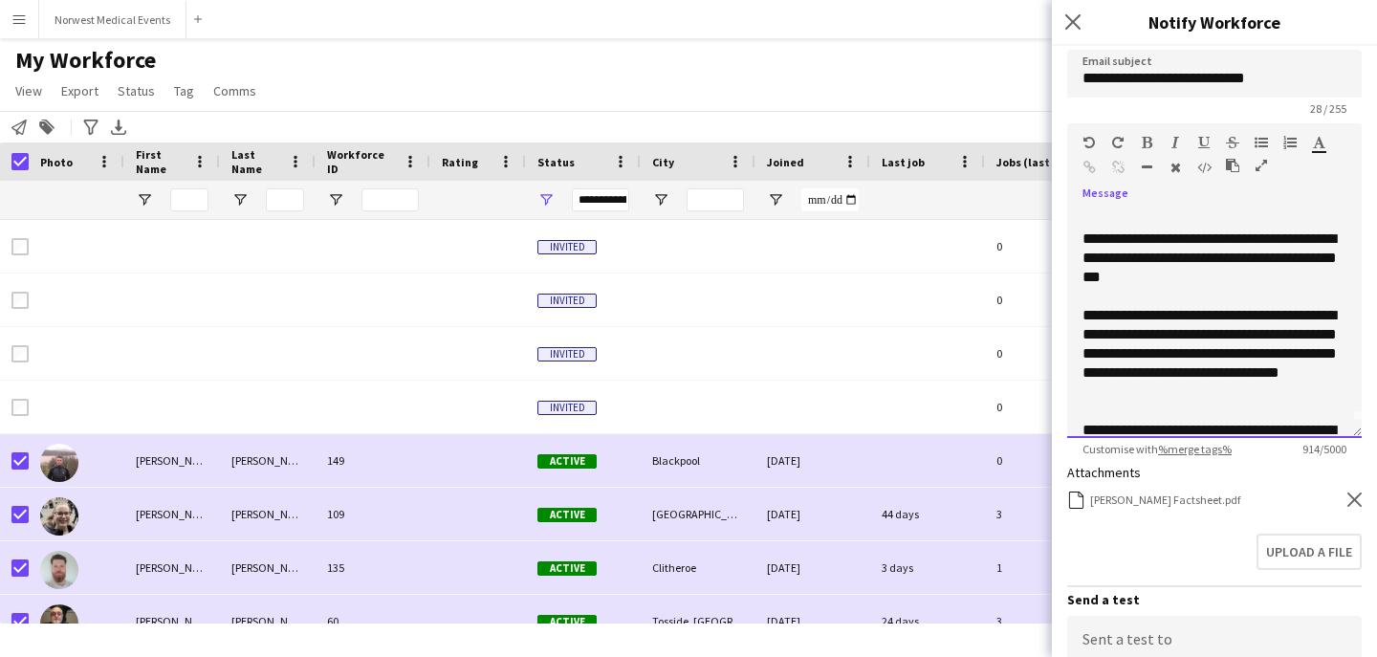
scroll to position [33, 0]
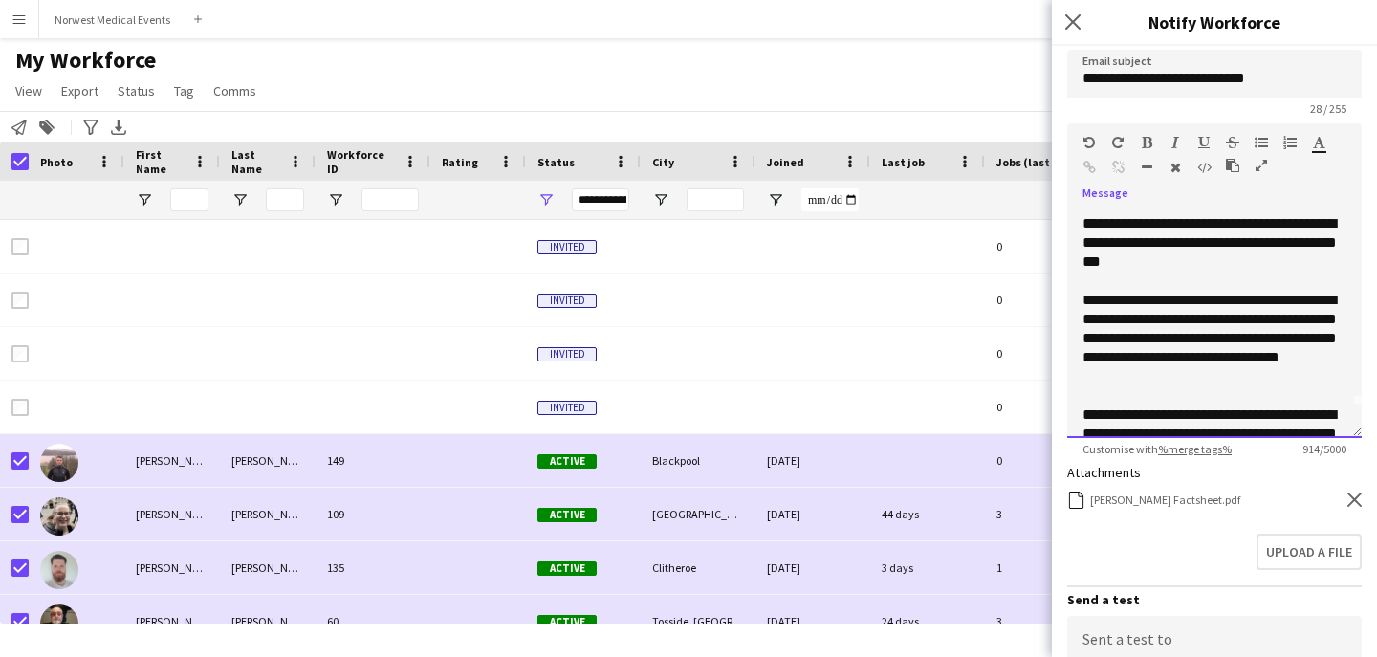
click at [1185, 301] on div "**********" at bounding box center [1214, 339] width 264 height 96
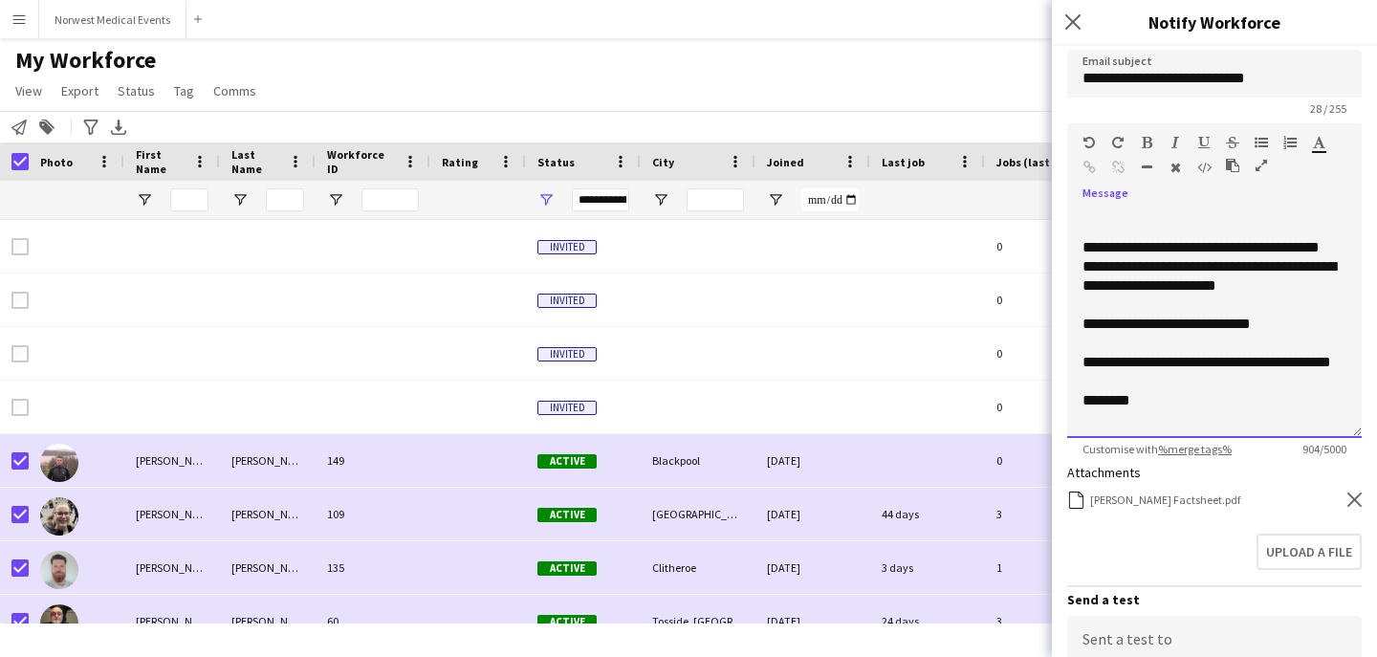
scroll to position [478, 0]
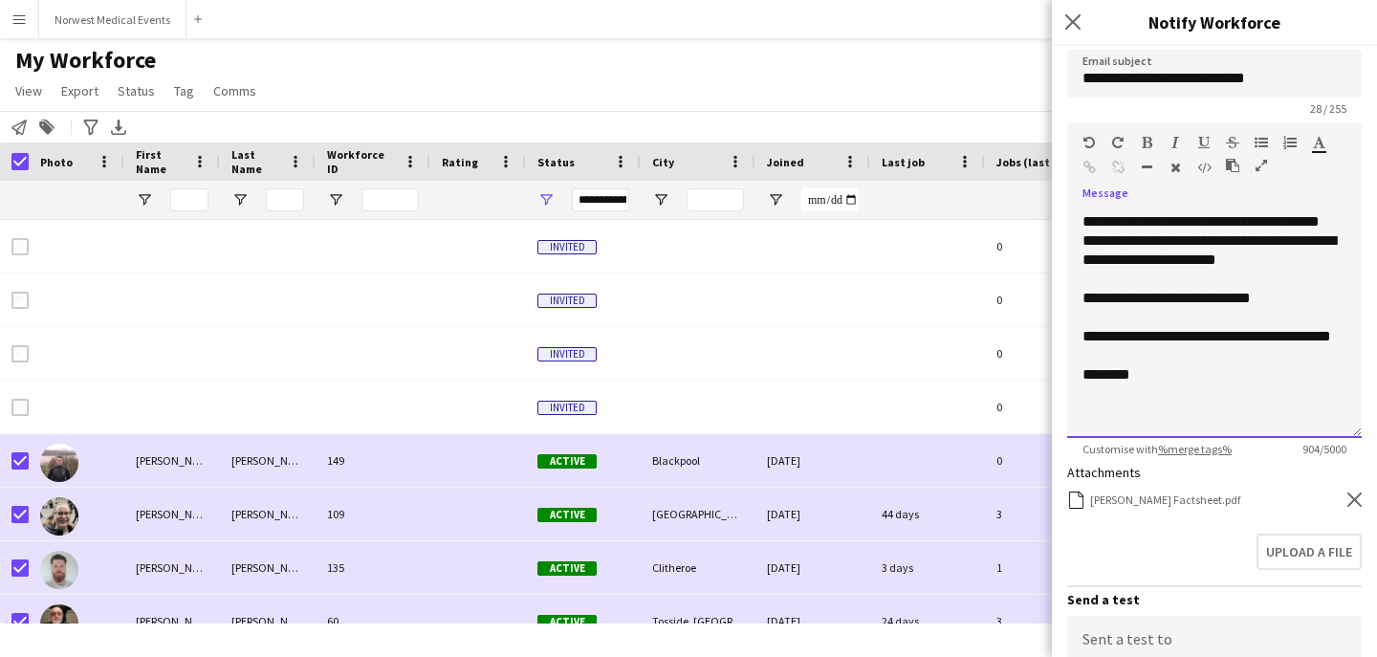
click at [1167, 384] on div "********" at bounding box center [1214, 374] width 264 height 19
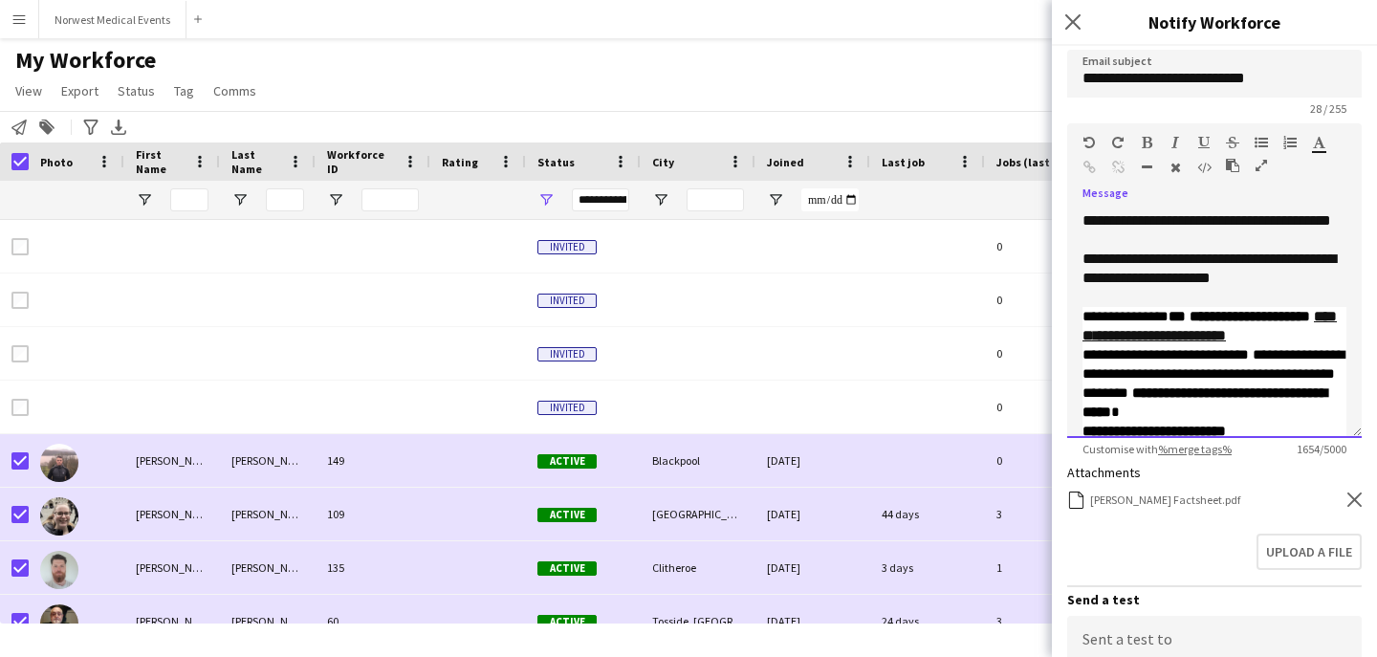
scroll to position [605, 0]
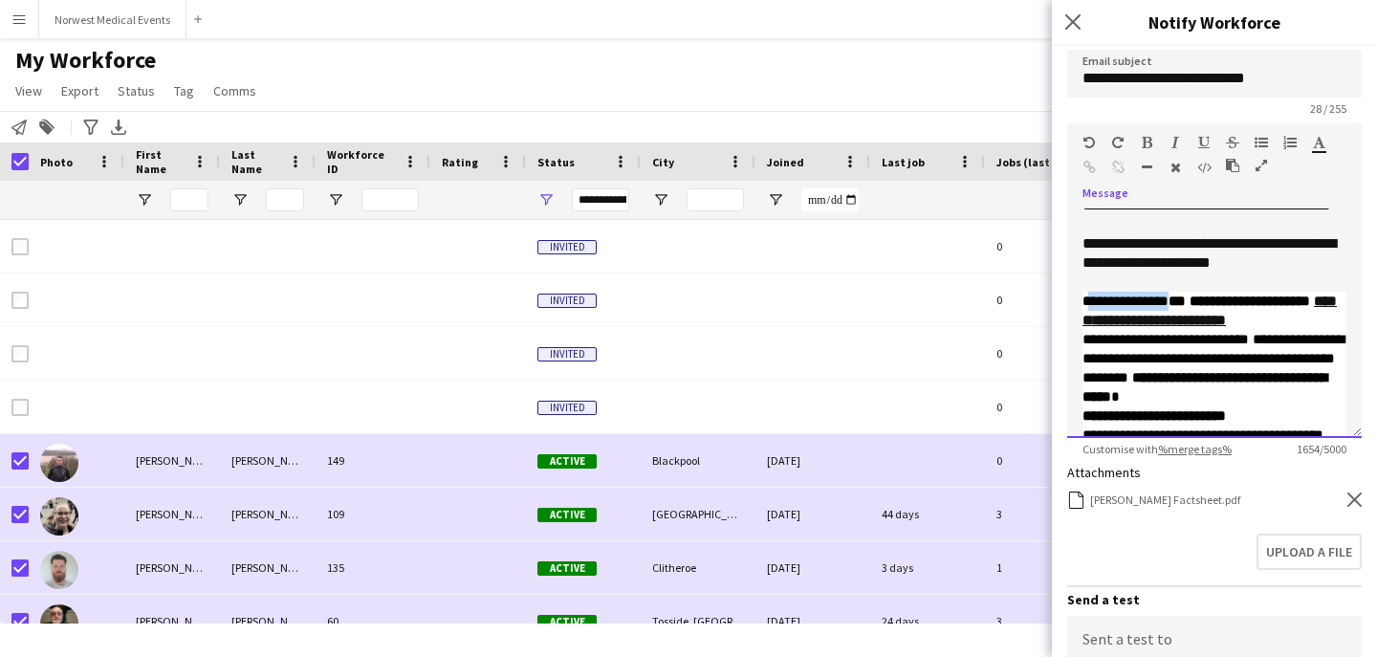
drag, startPoint x: 1185, startPoint y: 320, endPoint x: 1088, endPoint y: 323, distance: 96.6
click at [1088, 323] on span "**********" at bounding box center [1213, 349] width 262 height 110
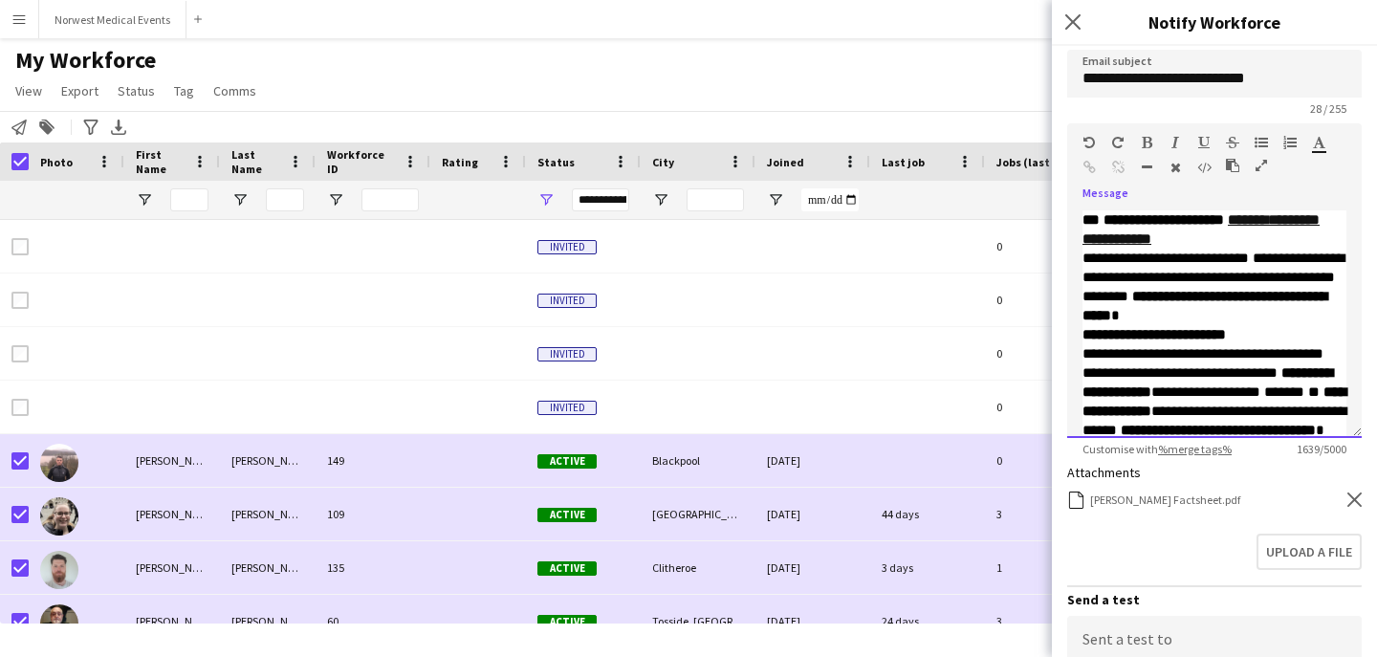
scroll to position [703, 0]
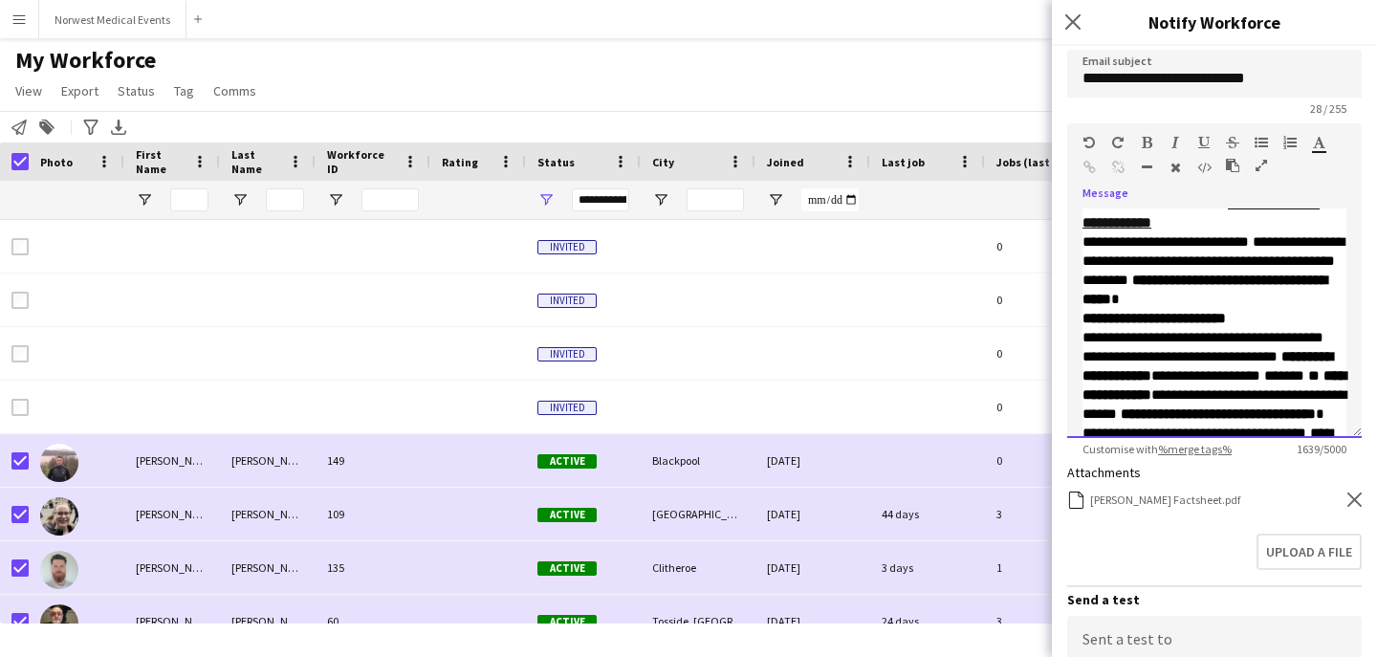
click at [1269, 309] on p "**********" at bounding box center [1214, 251] width 264 height 115
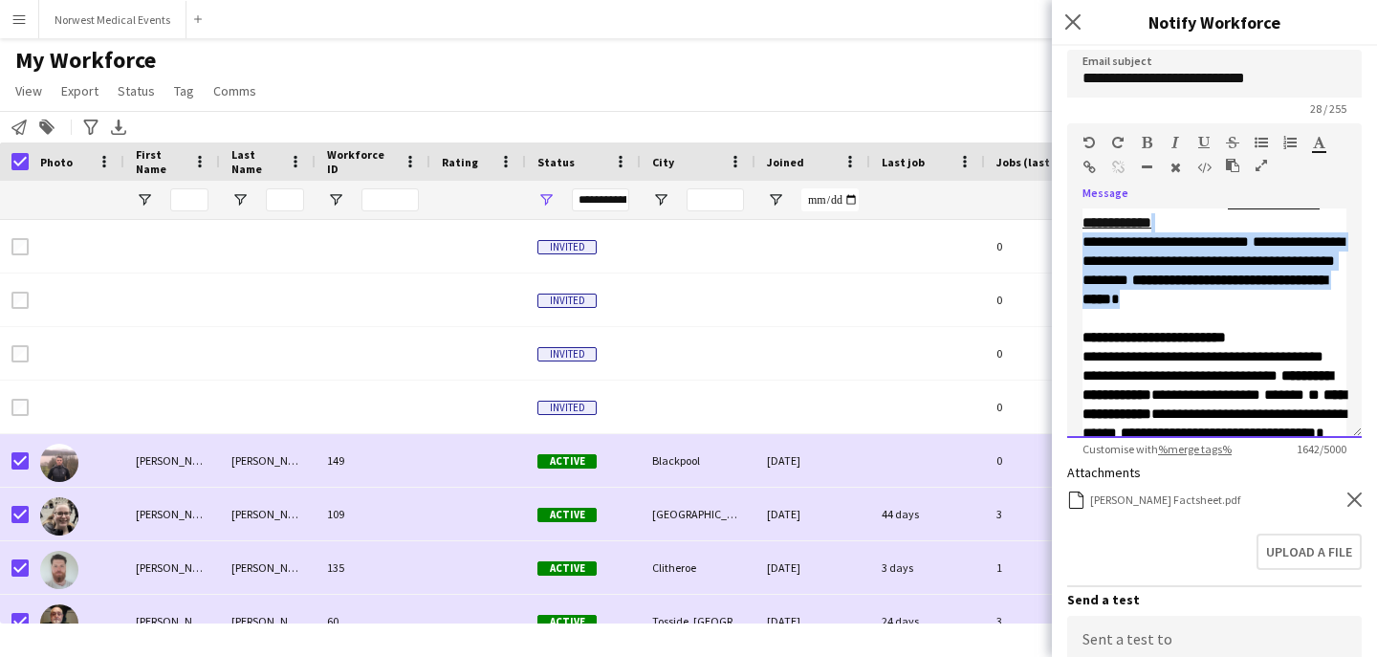
drag, startPoint x: 1266, startPoint y: 354, endPoint x: 1080, endPoint y: 265, distance: 205.7
click at [1080, 265] on div "**********" at bounding box center [1214, 322] width 294 height 229
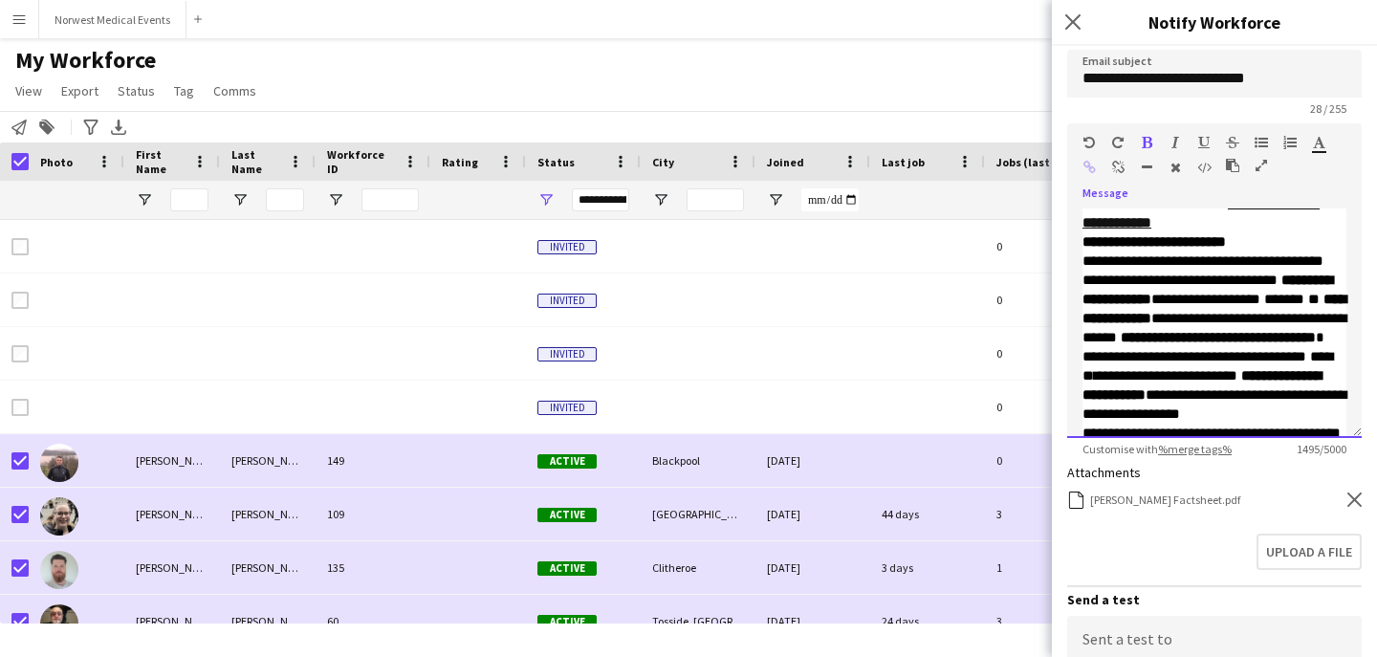
click at [1085, 249] on span "**********" at bounding box center [1153, 241] width 143 height 14
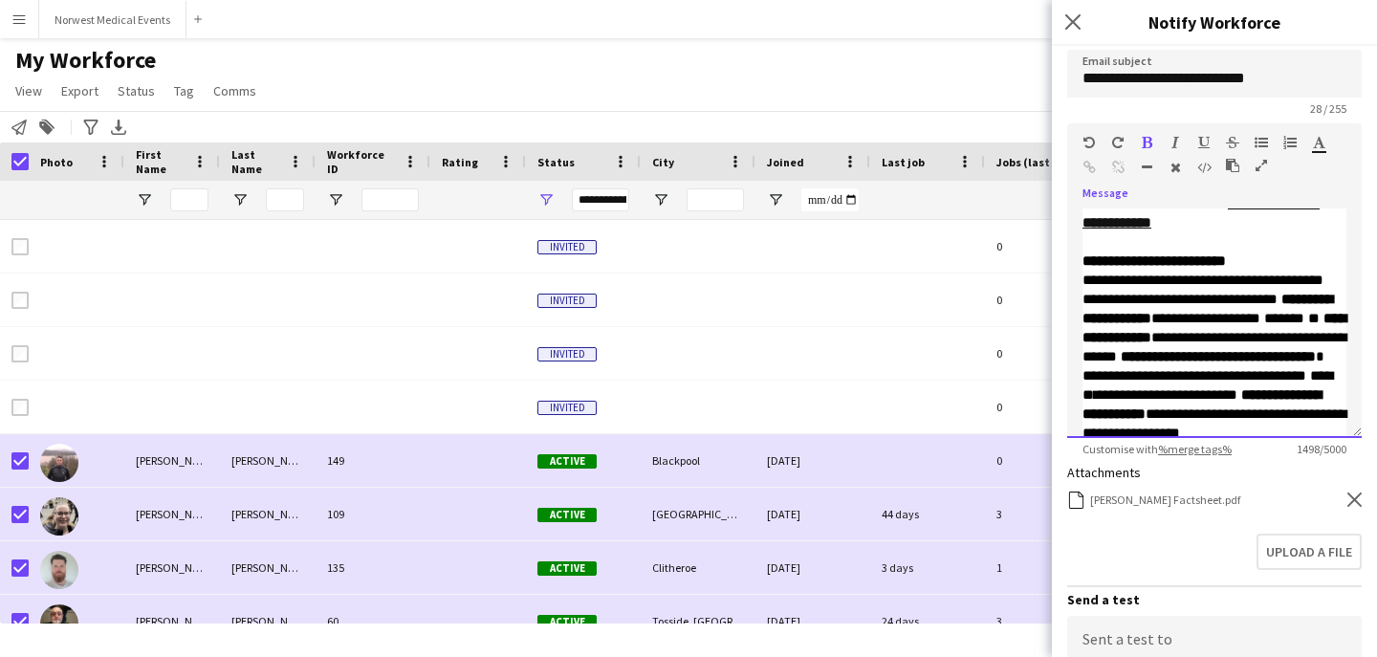
scroll to position [717, 0]
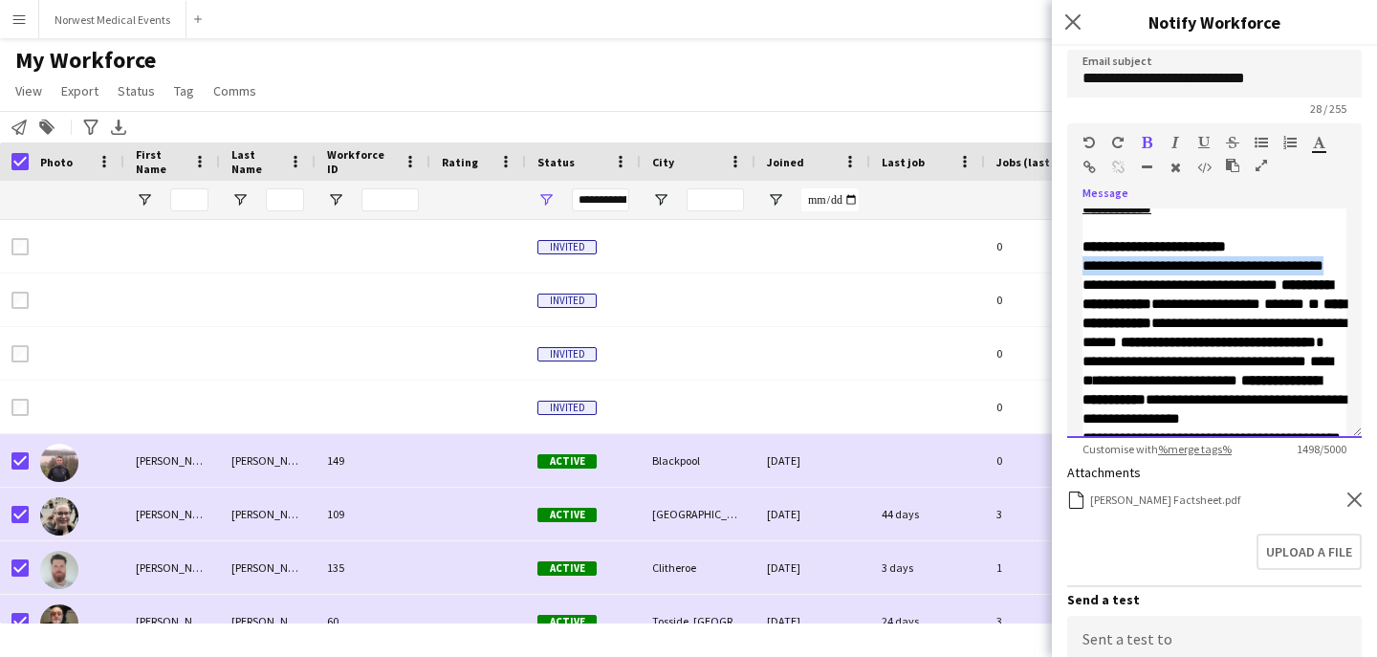
drag, startPoint x: 1135, startPoint y: 304, endPoint x: 1082, endPoint y: 283, distance: 56.6
click at [1082, 275] on p "**********" at bounding box center [1214, 256] width 264 height 38
drag, startPoint x: 1167, startPoint y: 304, endPoint x: 1085, endPoint y: 297, distance: 82.5
click at [1086, 299] on span "**********" at bounding box center [1214, 313] width 264 height 72
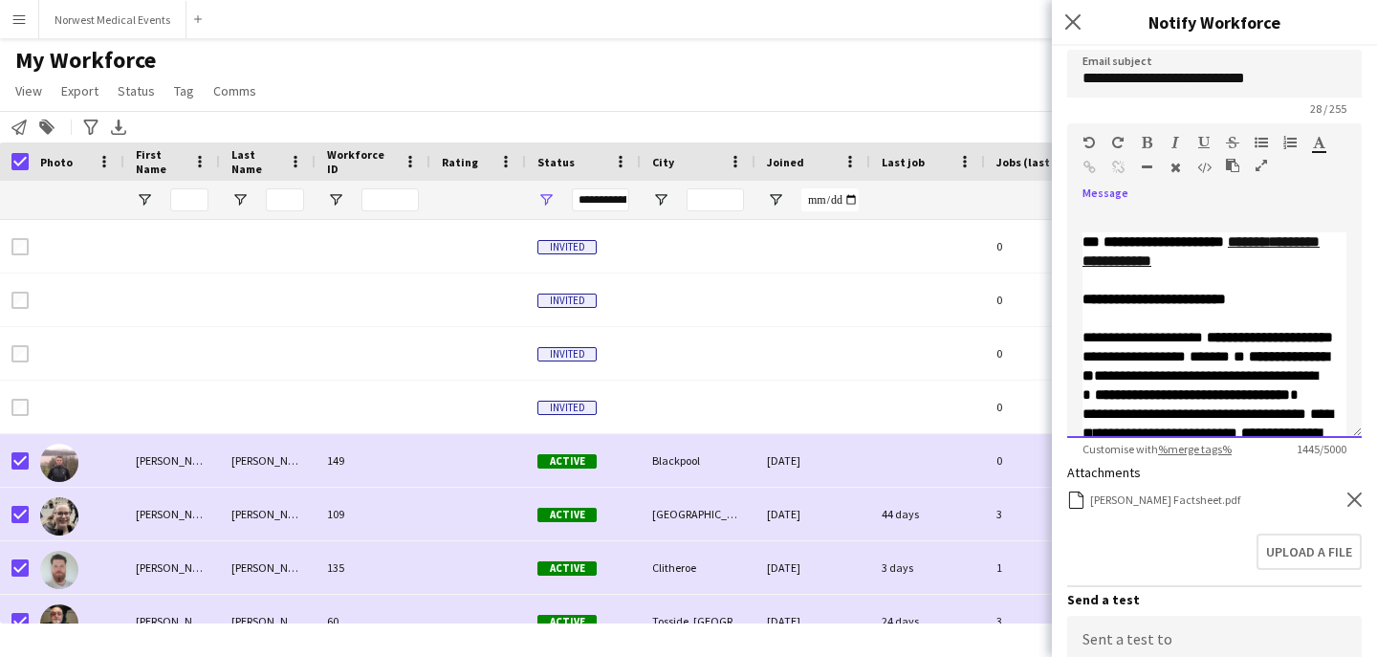
scroll to position [605, 0]
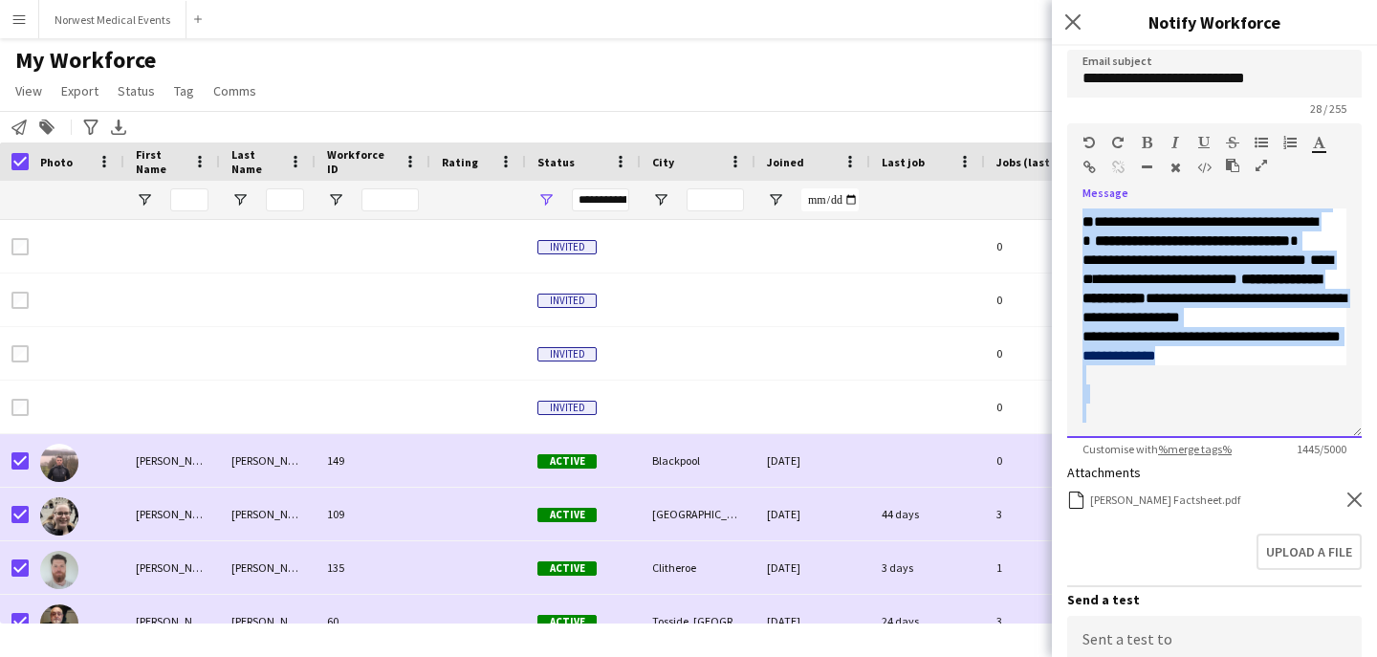
drag, startPoint x: 1087, startPoint y: 325, endPoint x: 1117, endPoint y: 458, distance: 136.2
click at [1117, 459] on form "**********" at bounding box center [1214, 464] width 325 height 1178
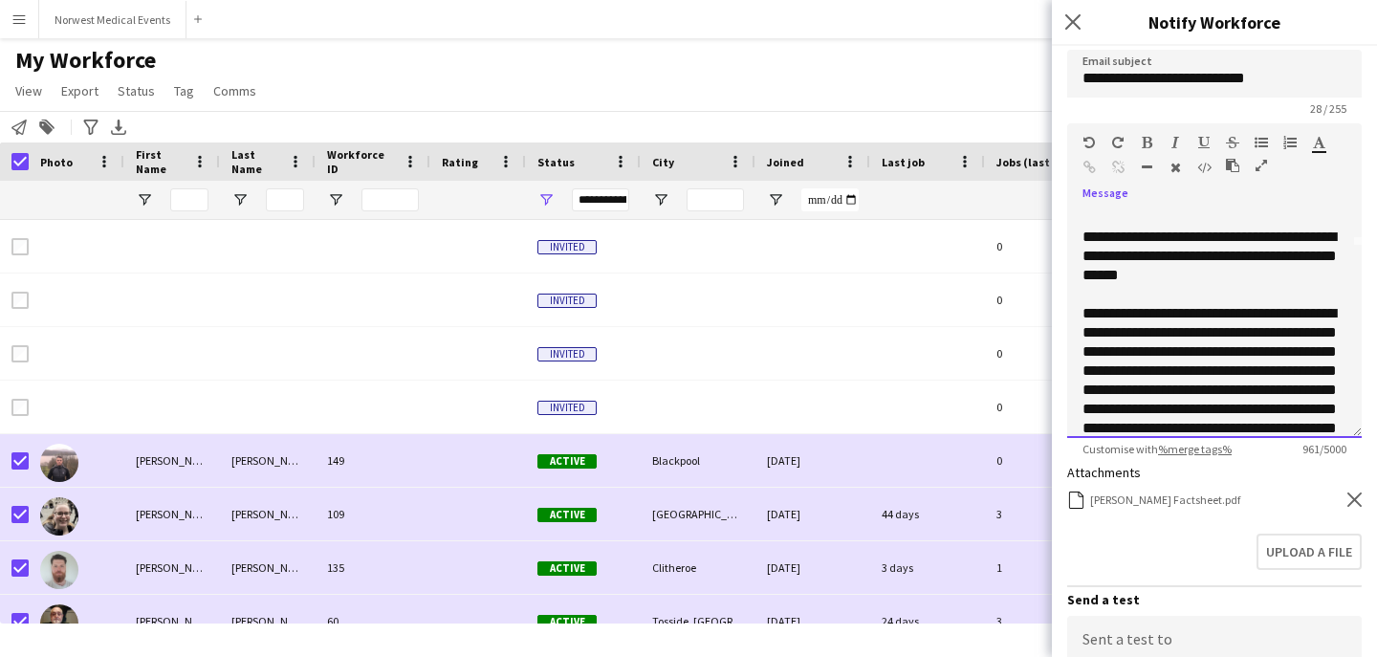
scroll to position [201, 0]
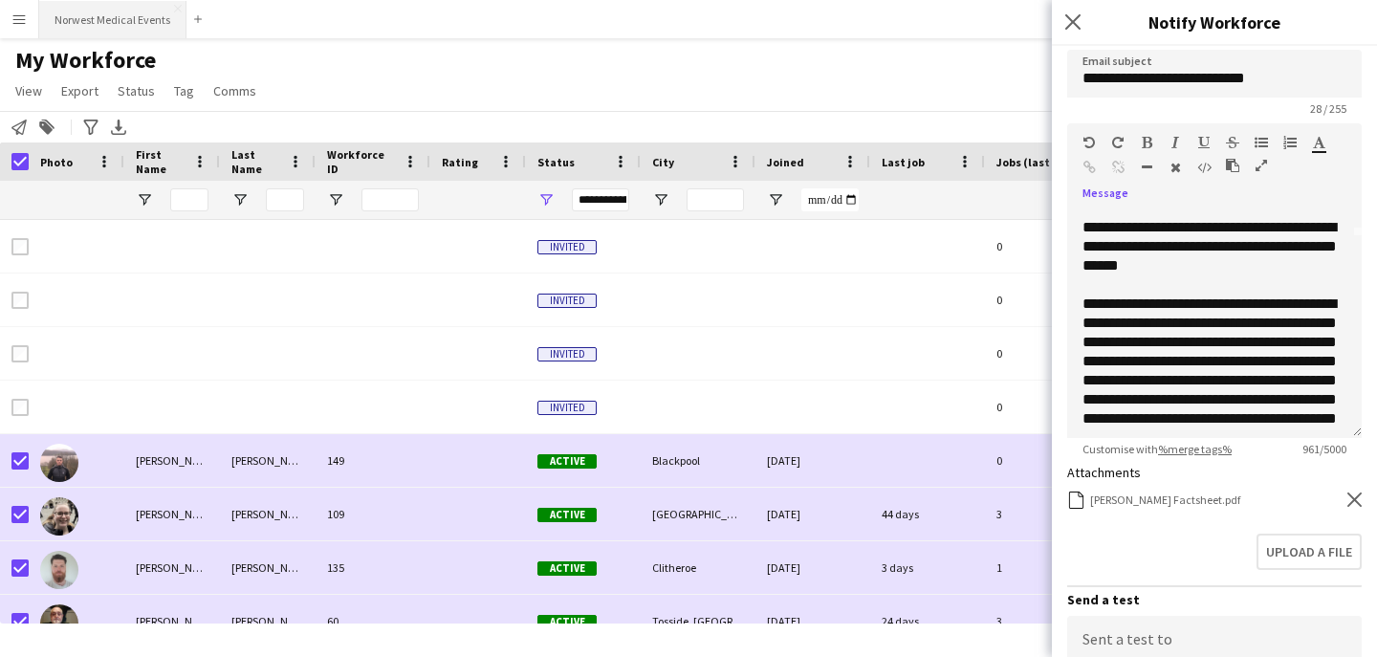
click at [135, 26] on button "Norwest Medical Events Close" at bounding box center [112, 19] width 147 height 37
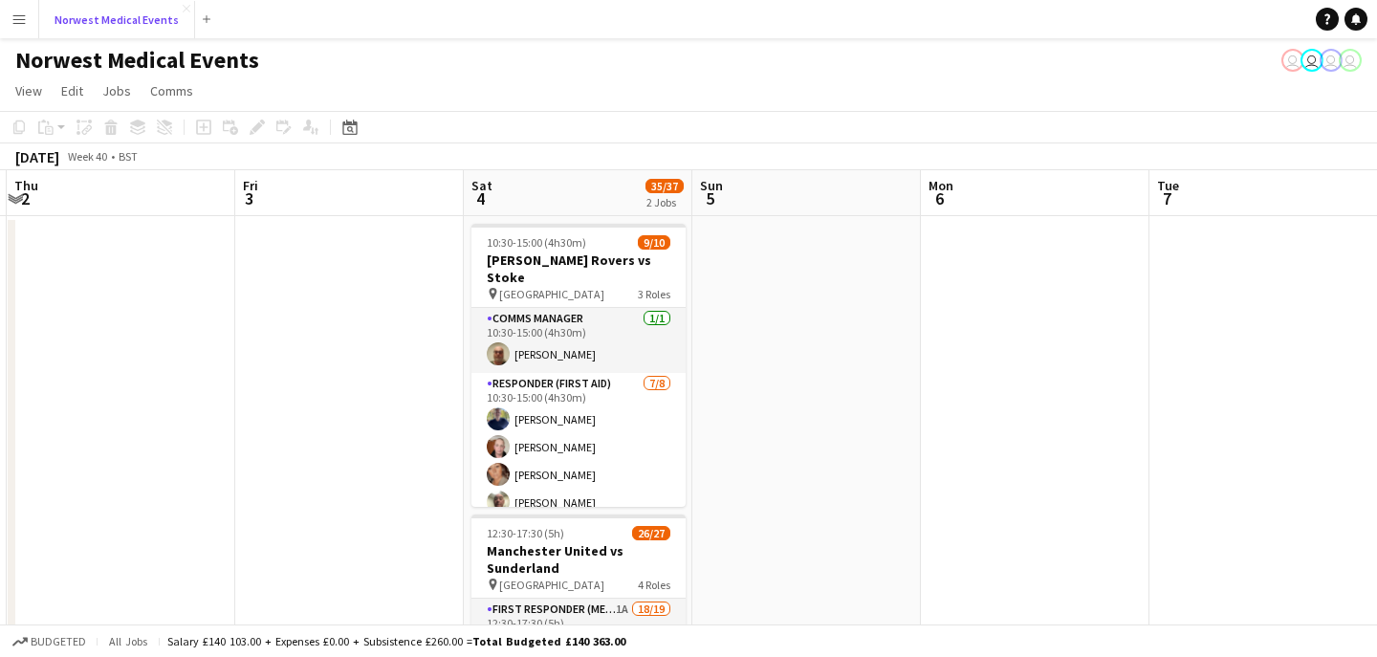
scroll to position [0, 941]
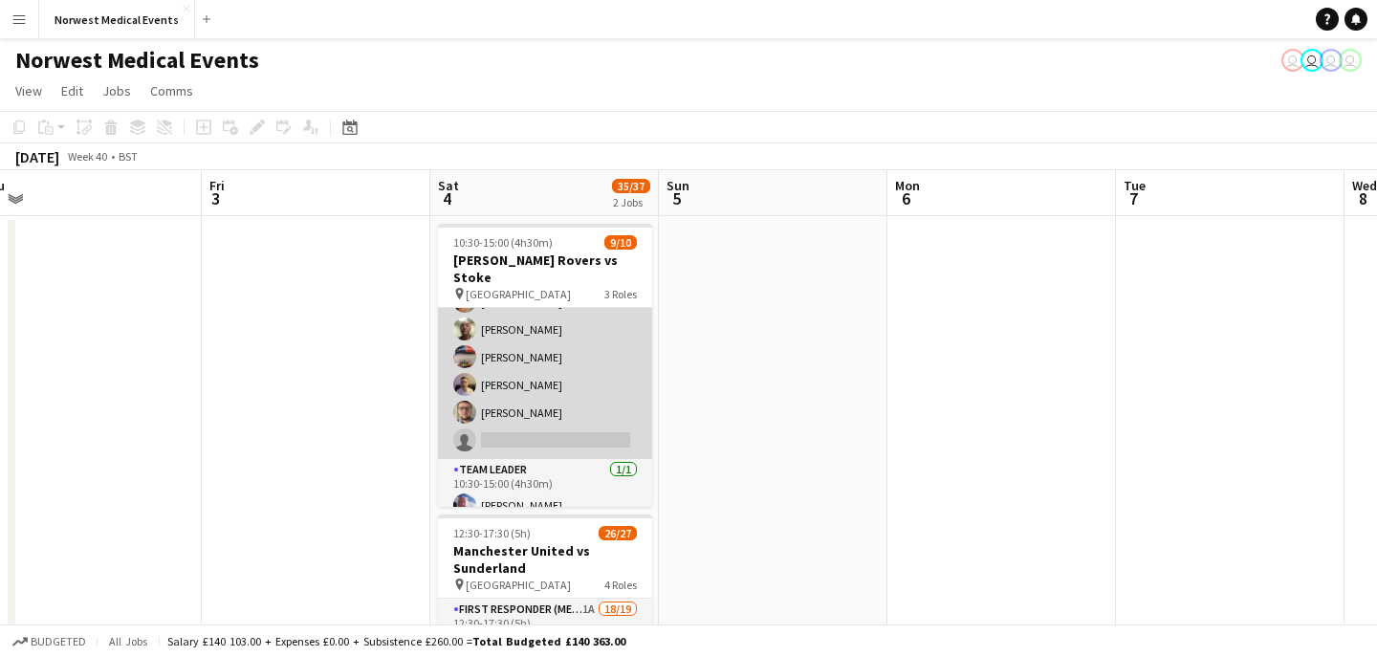
click at [567, 397] on app-card-role "Responder (First Aid) [DATE] 10:30-15:00 (4h30m) [PERSON_NAME] [PERSON_NAME] [P…" at bounding box center [545, 329] width 214 height 259
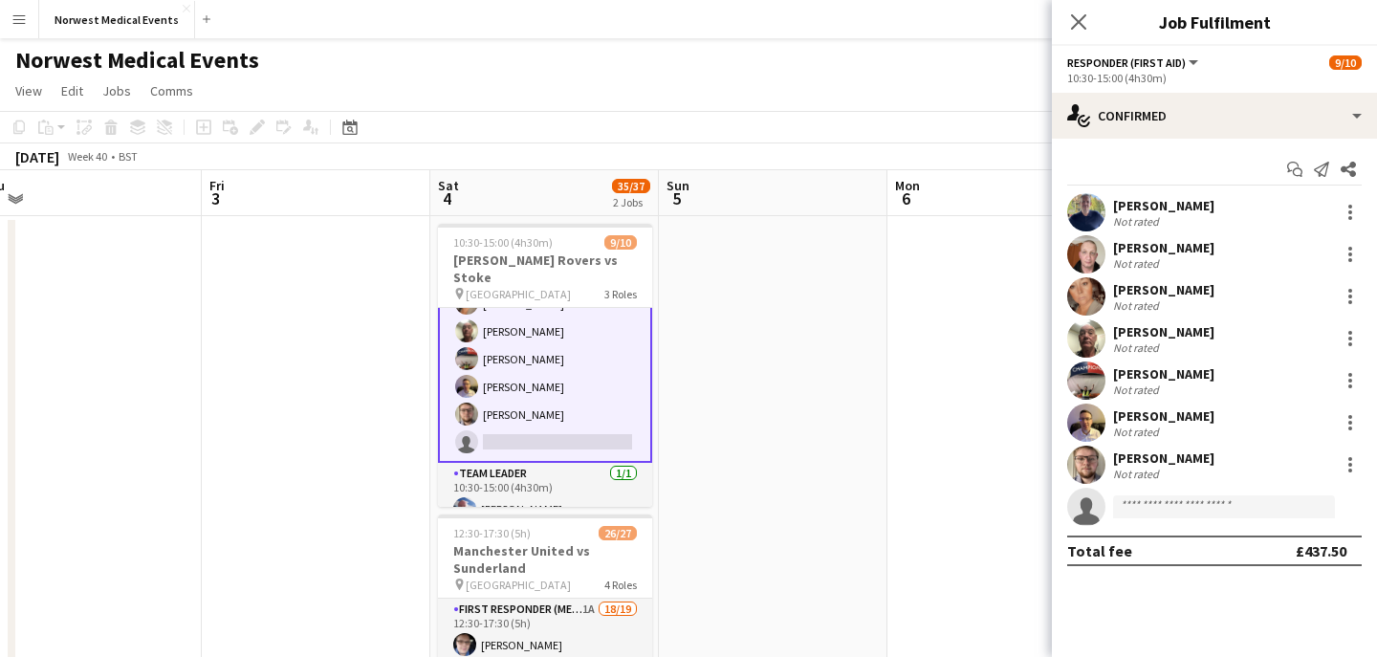
scroll to position [175, 0]
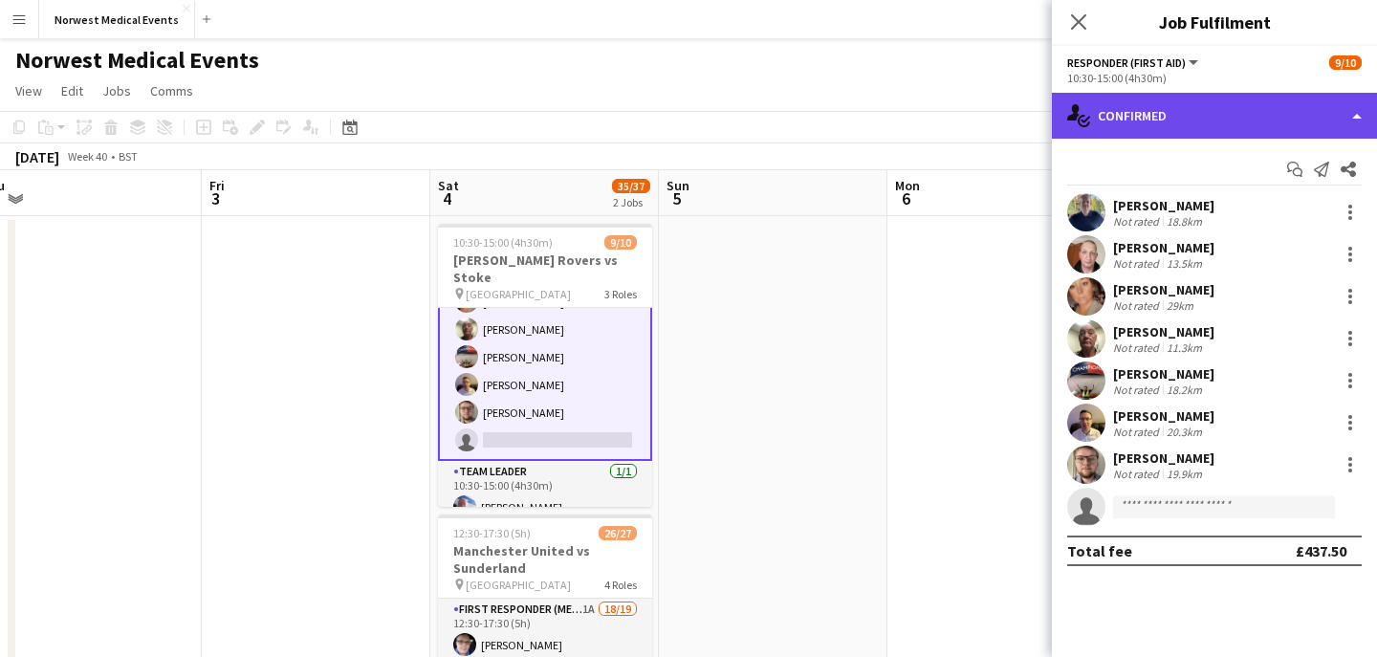
click at [1229, 112] on div "single-neutral-actions-check-2 Confirmed" at bounding box center [1214, 116] width 325 height 46
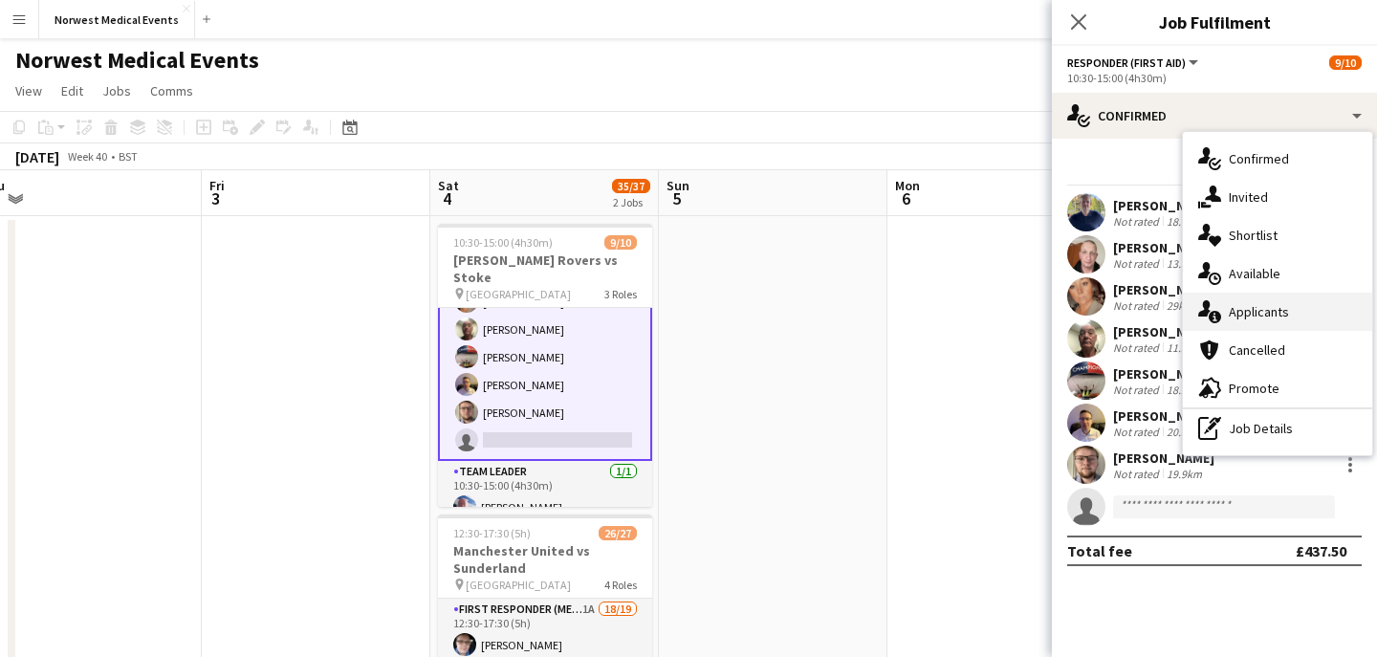
click at [1255, 305] on span "Applicants" at bounding box center [1258, 311] width 60 height 17
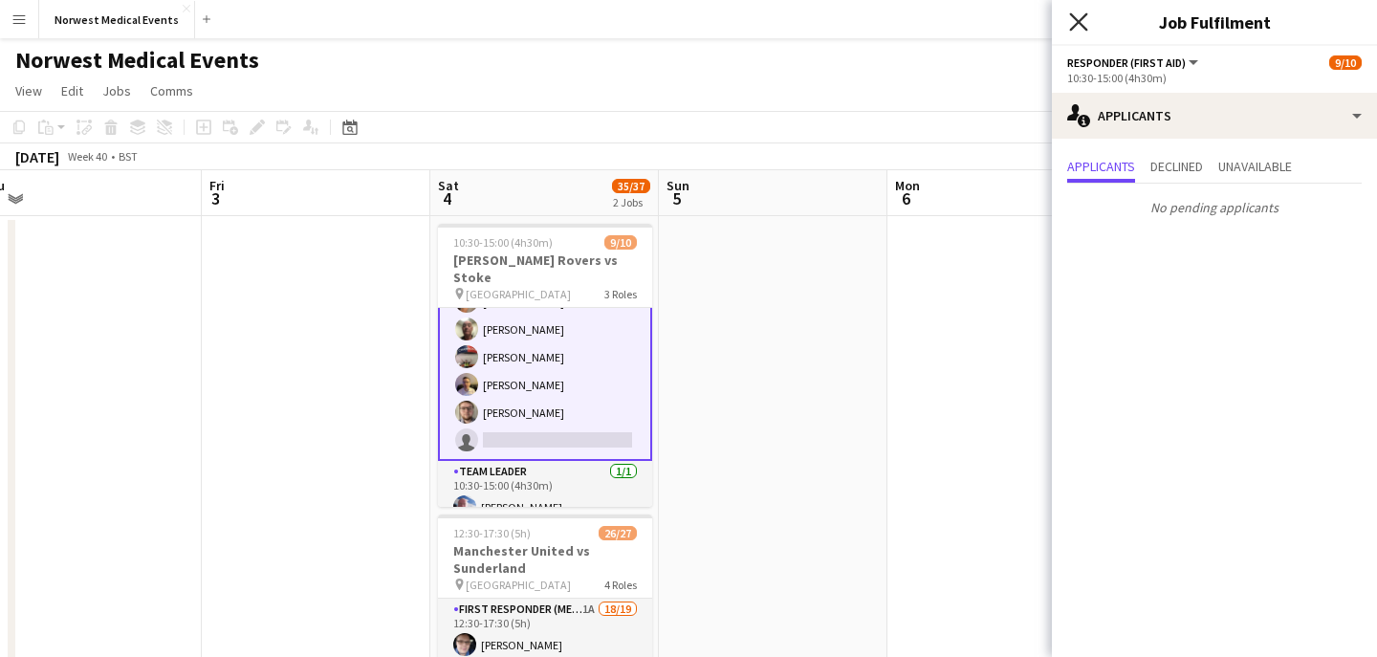
click at [1075, 19] on icon "Close pop-in" at bounding box center [1078, 21] width 18 height 18
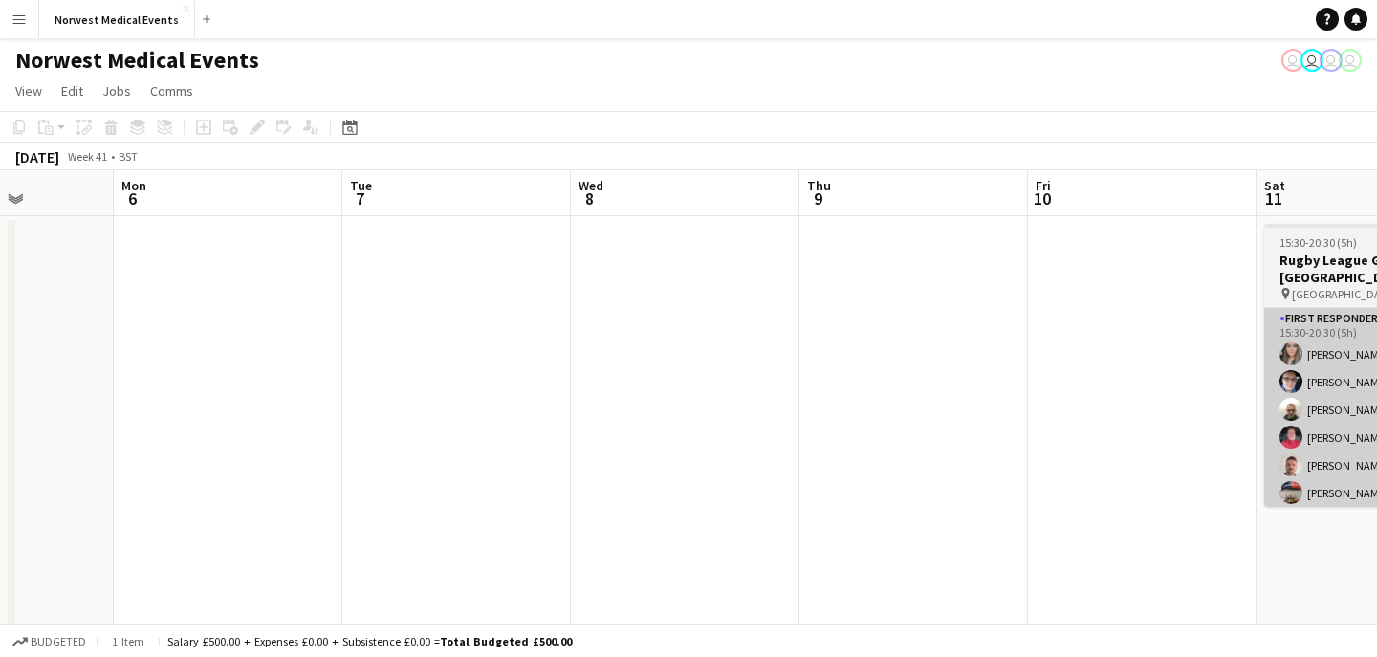
scroll to position [0, 680]
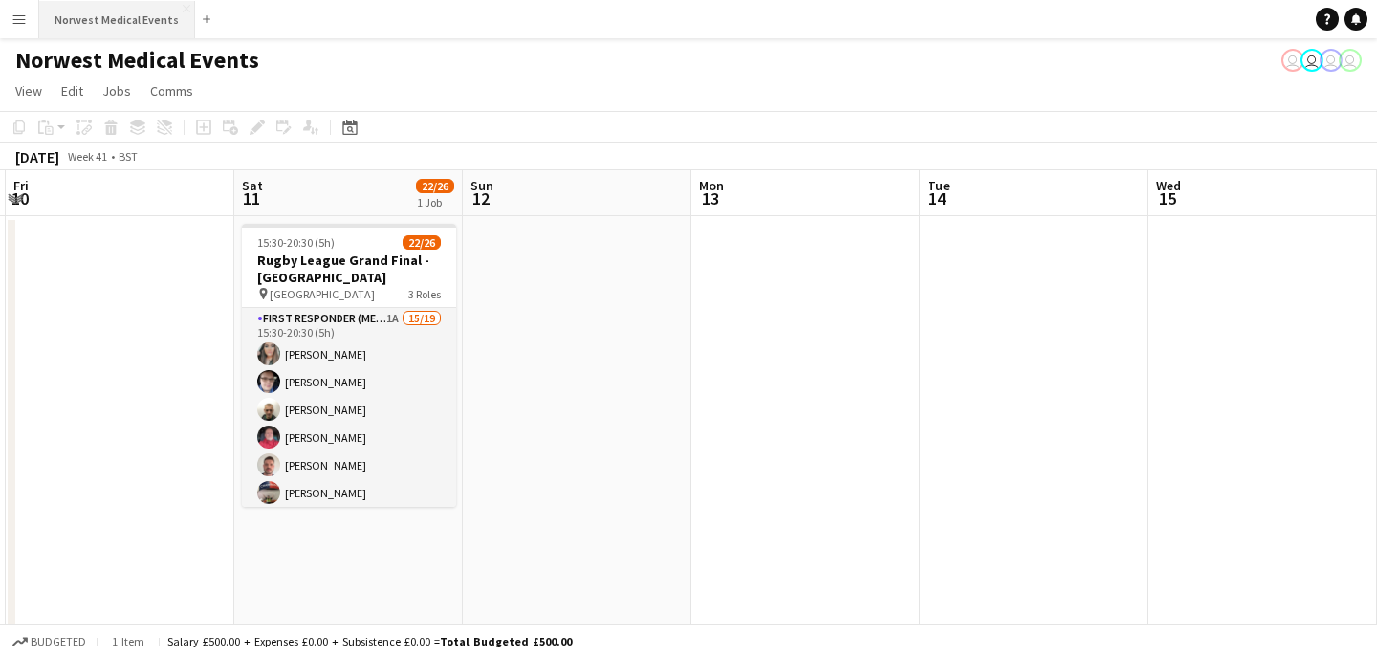
click at [108, 22] on button "Norwest Medical Events Close" at bounding box center [117, 19] width 156 height 37
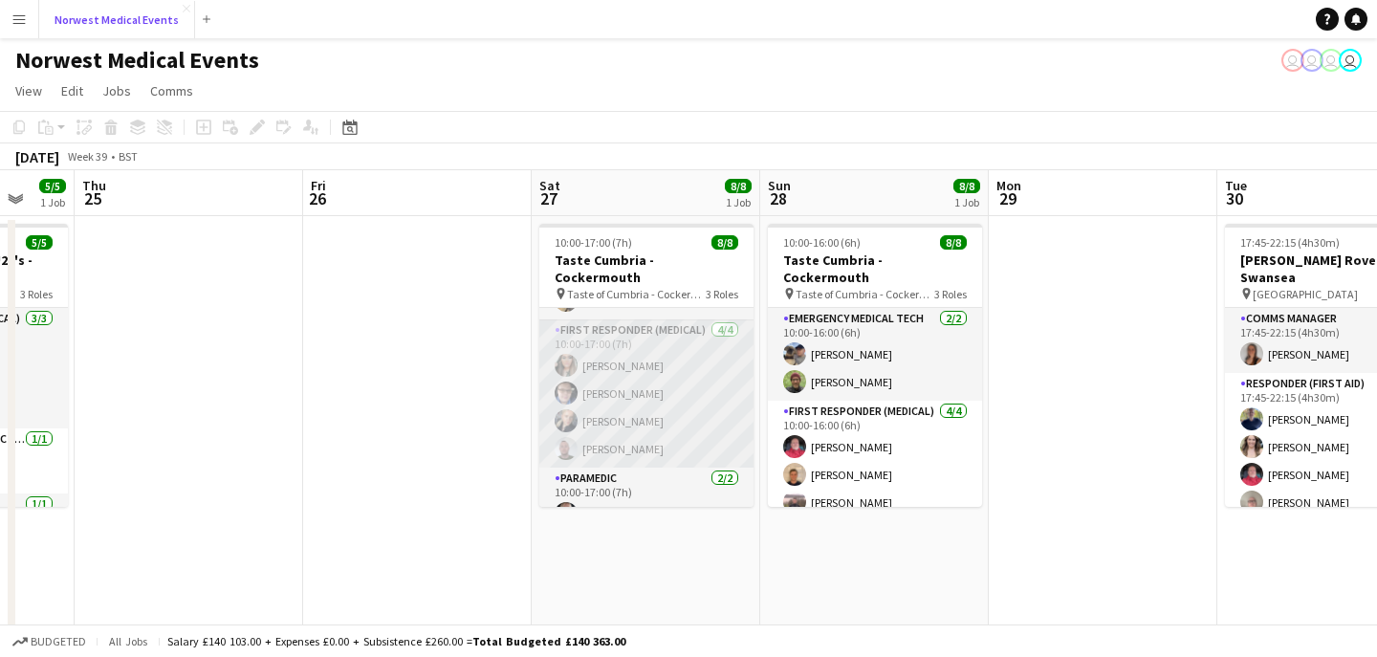
scroll to position [97, 0]
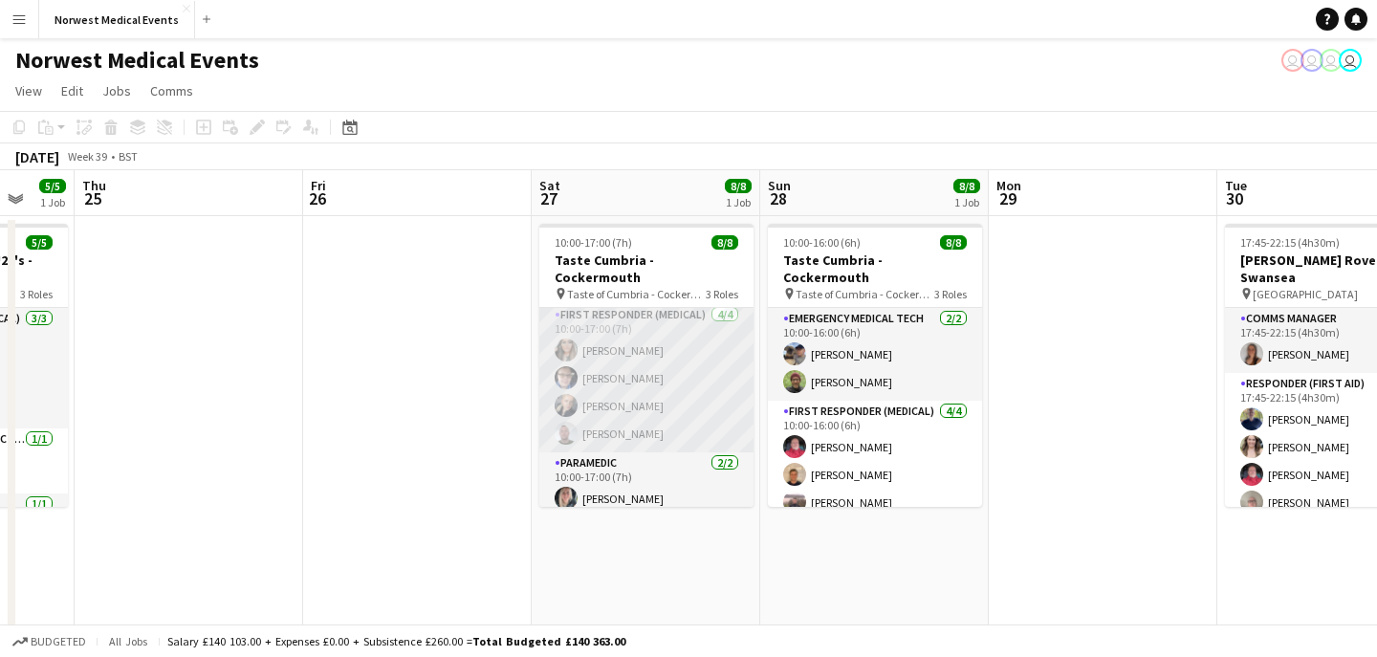
click at [676, 373] on app-card-role "First Responder (Medical) 4/4 10:00-17:00 (7h) Kayleigh O'Donnell Phil Brown Na…" at bounding box center [646, 378] width 214 height 148
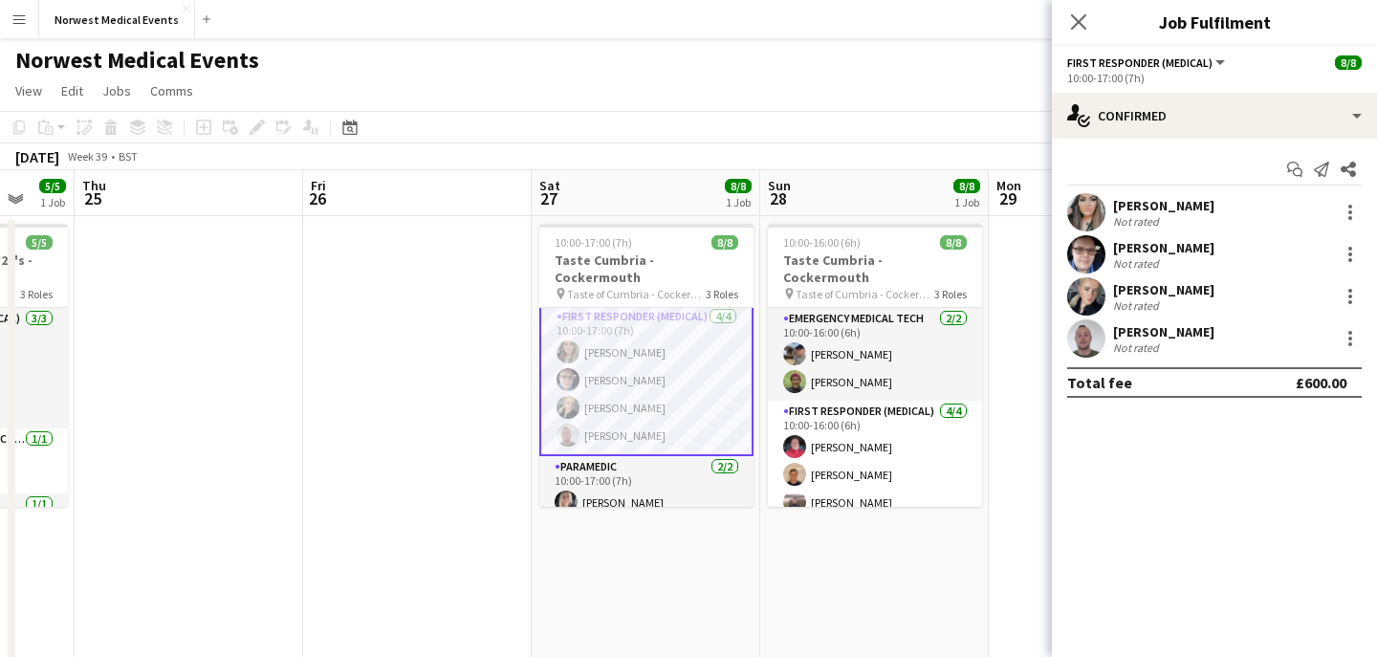
scroll to position [98, 0]
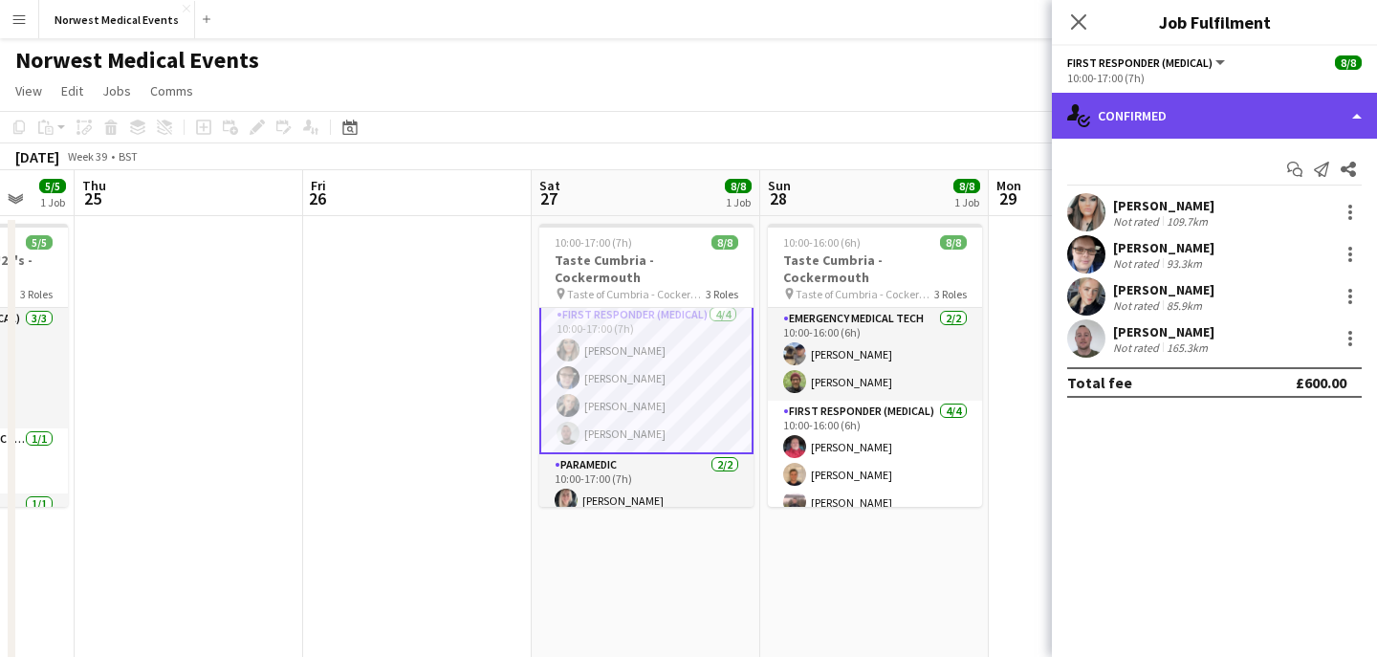
click at [1181, 108] on div "single-neutral-actions-check-2 Confirmed" at bounding box center [1214, 116] width 325 height 46
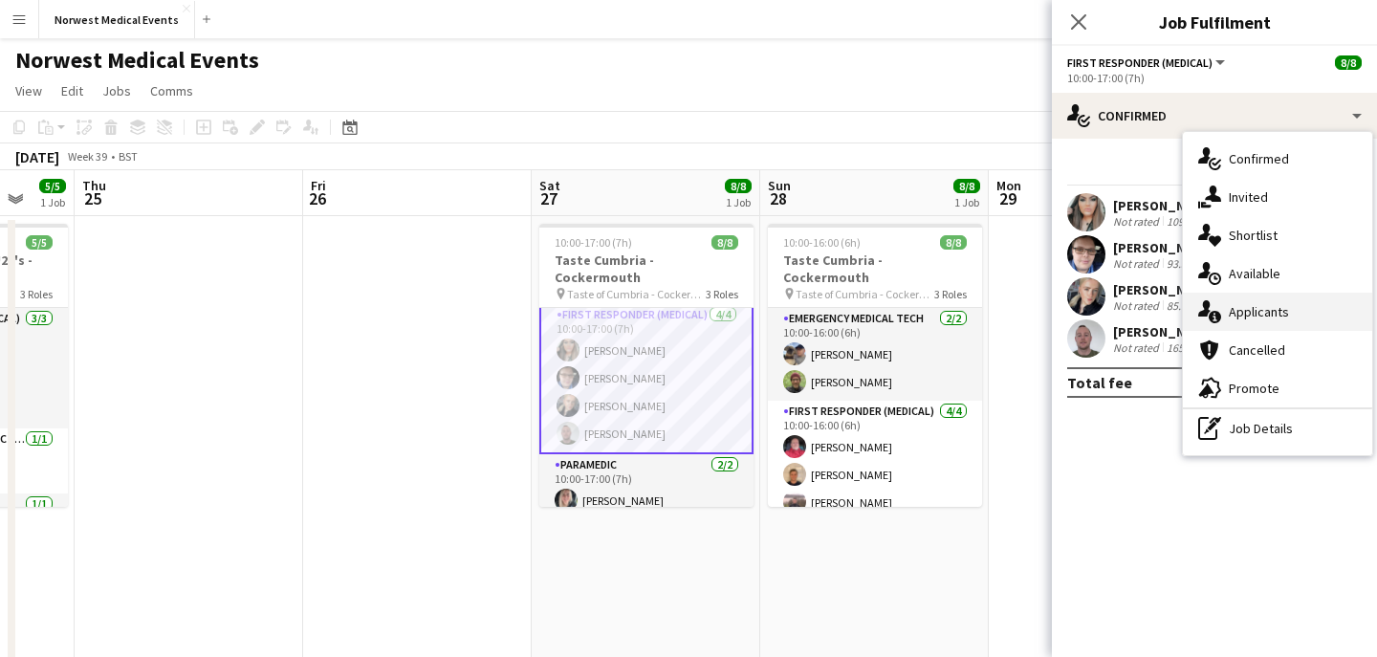
click at [1278, 306] on span "Applicants" at bounding box center [1258, 311] width 60 height 17
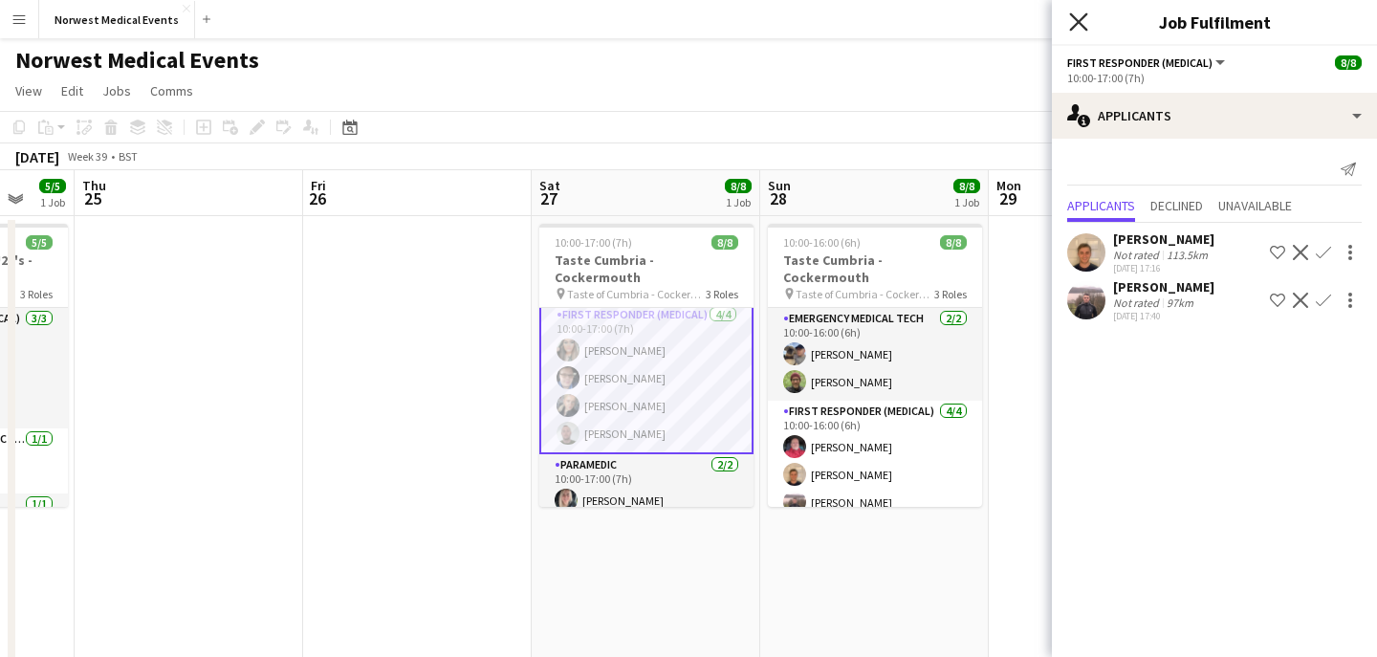
click at [1079, 22] on icon at bounding box center [1078, 21] width 18 height 18
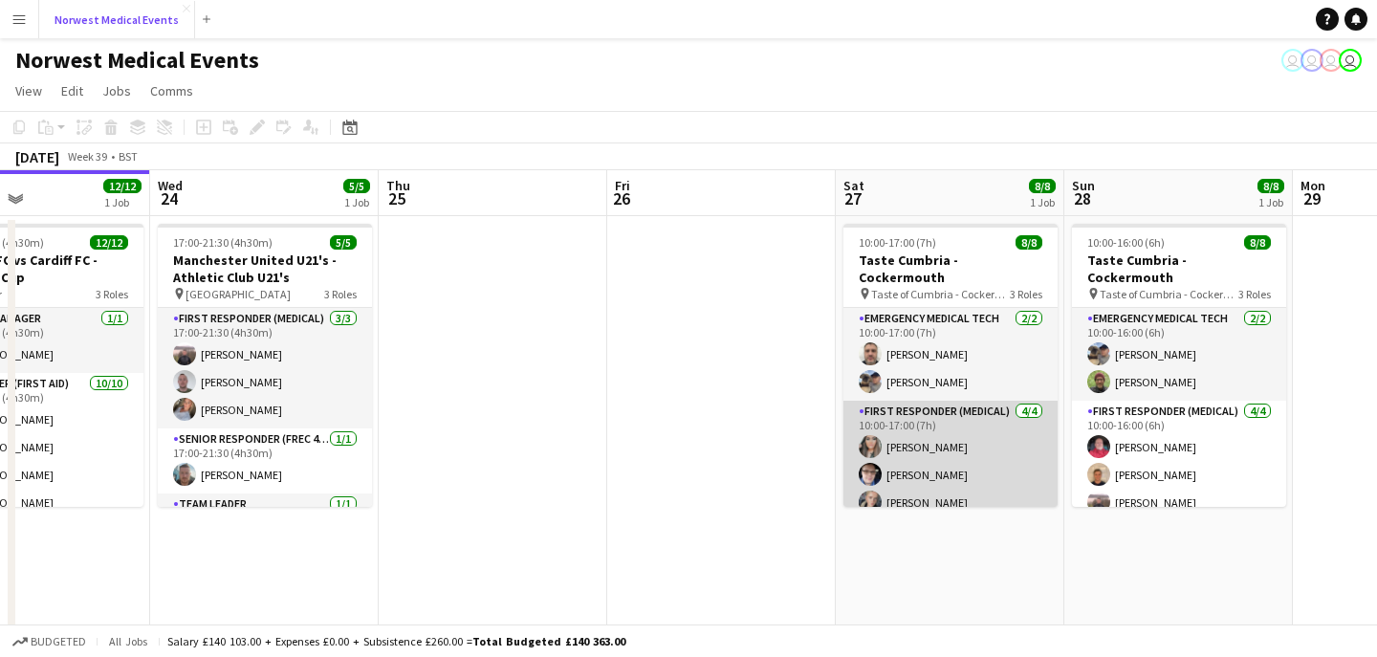
scroll to position [0, 776]
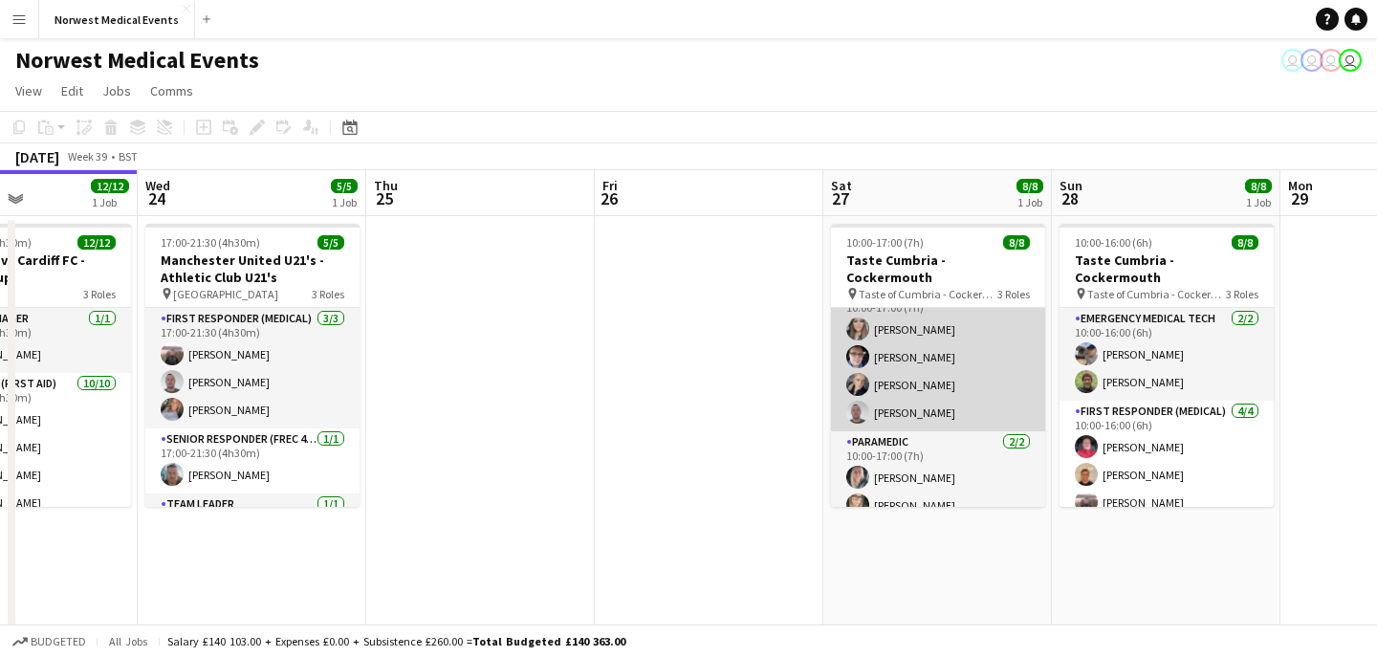
click at [962, 373] on app-card-role "First Responder (Medical) [DATE] 10:00-17:00 (7h) [PERSON_NAME] [PERSON_NAME] […" at bounding box center [938, 357] width 214 height 148
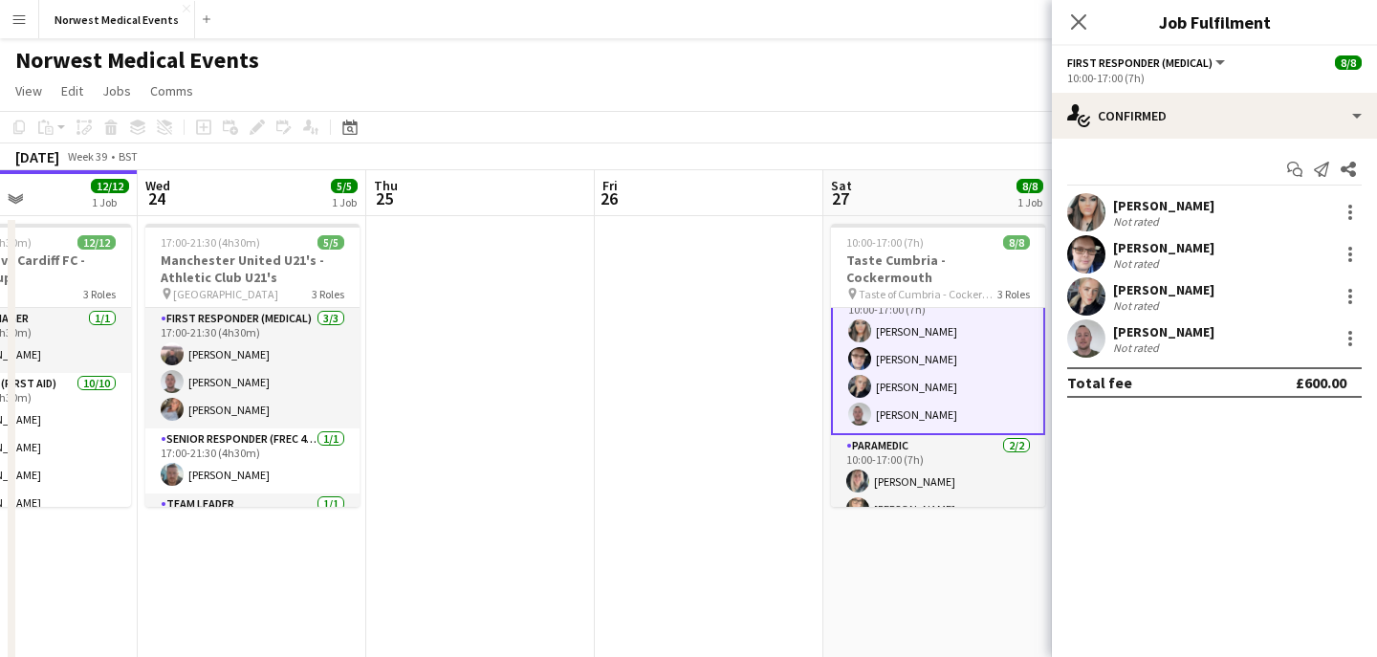
scroll to position [120, 0]
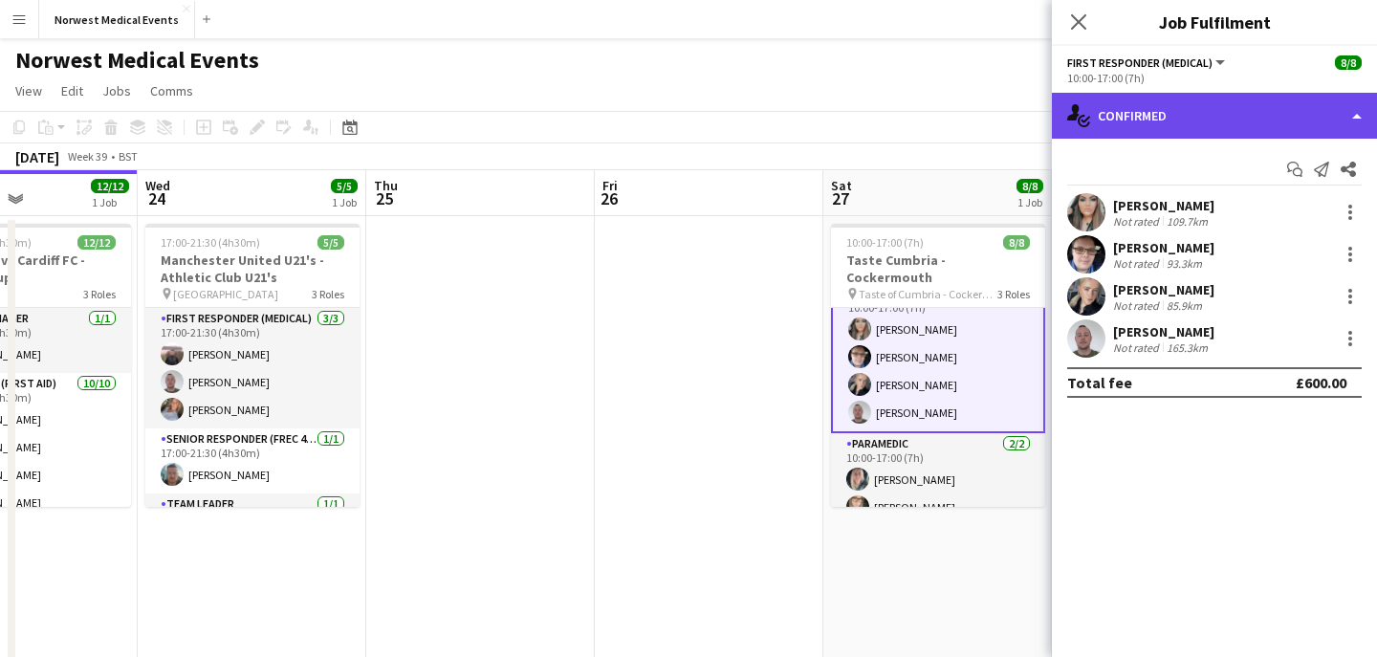
click at [1220, 106] on div "single-neutral-actions-check-2 Confirmed" at bounding box center [1214, 116] width 325 height 46
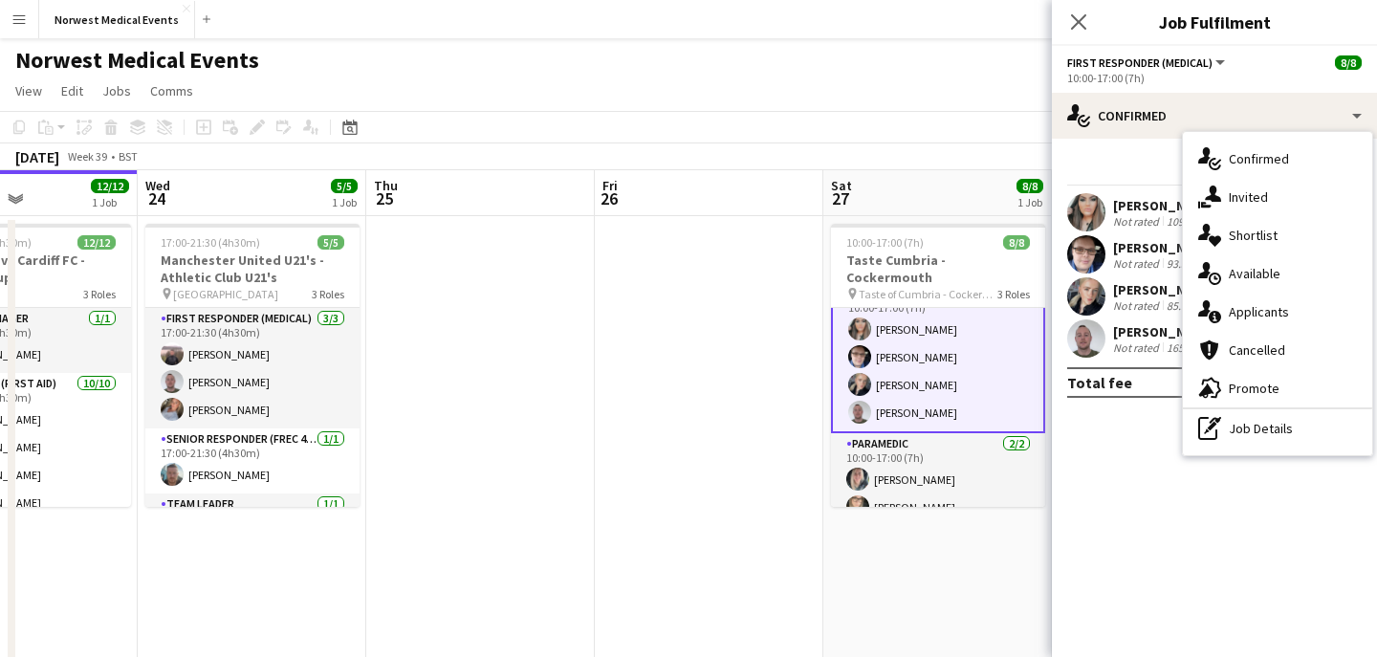
click at [1248, 305] on span "Applicants" at bounding box center [1258, 311] width 60 height 17
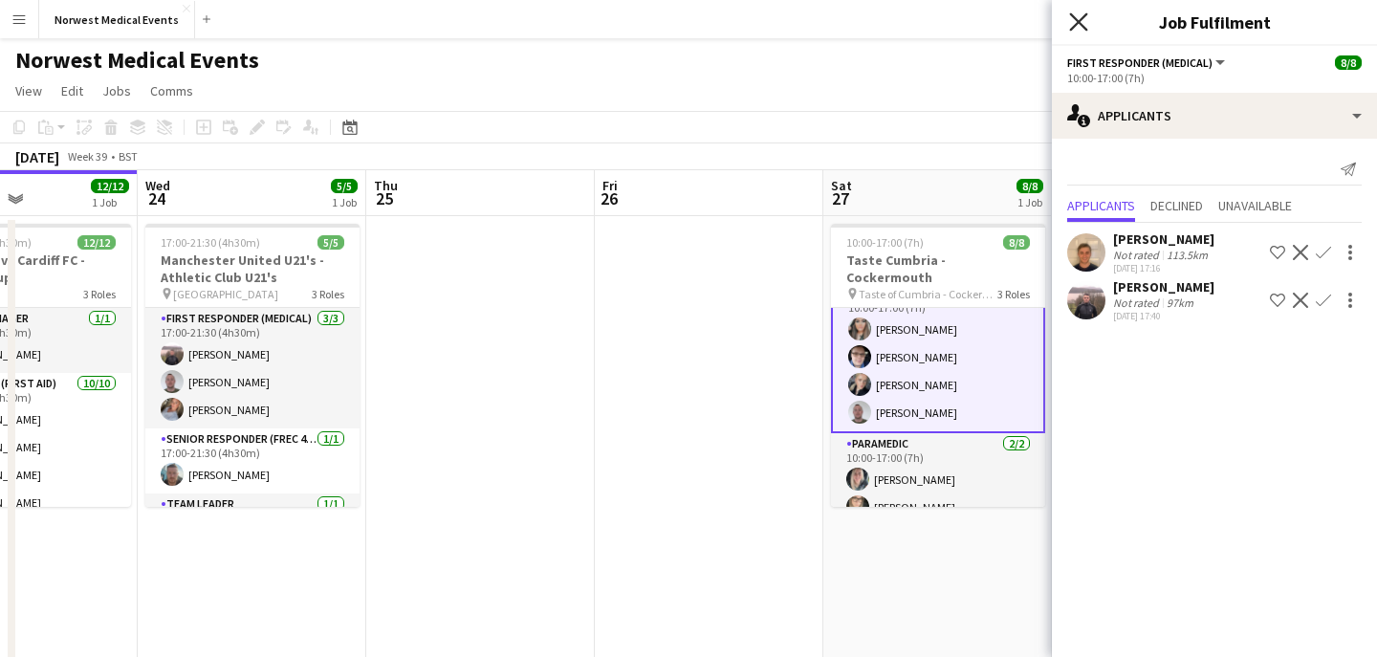
click at [1076, 18] on icon at bounding box center [1078, 21] width 18 height 18
